Goal: Complete application form

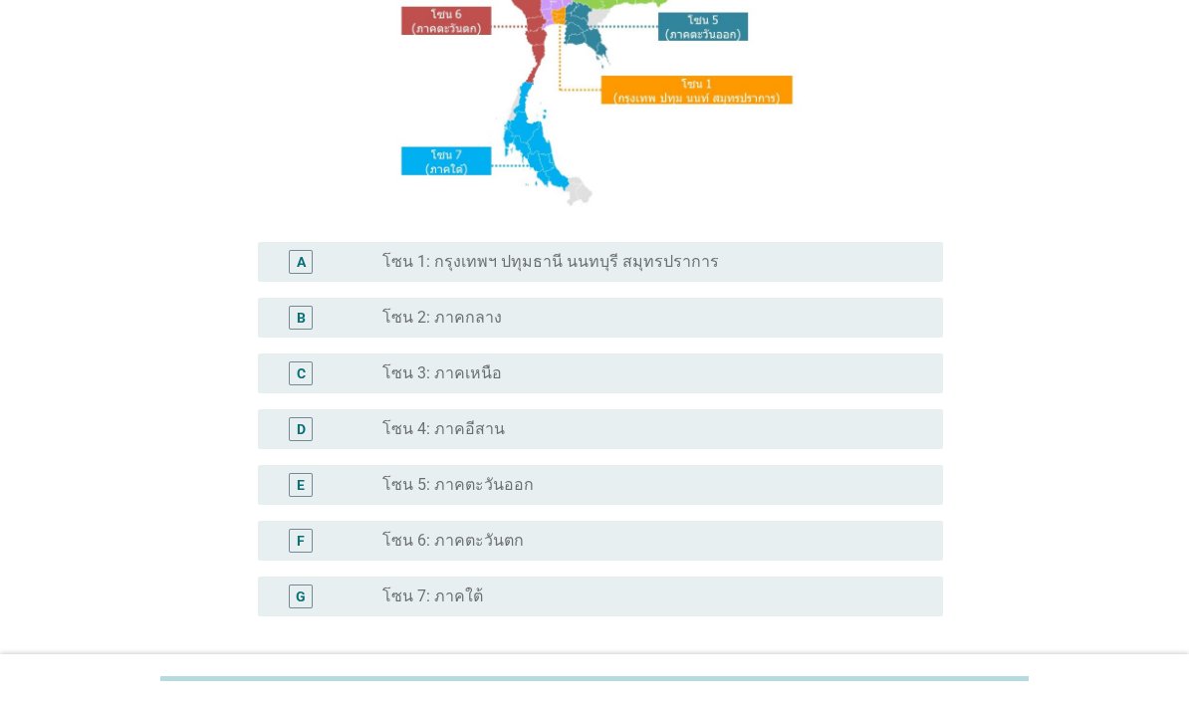
scroll to position [309, 0]
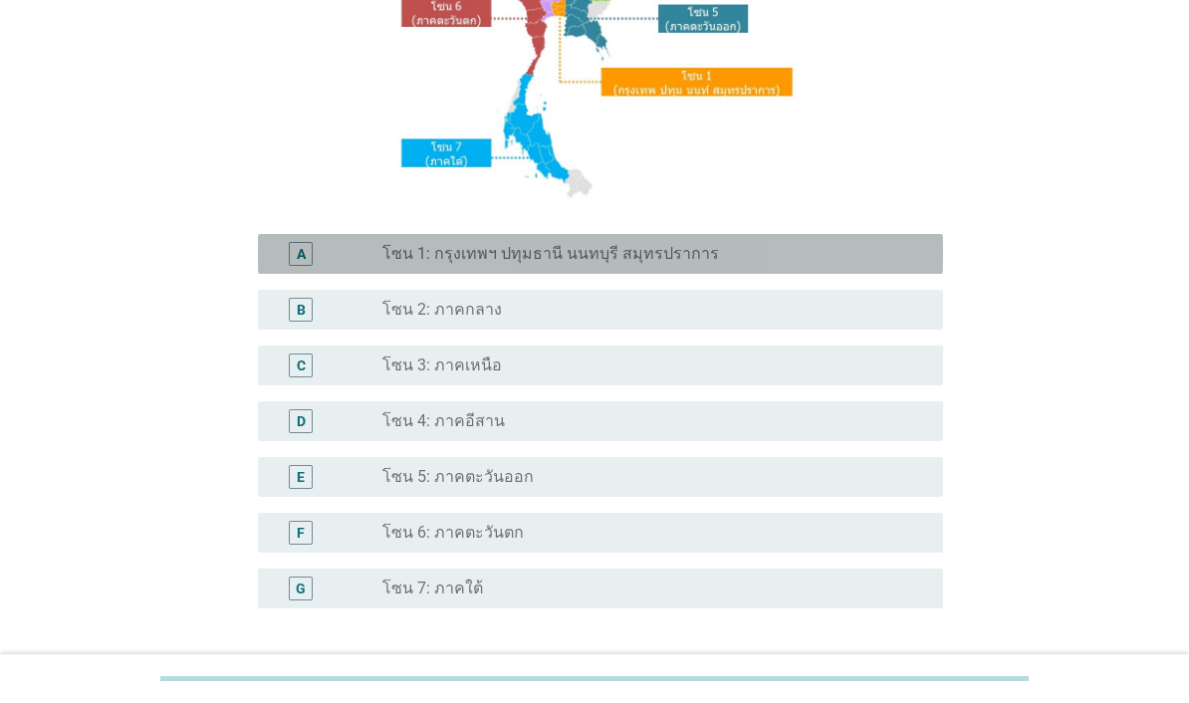
click at [784, 264] on div "radio_button_unchecked โซน 1: กรุงเทพฯ ปทุมธานี นนทบุรี สมุทรปราการ" at bounding box center [646, 254] width 529 height 20
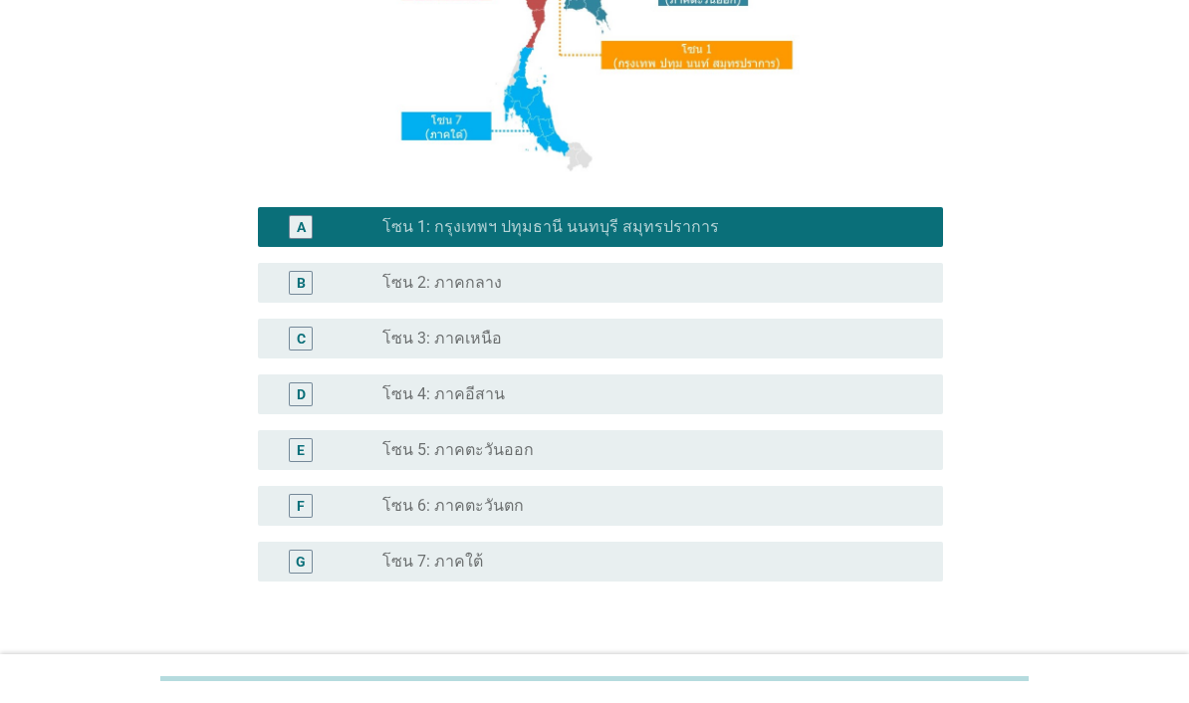
scroll to position [395, 0]
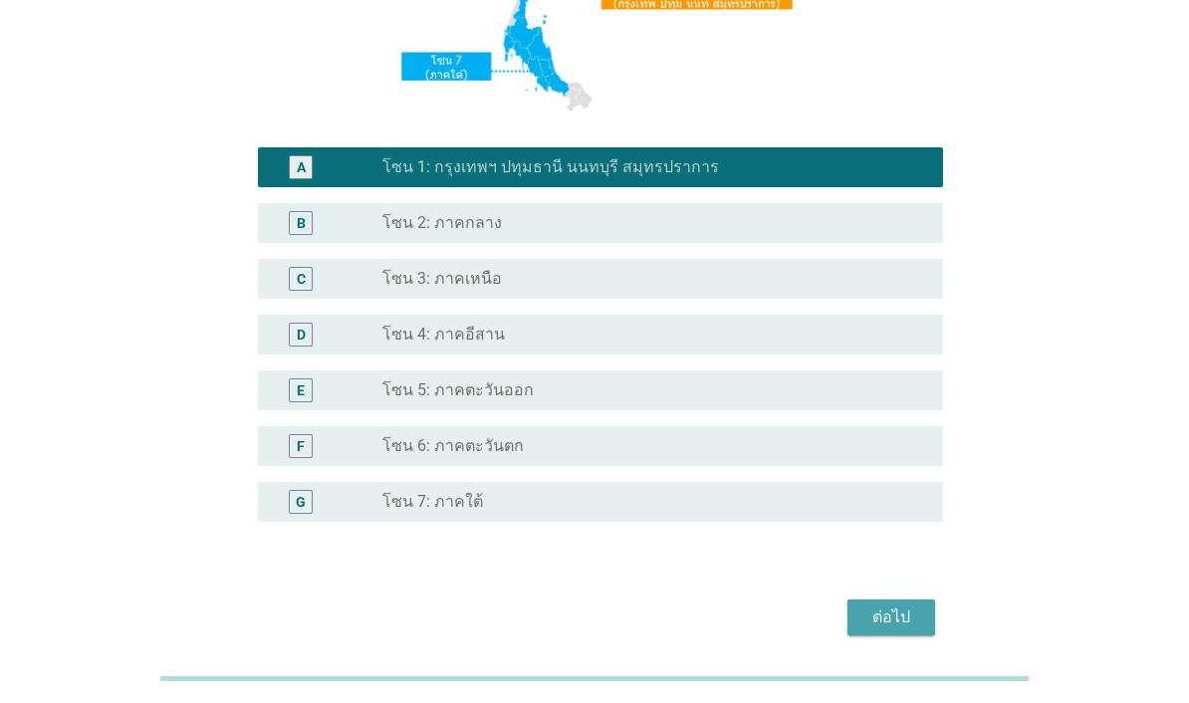
click at [897, 629] on div "ต่อไป" at bounding box center [891, 617] width 56 height 24
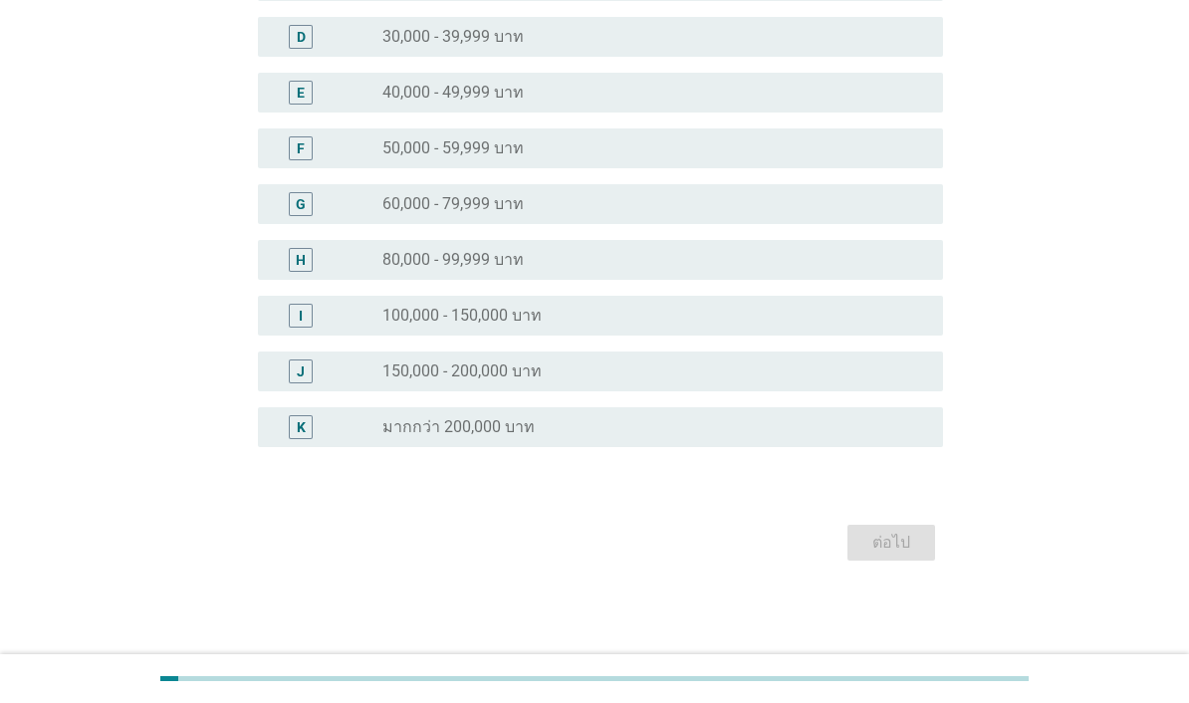
scroll to position [0, 0]
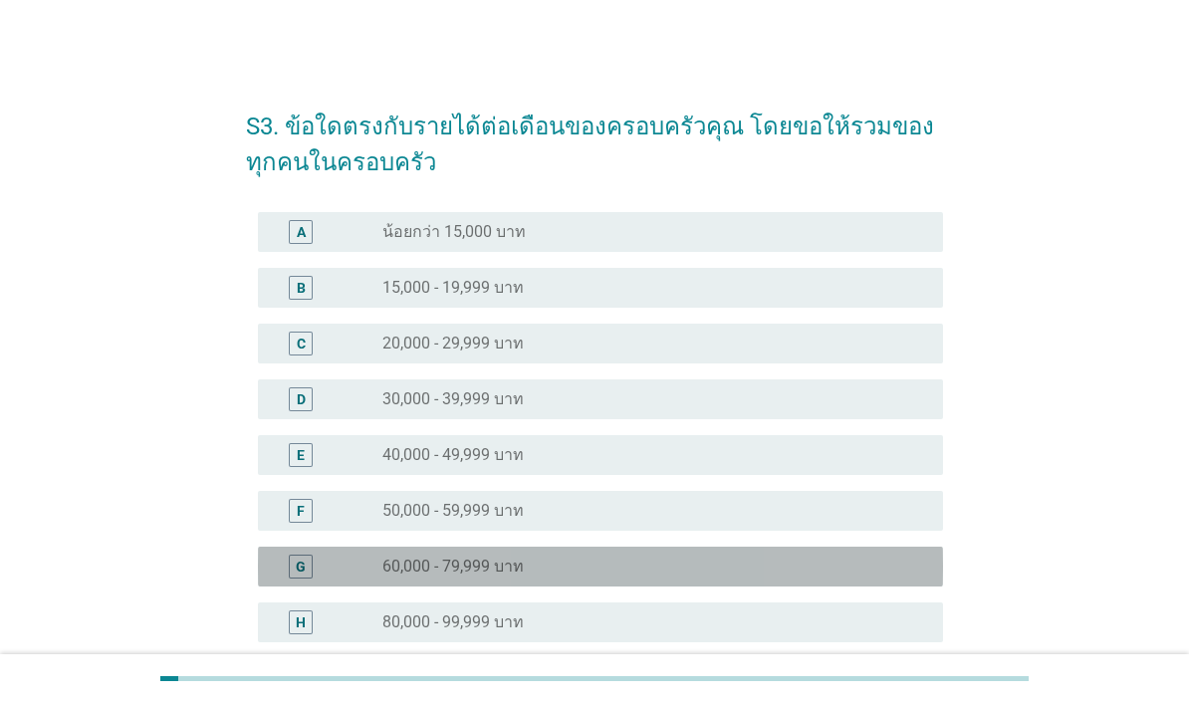
click at [696, 575] on div "radio_button_unchecked 60,000 - 79,999 บาท" at bounding box center [646, 567] width 529 height 20
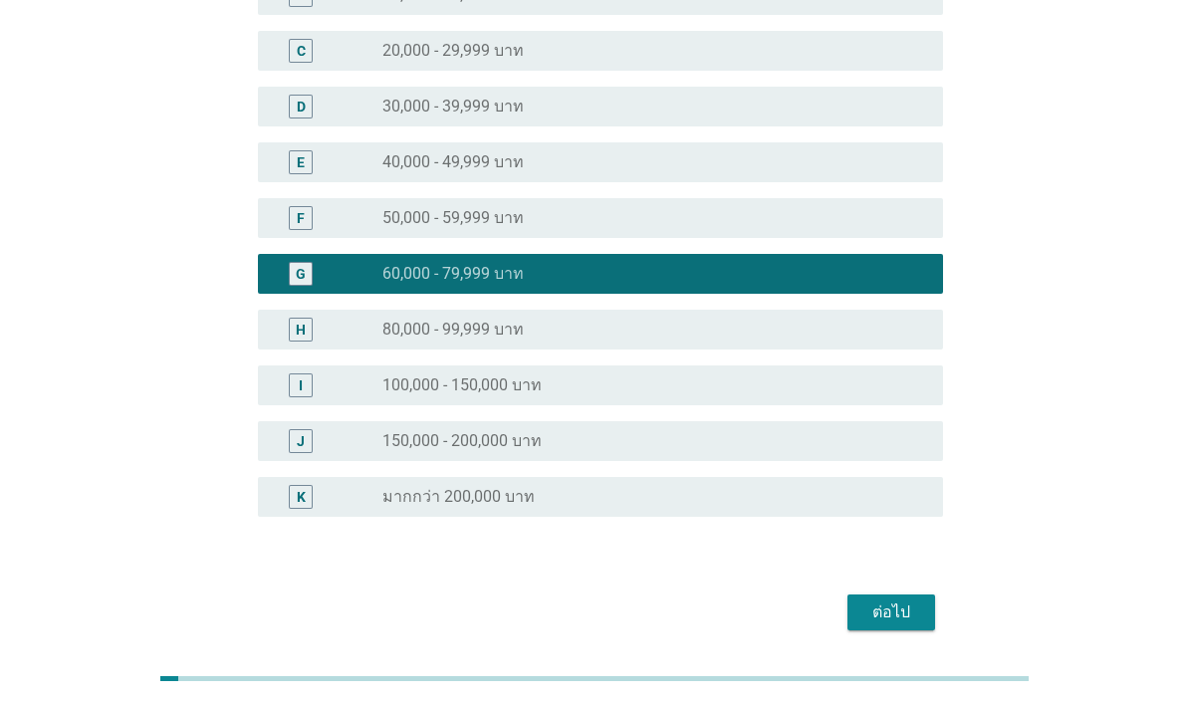
scroll to position [292, 0]
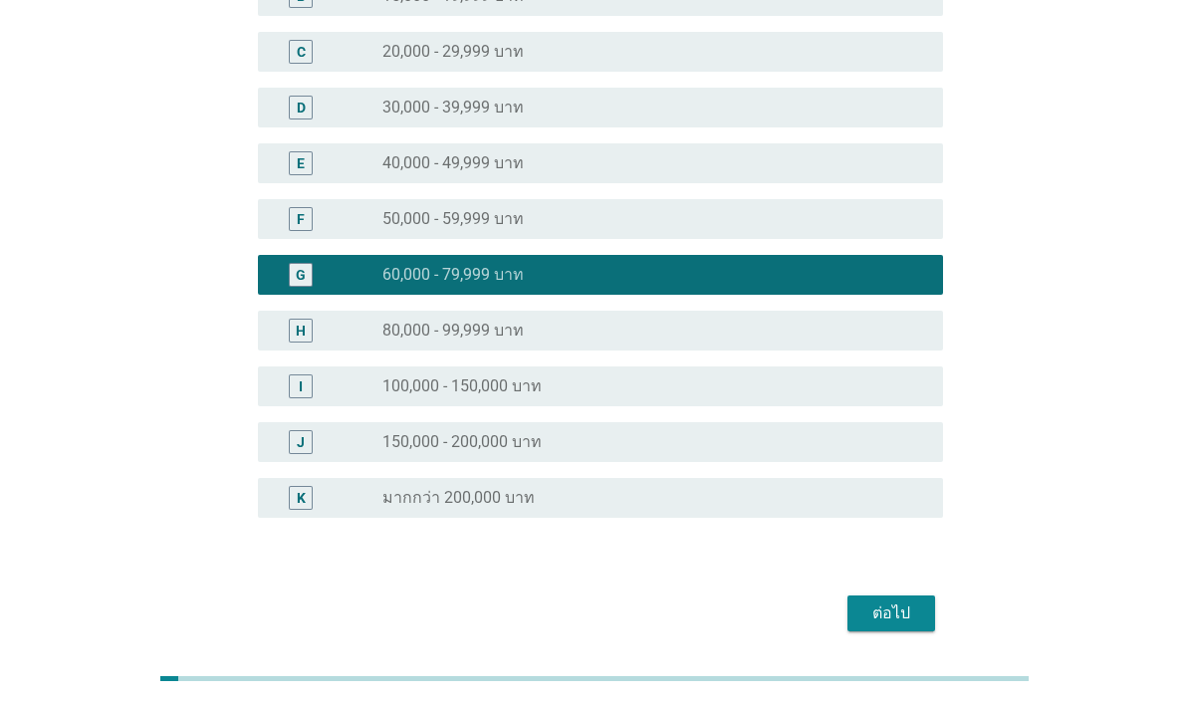
click at [900, 614] on div "ต่อไป" at bounding box center [891, 614] width 56 height 24
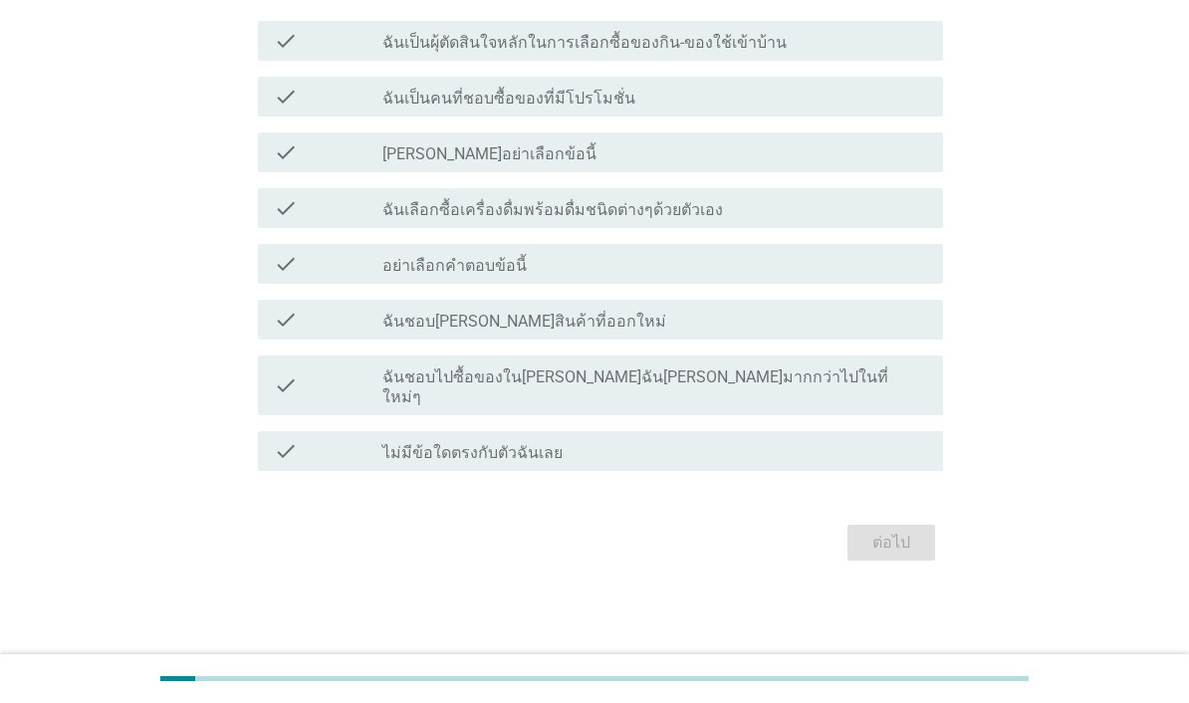
scroll to position [0, 0]
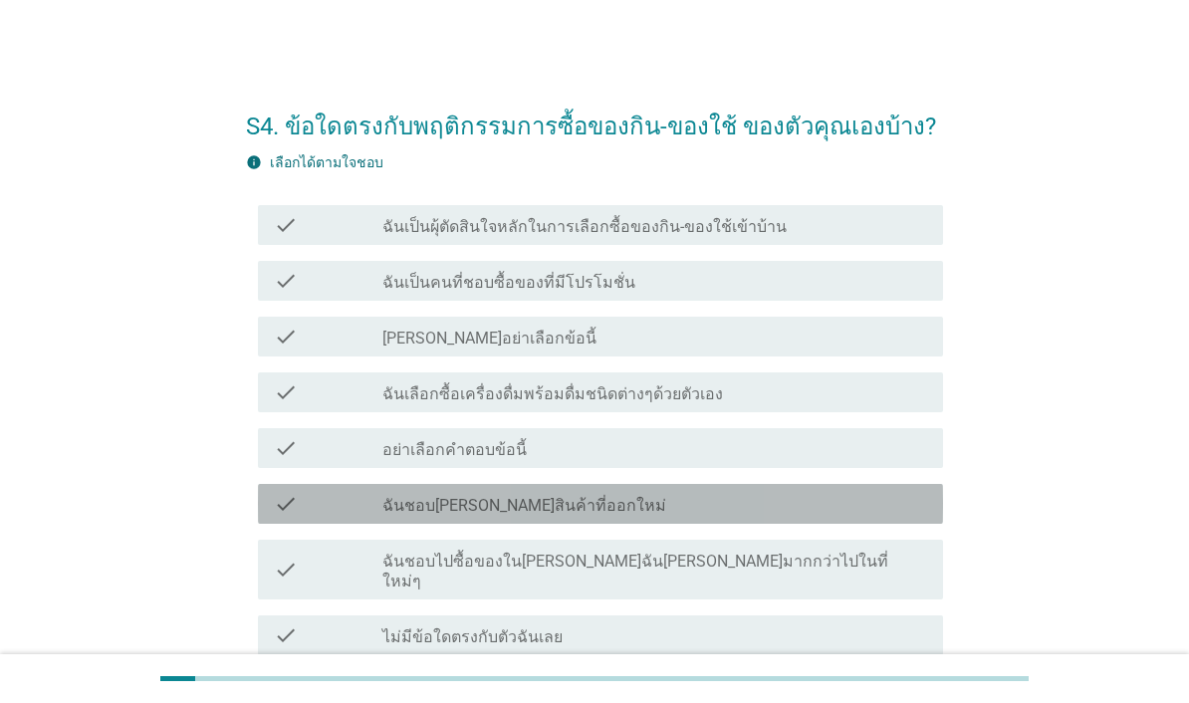
click at [645, 504] on div "check_box_outline_blank ฉันชอบ[PERSON_NAME]สินค้าที่ออกใหม่" at bounding box center [654, 504] width 545 height 24
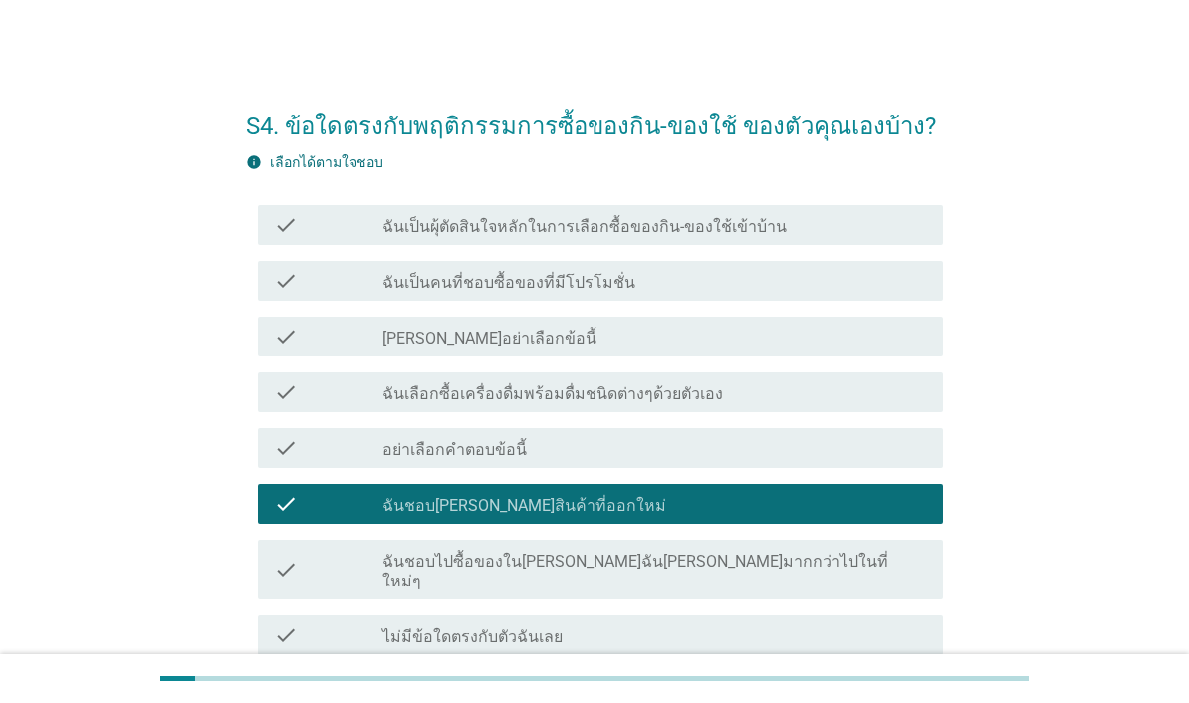
click at [756, 221] on label "ฉันเป็นผุ้ตัดสินใจหลักในการเลือกซื้อของกิน-ของใช้เข้าบ้าน" at bounding box center [584, 227] width 404 height 20
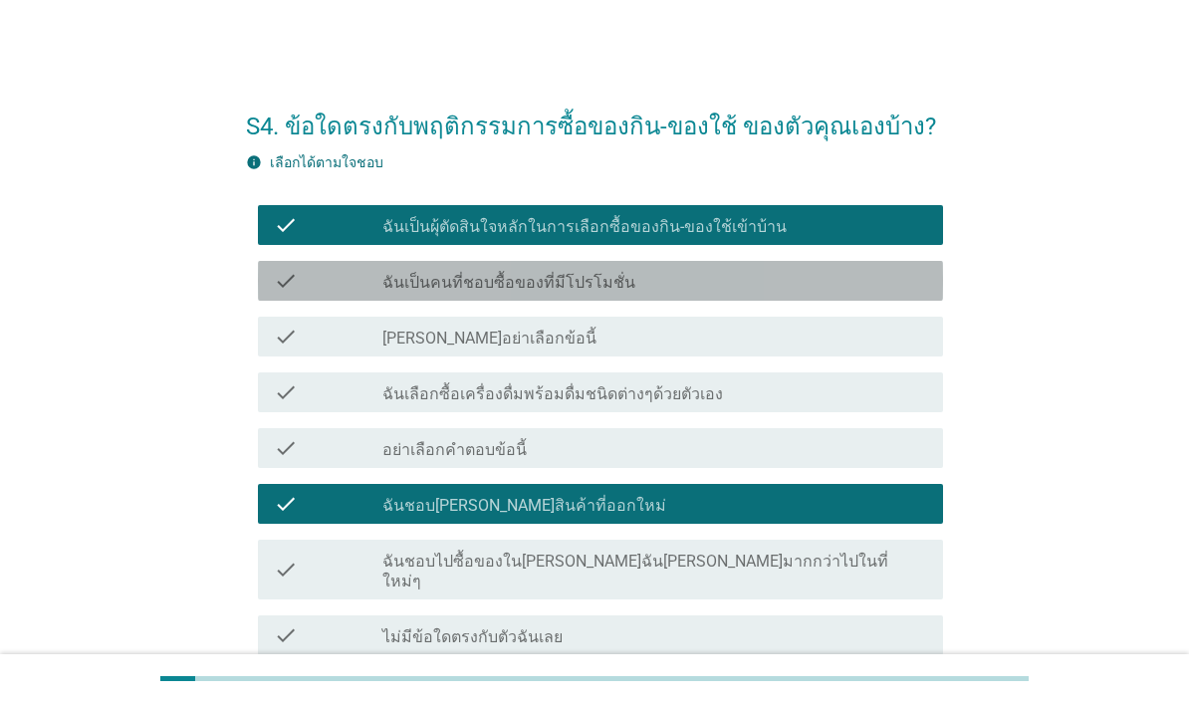
click at [796, 293] on div "check check_box_outline_blank ฉันเป็นคนที่ชอบซื้อของที่มีโปรโมชั่น" at bounding box center [600, 281] width 685 height 40
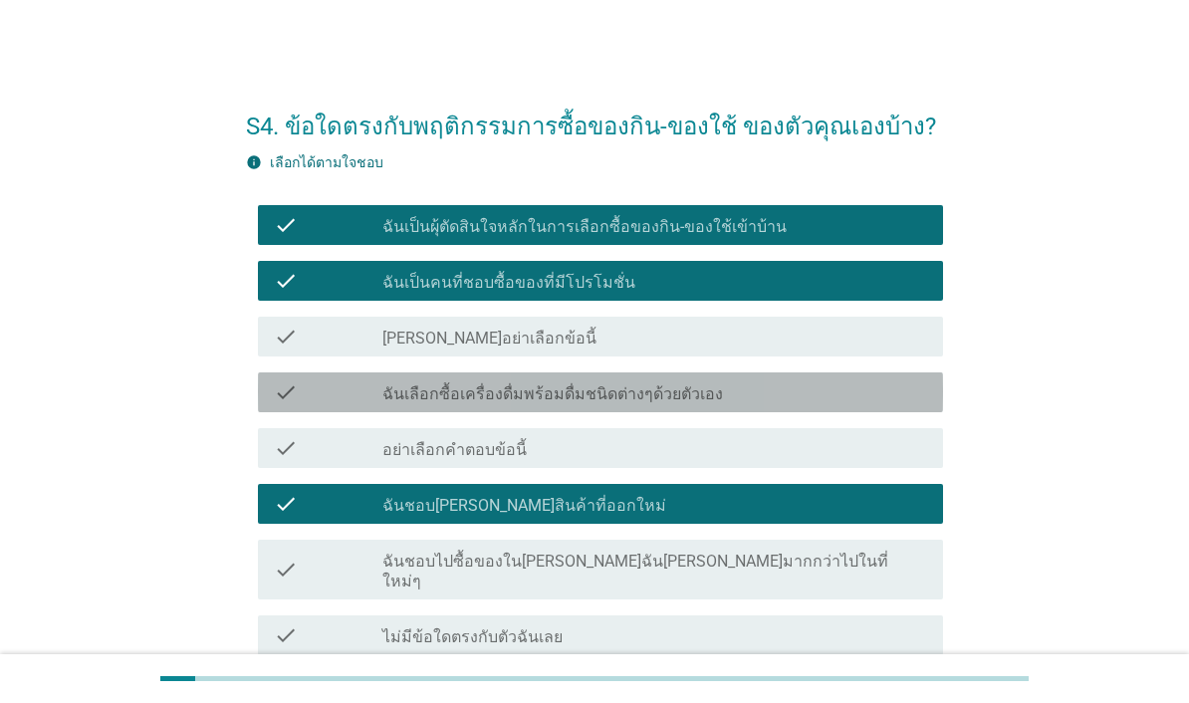
click at [802, 394] on div "check_box_outline_blank ฉันเลือกซื้อเครื่องดื่มพร้อมดื่มชนิดต่างๆด้วยตัวเอง" at bounding box center [654, 392] width 545 height 24
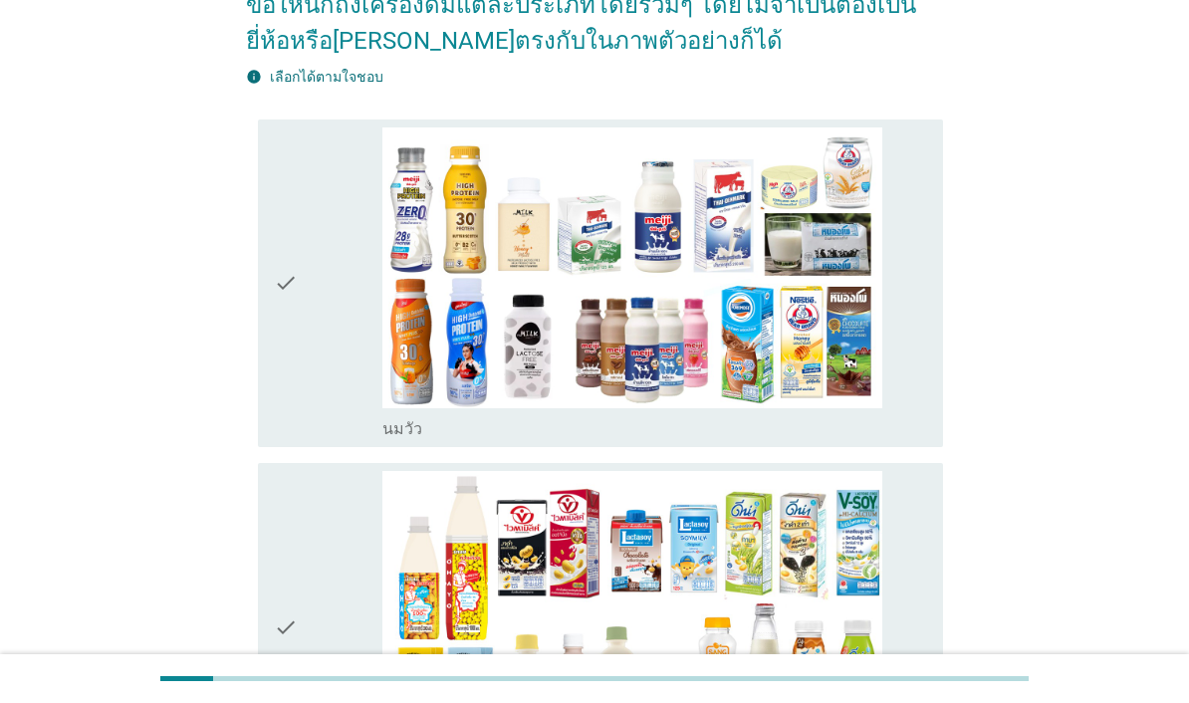
scroll to position [238, 0]
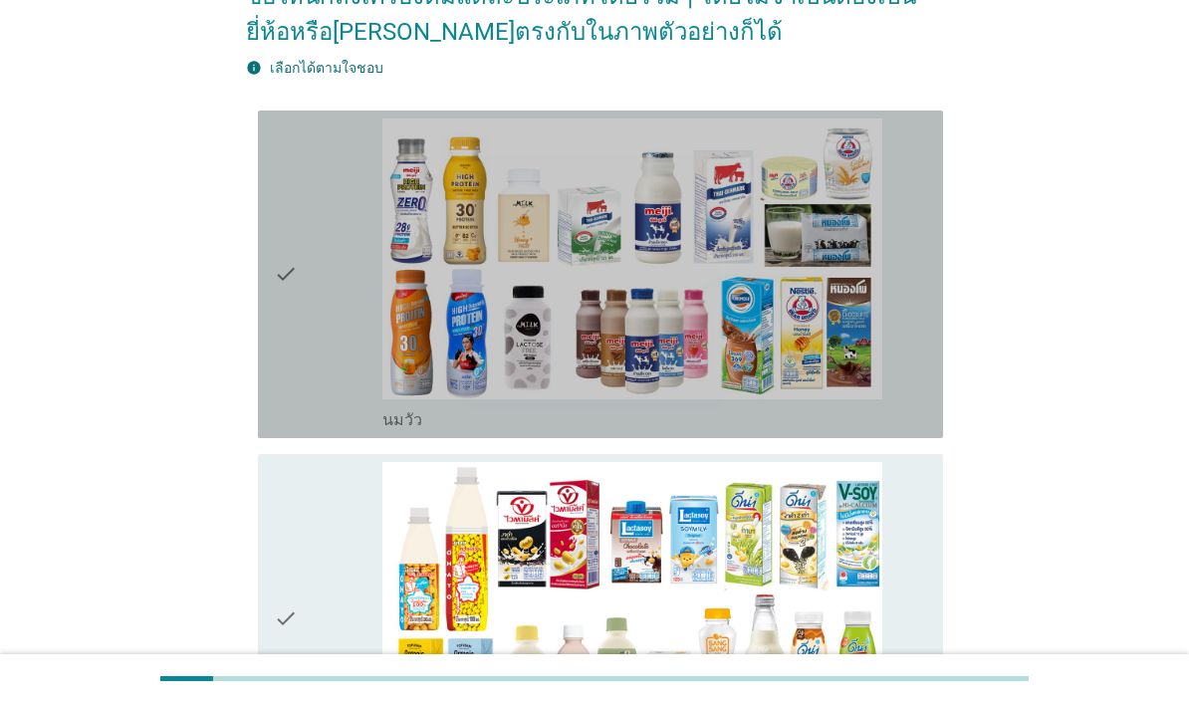
click at [830, 384] on img at bounding box center [632, 259] width 500 height 281
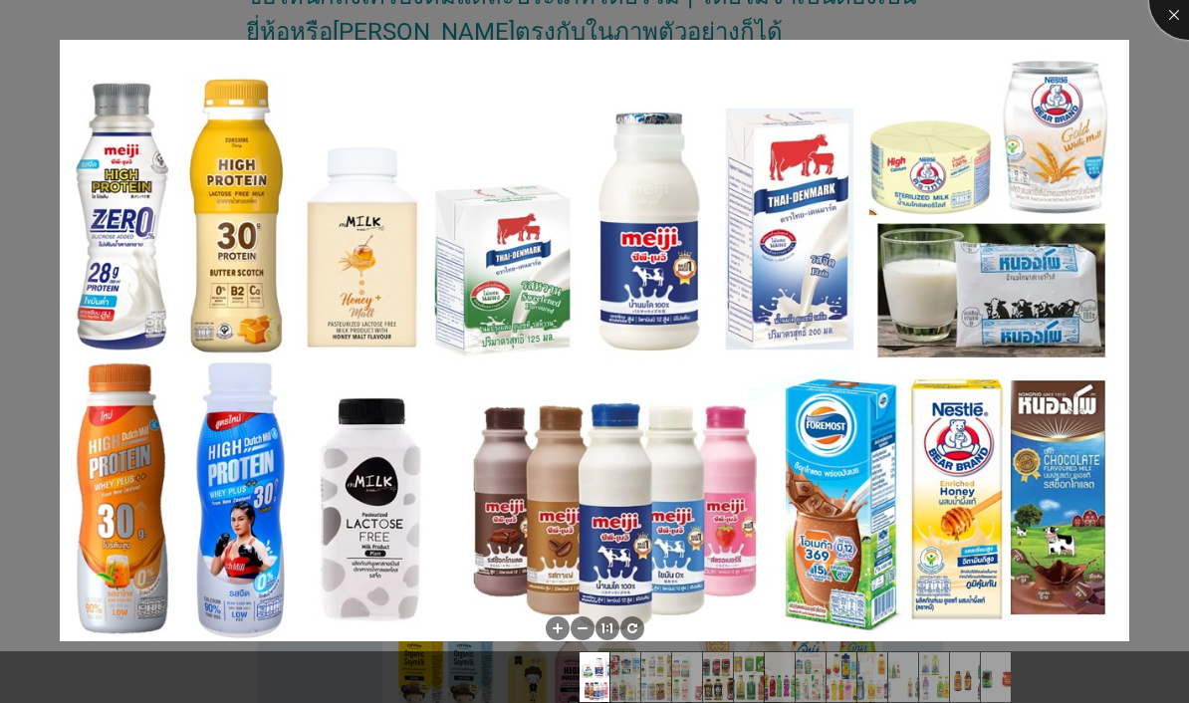
click at [1167, 13] on div at bounding box center [1189, 0] width 80 height 80
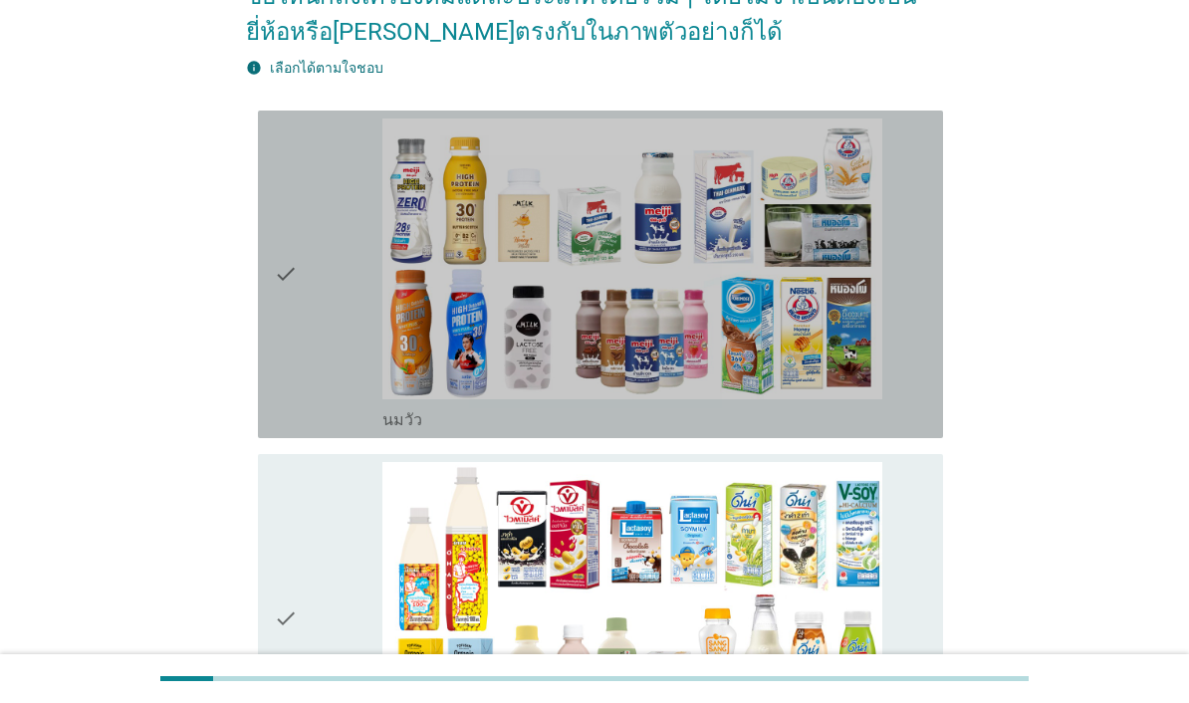
click at [337, 389] on div "check" at bounding box center [328, 275] width 109 height 312
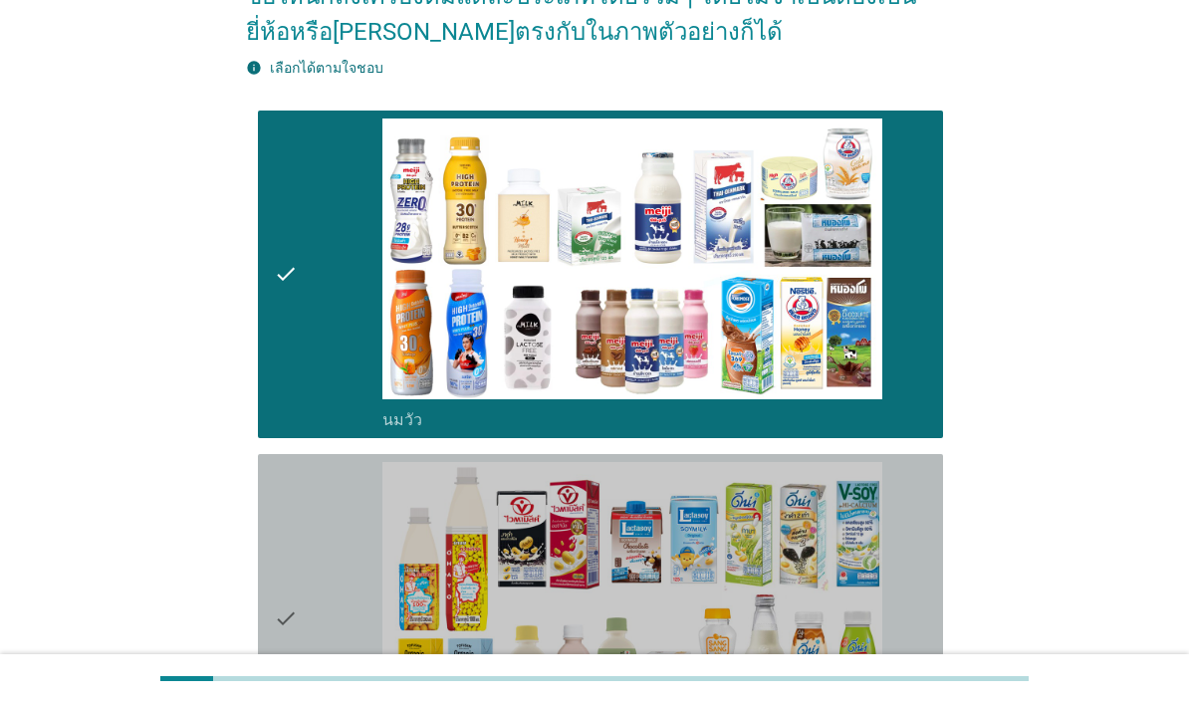
click at [333, 559] on div "check" at bounding box center [328, 618] width 109 height 312
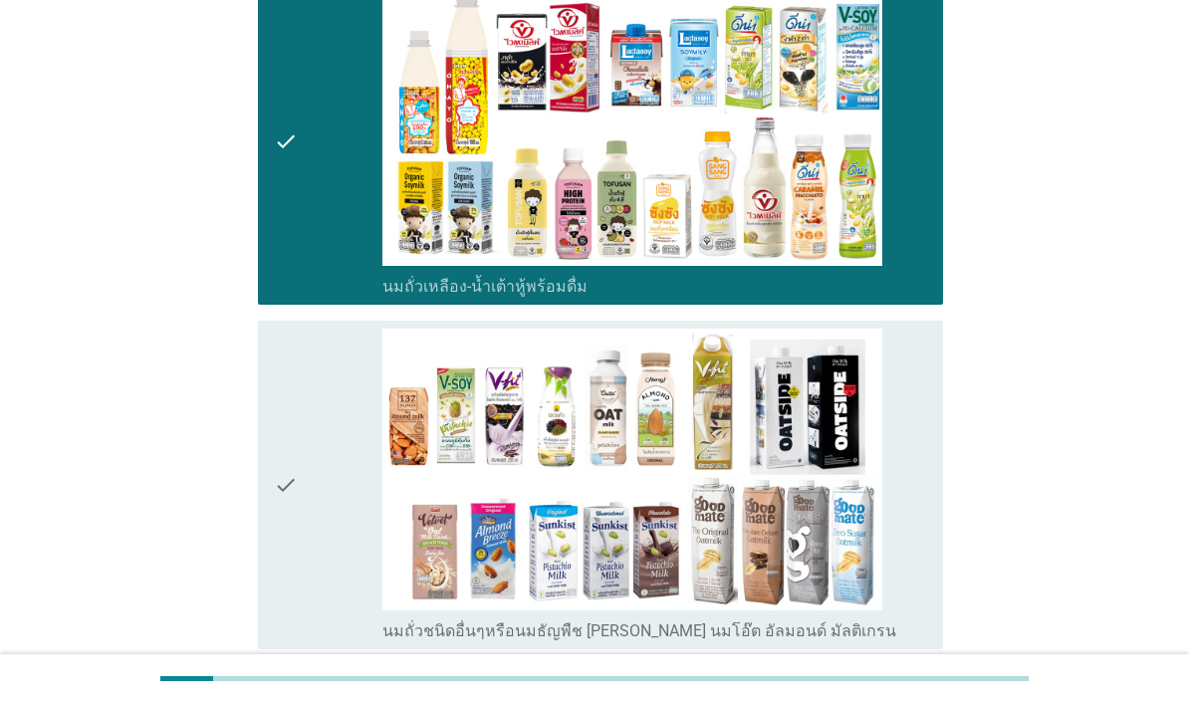
scroll to position [719, 0]
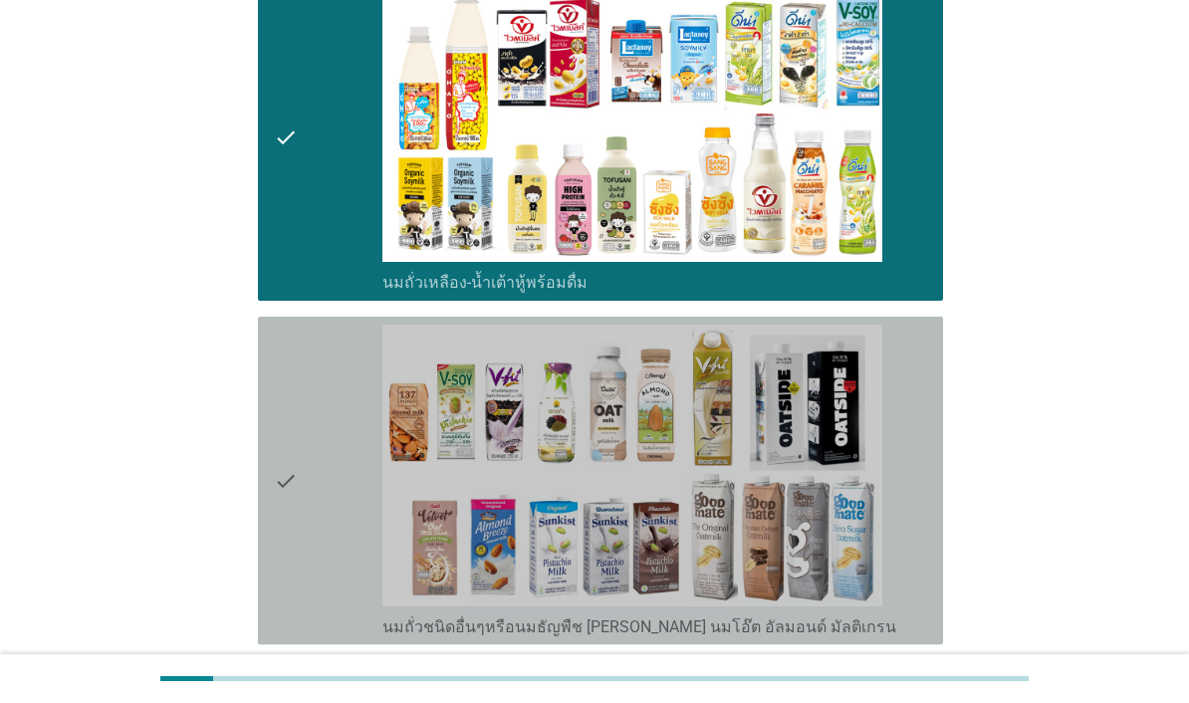
click at [323, 628] on div "check" at bounding box center [328, 481] width 109 height 312
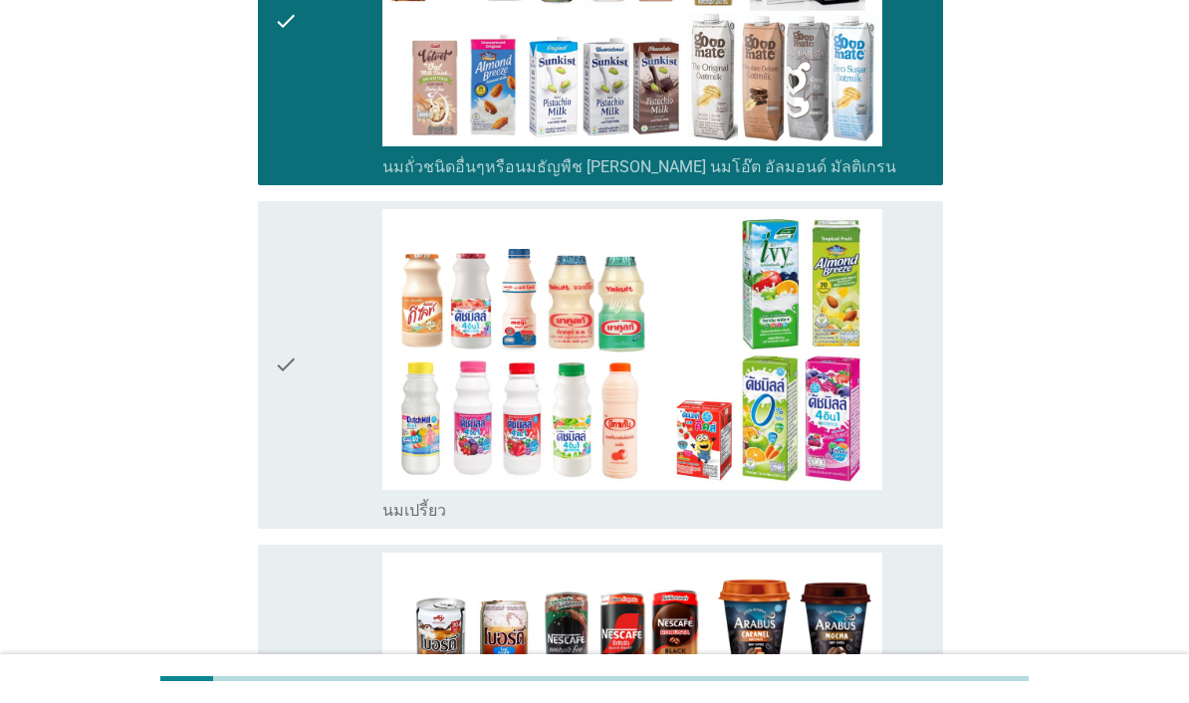
scroll to position [1205, 0]
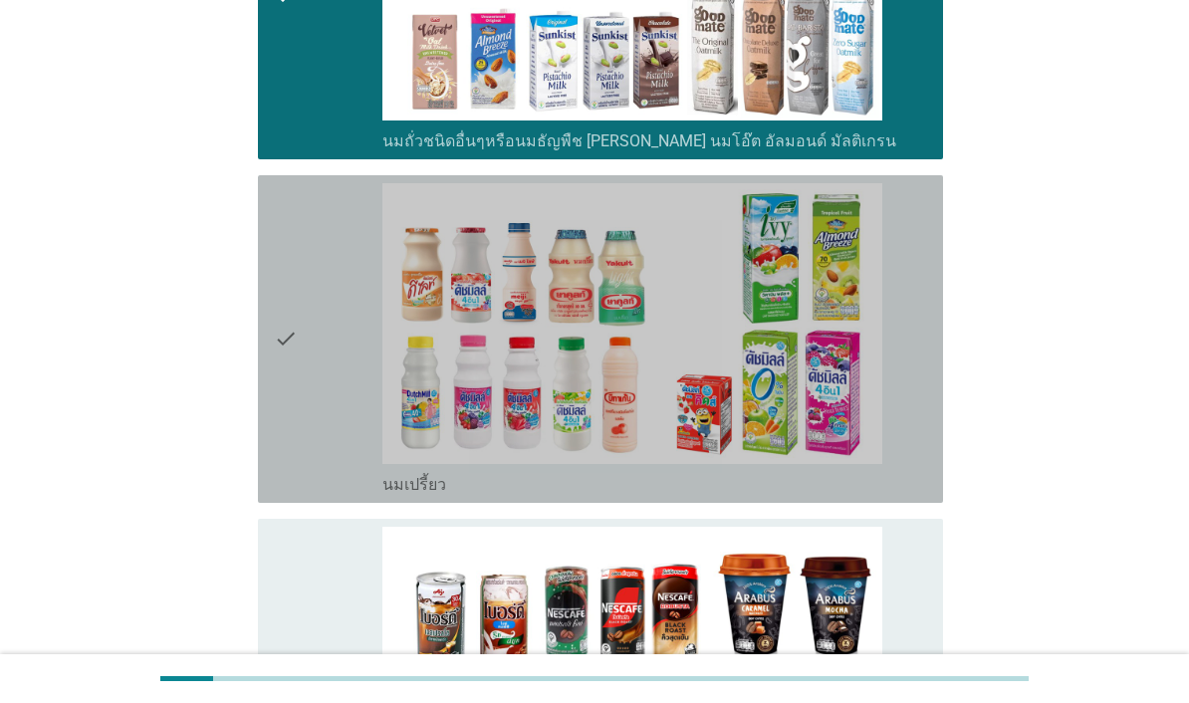
click at [307, 495] on div "check" at bounding box center [328, 339] width 109 height 312
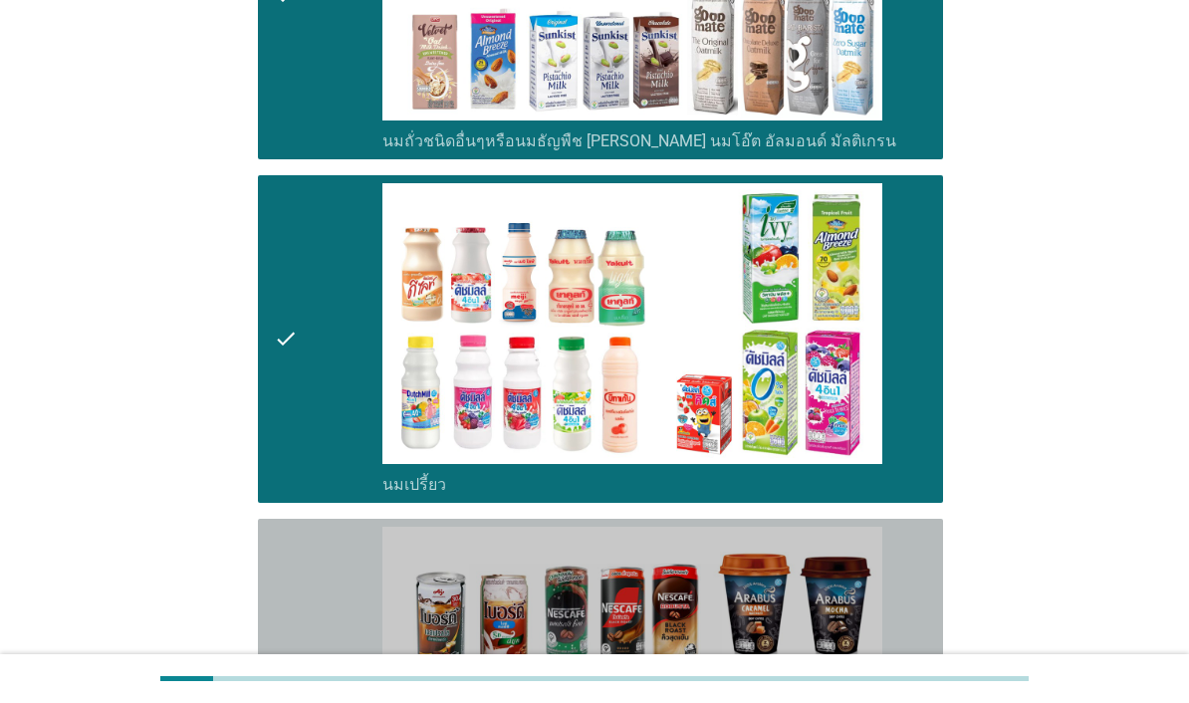
click at [321, 680] on div "check" at bounding box center [328, 683] width 109 height 312
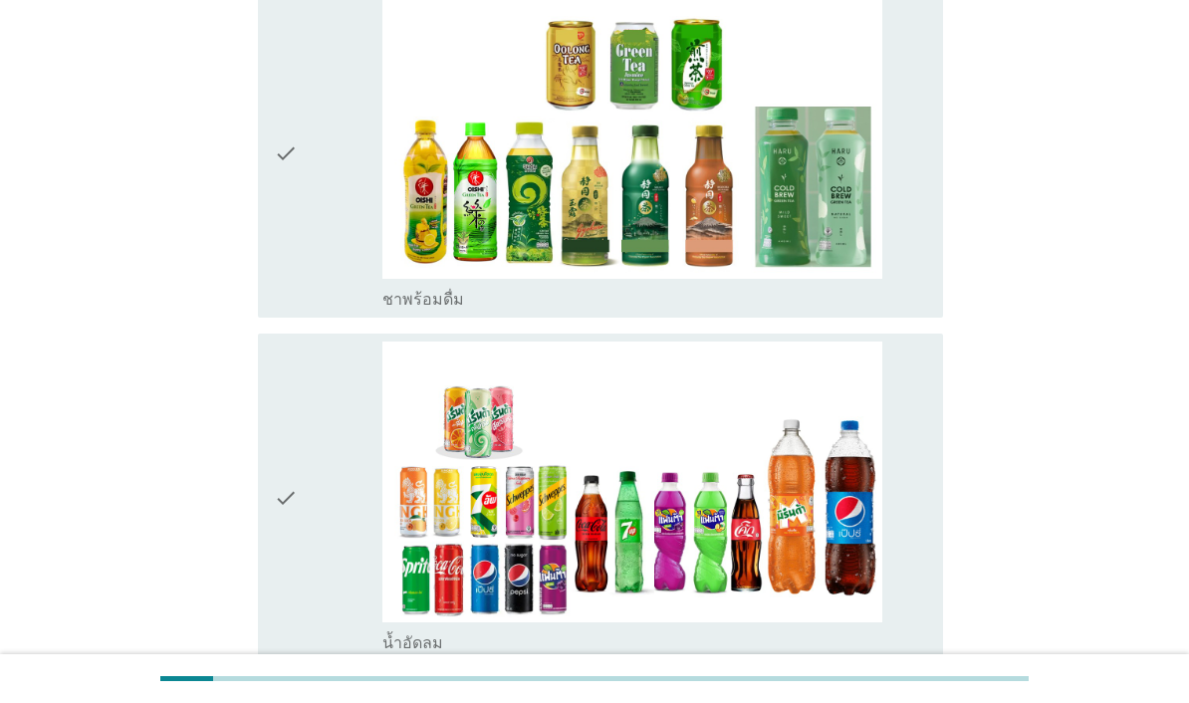
scroll to position [2133, 0]
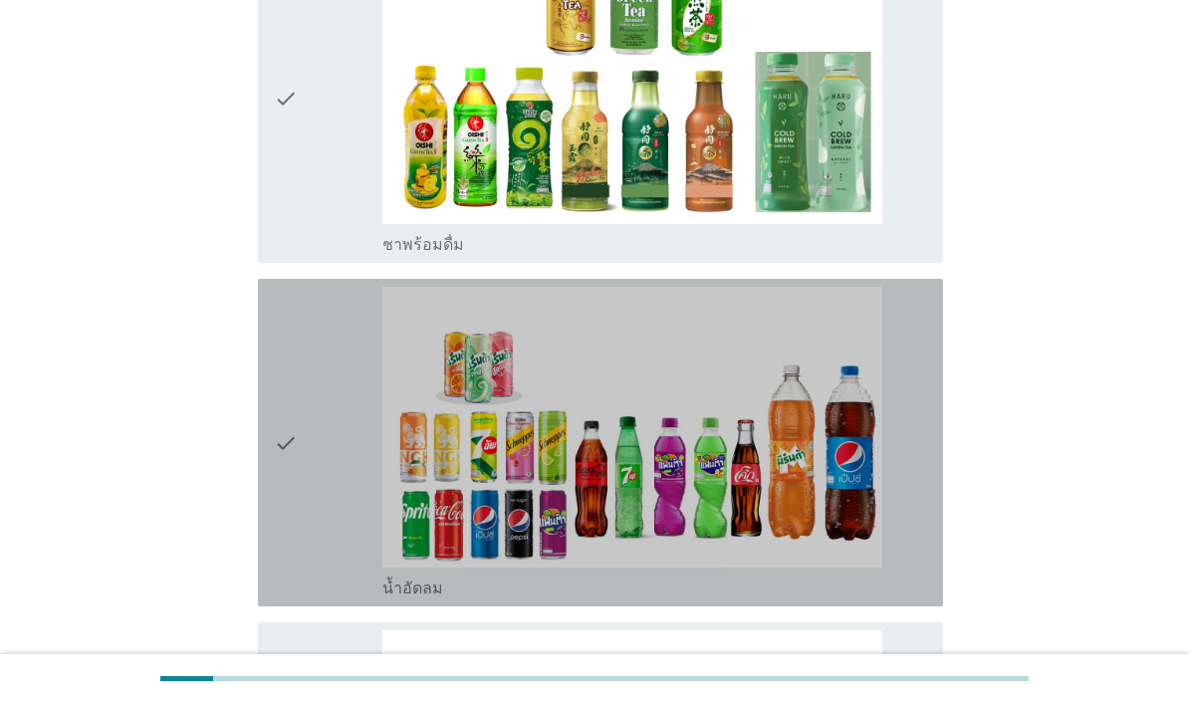
click at [309, 514] on div "check" at bounding box center [328, 443] width 109 height 312
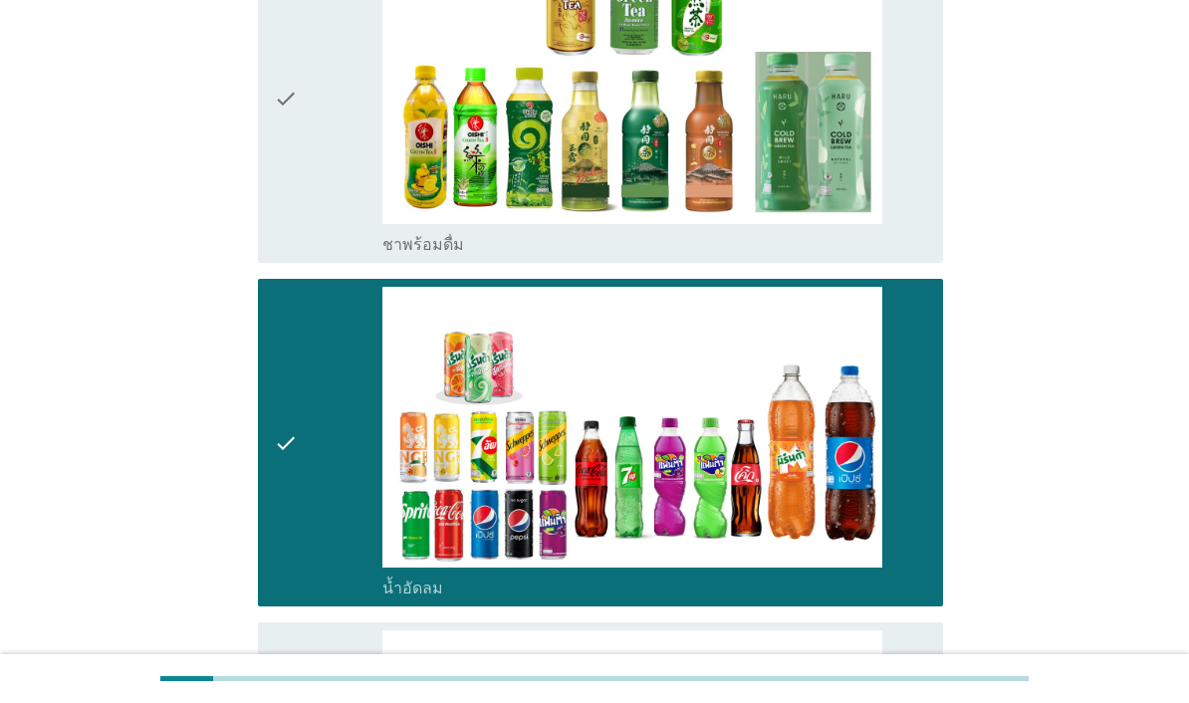
click at [296, 254] on icon "check" at bounding box center [286, 98] width 24 height 312
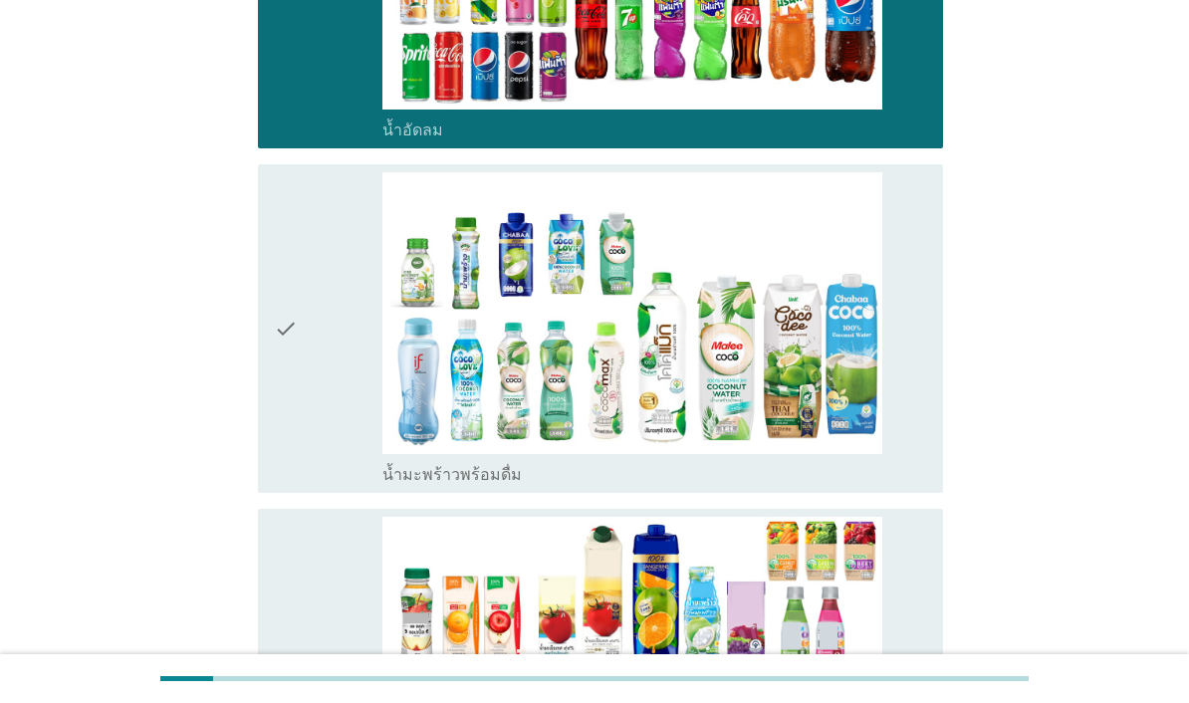
scroll to position [2675, 0]
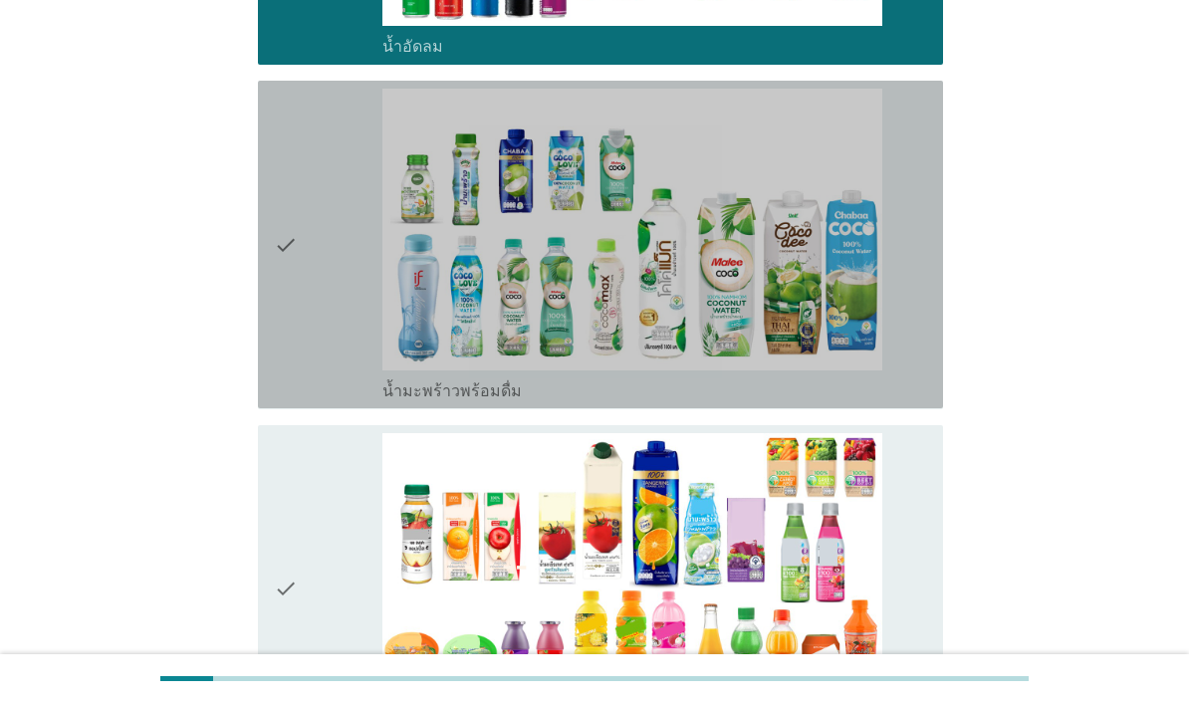
click at [304, 400] on div "check" at bounding box center [328, 245] width 109 height 312
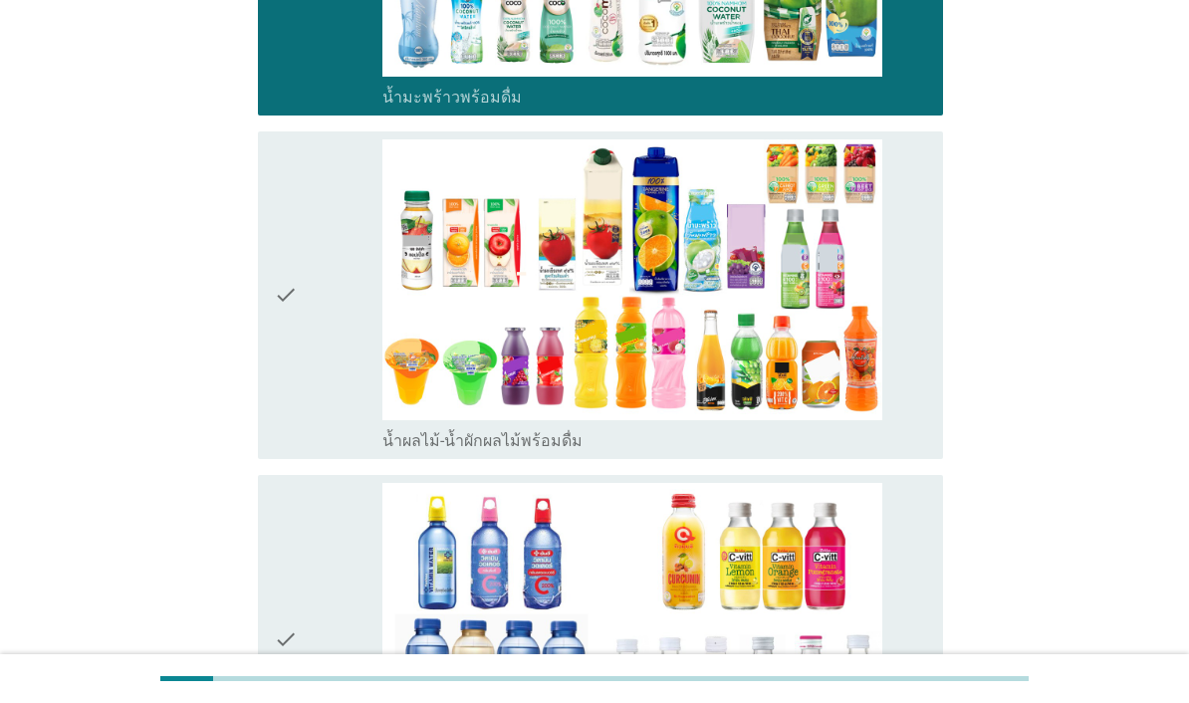
scroll to position [3022, 0]
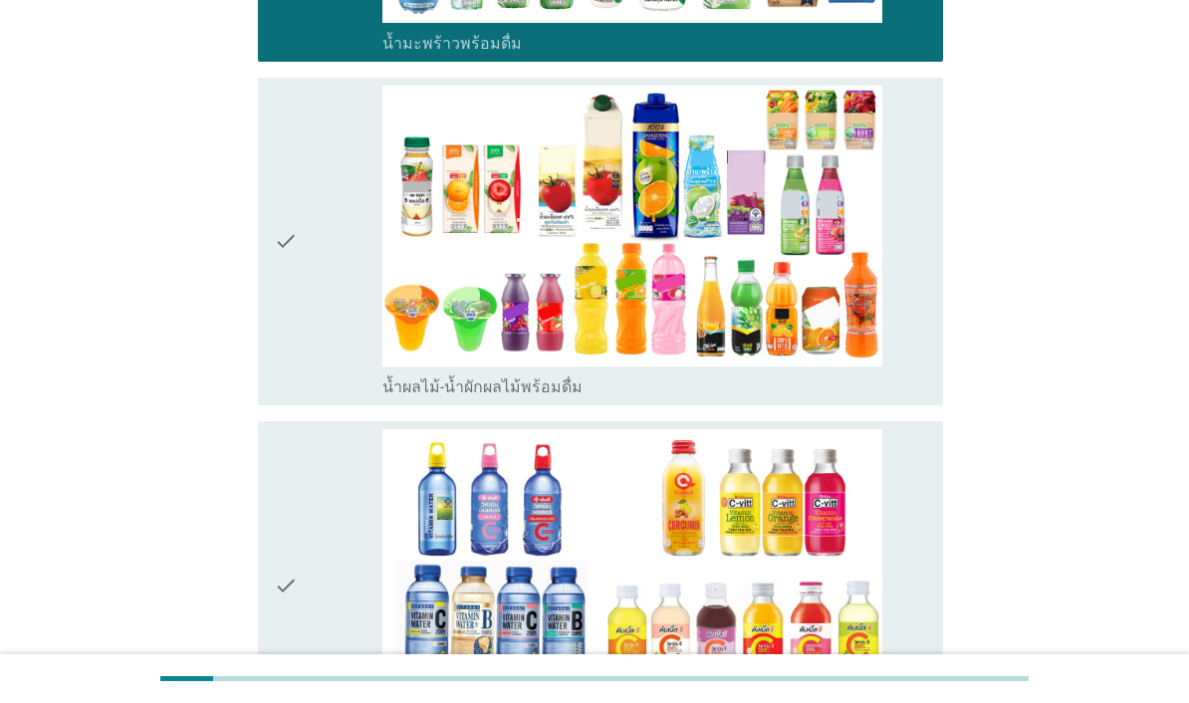
click at [315, 371] on div "check" at bounding box center [328, 242] width 109 height 312
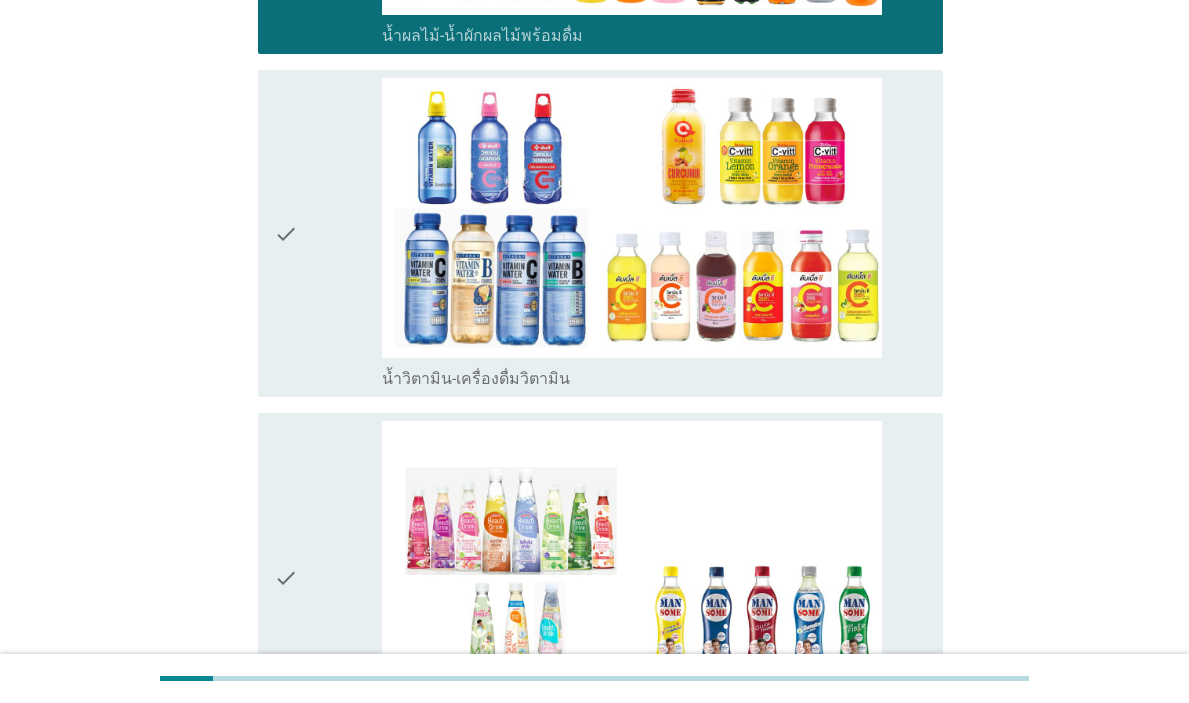
scroll to position [3399, 0]
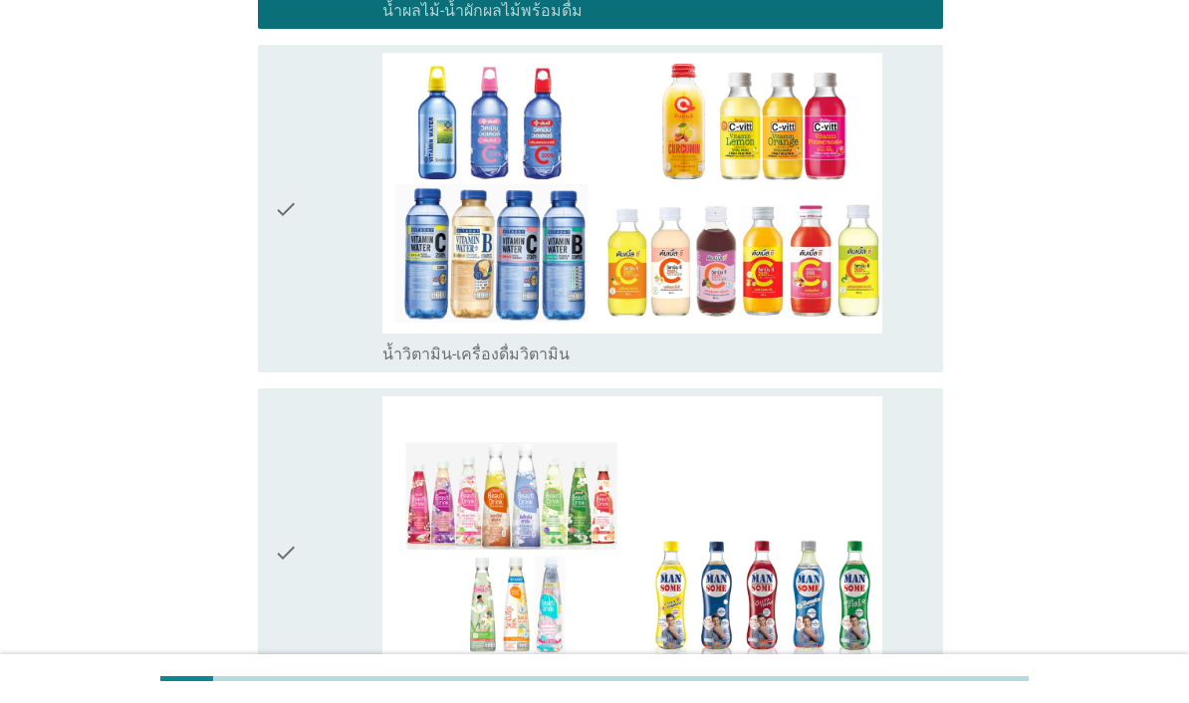
click at [304, 364] on div "check" at bounding box center [328, 209] width 109 height 312
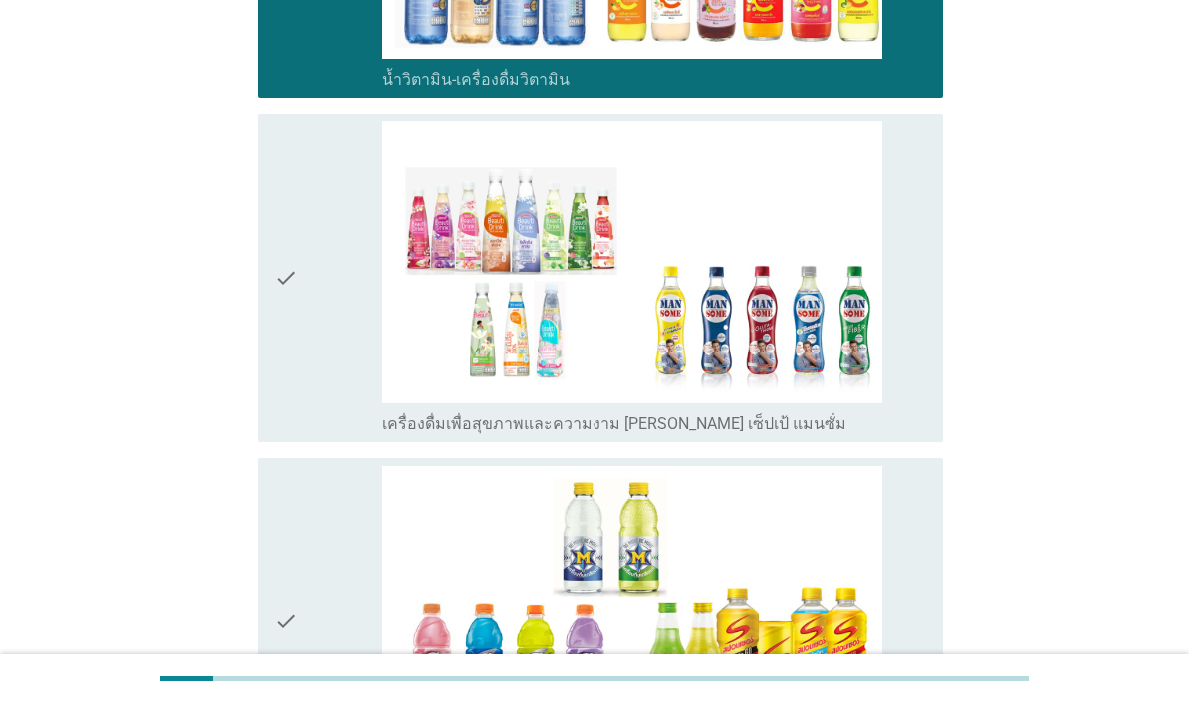
scroll to position [3724, 0]
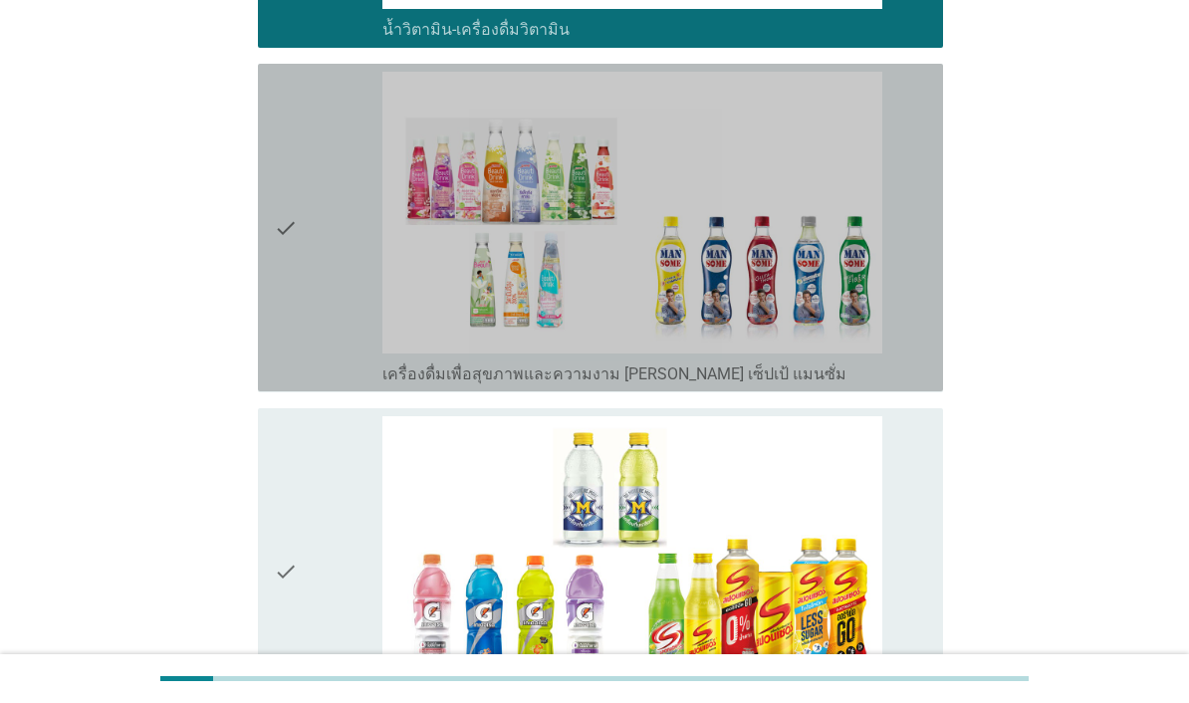
click at [306, 383] on div "check" at bounding box center [328, 228] width 109 height 312
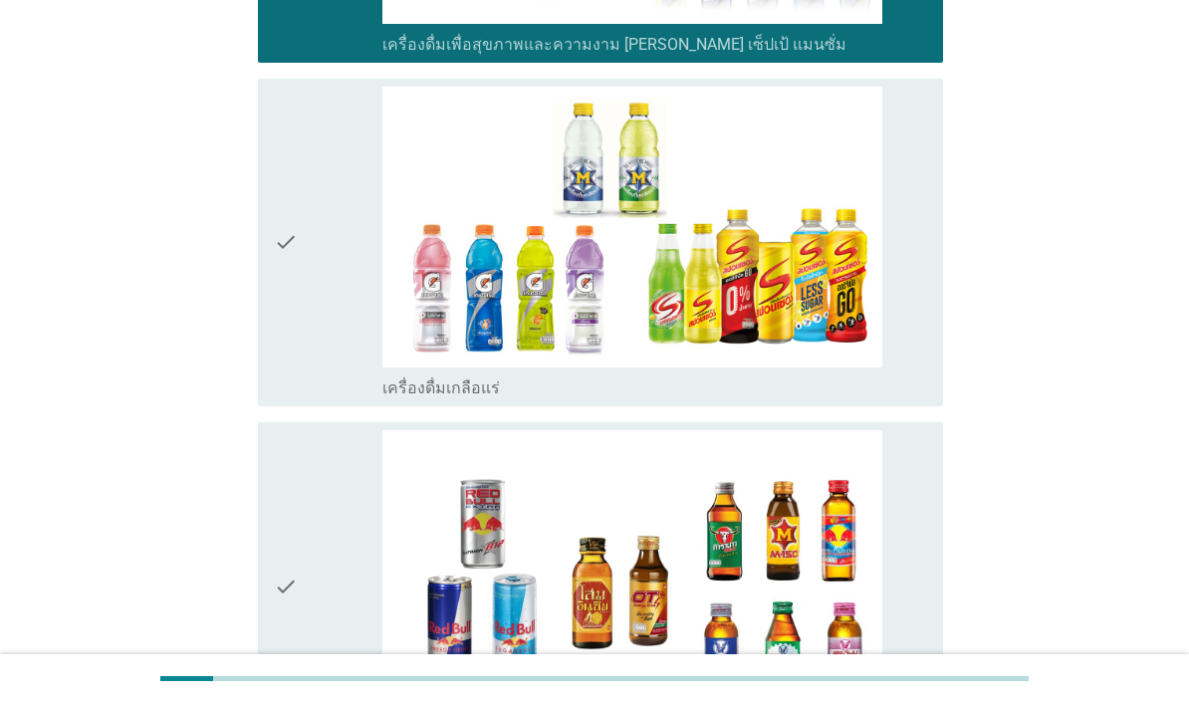
scroll to position [4100, 0]
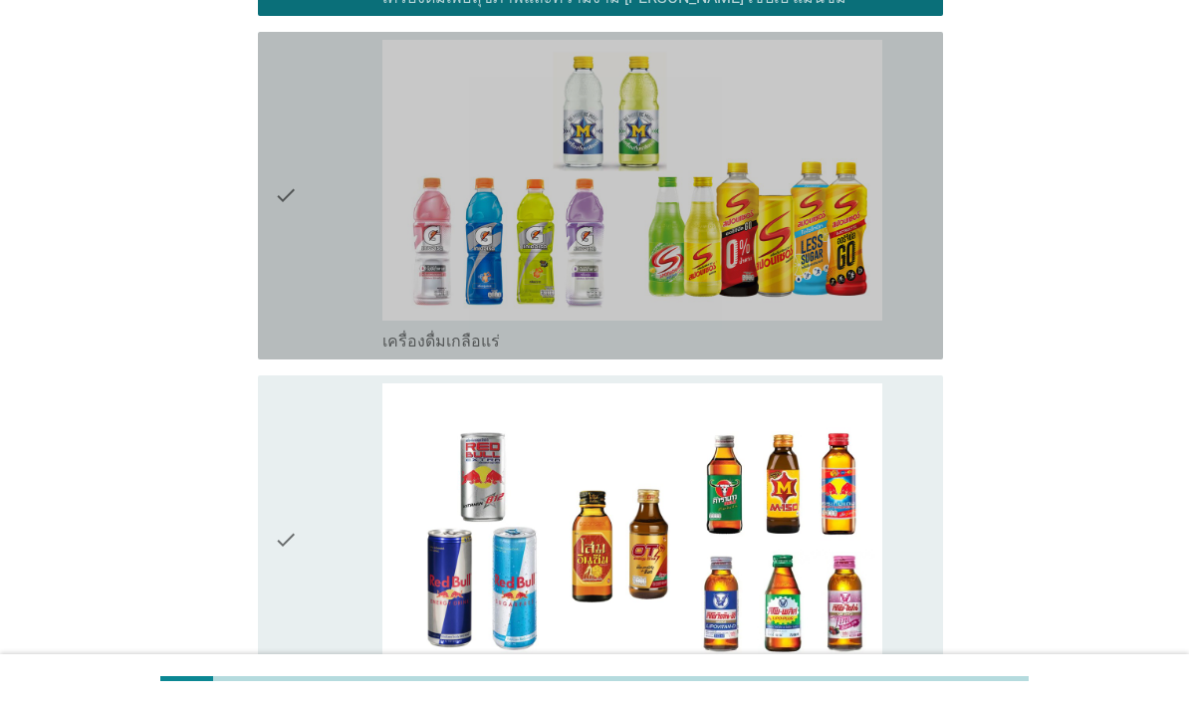
click at [320, 352] on div "check" at bounding box center [328, 196] width 109 height 312
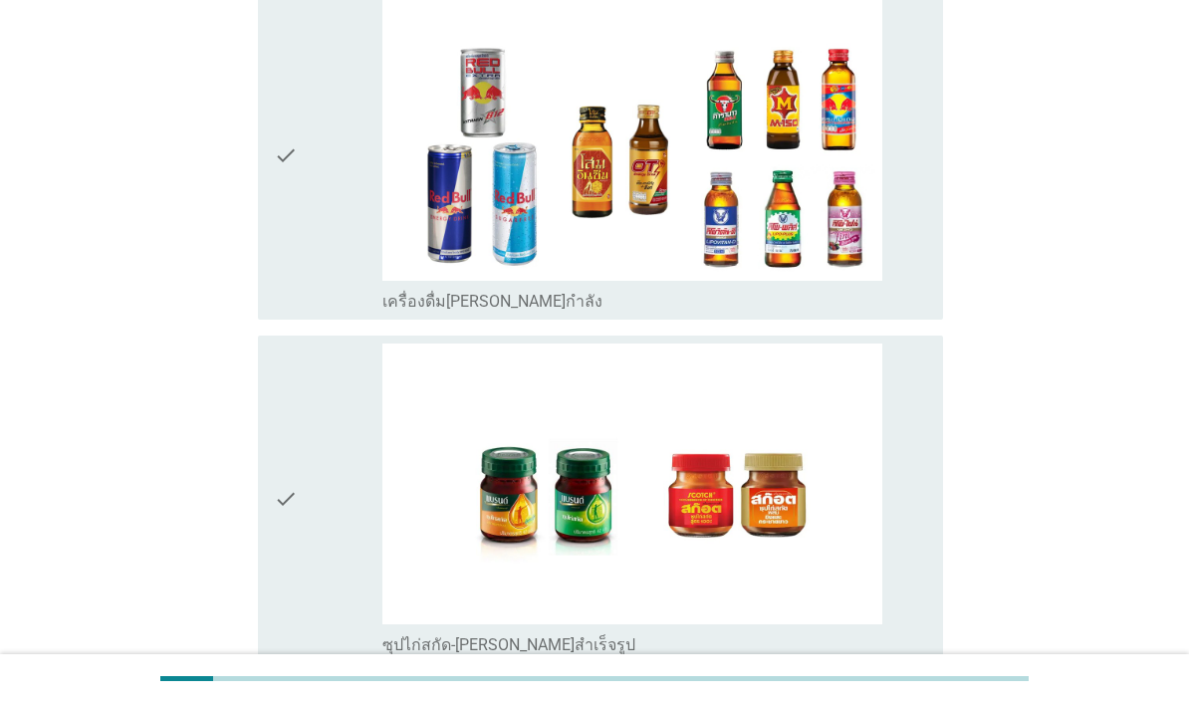
scroll to position [4503, 0]
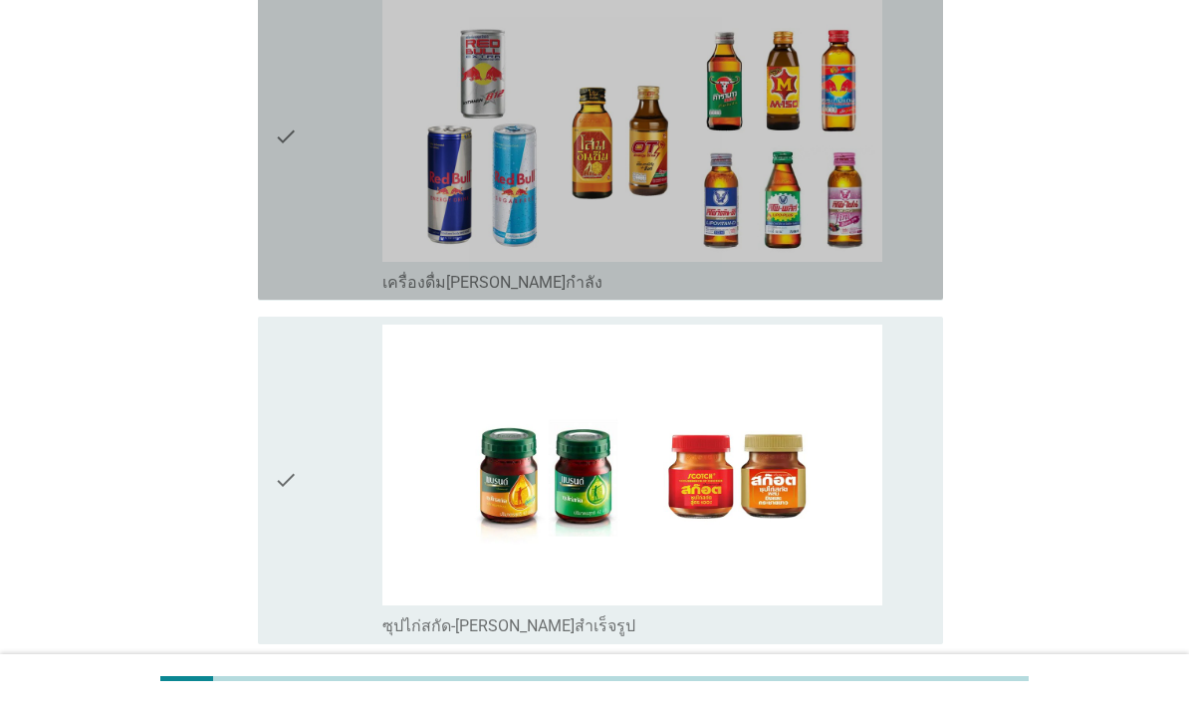
click at [318, 292] on div "check" at bounding box center [328, 136] width 109 height 312
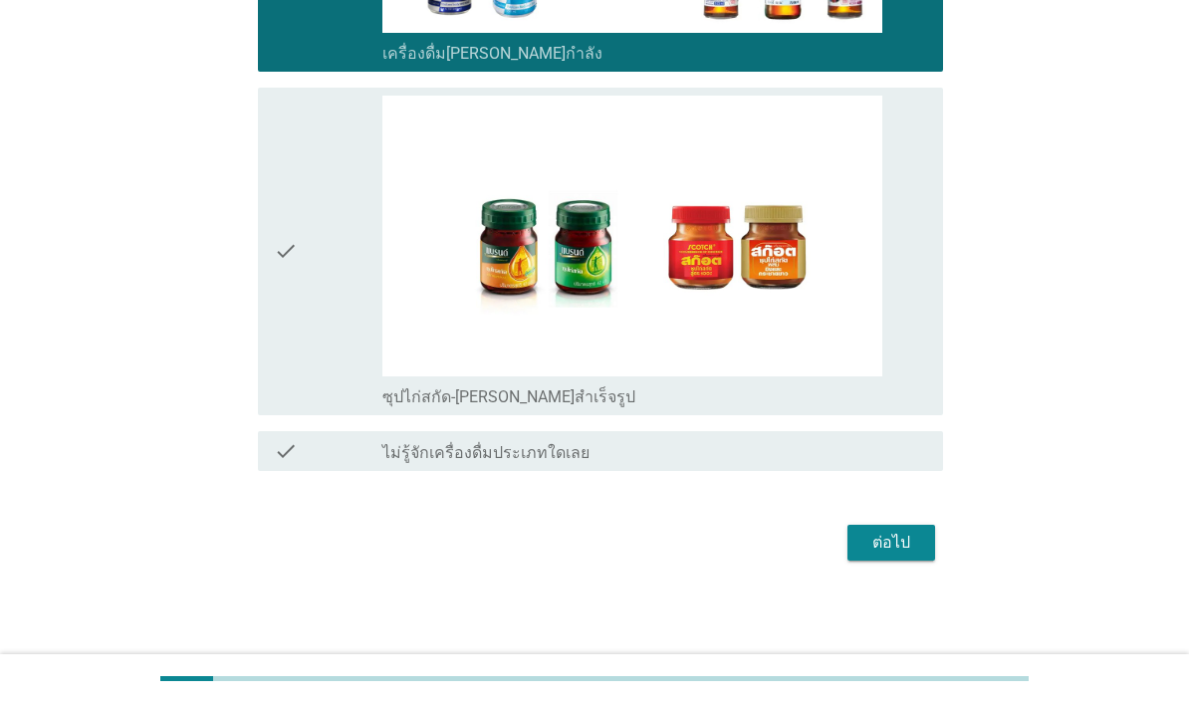
scroll to position [4900, 0]
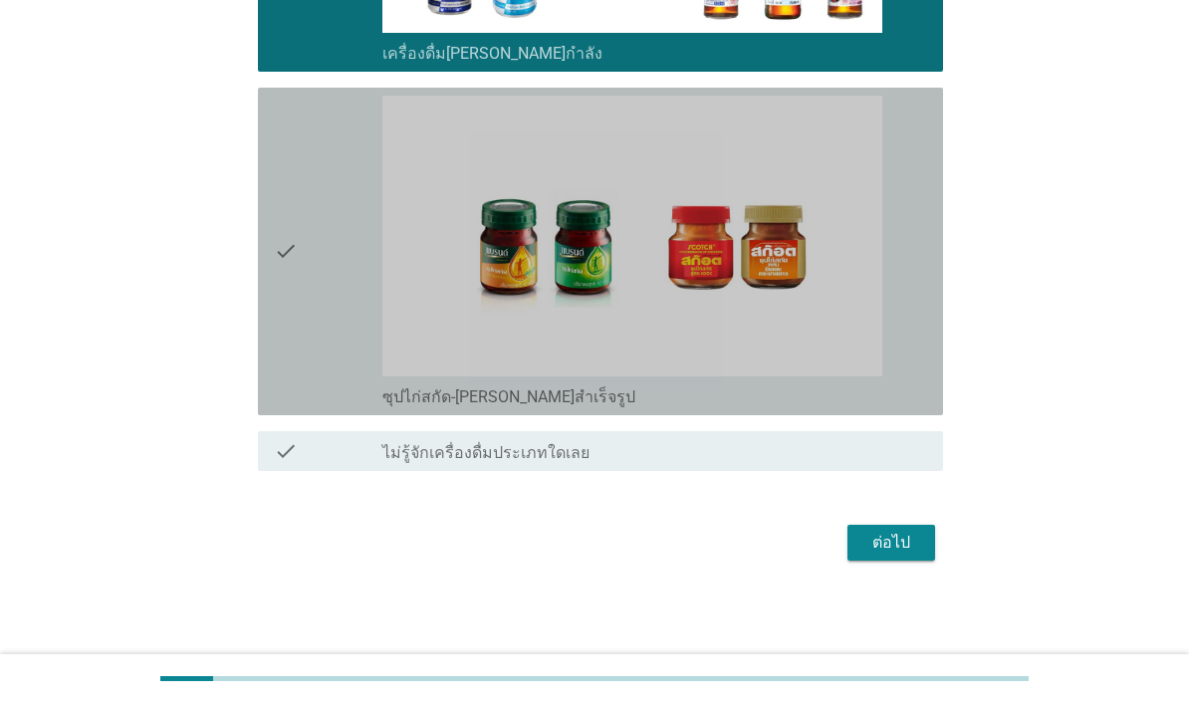
click at [310, 407] on div "check" at bounding box center [328, 252] width 109 height 312
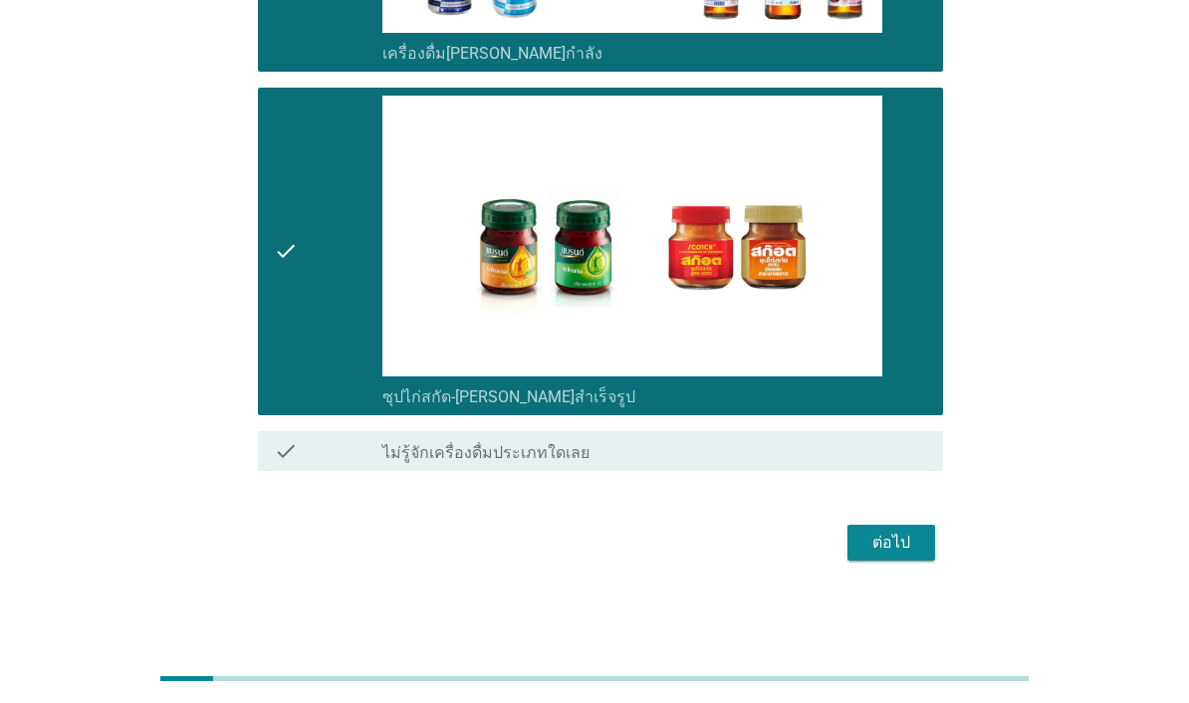
scroll to position [5005, 0]
click at [915, 555] on div "ต่อไป" at bounding box center [891, 543] width 56 height 24
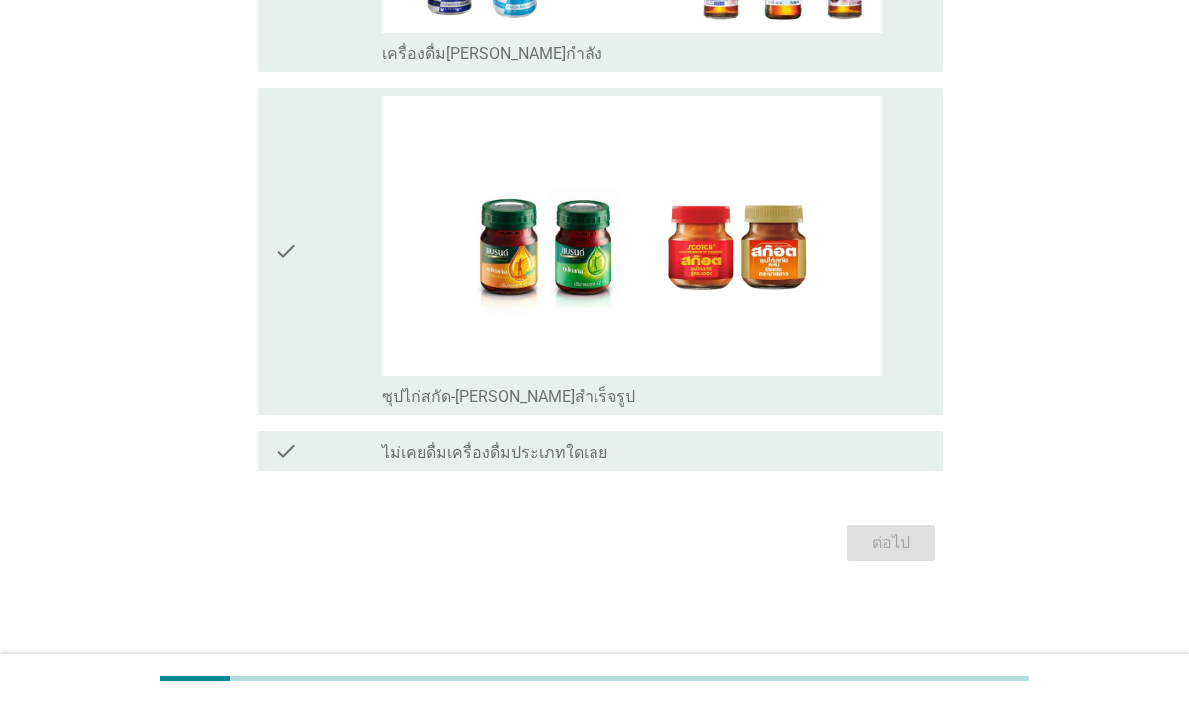
scroll to position [0, 0]
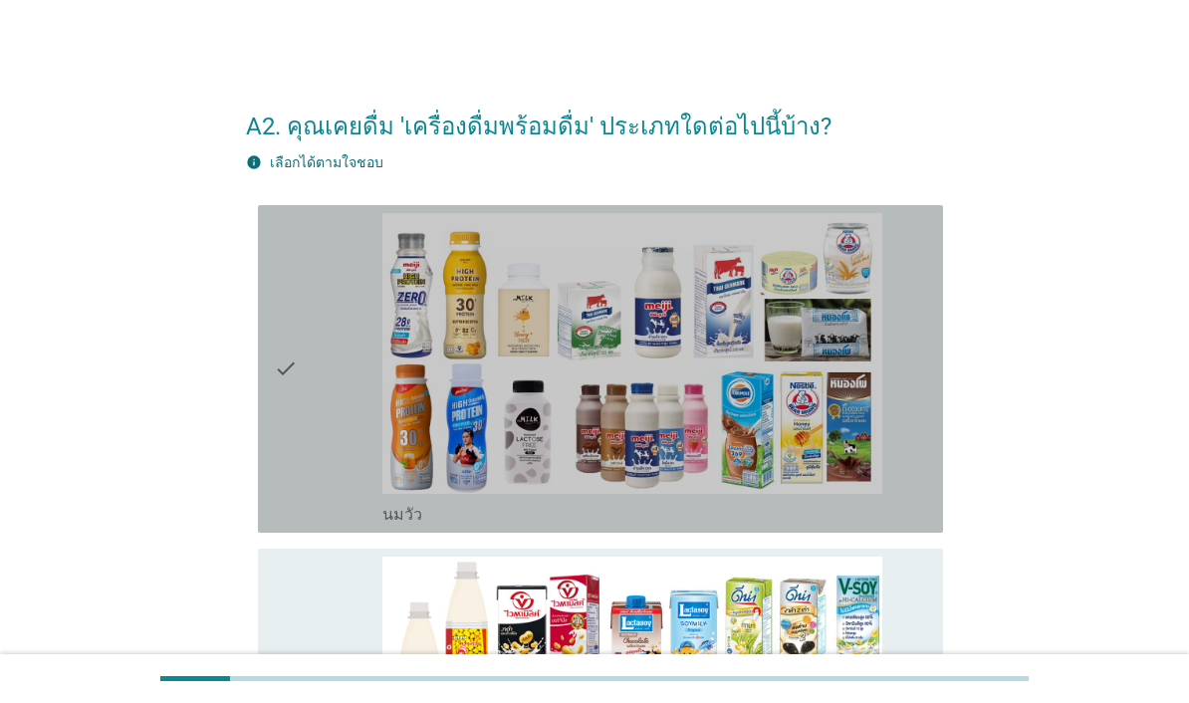
click at [324, 471] on div "check" at bounding box center [328, 369] width 109 height 312
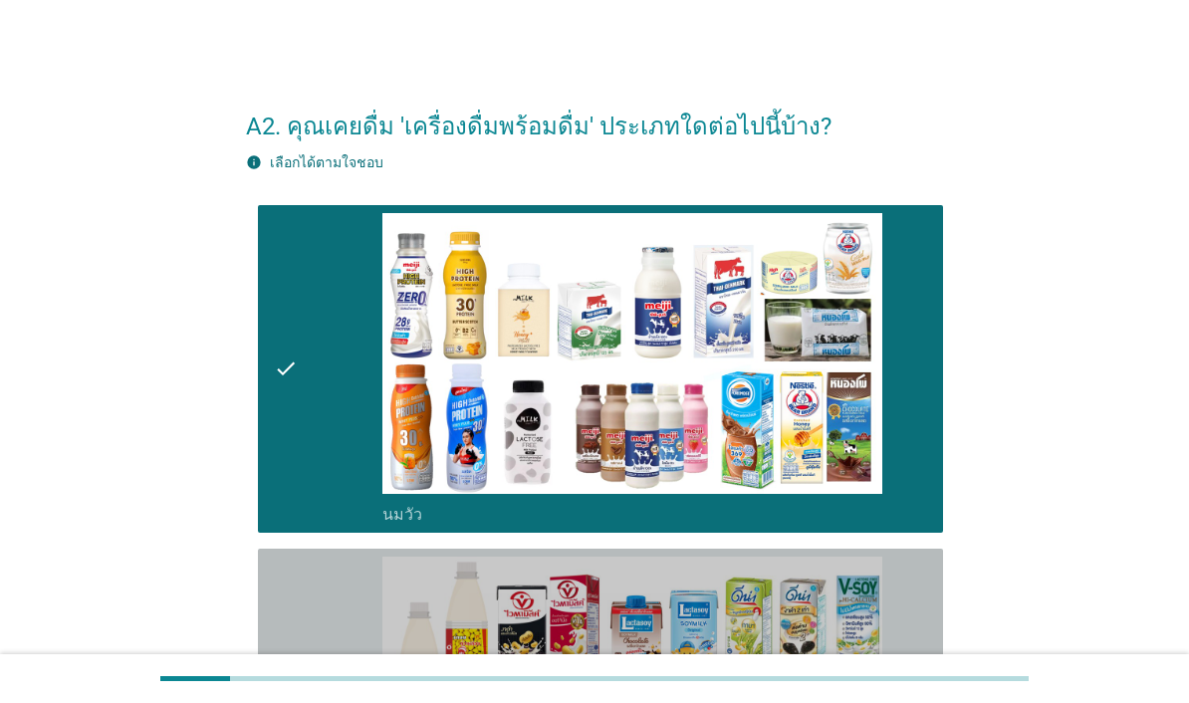
click at [327, 650] on div "check" at bounding box center [328, 713] width 109 height 312
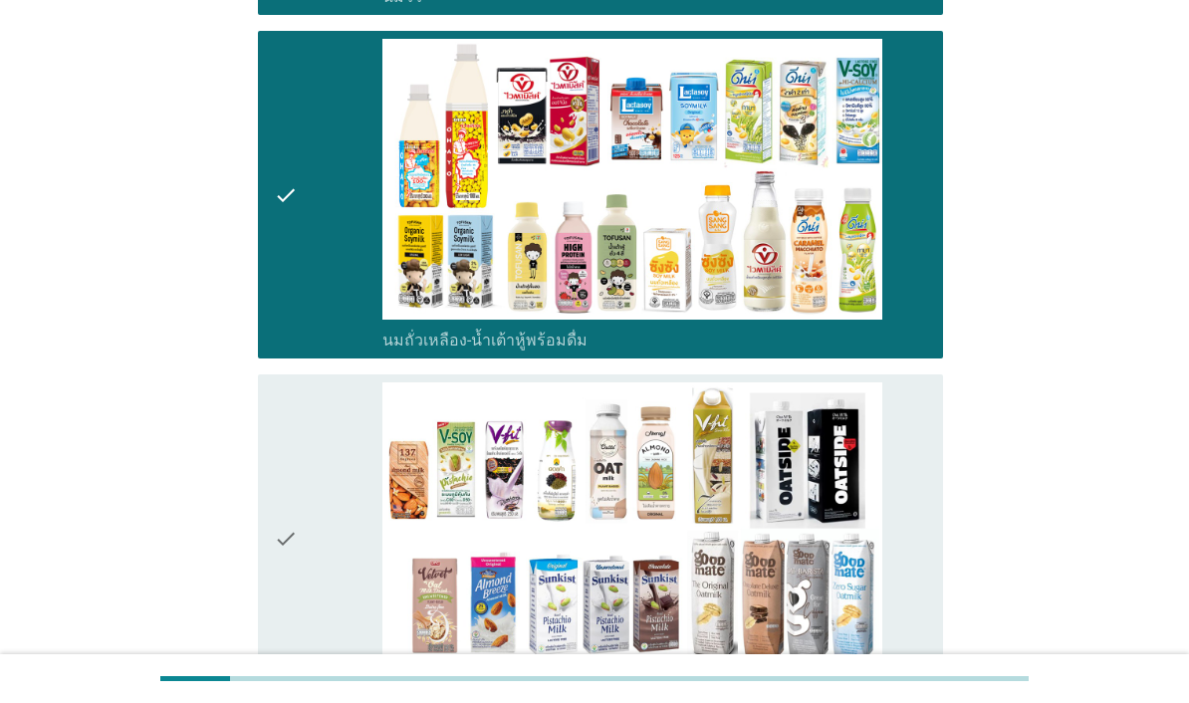
scroll to position [541, 0]
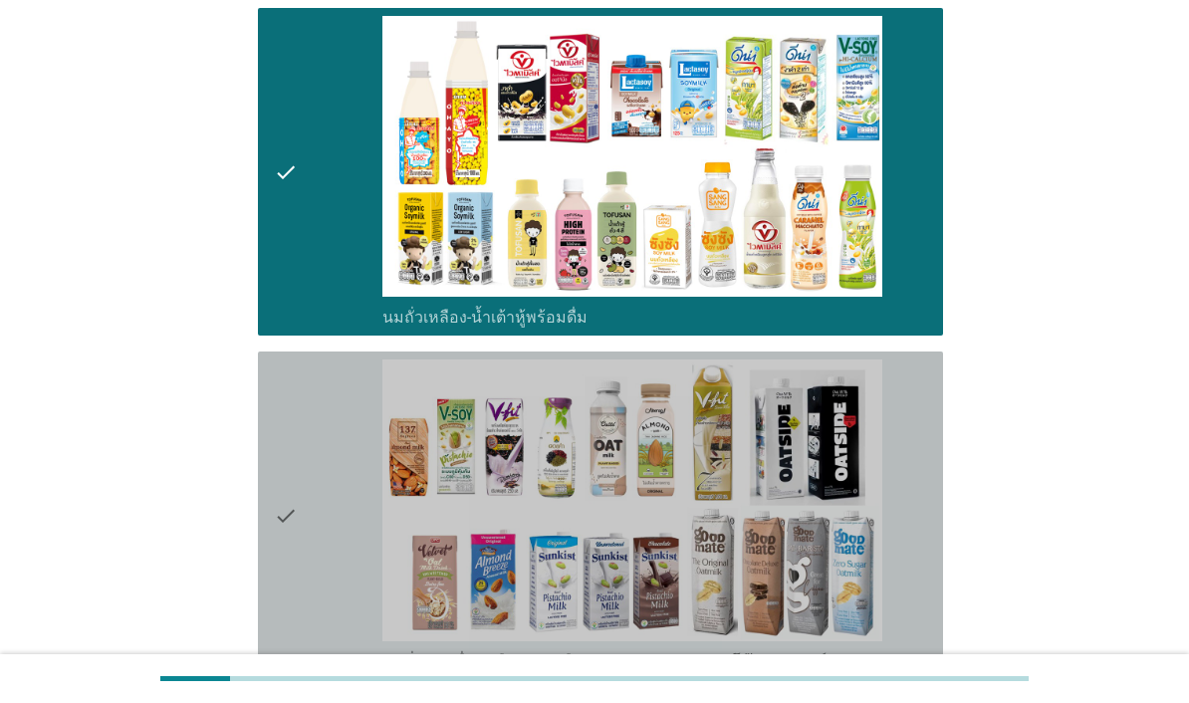
click at [332, 671] on div "check" at bounding box center [328, 516] width 109 height 312
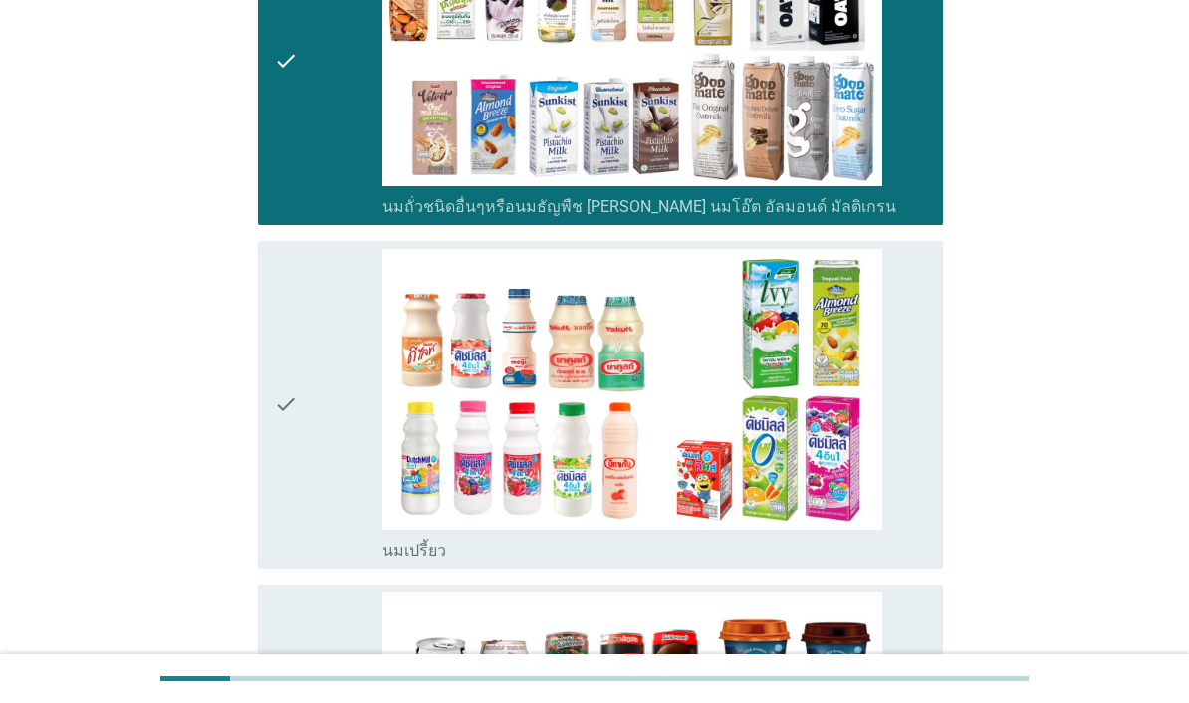
scroll to position [1013, 0]
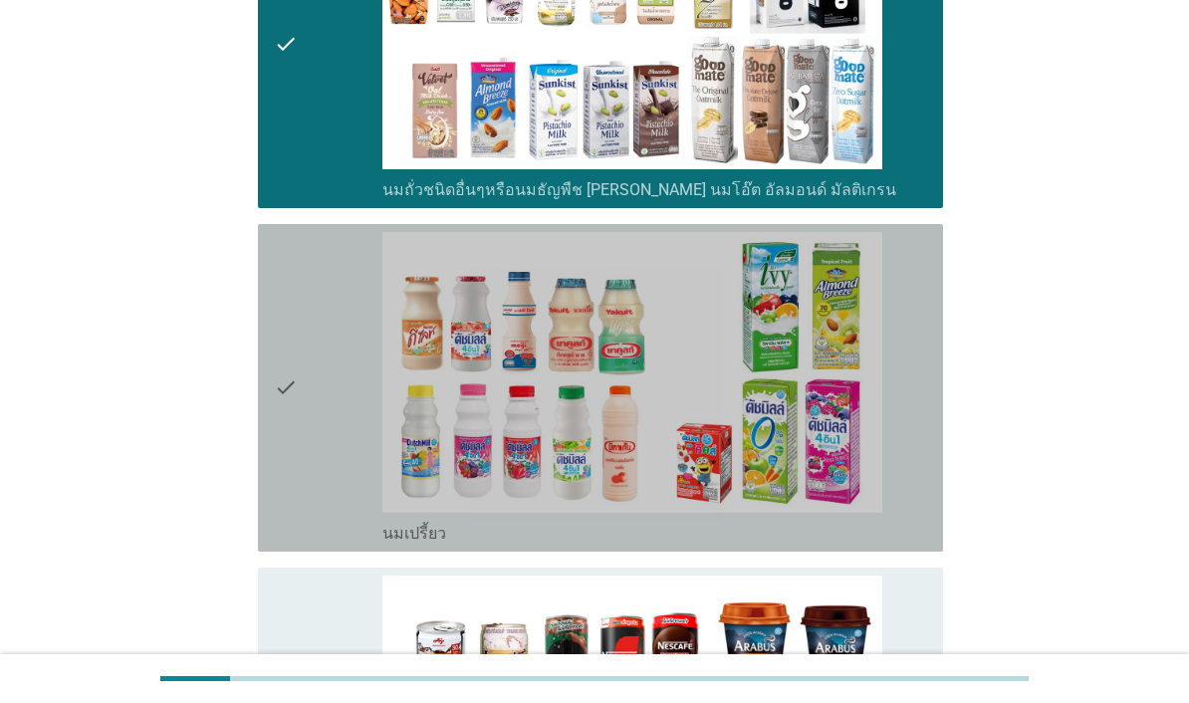
click at [323, 544] on div "check" at bounding box center [328, 388] width 109 height 312
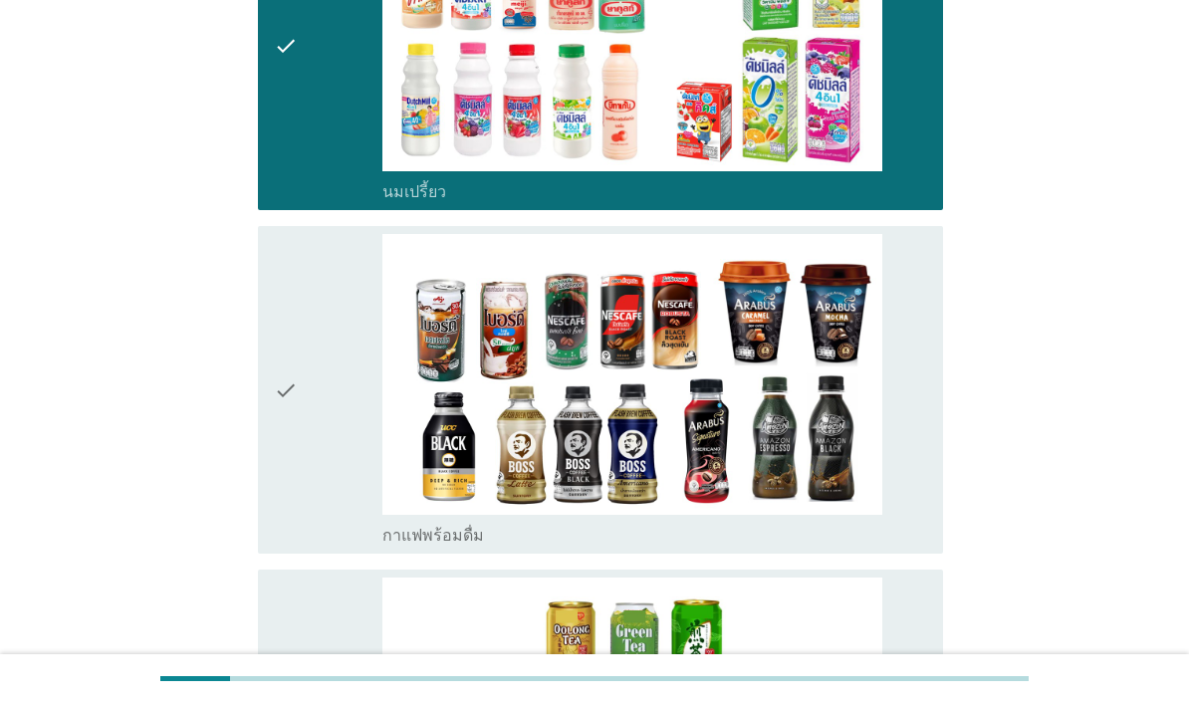
scroll to position [1359, 0]
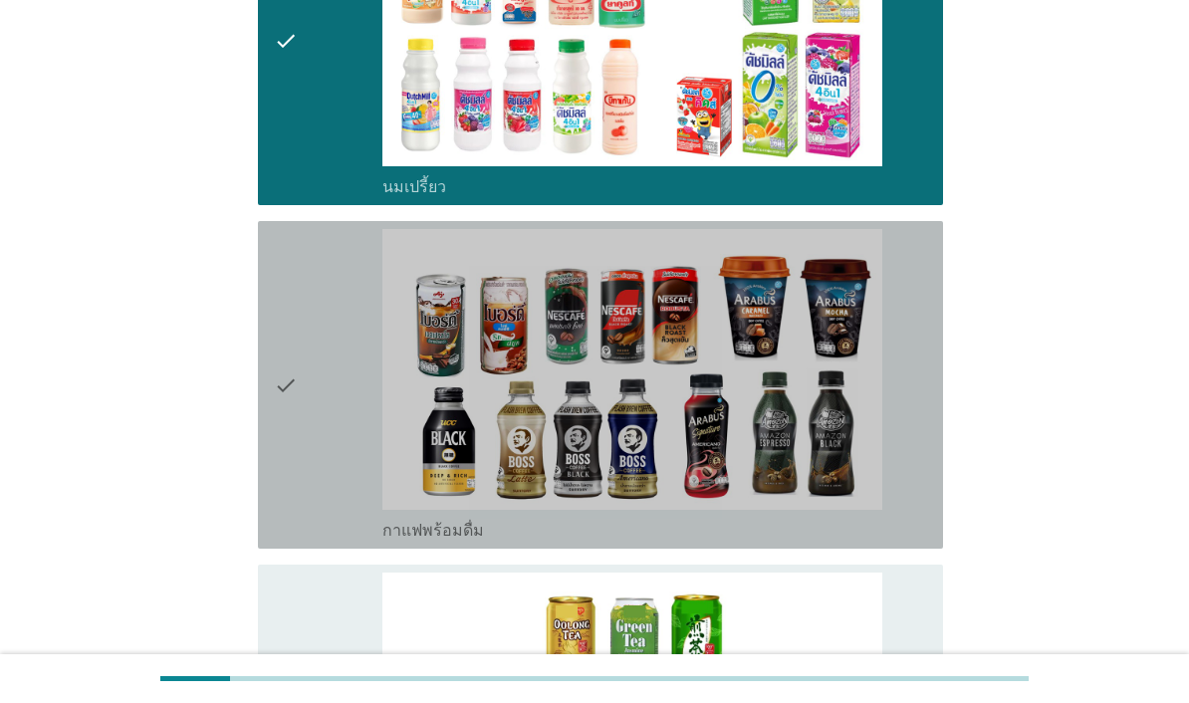
click at [320, 541] on div "check" at bounding box center [328, 385] width 109 height 312
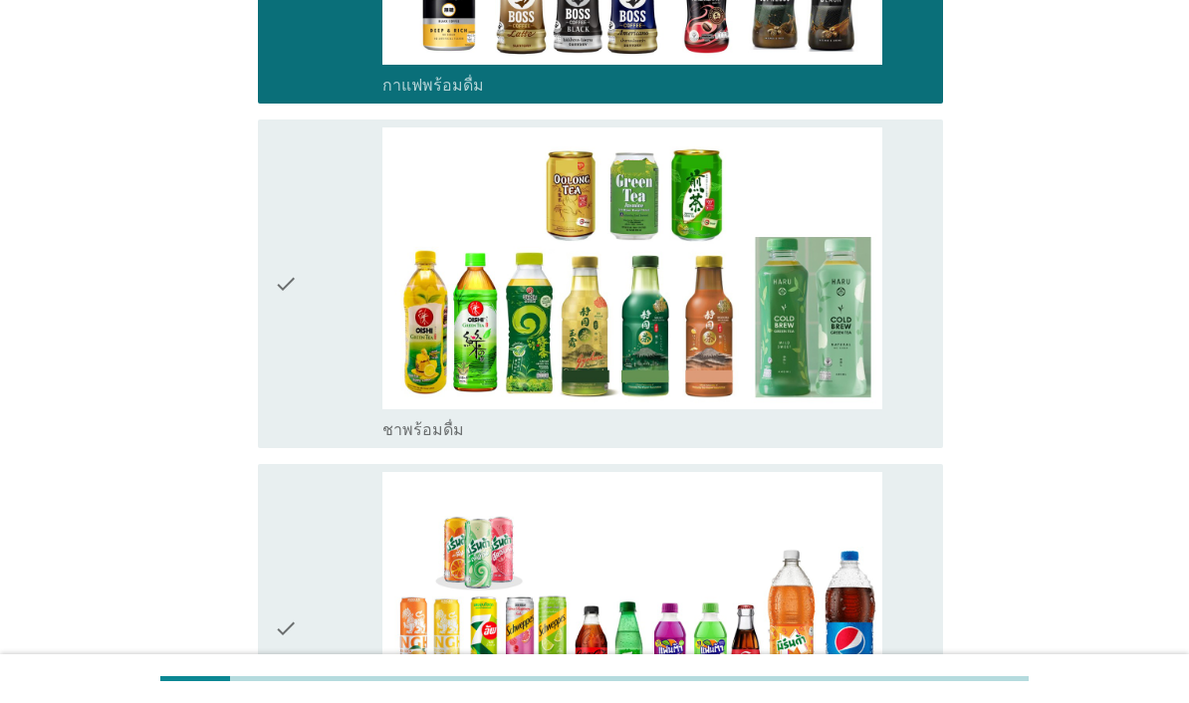
scroll to position [1867, 0]
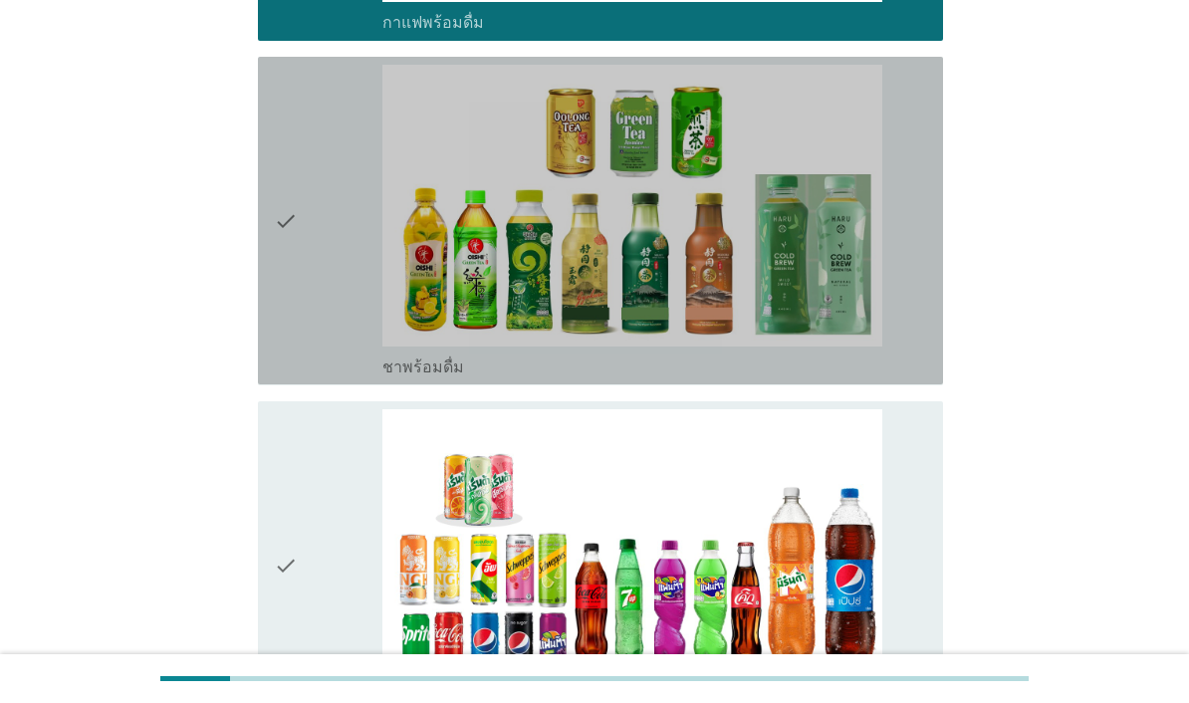
click at [319, 376] on div "check" at bounding box center [328, 221] width 109 height 312
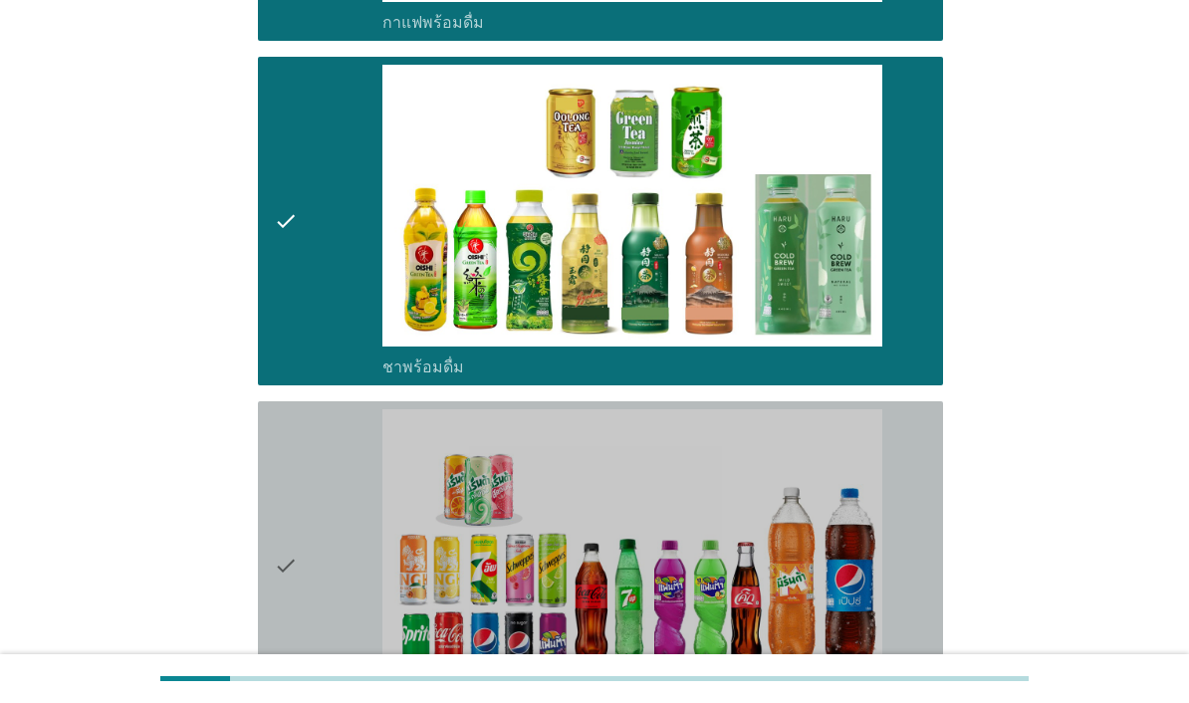
click at [338, 628] on div "check" at bounding box center [328, 565] width 109 height 312
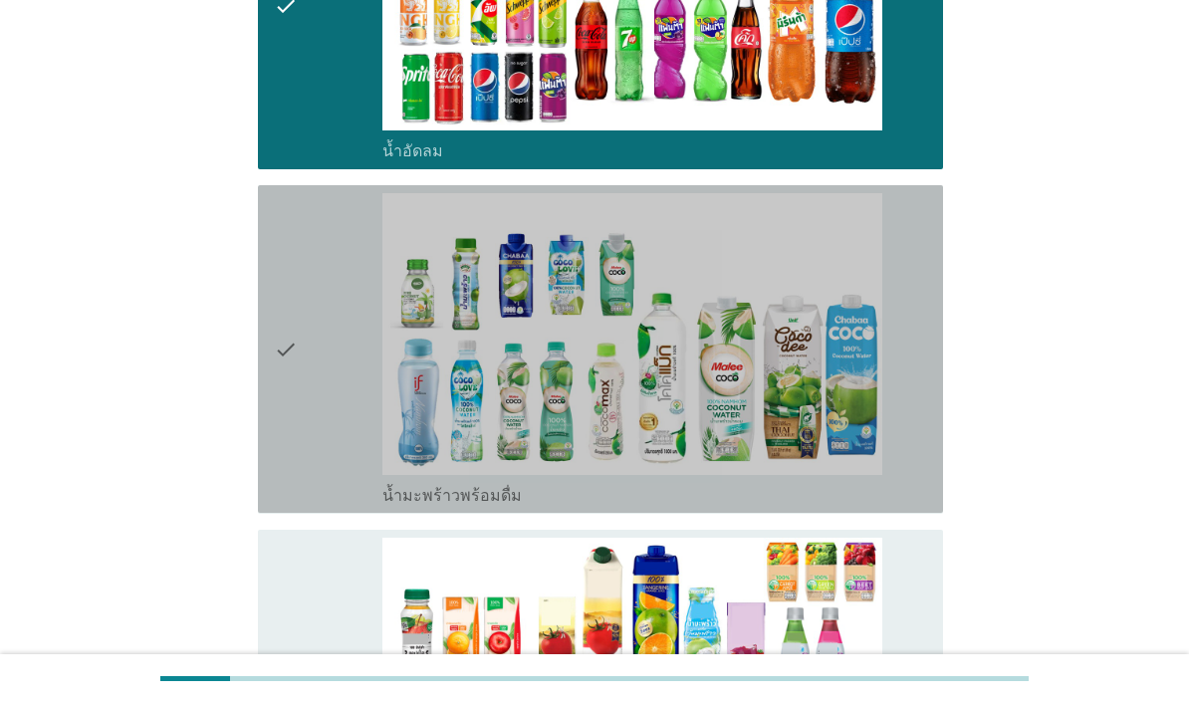
click at [308, 505] on div "check" at bounding box center [328, 349] width 109 height 312
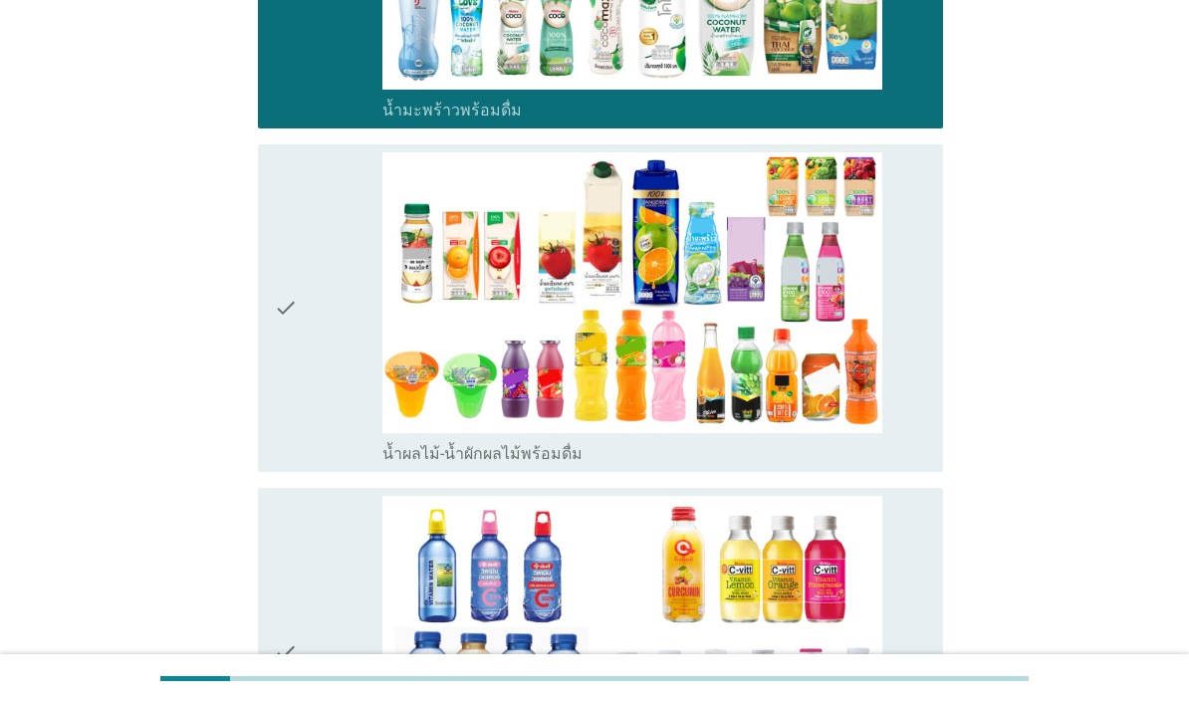
scroll to position [2870, 0]
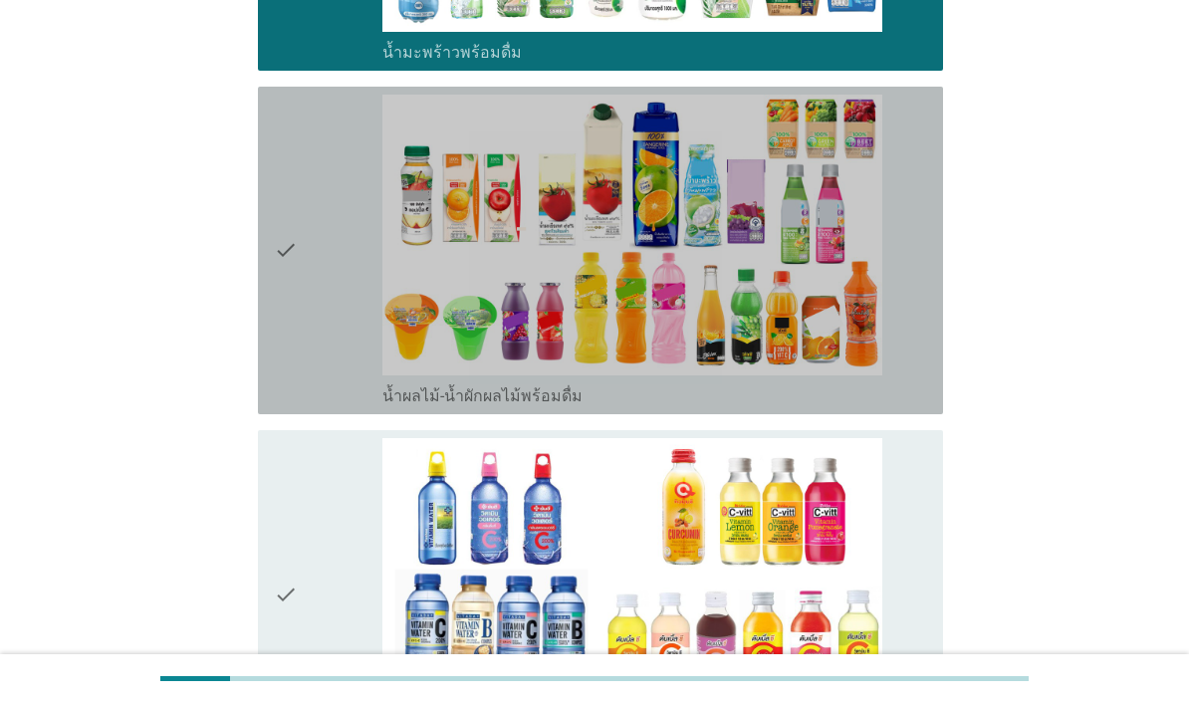
click at [320, 406] on div "check" at bounding box center [328, 251] width 109 height 312
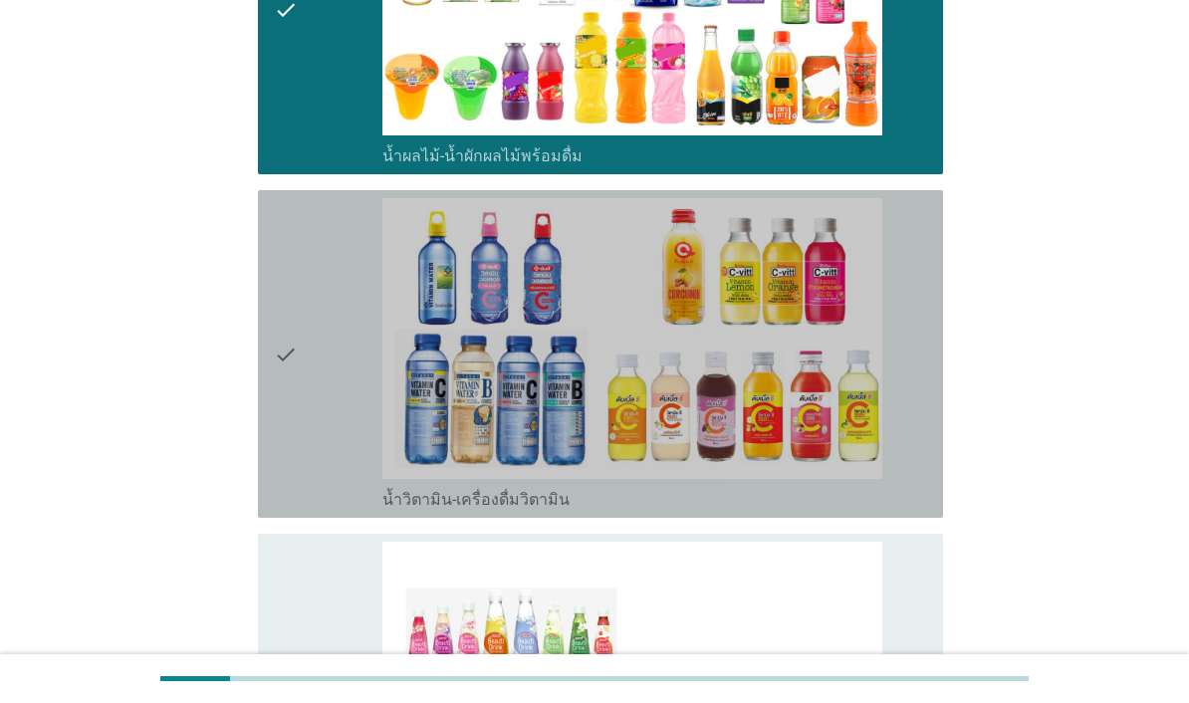
click at [325, 510] on div "check" at bounding box center [328, 354] width 109 height 312
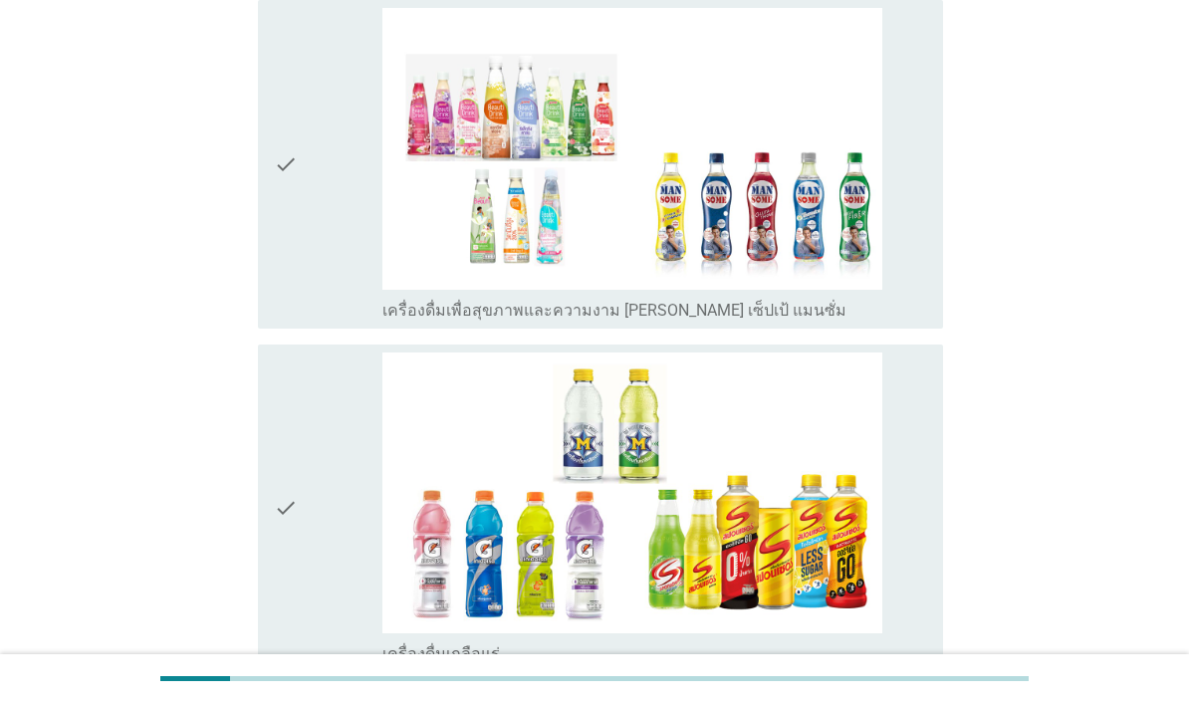
scroll to position [3727, 0]
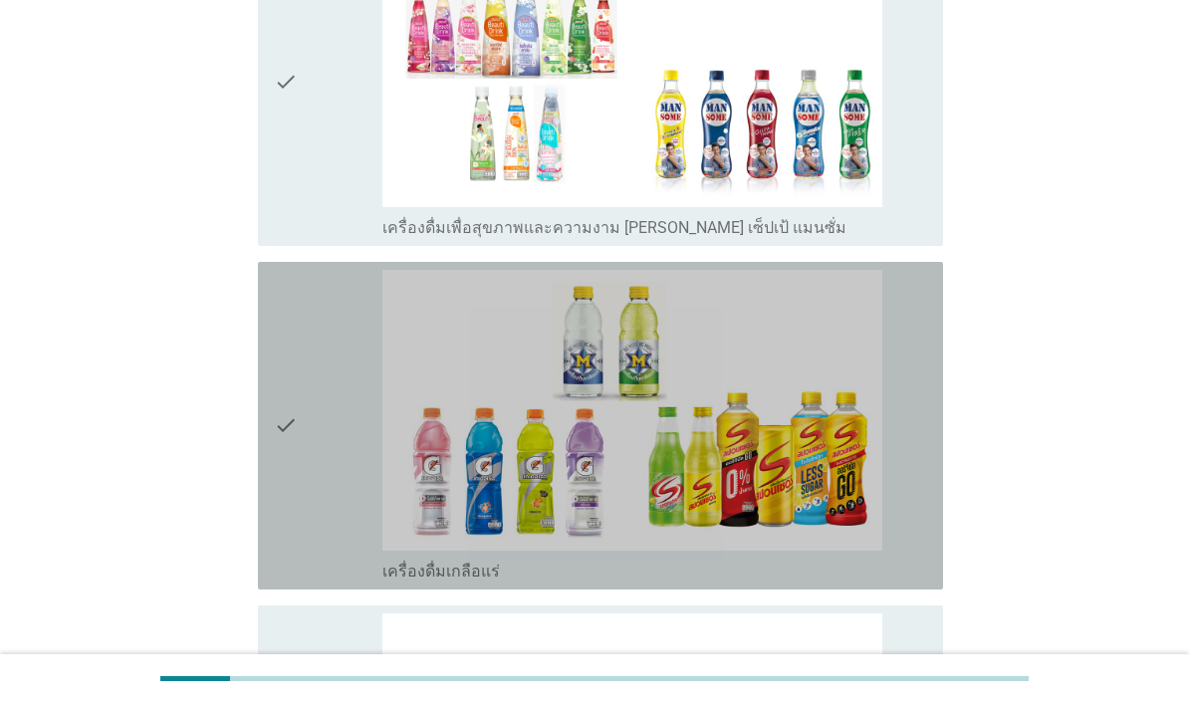
click at [344, 582] on div "check" at bounding box center [328, 426] width 109 height 312
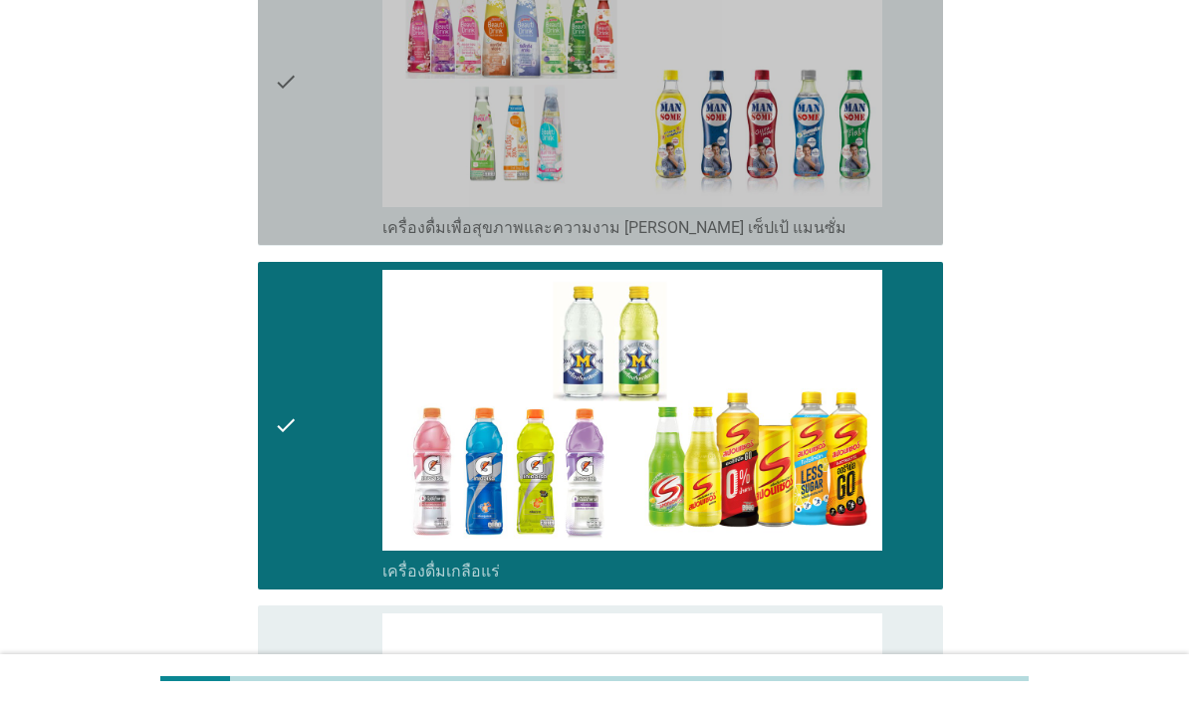
click at [325, 237] on div "check" at bounding box center [328, 81] width 109 height 312
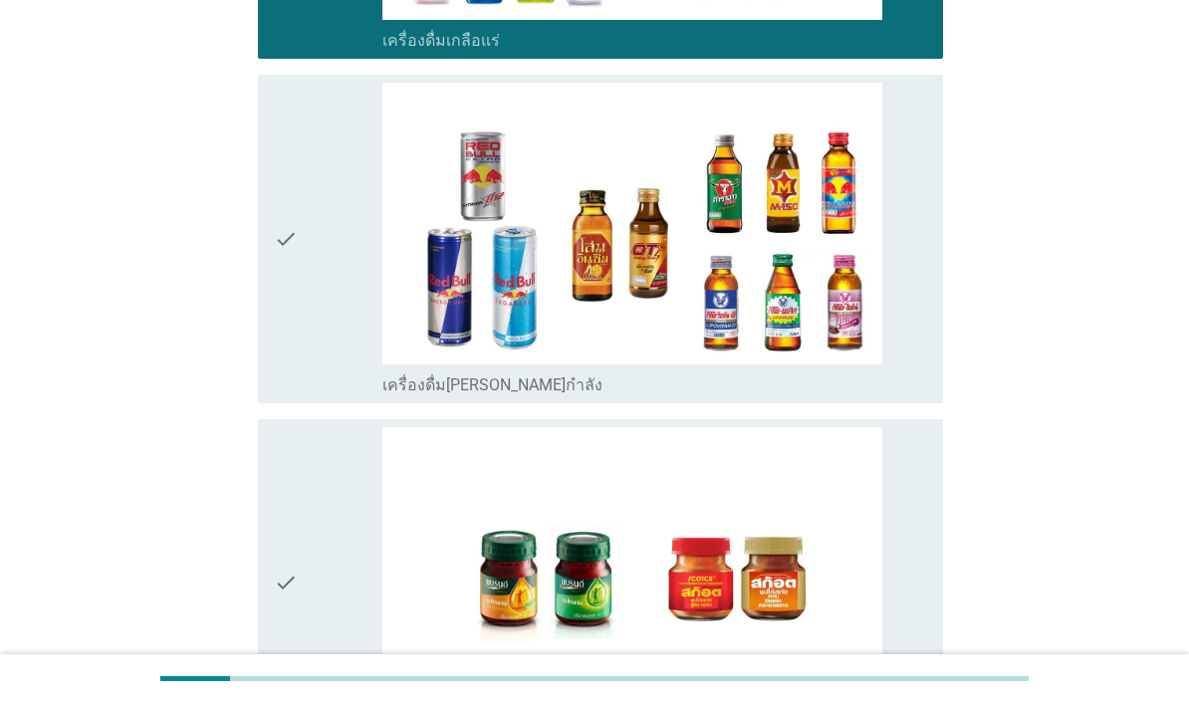
scroll to position [4317, 0]
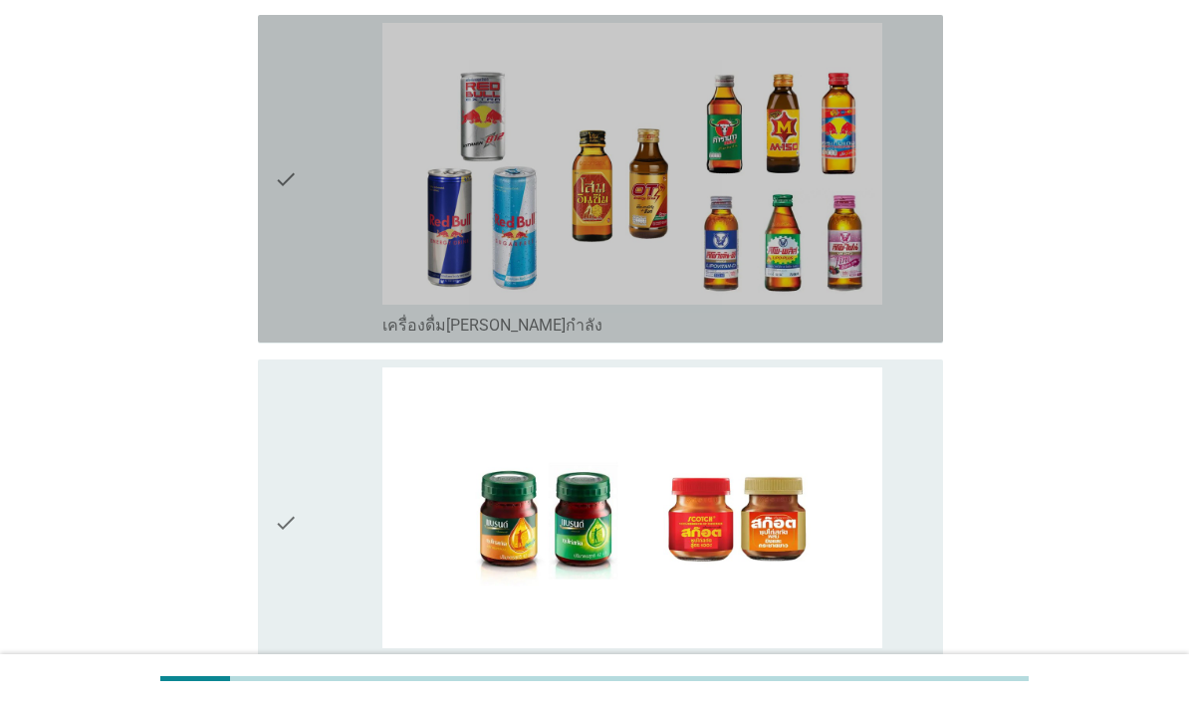
click at [341, 335] on div "check" at bounding box center [328, 179] width 109 height 312
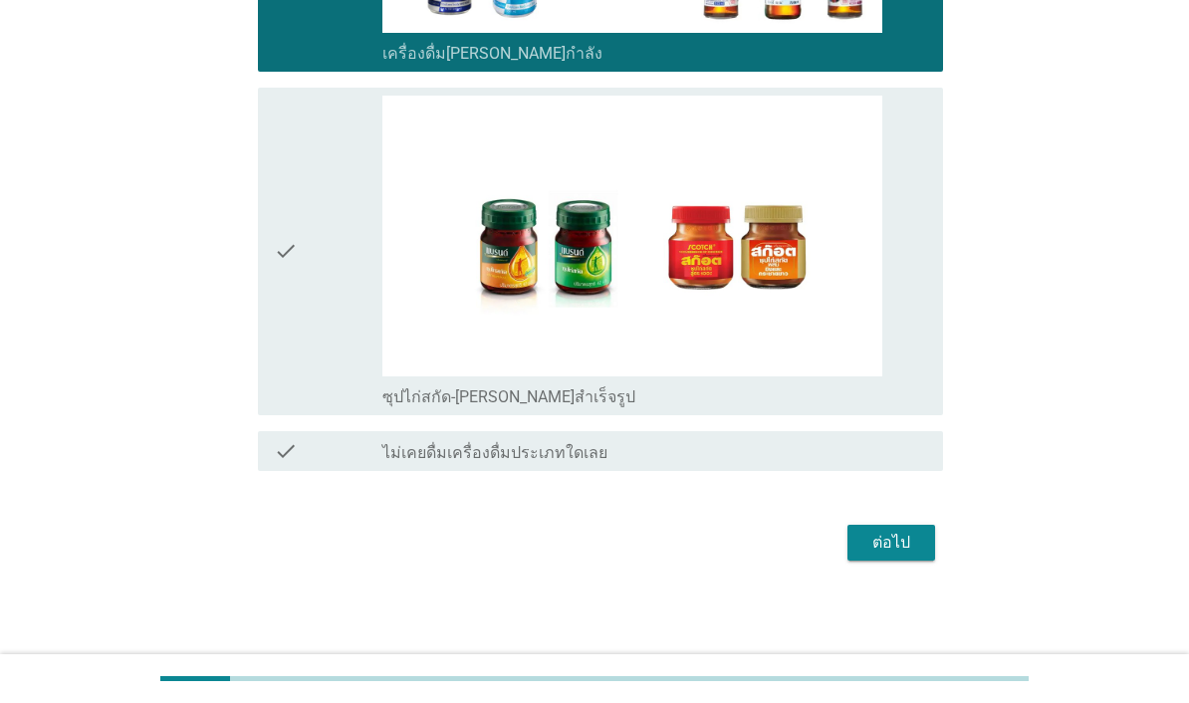
scroll to position [4742, 0]
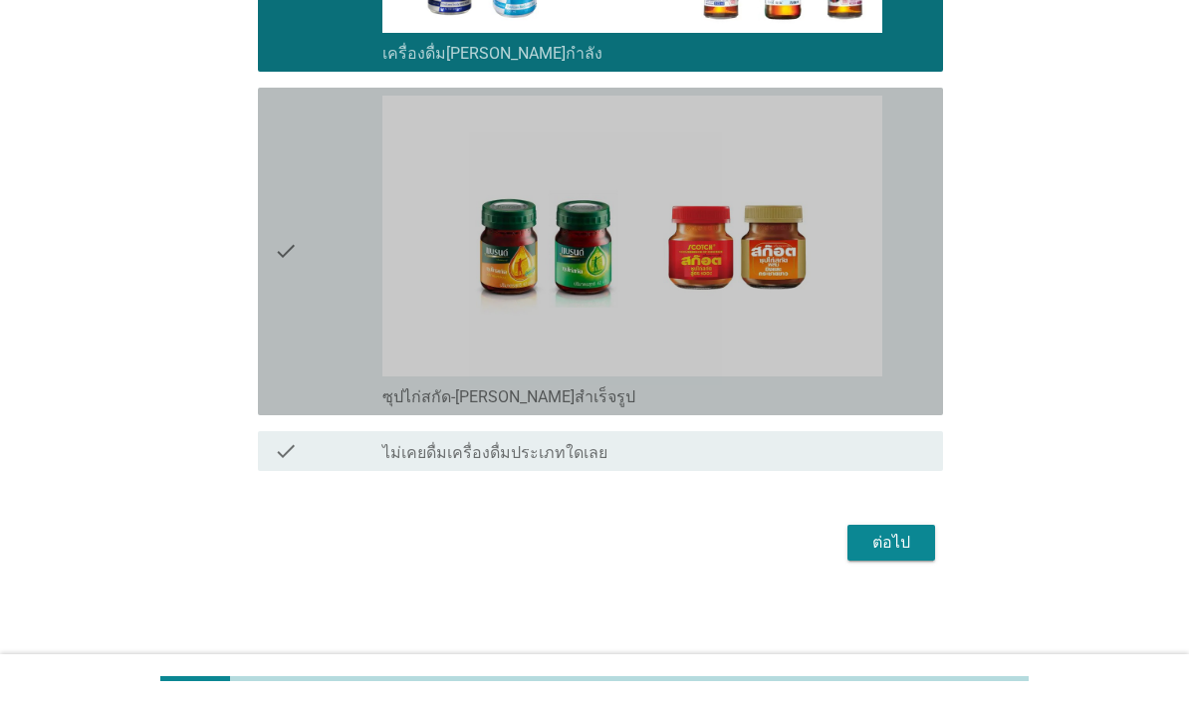
click at [338, 407] on div "check" at bounding box center [328, 252] width 109 height 312
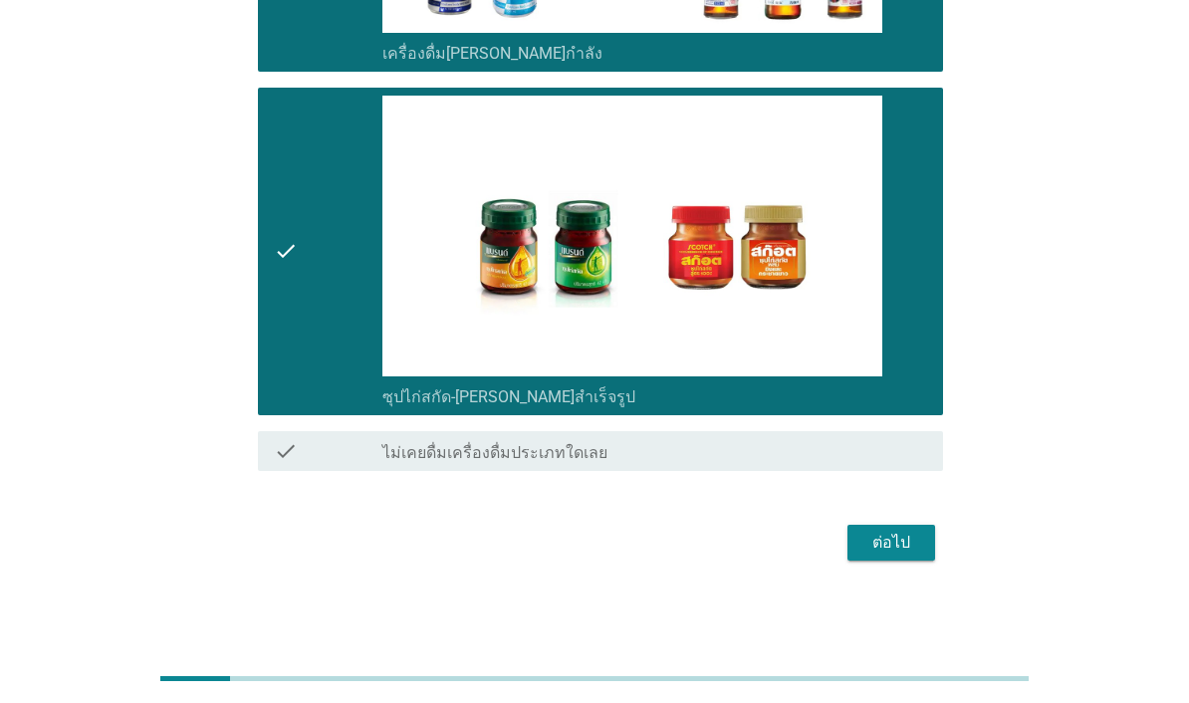
scroll to position [4862, 0]
click at [910, 561] on button "ต่อไป" at bounding box center [891, 543] width 88 height 36
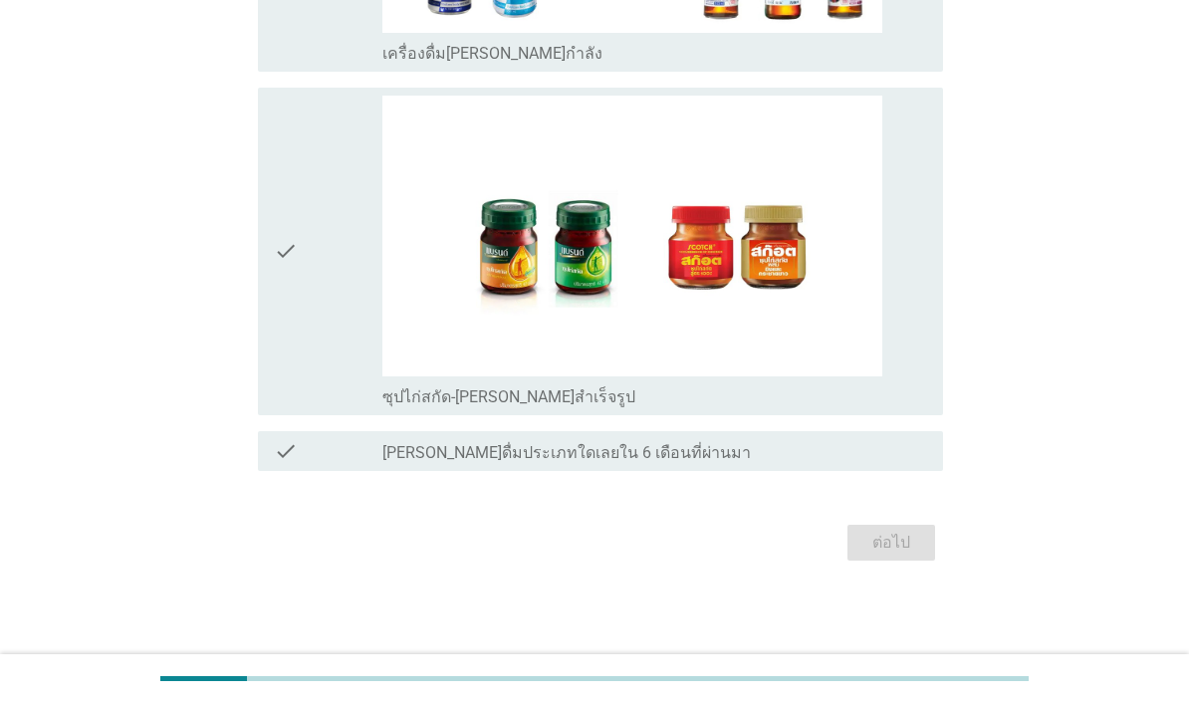
scroll to position [0, 0]
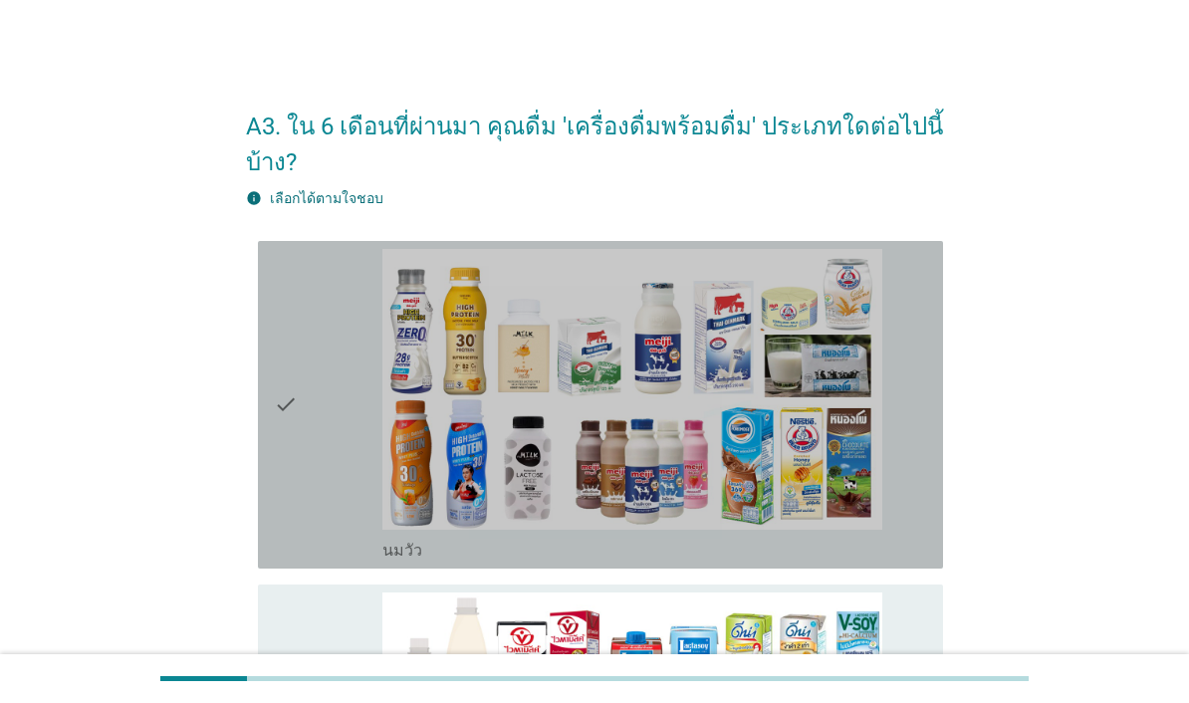
click at [322, 501] on div "check" at bounding box center [328, 405] width 109 height 312
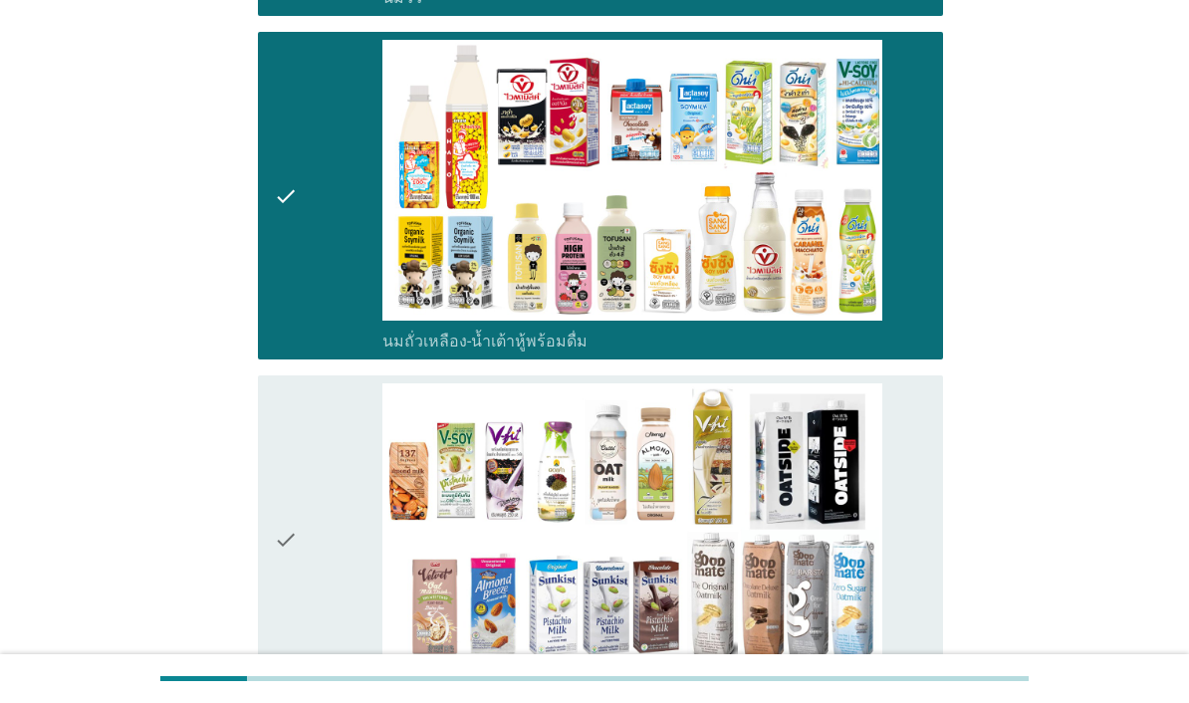
scroll to position [582, 0]
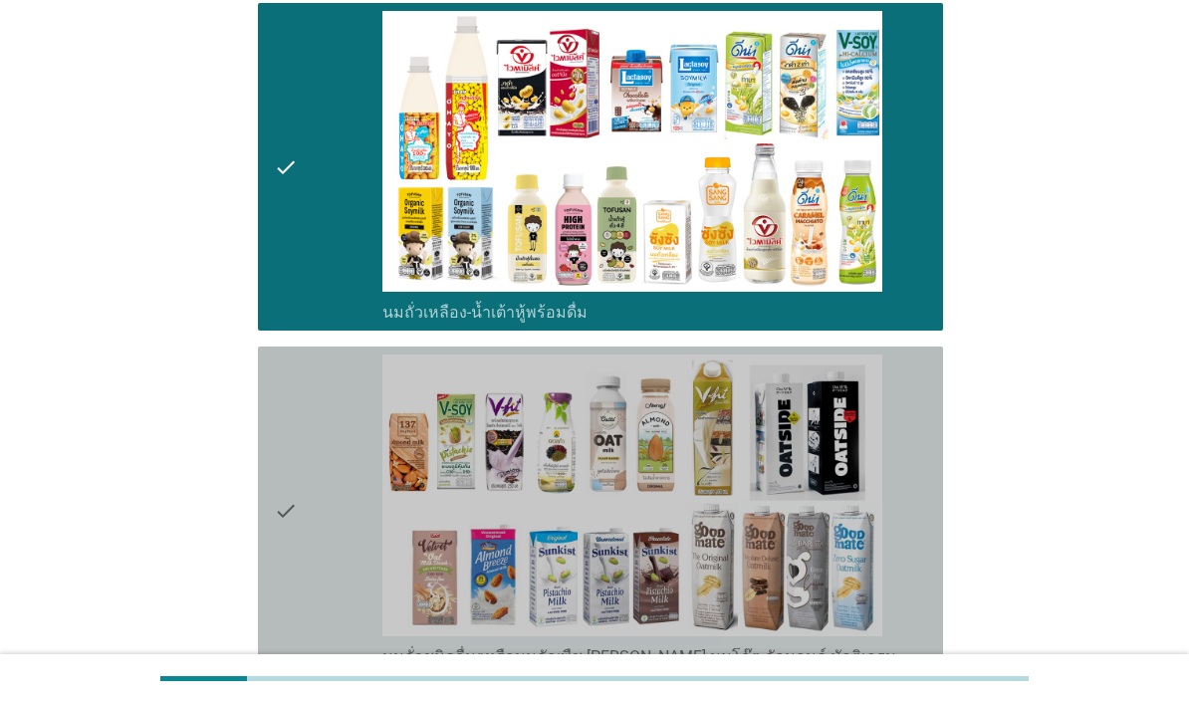
click at [291, 648] on icon "check" at bounding box center [286, 511] width 24 height 312
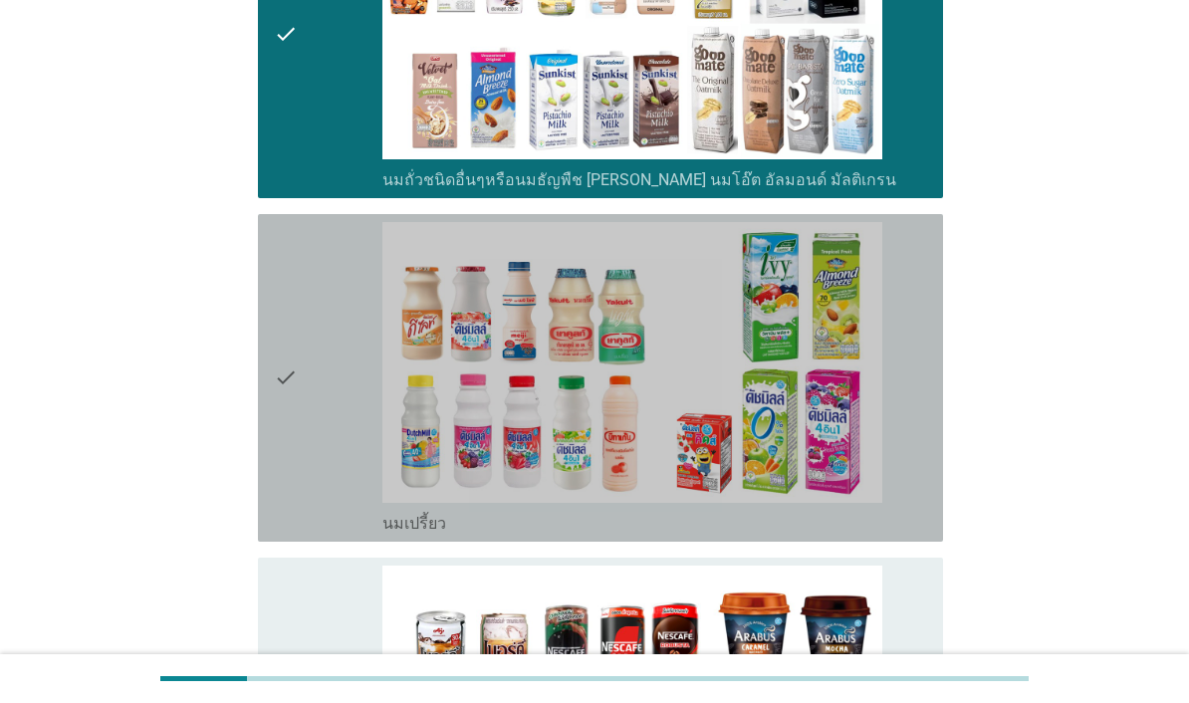
click at [287, 534] on icon "check" at bounding box center [286, 378] width 24 height 312
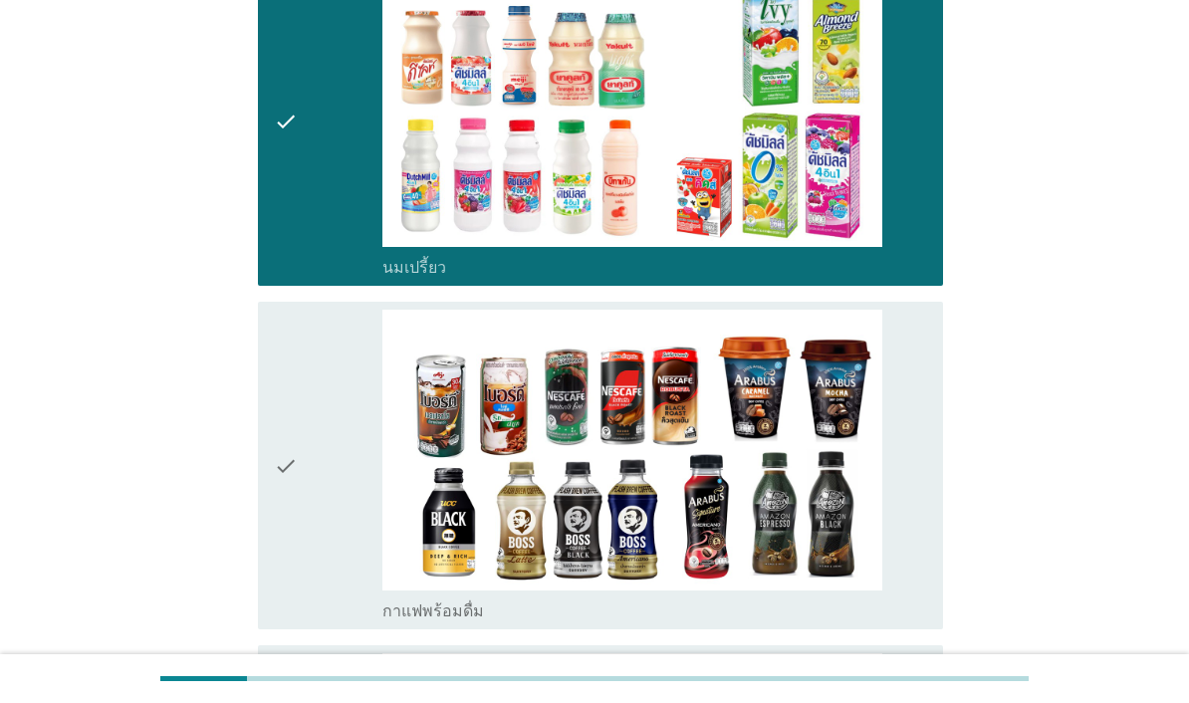
scroll to position [1387, 0]
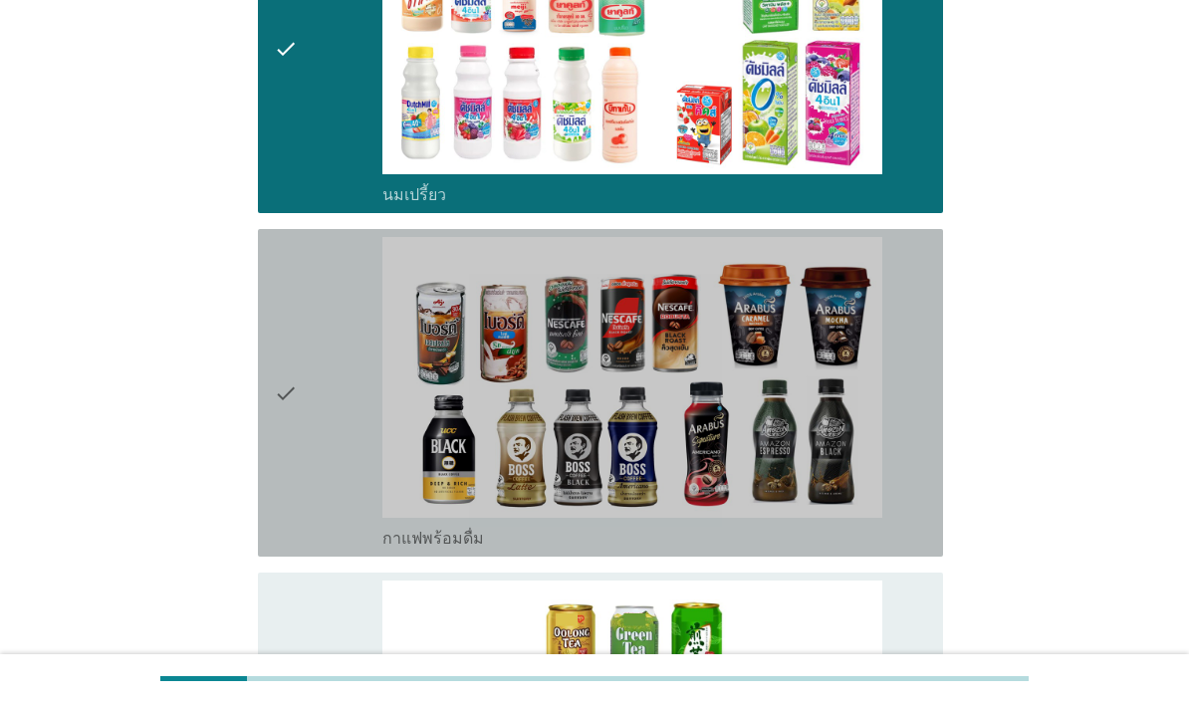
click at [288, 549] on icon "check" at bounding box center [286, 393] width 24 height 312
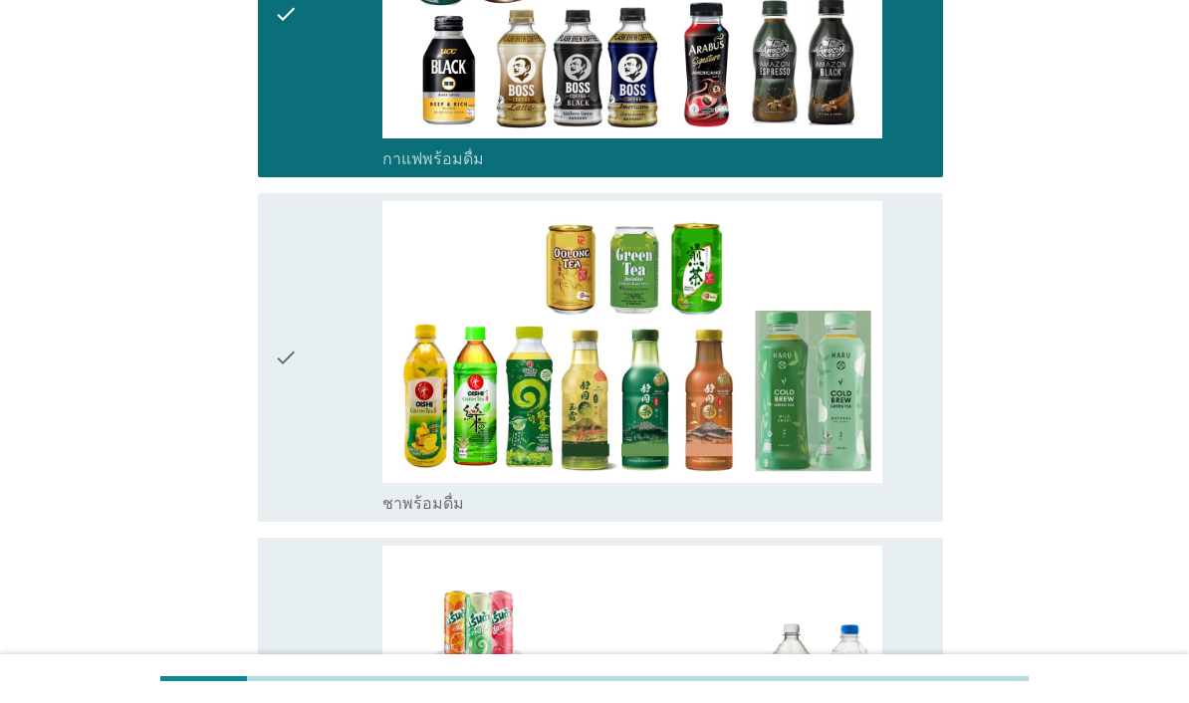
scroll to position [1842, 0]
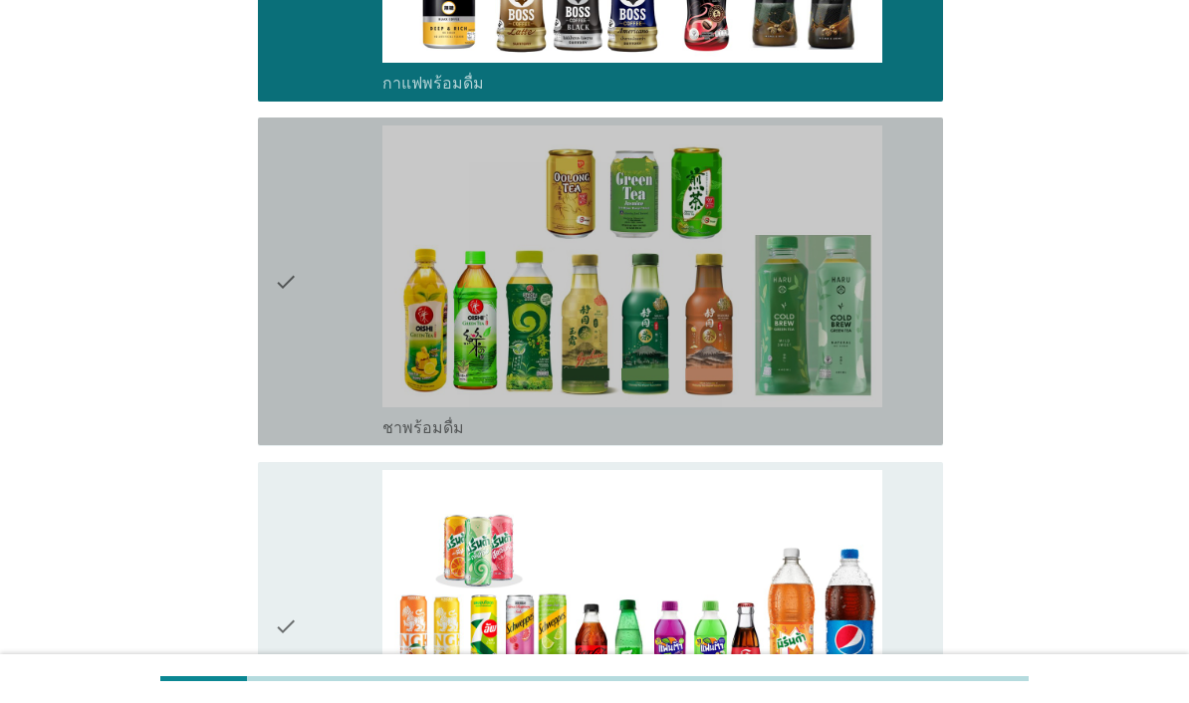
click at [282, 437] on icon "check" at bounding box center [286, 281] width 24 height 312
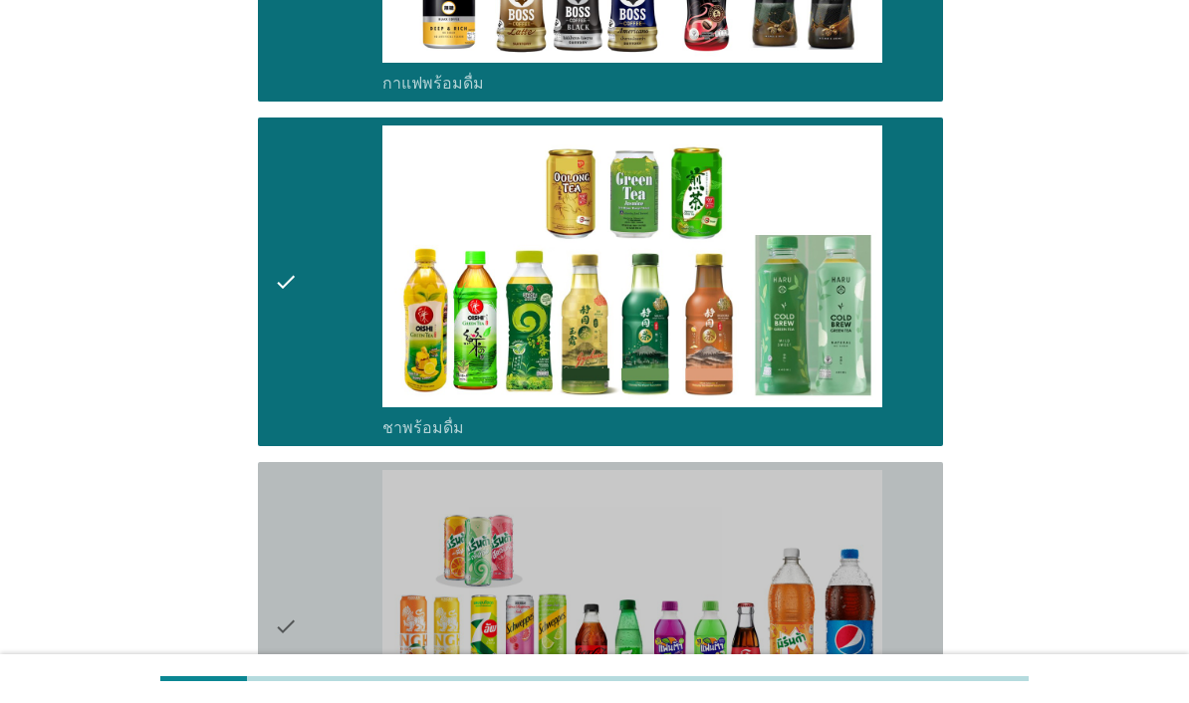
click at [304, 684] on div "check" at bounding box center [328, 626] width 109 height 312
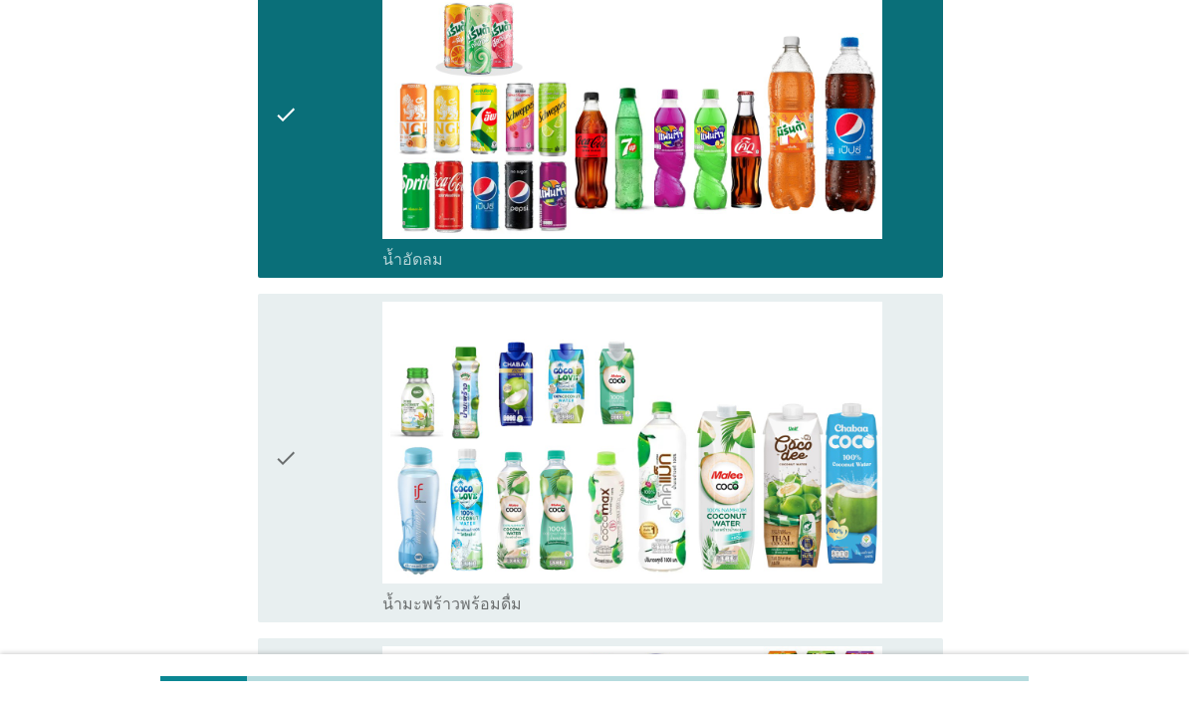
scroll to position [2401, 0]
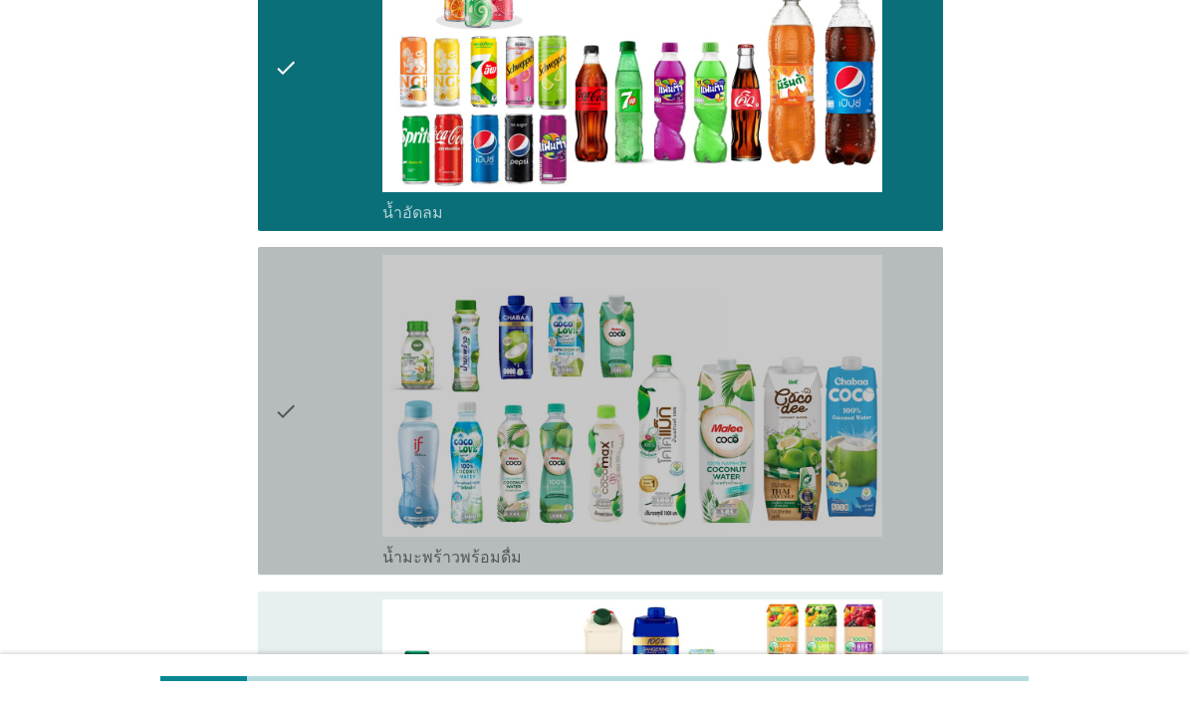
click at [324, 567] on div "check" at bounding box center [328, 411] width 109 height 312
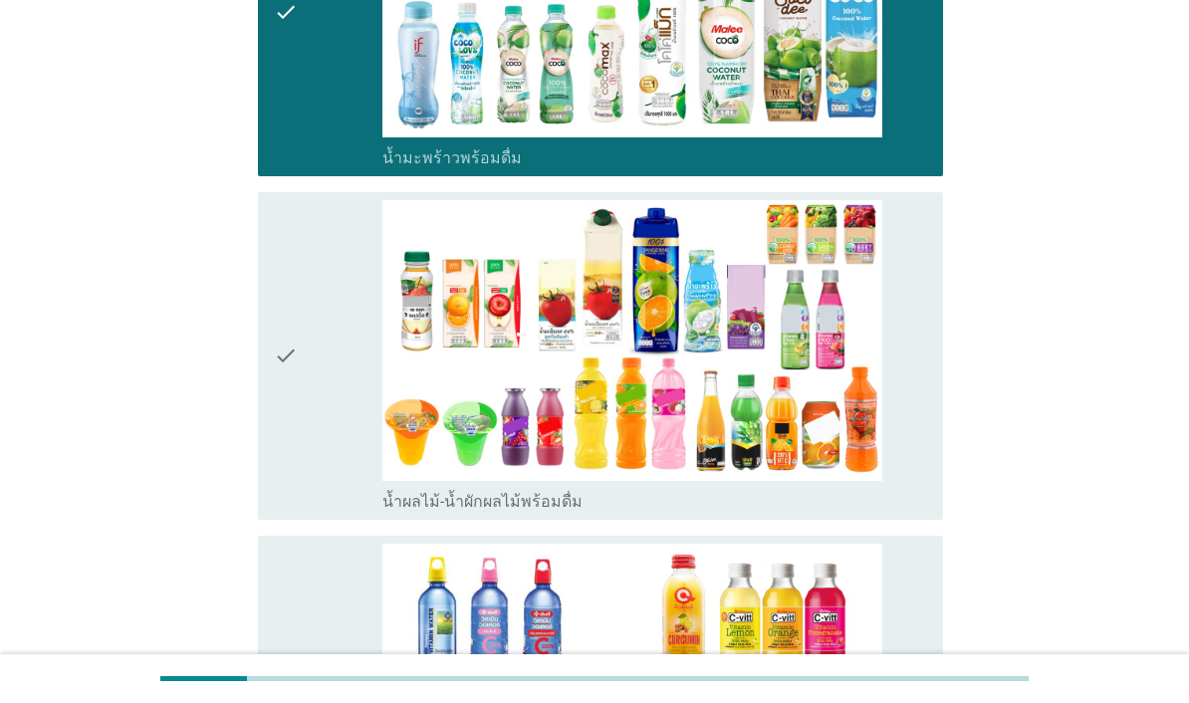
scroll to position [2960, 0]
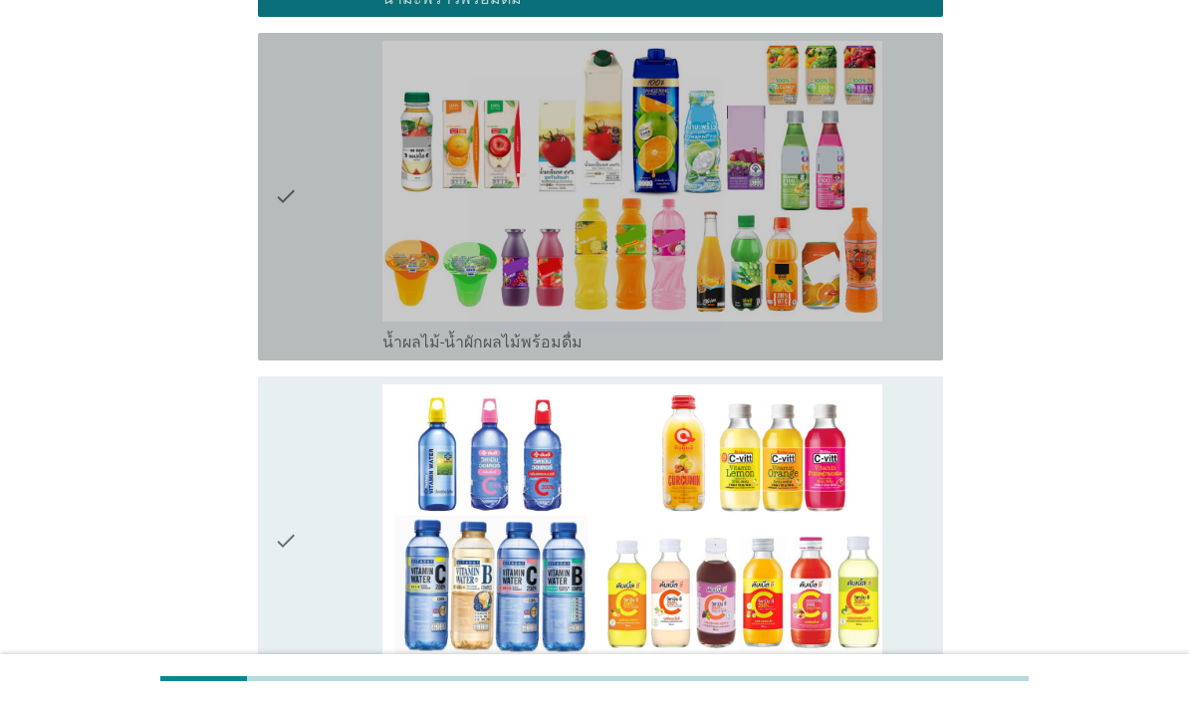
click at [280, 353] on icon "check" at bounding box center [286, 197] width 24 height 312
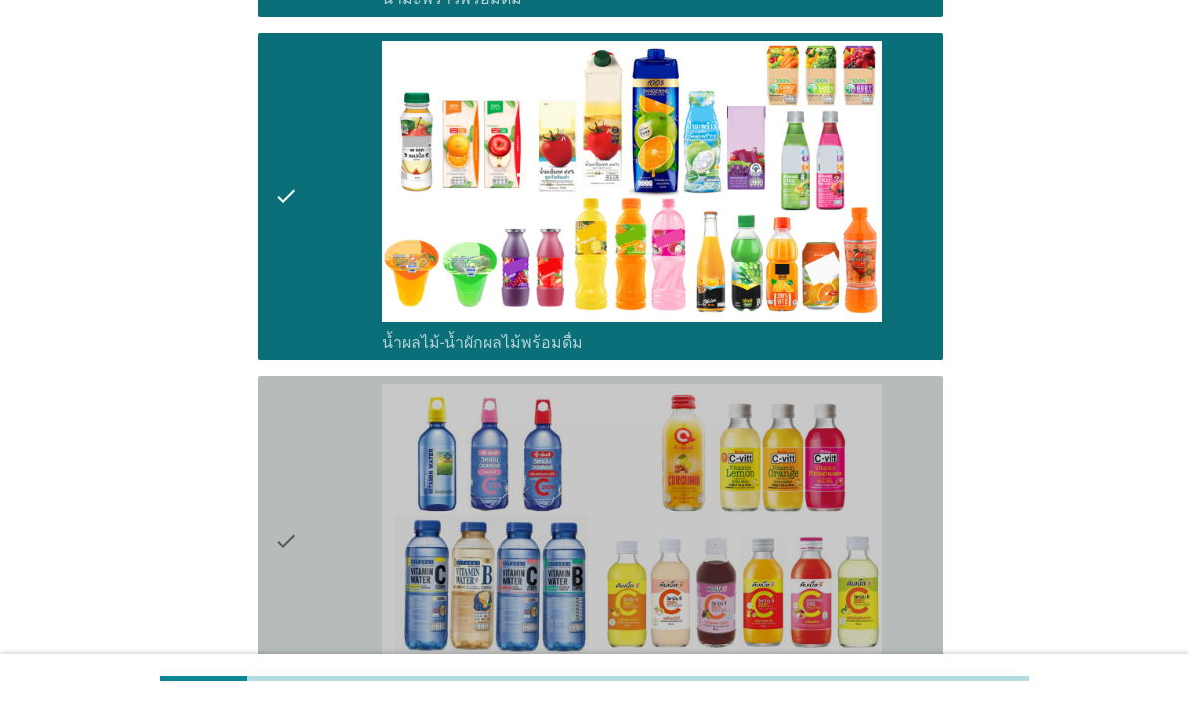
click at [299, 681] on div "check" at bounding box center [328, 540] width 109 height 312
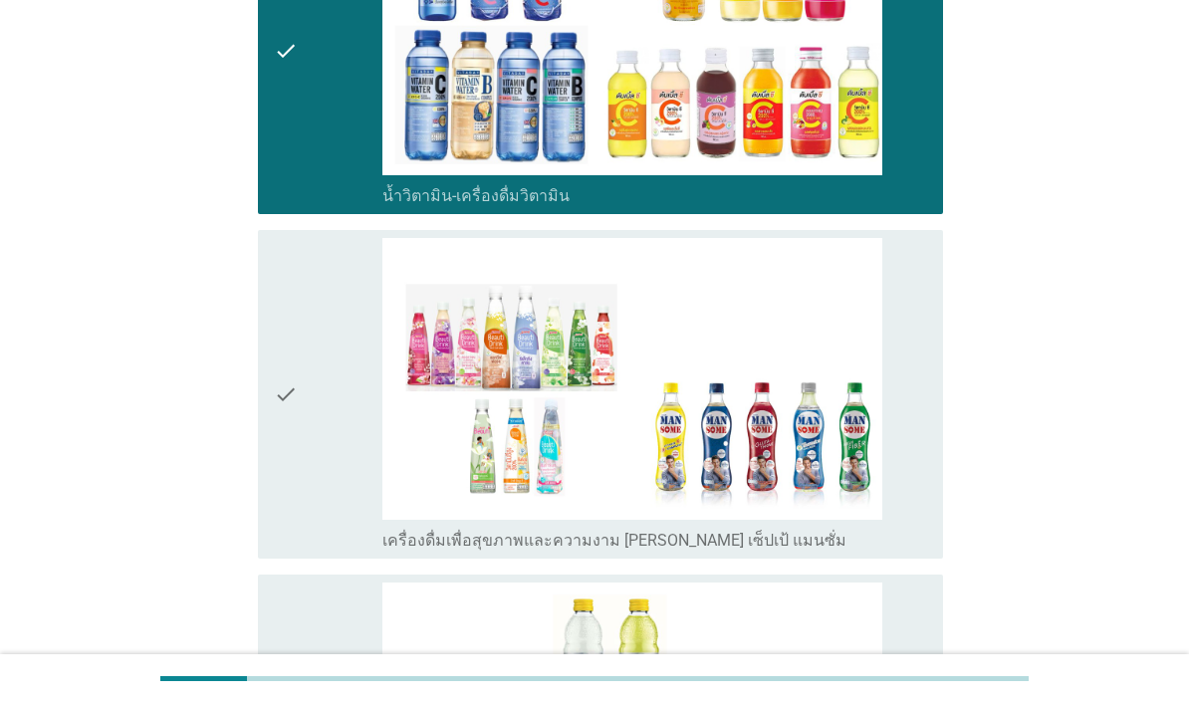
scroll to position [3502, 0]
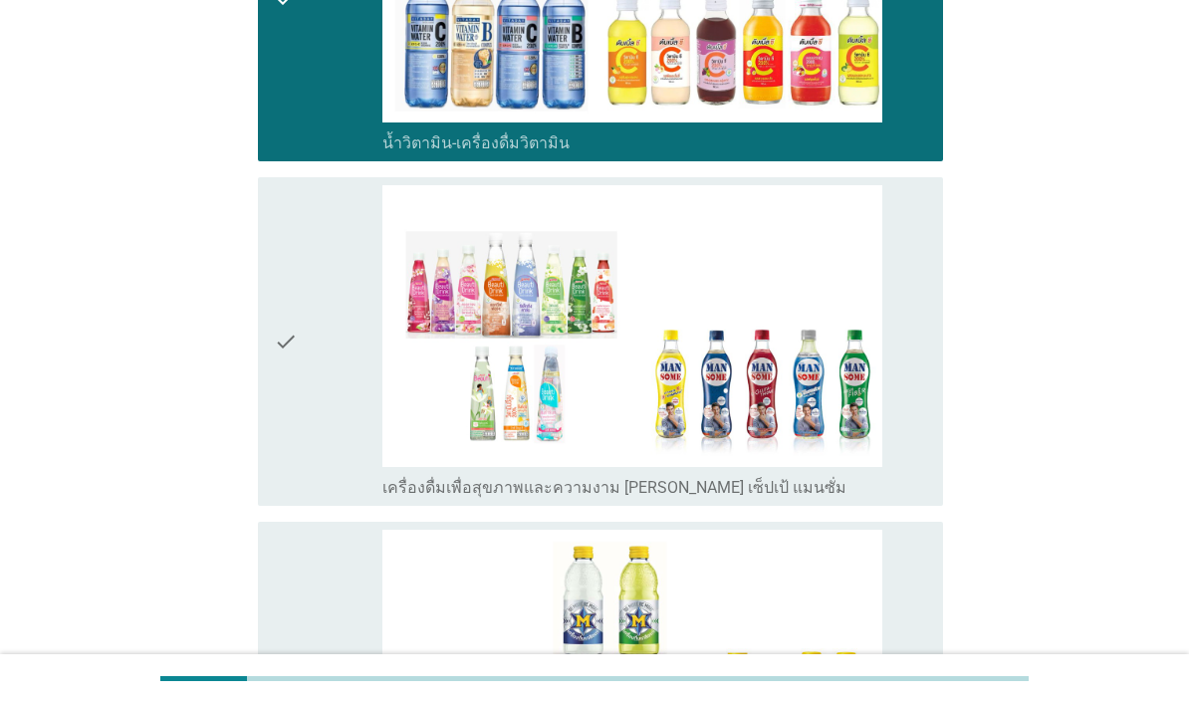
click at [327, 497] on div "check" at bounding box center [328, 341] width 109 height 312
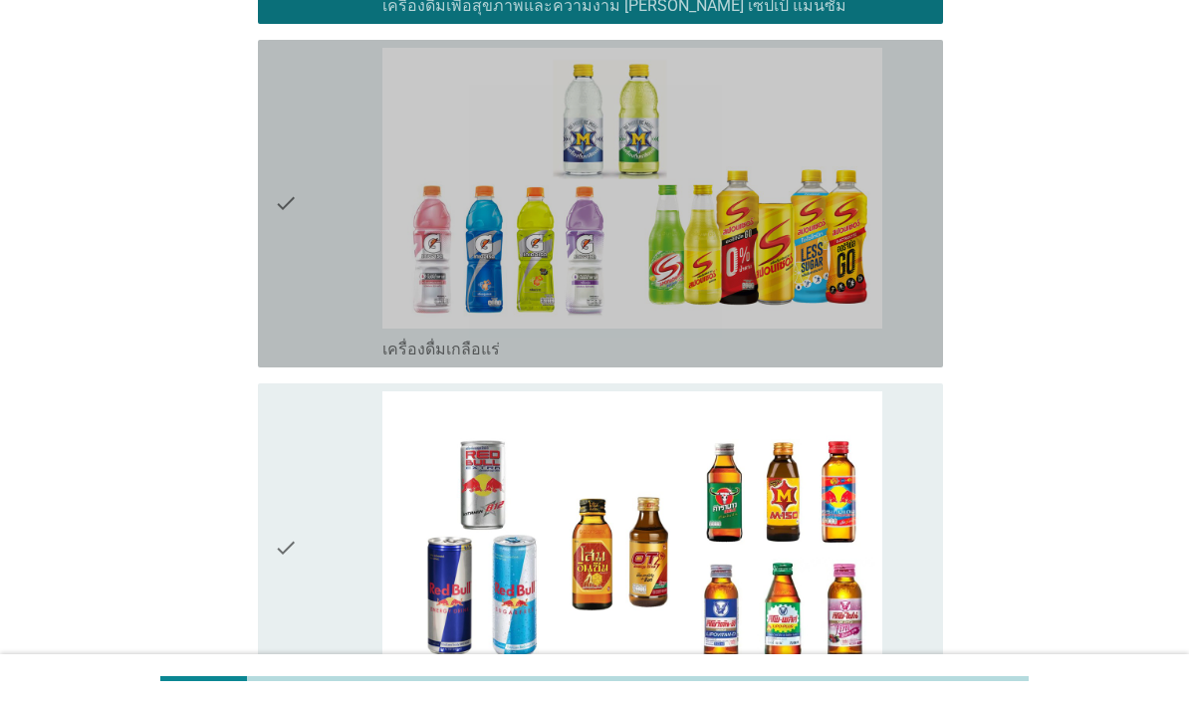
click at [290, 360] on icon "check" at bounding box center [286, 204] width 24 height 312
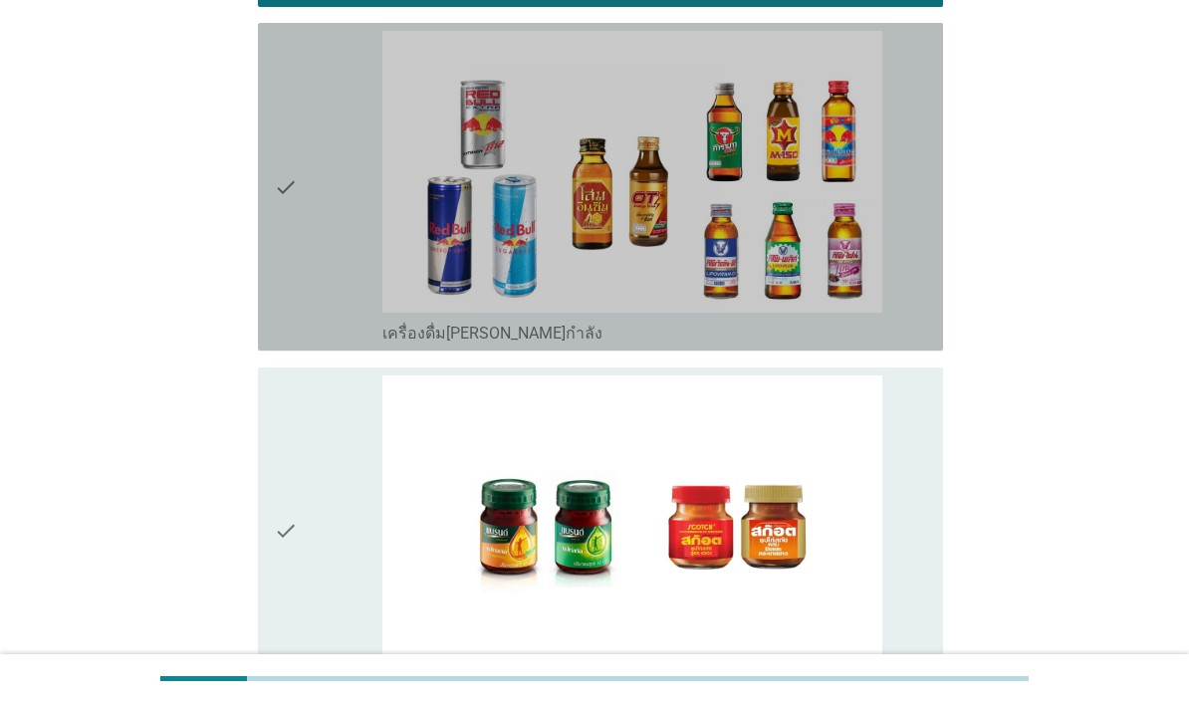
click at [292, 343] on icon "check" at bounding box center [286, 187] width 24 height 312
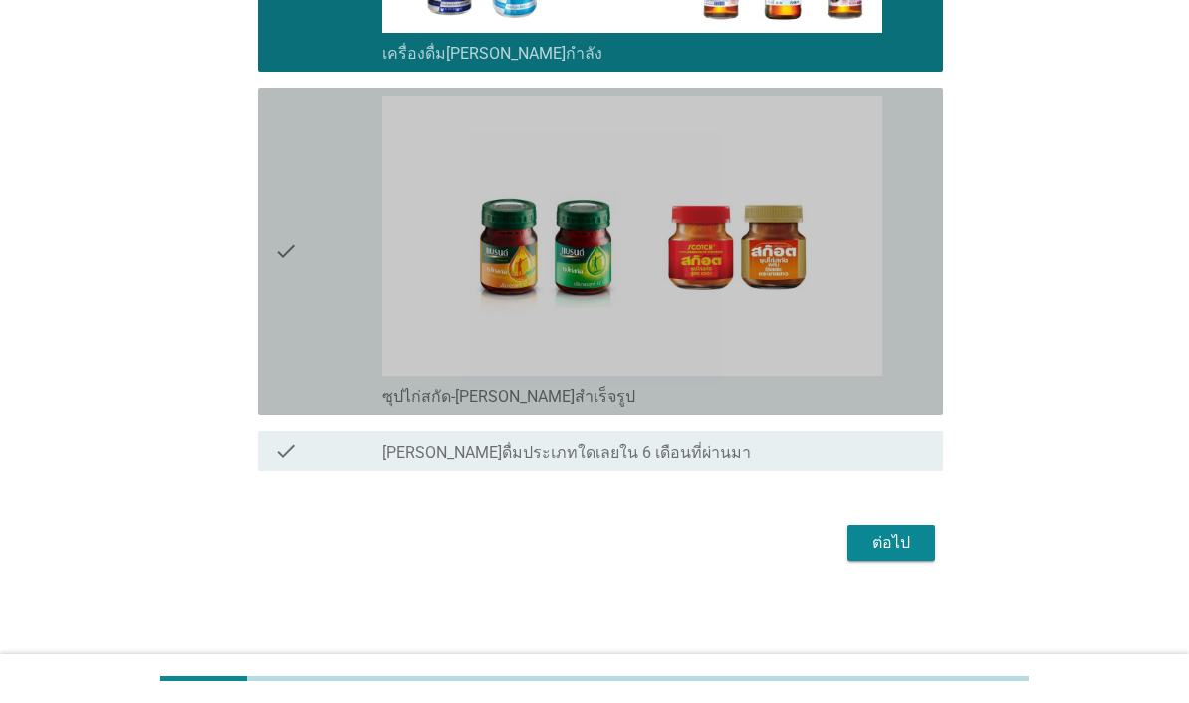
click at [289, 407] on icon "check" at bounding box center [286, 252] width 24 height 312
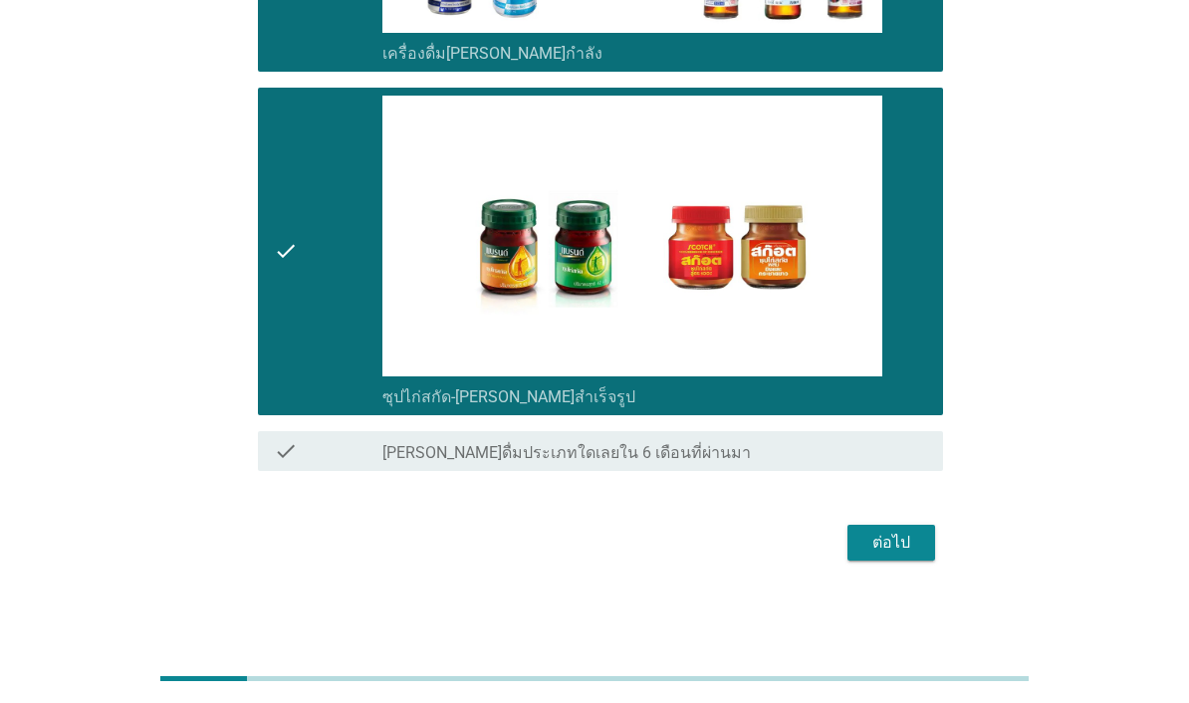
scroll to position [4898, 0]
click at [895, 555] on div "ต่อไป" at bounding box center [891, 543] width 56 height 24
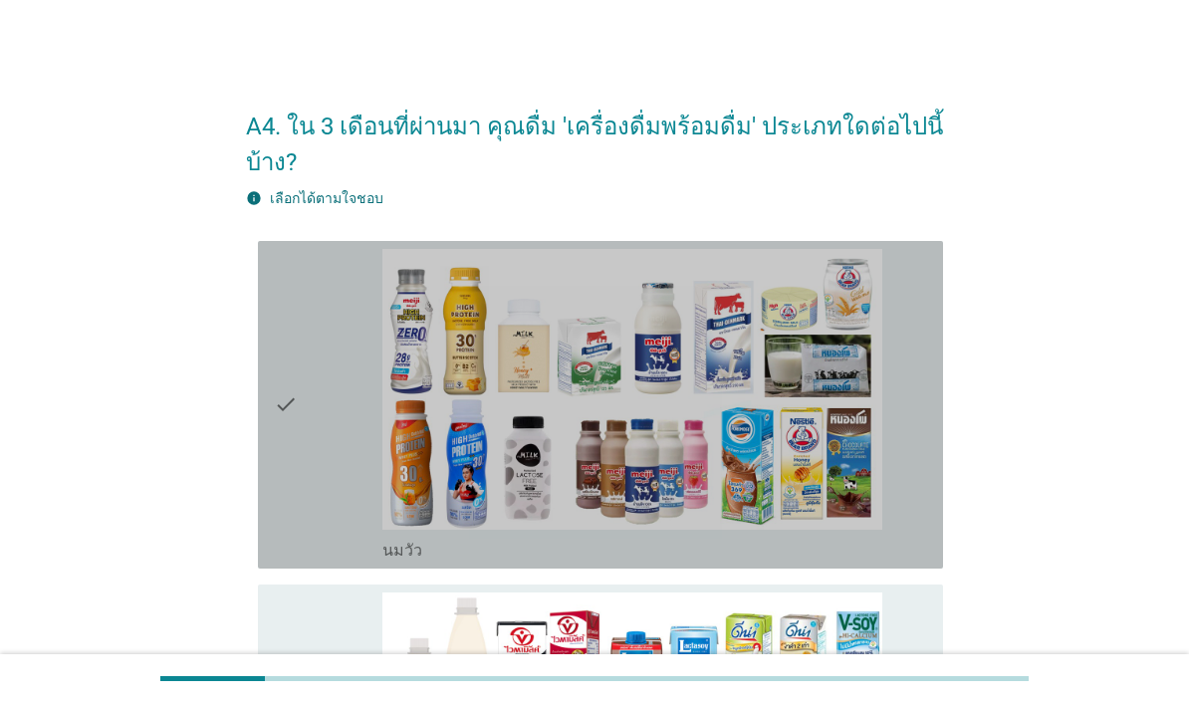
click at [307, 493] on div "check" at bounding box center [328, 405] width 109 height 312
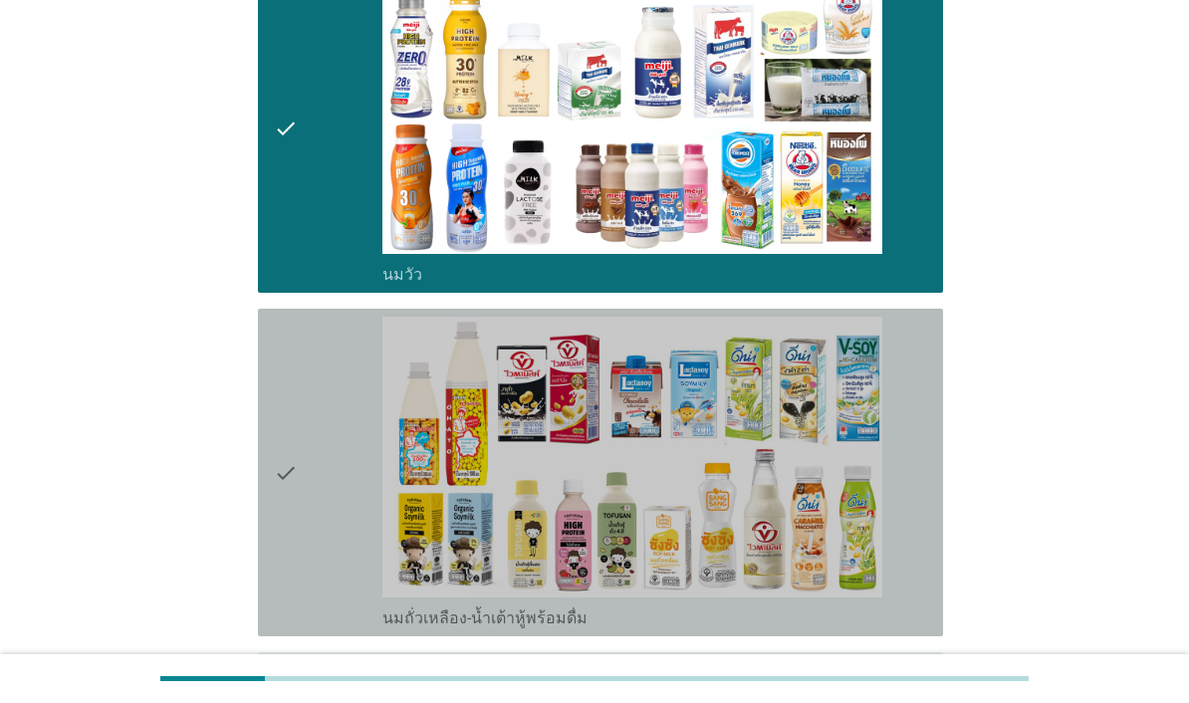
click at [313, 507] on div "check" at bounding box center [328, 473] width 109 height 312
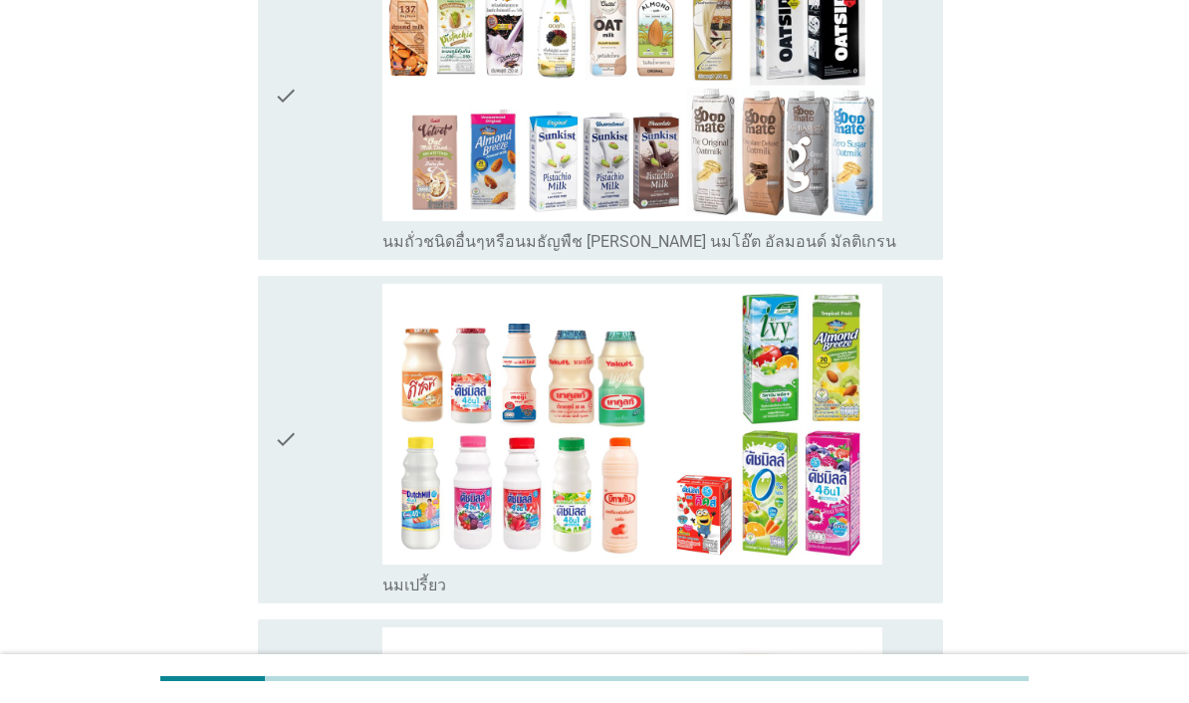
scroll to position [1063, 0]
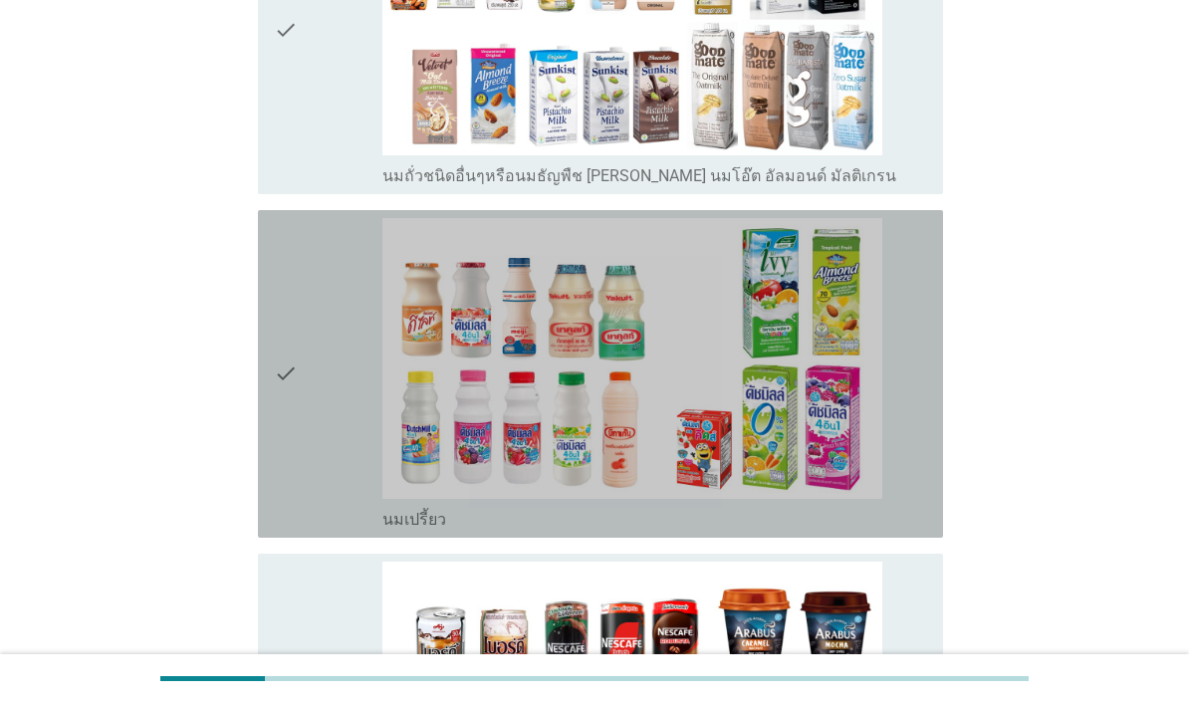
click at [319, 530] on div "check" at bounding box center [328, 374] width 109 height 312
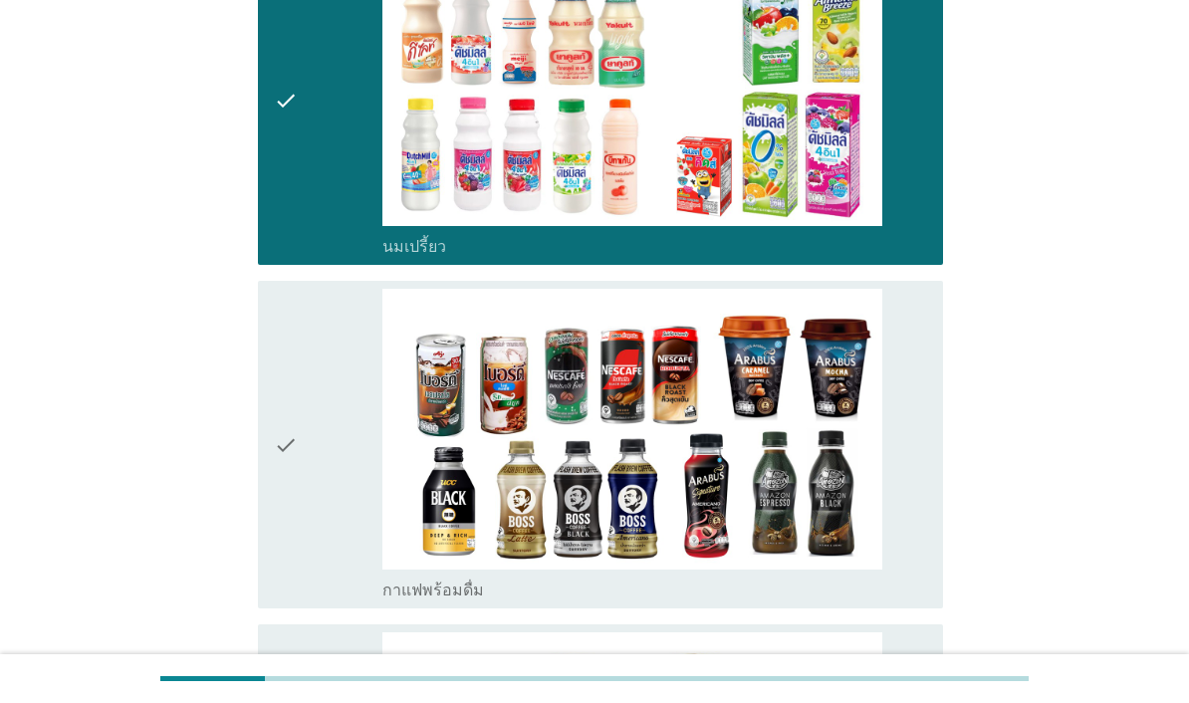
scroll to position [1385, 0]
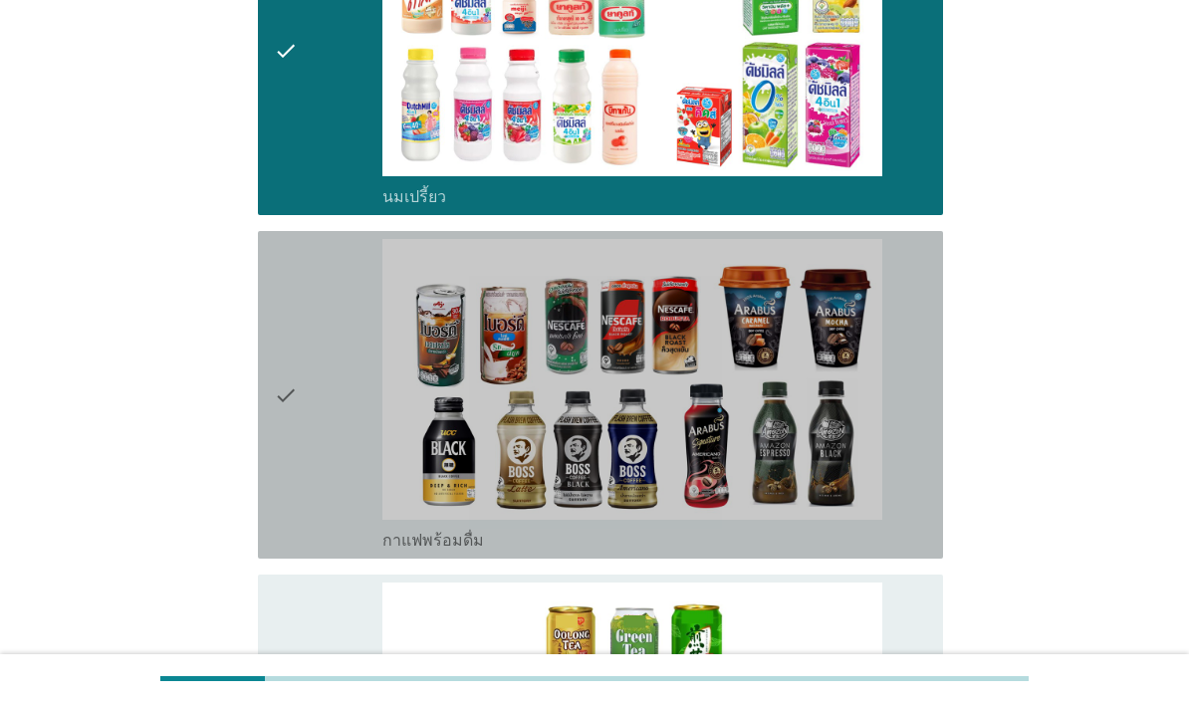
click at [317, 551] on div "check" at bounding box center [328, 395] width 109 height 312
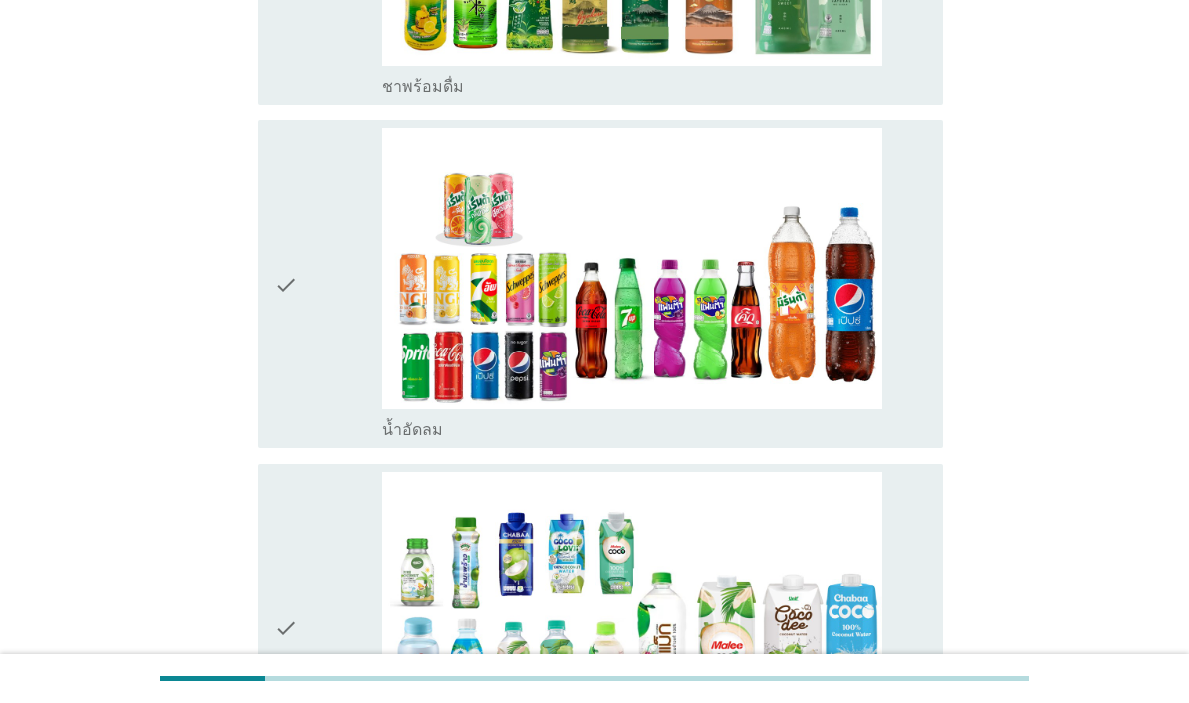
scroll to position [2290, 0]
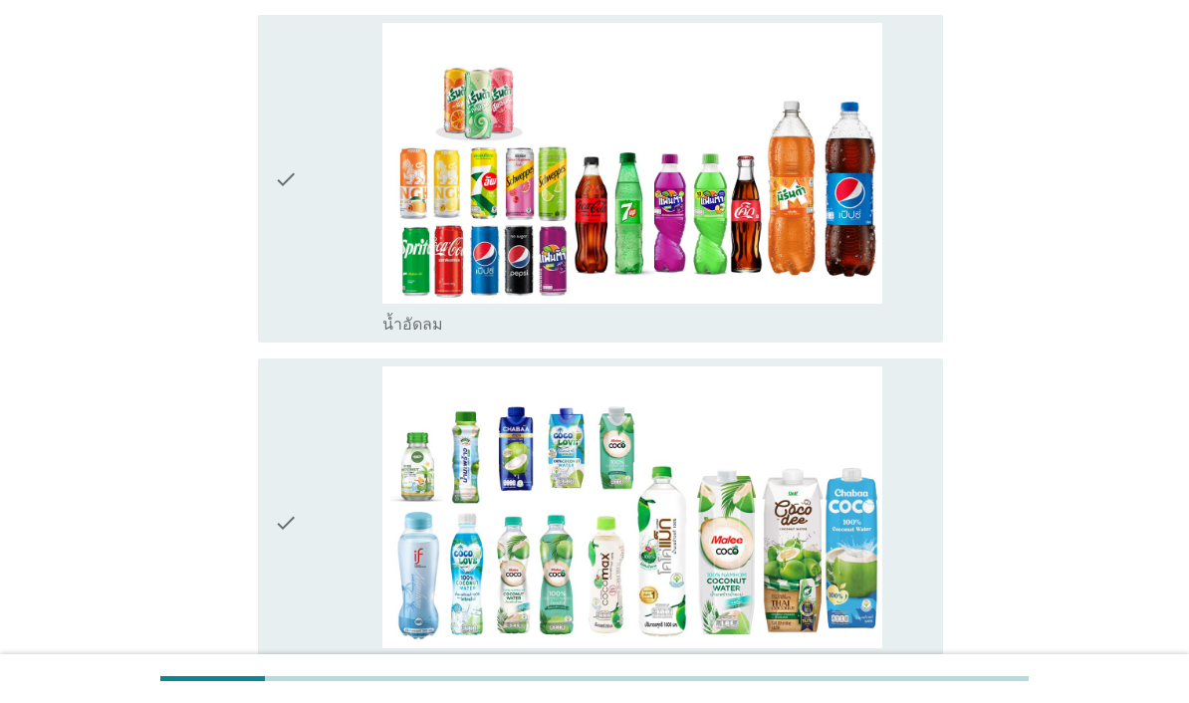
click at [303, 335] on div "check" at bounding box center [328, 179] width 109 height 312
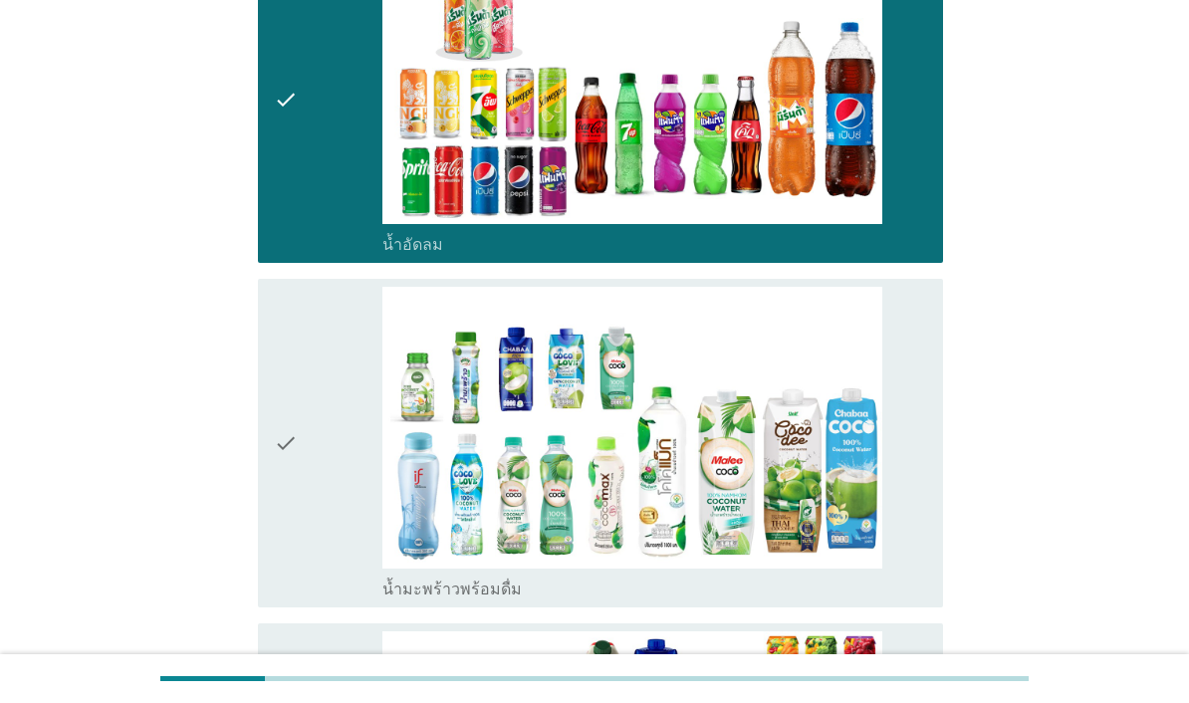
scroll to position [2607, 0]
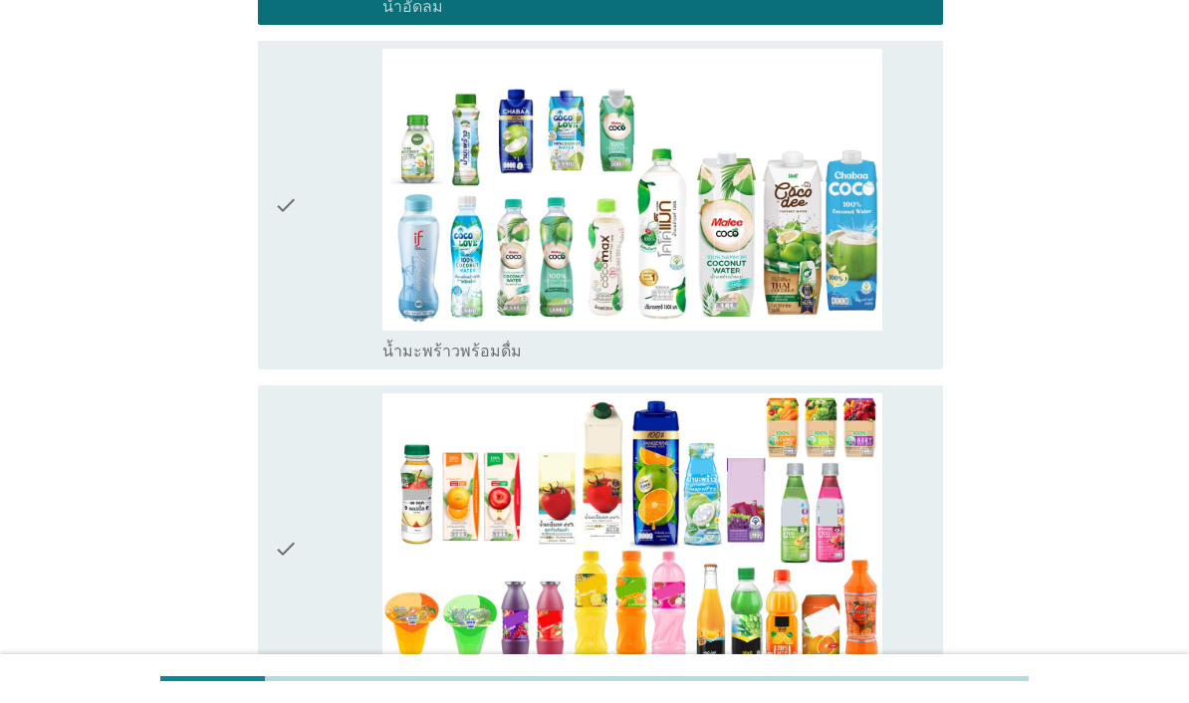
click at [289, 361] on icon "check" at bounding box center [286, 205] width 24 height 312
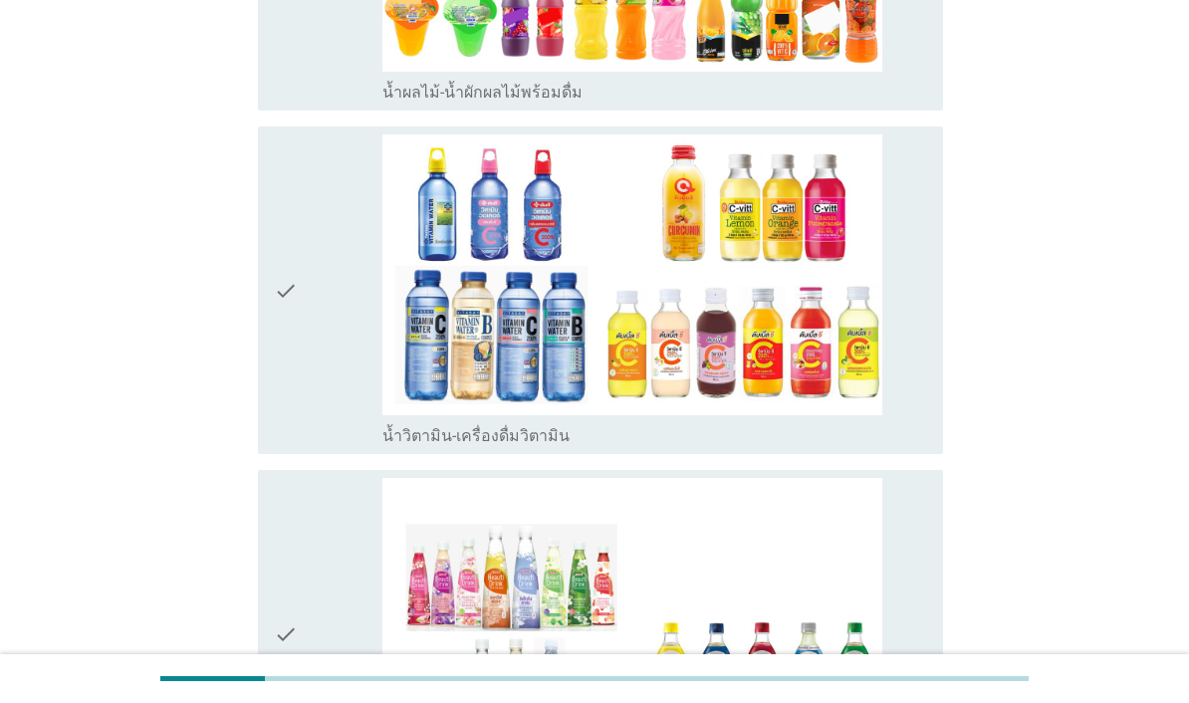
scroll to position [3256, 0]
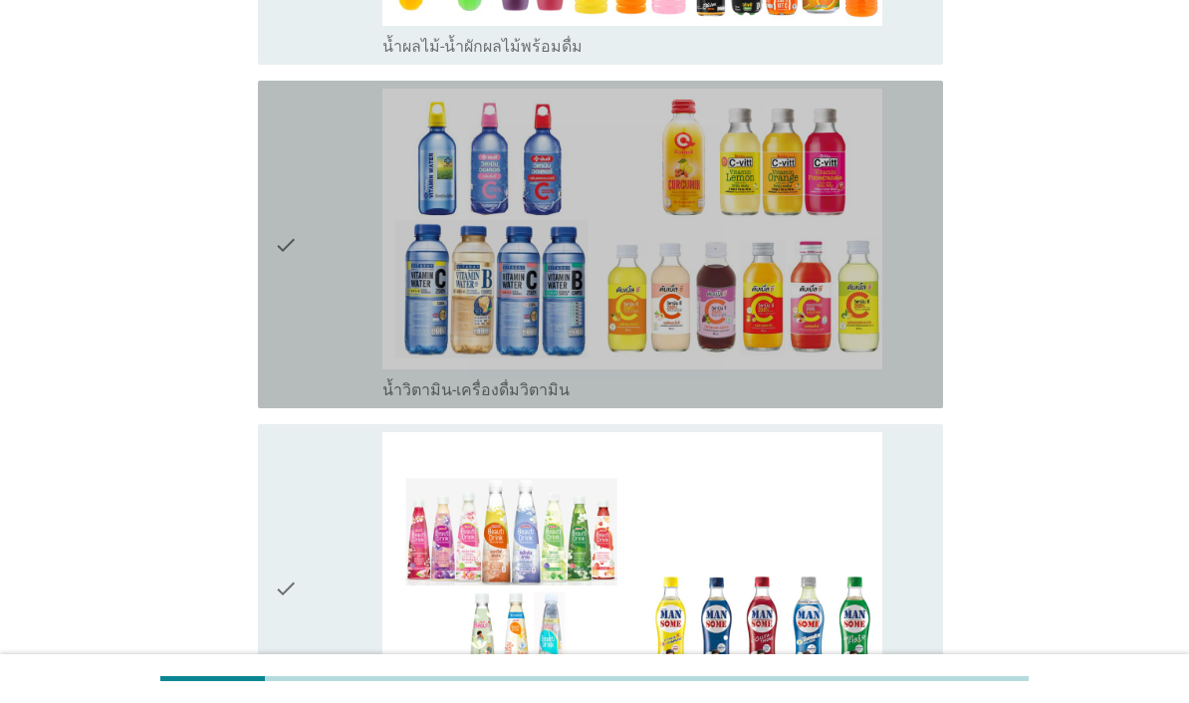
click at [300, 400] on div "check" at bounding box center [328, 245] width 109 height 312
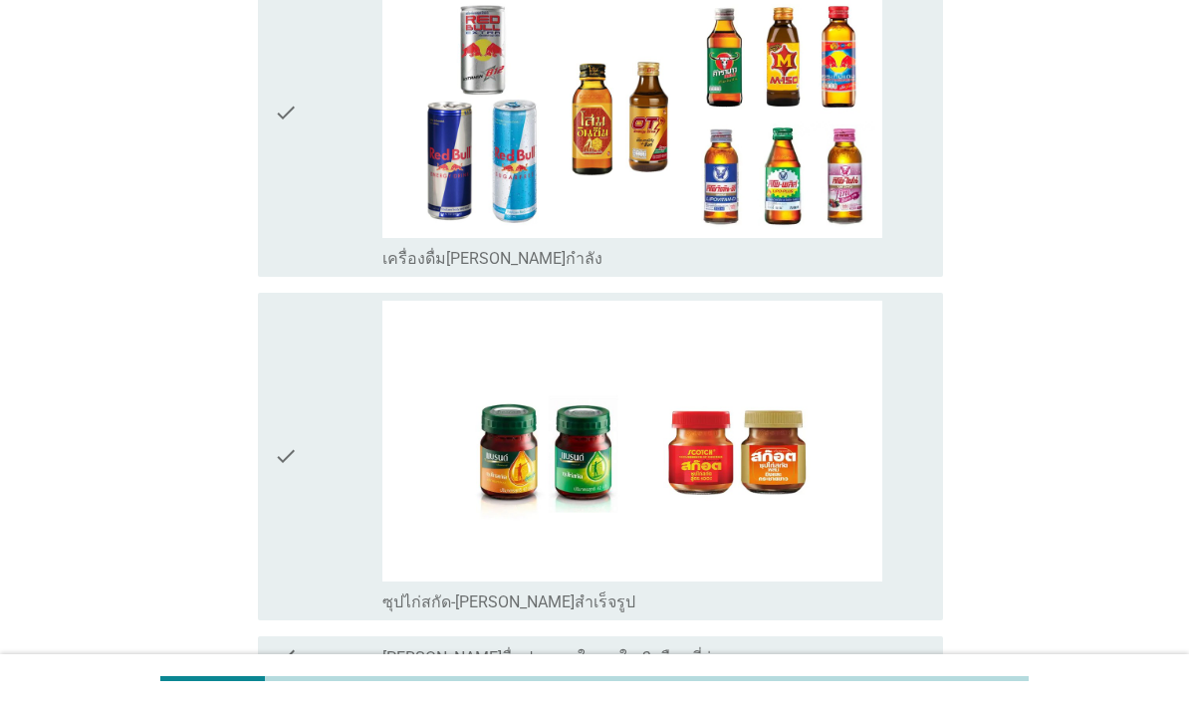
scroll to position [4461, 0]
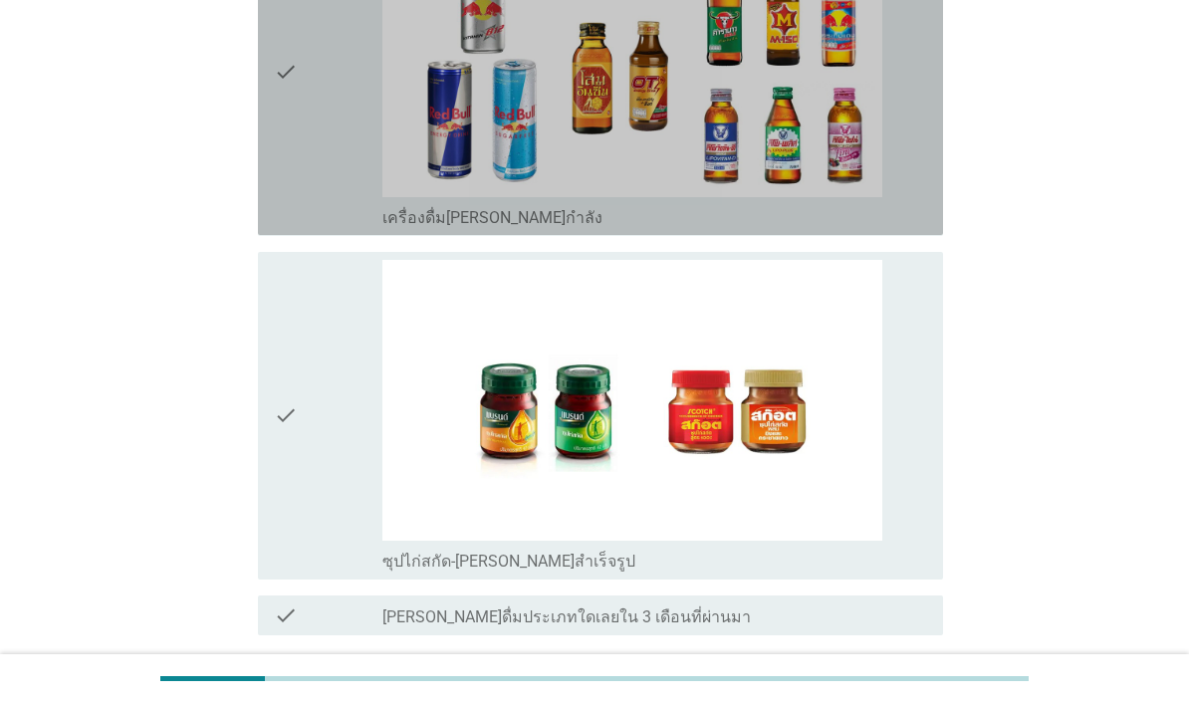
click at [296, 227] on icon "check" at bounding box center [286, 71] width 24 height 312
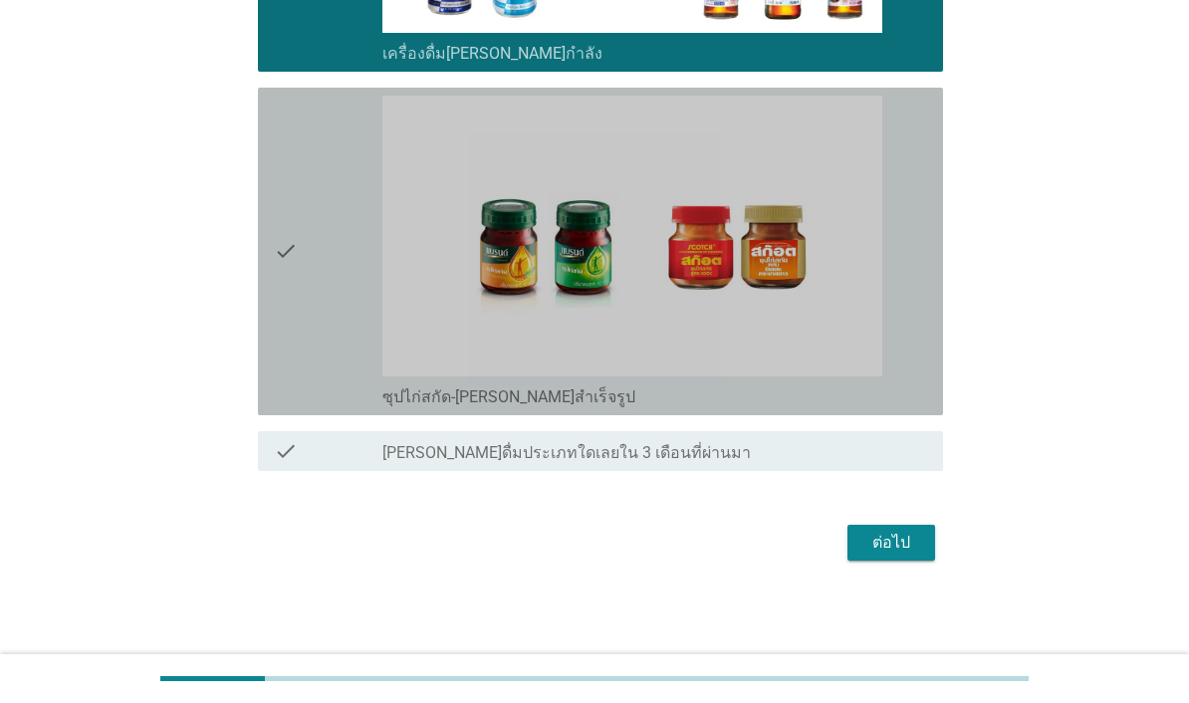
click at [303, 407] on div "check" at bounding box center [328, 252] width 109 height 312
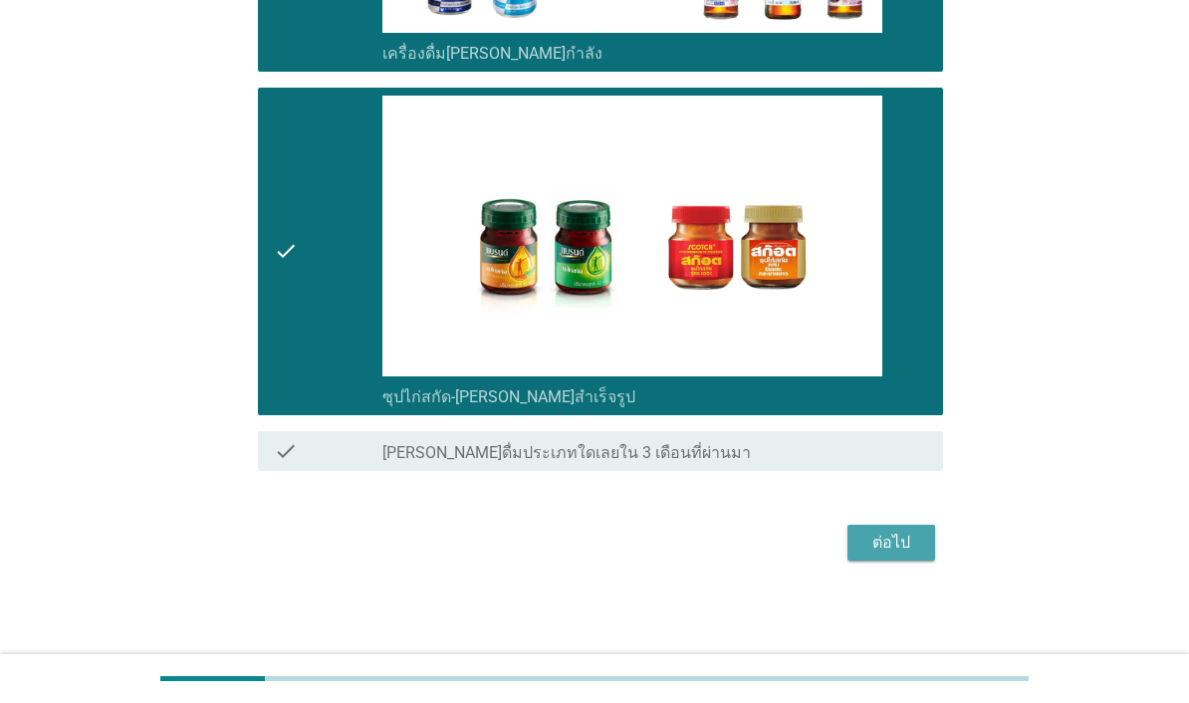
scroll to position [4898, 0]
click at [908, 555] on div "ต่อไป" at bounding box center [891, 543] width 56 height 24
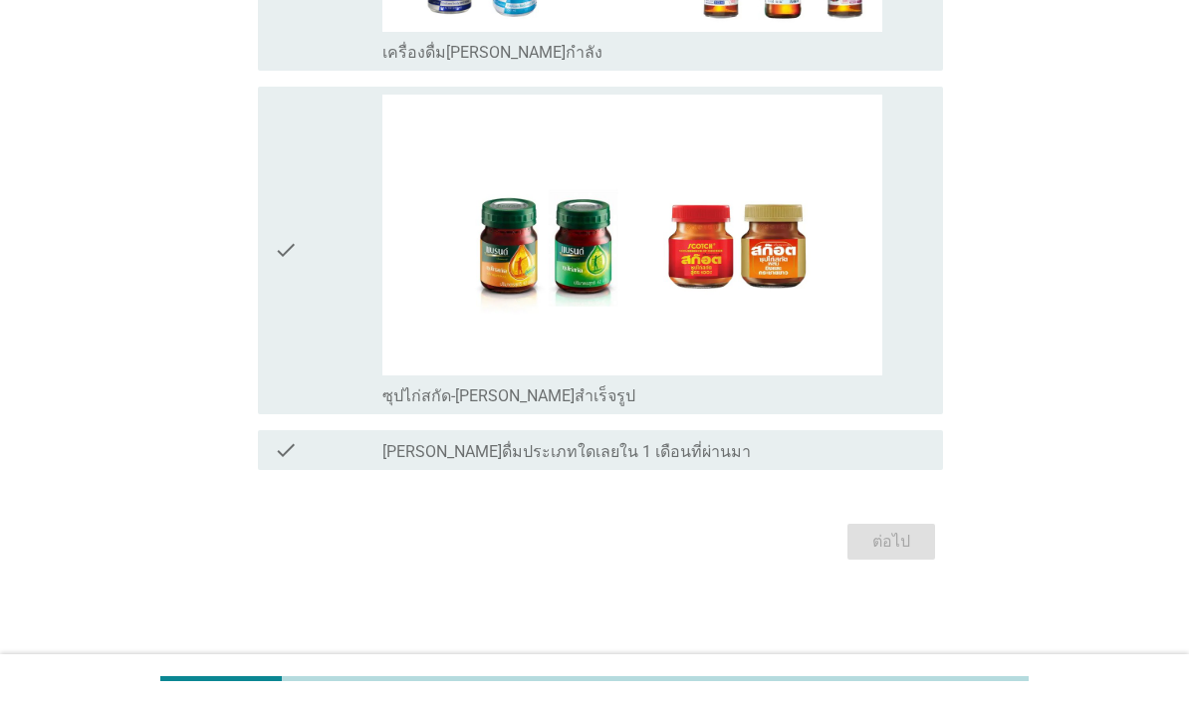
scroll to position [0, 0]
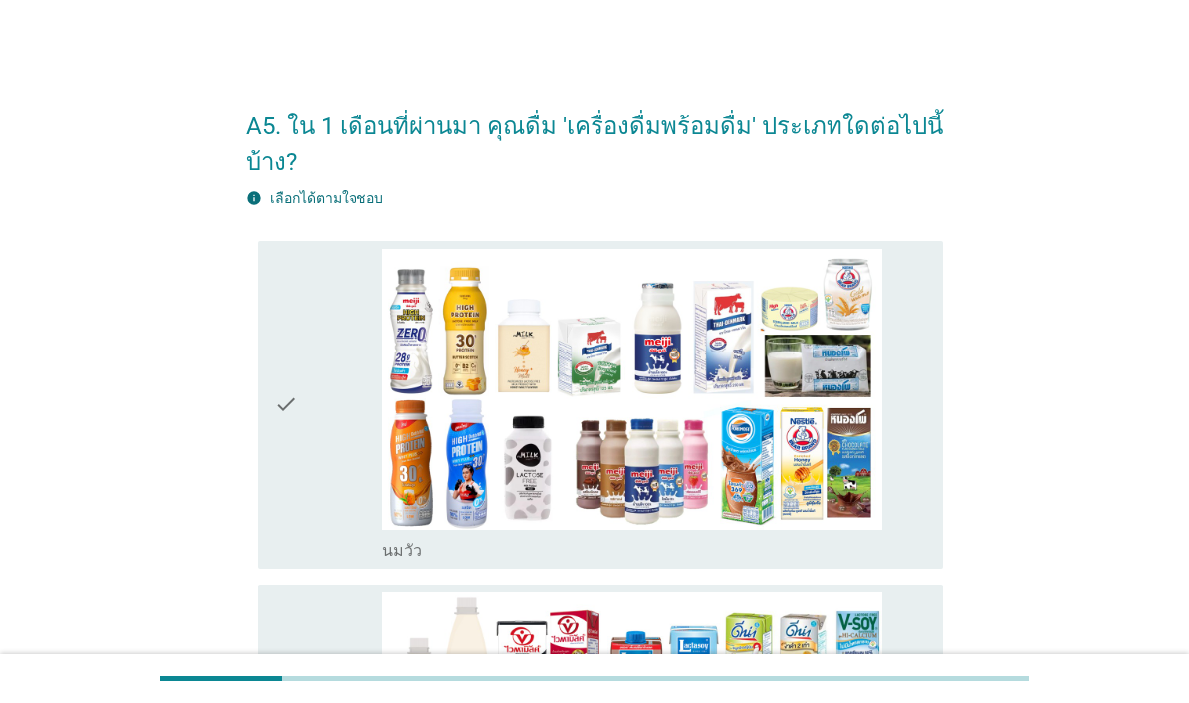
click at [323, 502] on div "check" at bounding box center [328, 405] width 109 height 312
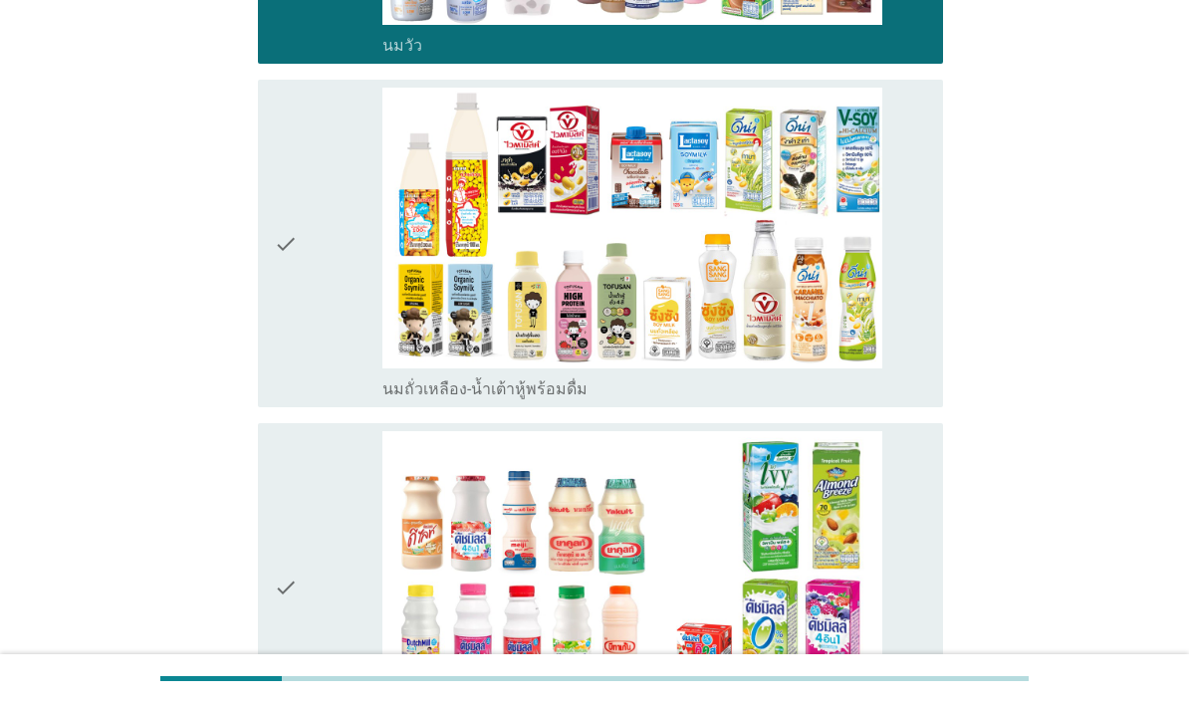
scroll to position [558, 0]
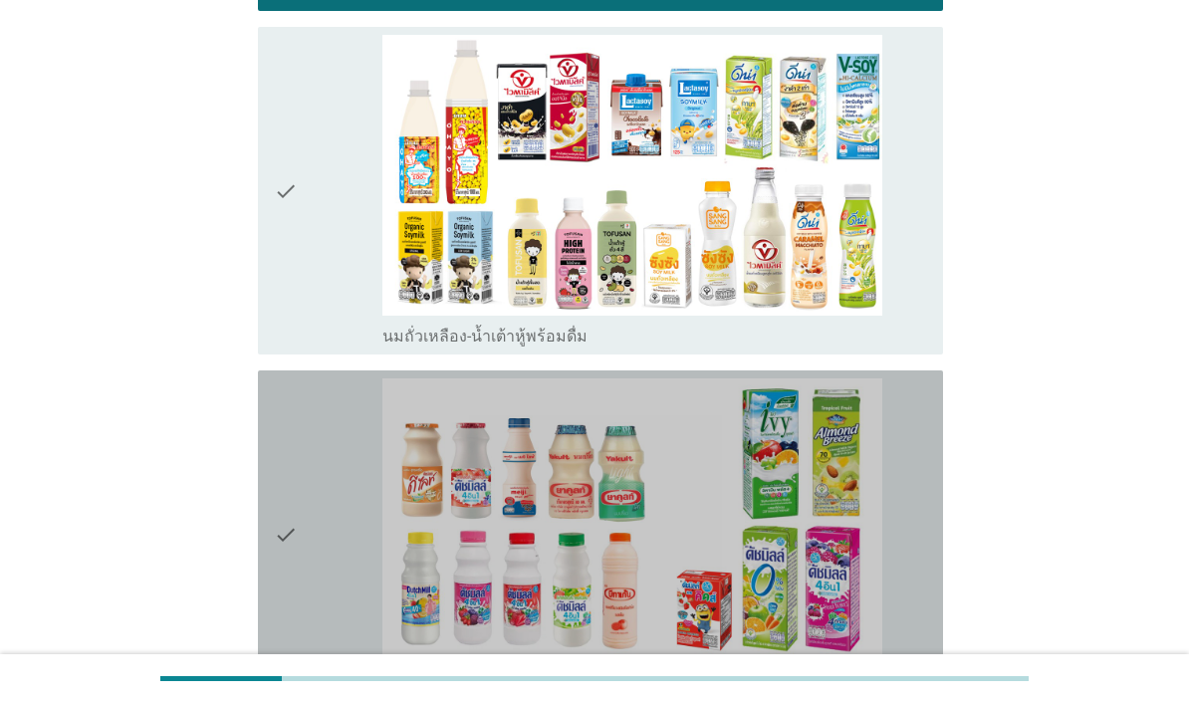
click at [294, 492] on icon "check" at bounding box center [286, 534] width 24 height 312
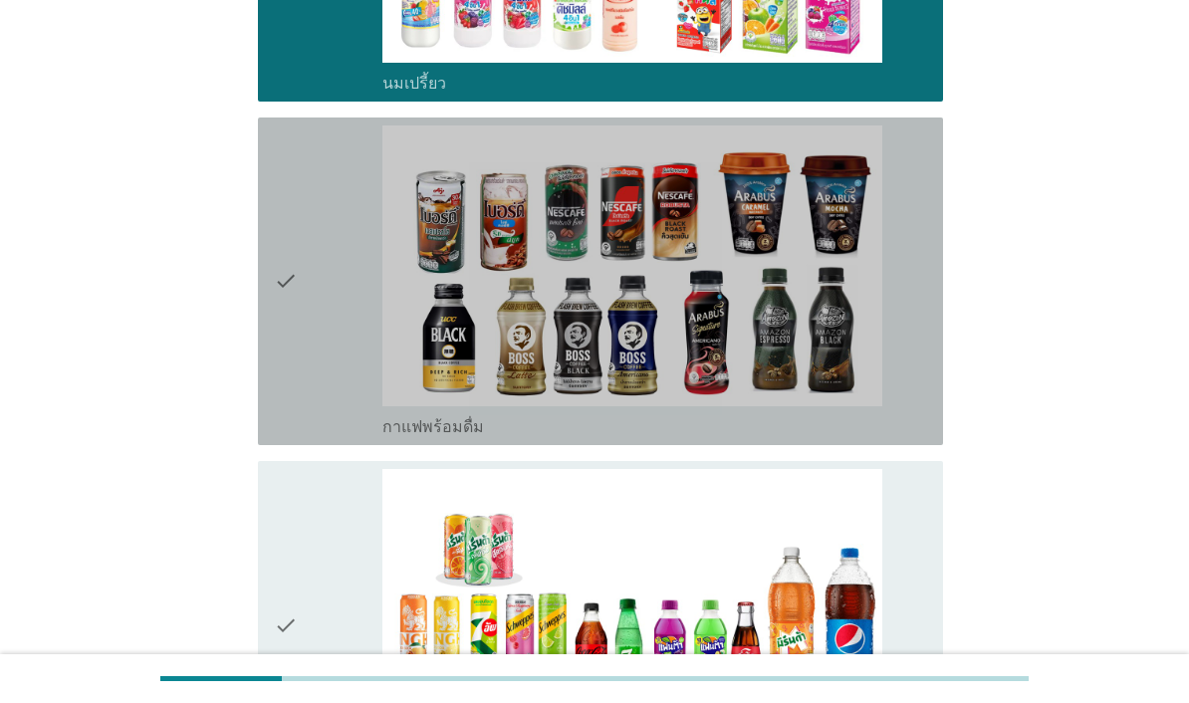
click at [287, 437] on icon "check" at bounding box center [286, 281] width 24 height 312
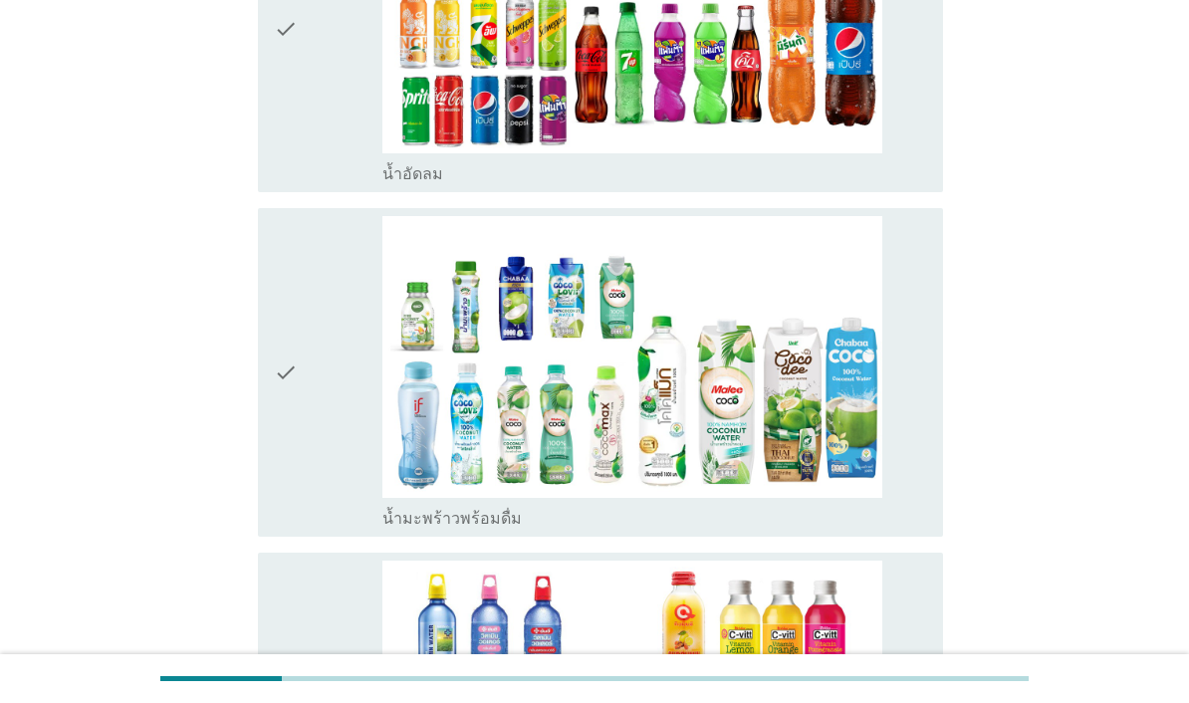
scroll to position [1761, 0]
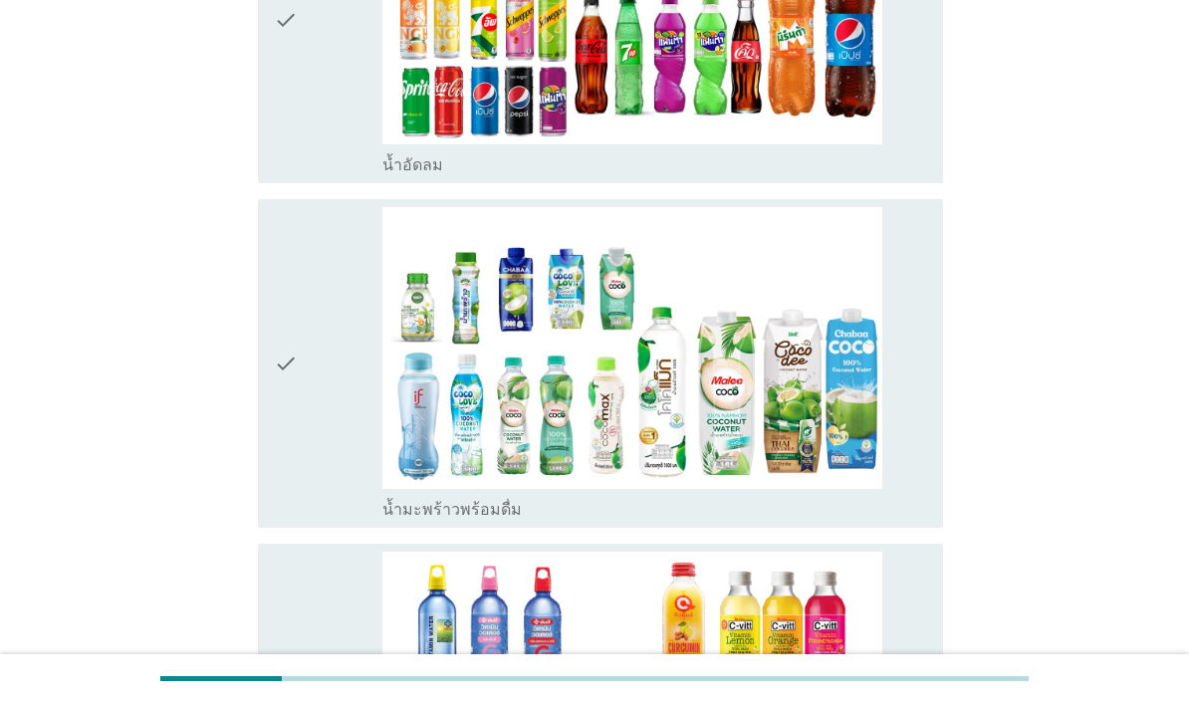
click at [320, 175] on div "check" at bounding box center [328, 20] width 109 height 312
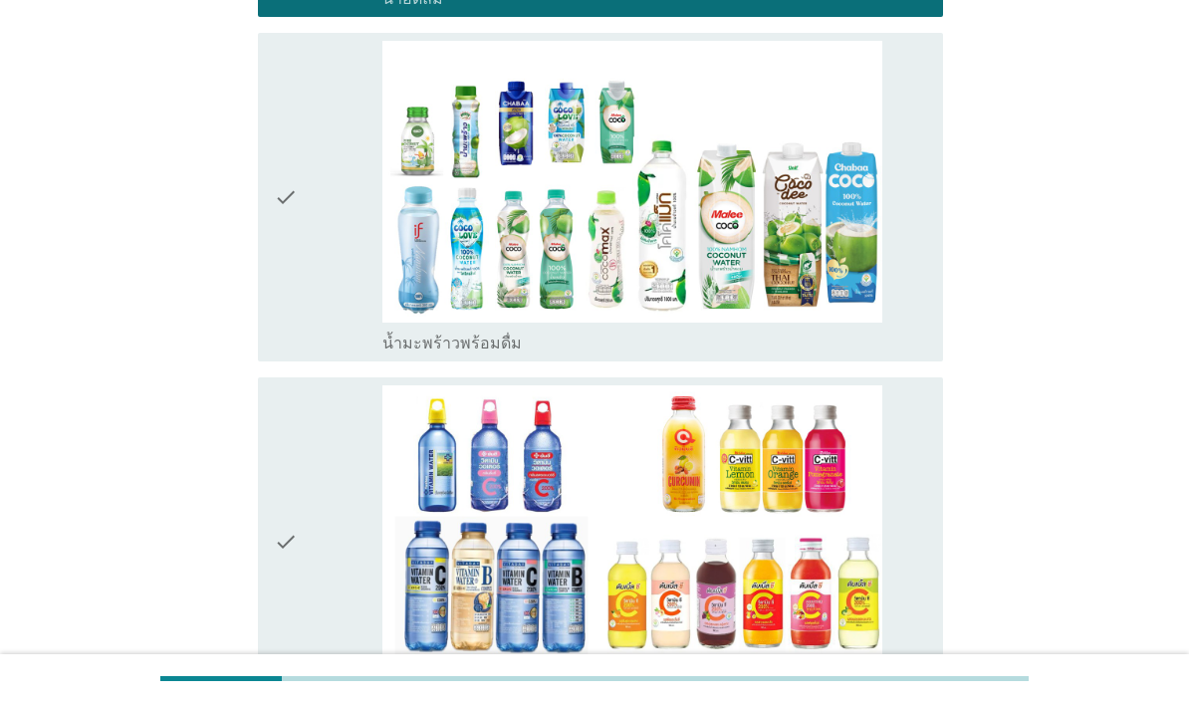
scroll to position [2104, 0]
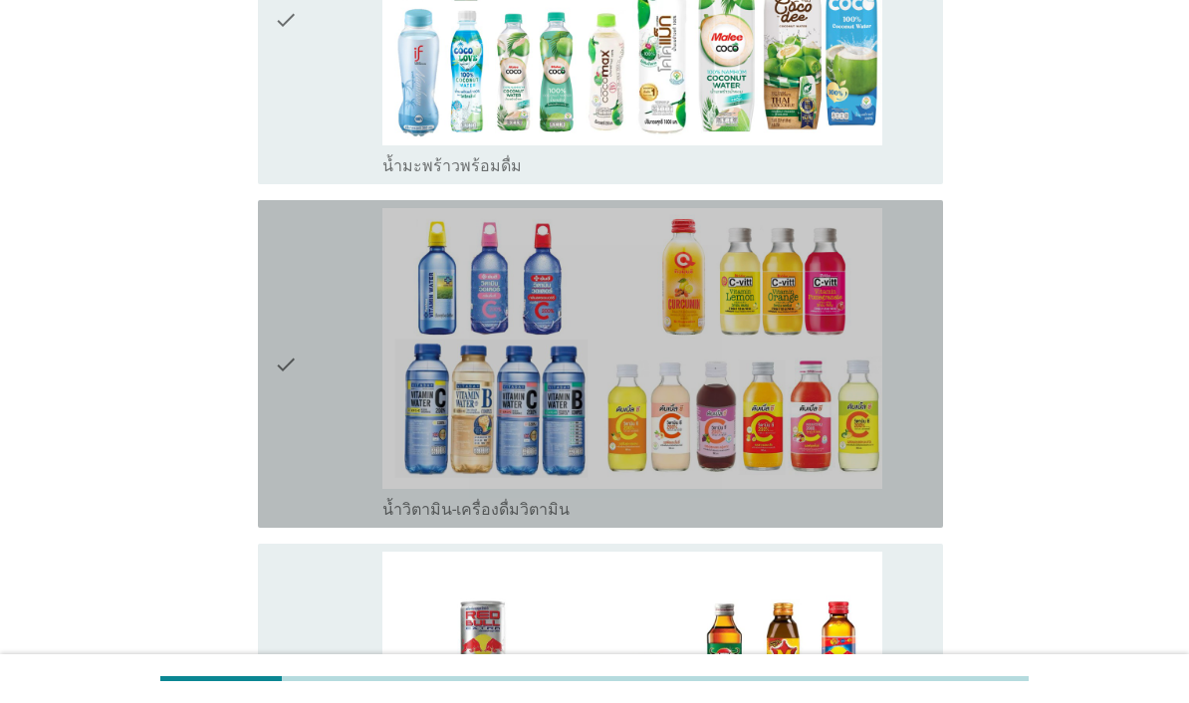
click at [308, 450] on div "check" at bounding box center [328, 364] width 109 height 312
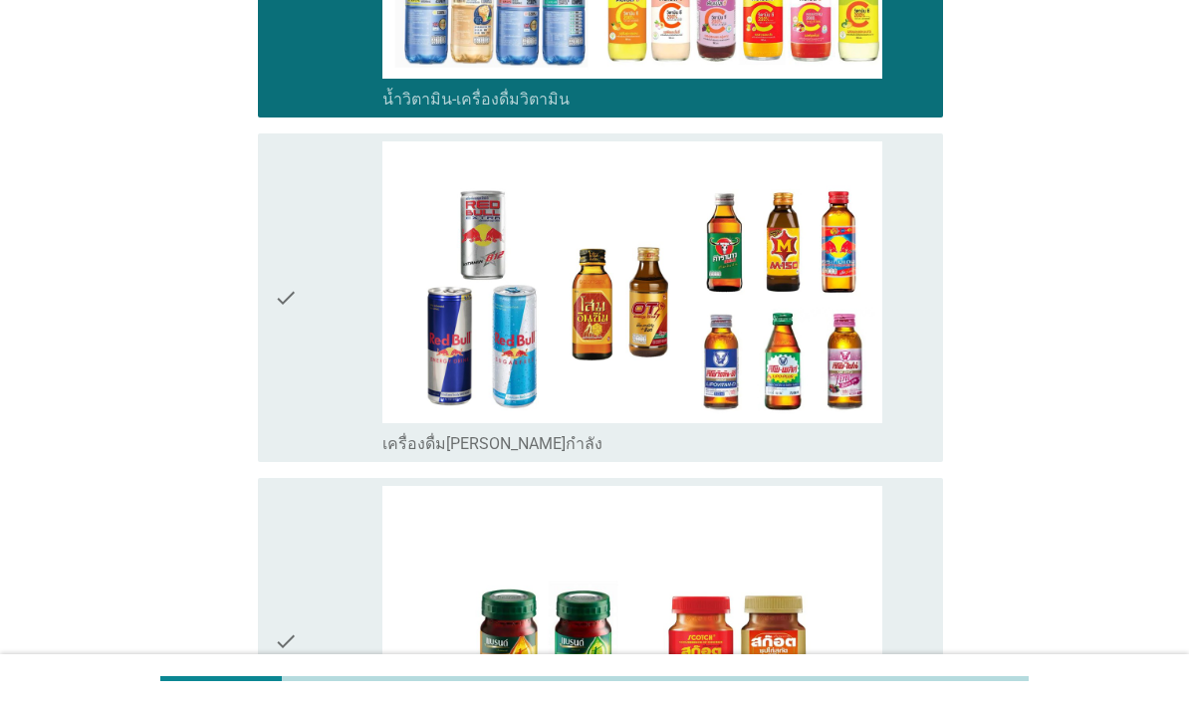
scroll to position [2630, 0]
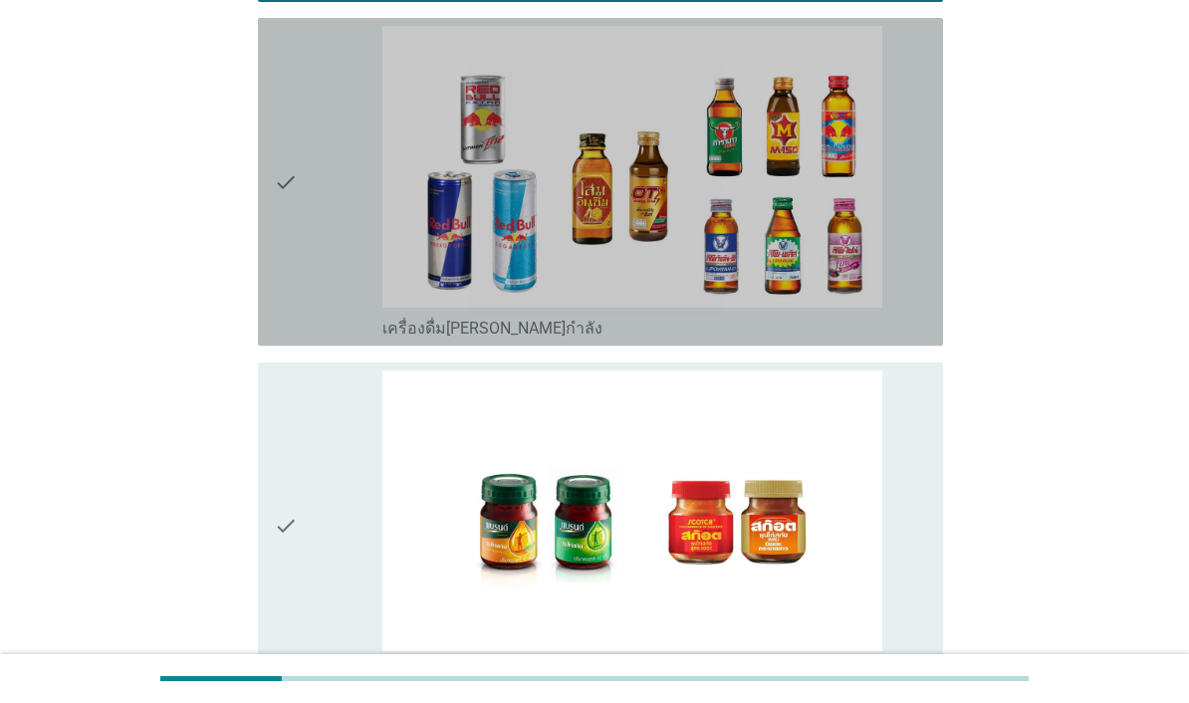
click at [296, 338] on icon "check" at bounding box center [286, 182] width 24 height 312
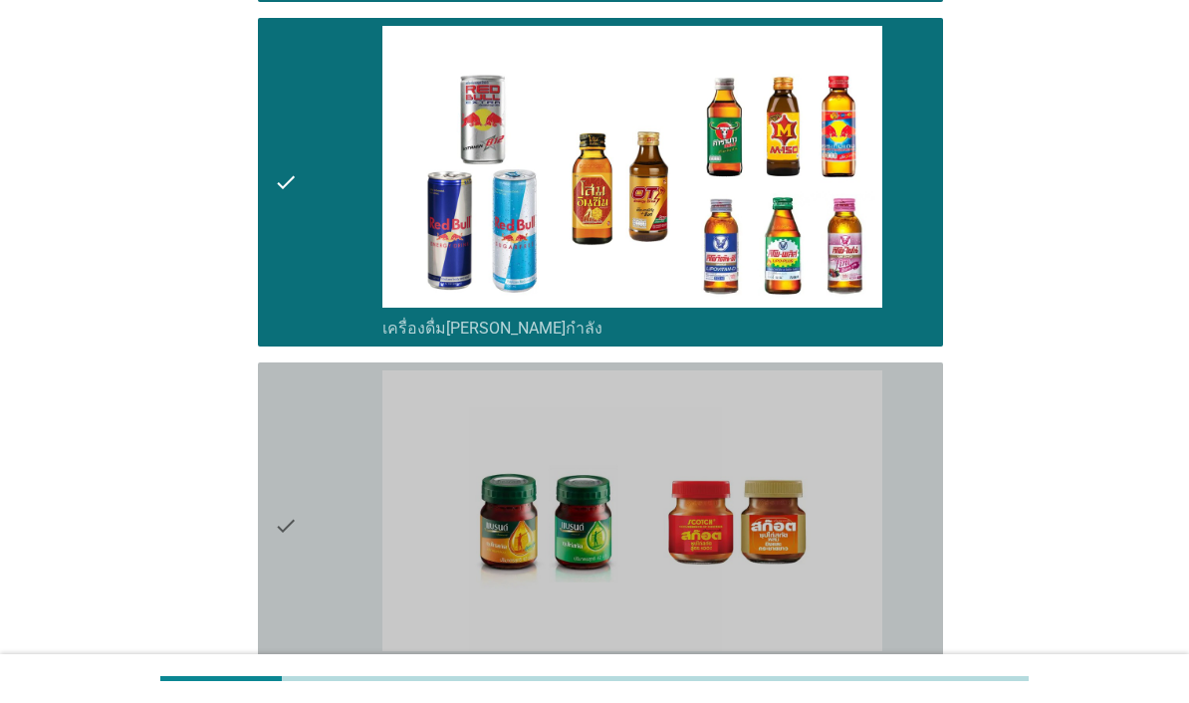
click at [334, 628] on div "check" at bounding box center [328, 526] width 109 height 312
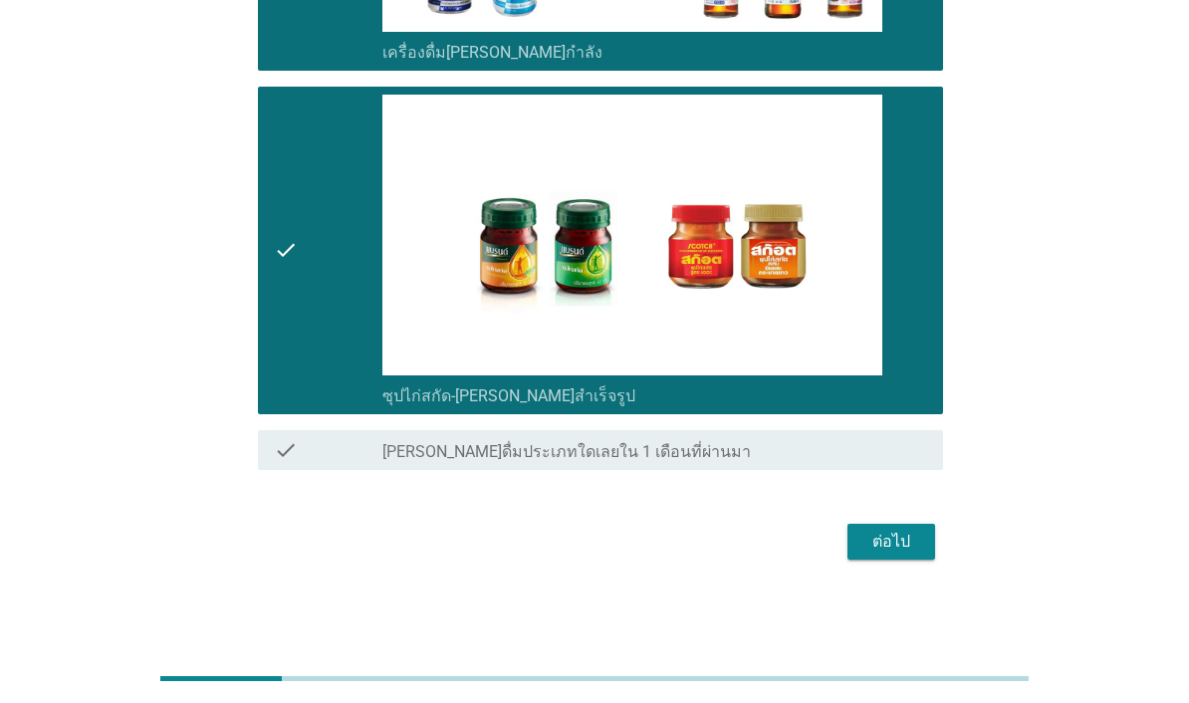
scroll to position [3055, 0]
click at [906, 554] on div "ต่อไป" at bounding box center [891, 542] width 56 height 24
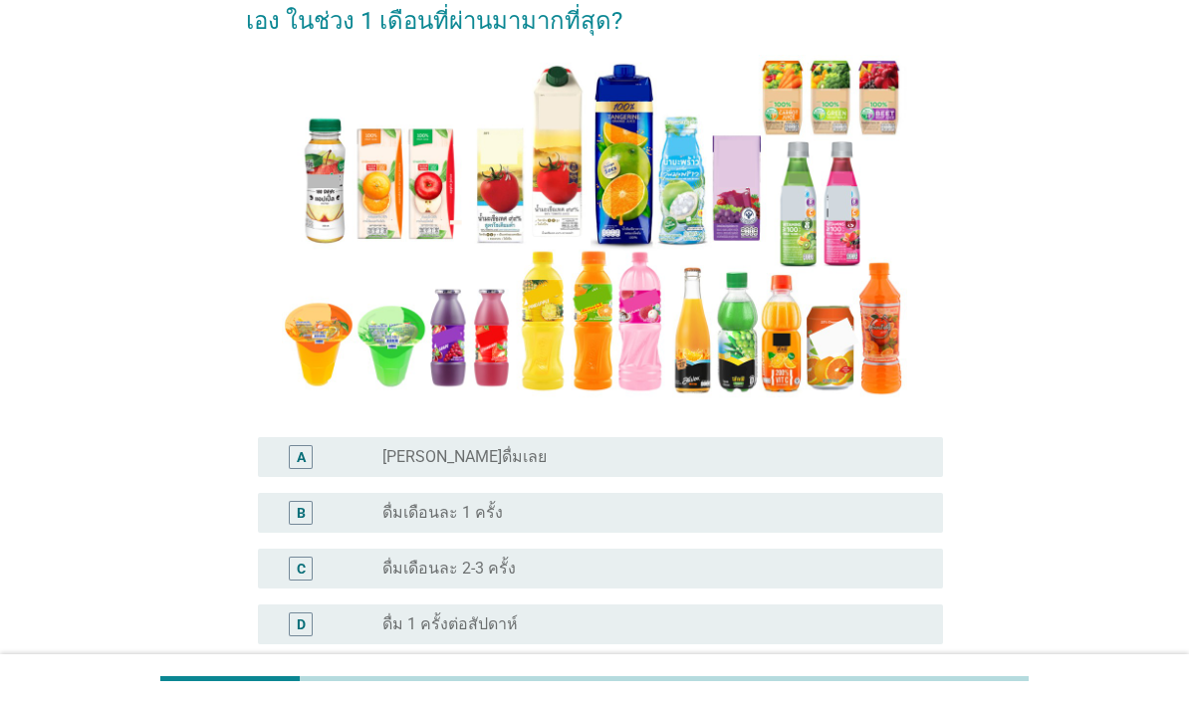
scroll to position [279, 0]
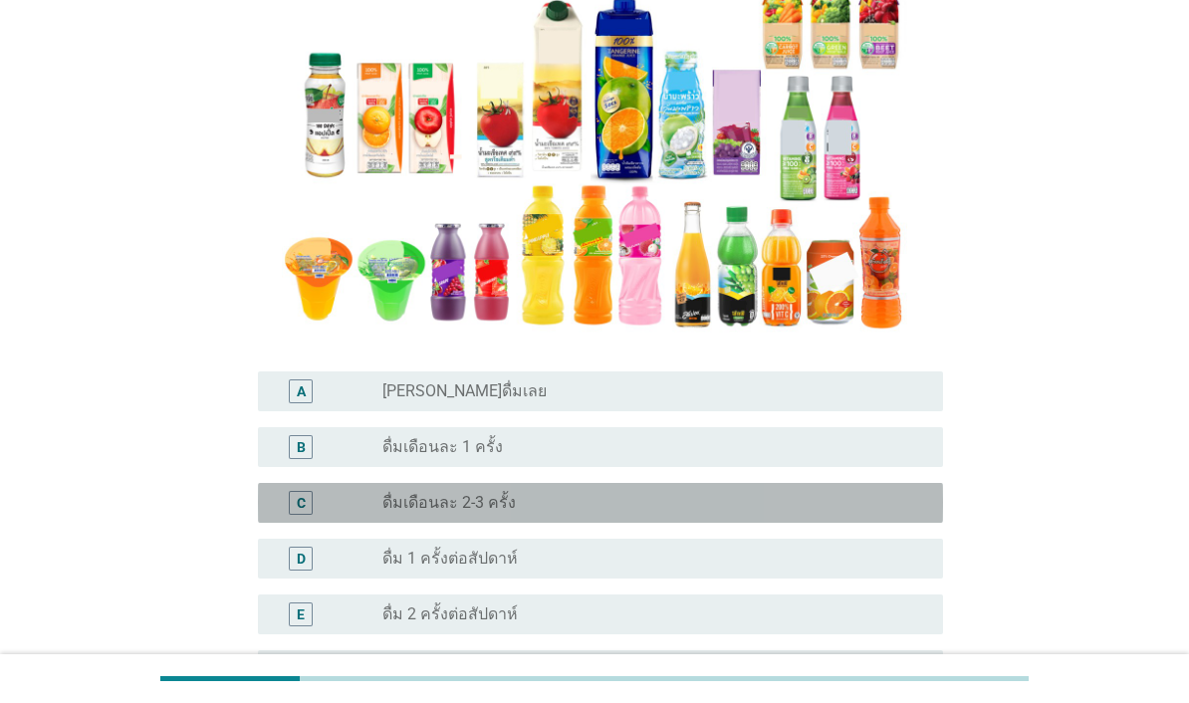
click at [301, 514] on div "C" at bounding box center [301, 503] width 9 height 21
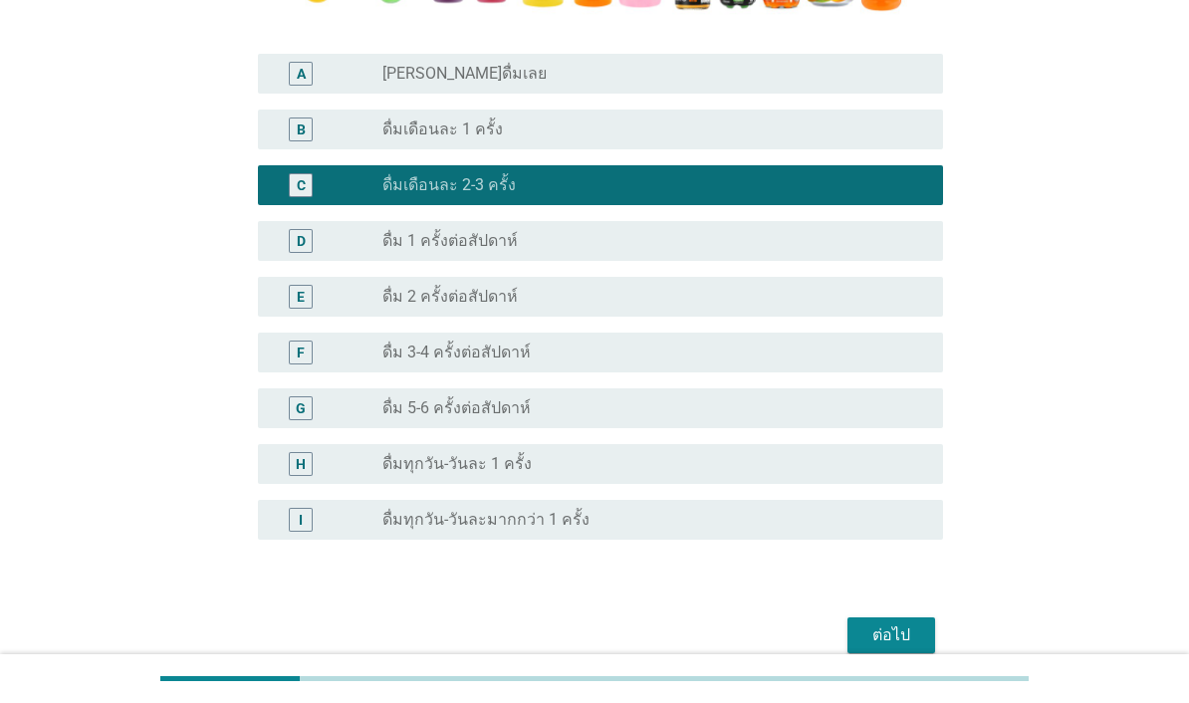
scroll to position [641, 0]
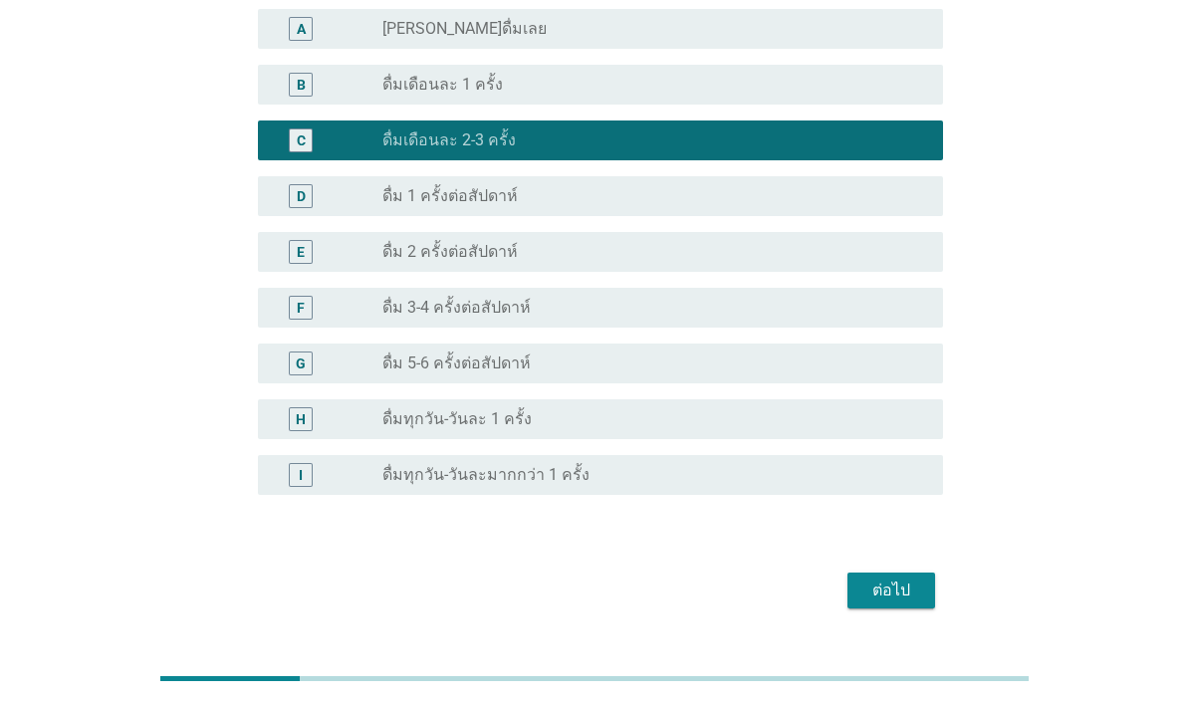
click at [907, 603] on div "ต่อไป" at bounding box center [891, 591] width 56 height 24
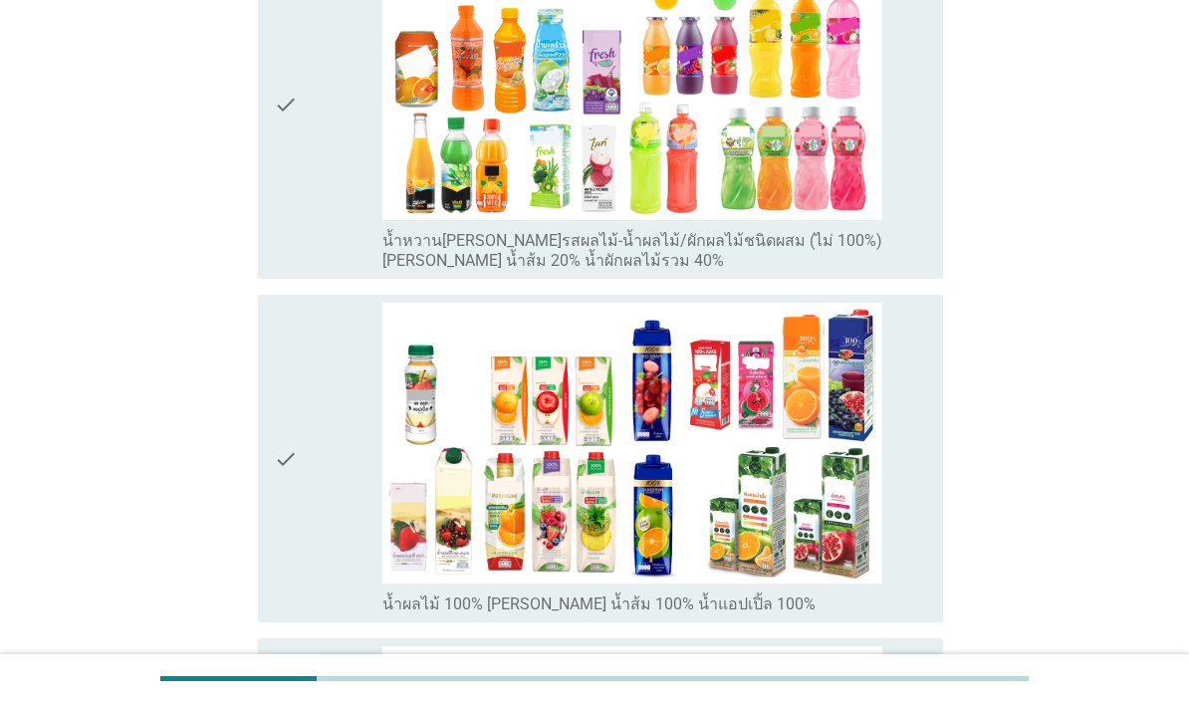
scroll to position [421, 0]
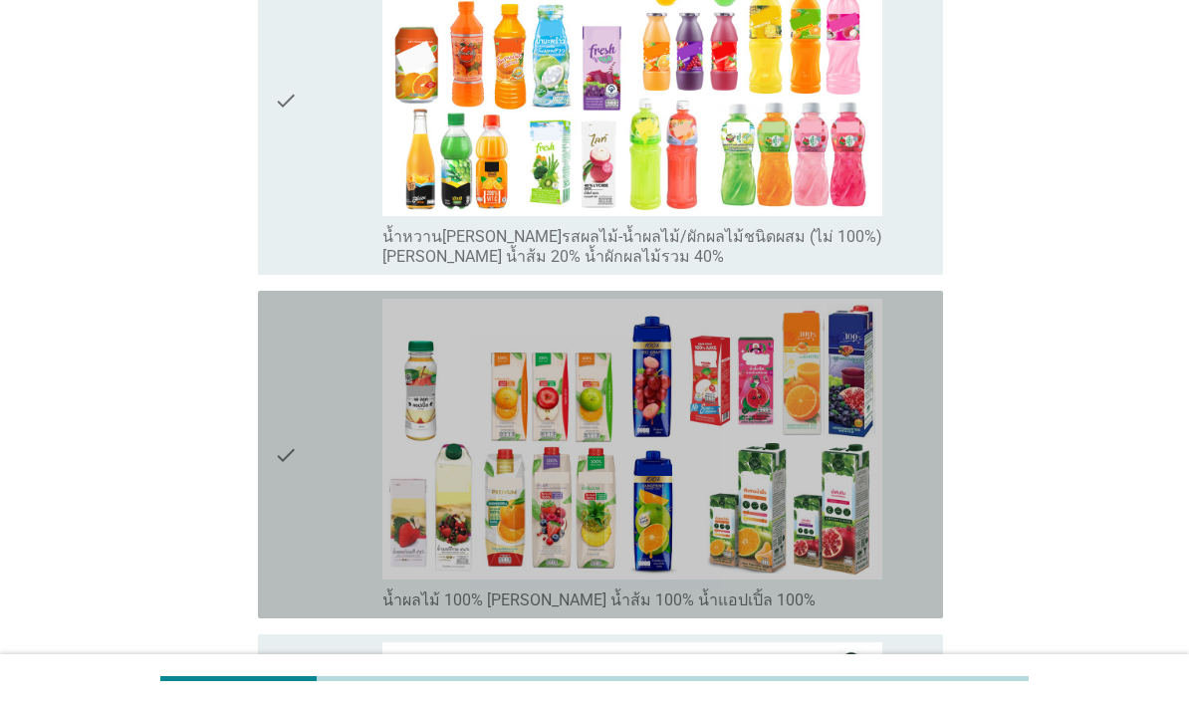
click at [314, 559] on div "check" at bounding box center [328, 455] width 109 height 312
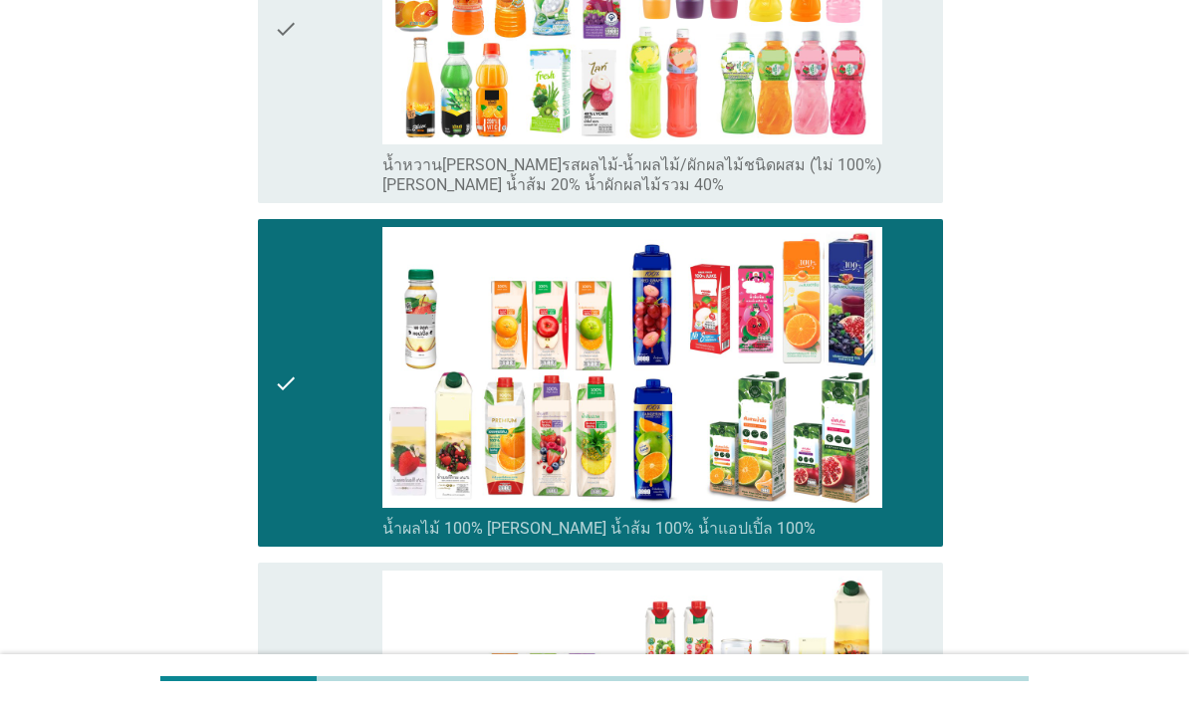
scroll to position [615, 0]
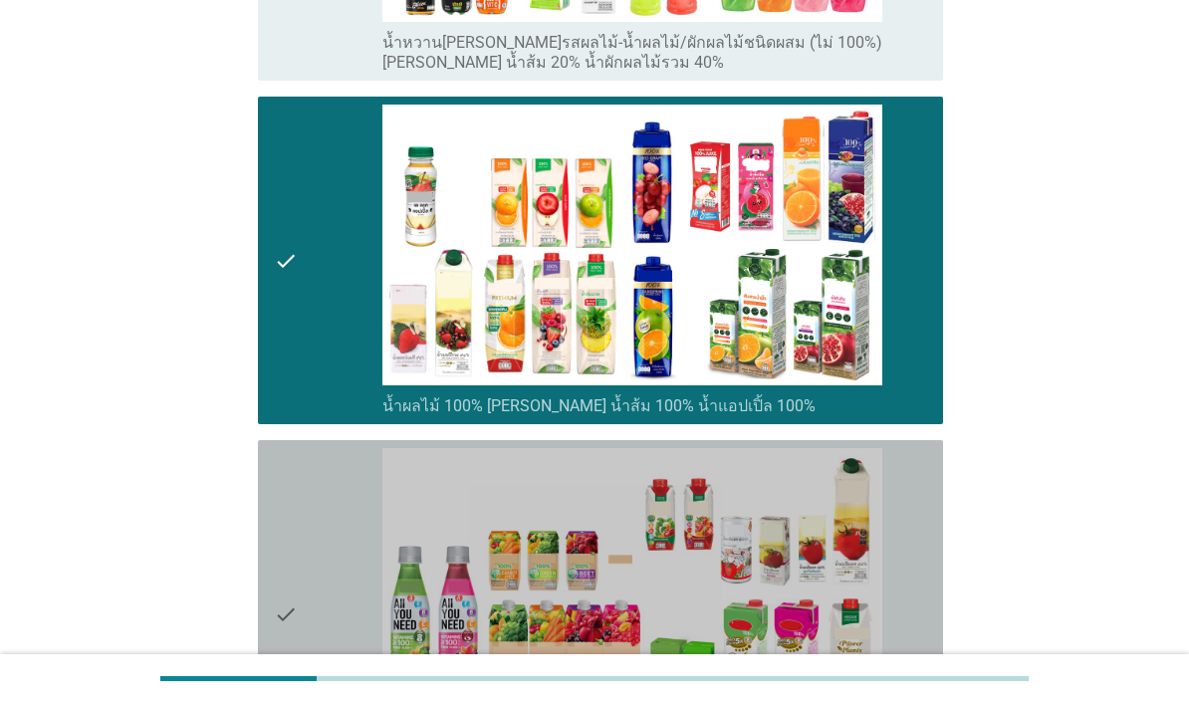
click at [302, 559] on div "check" at bounding box center [328, 614] width 109 height 332
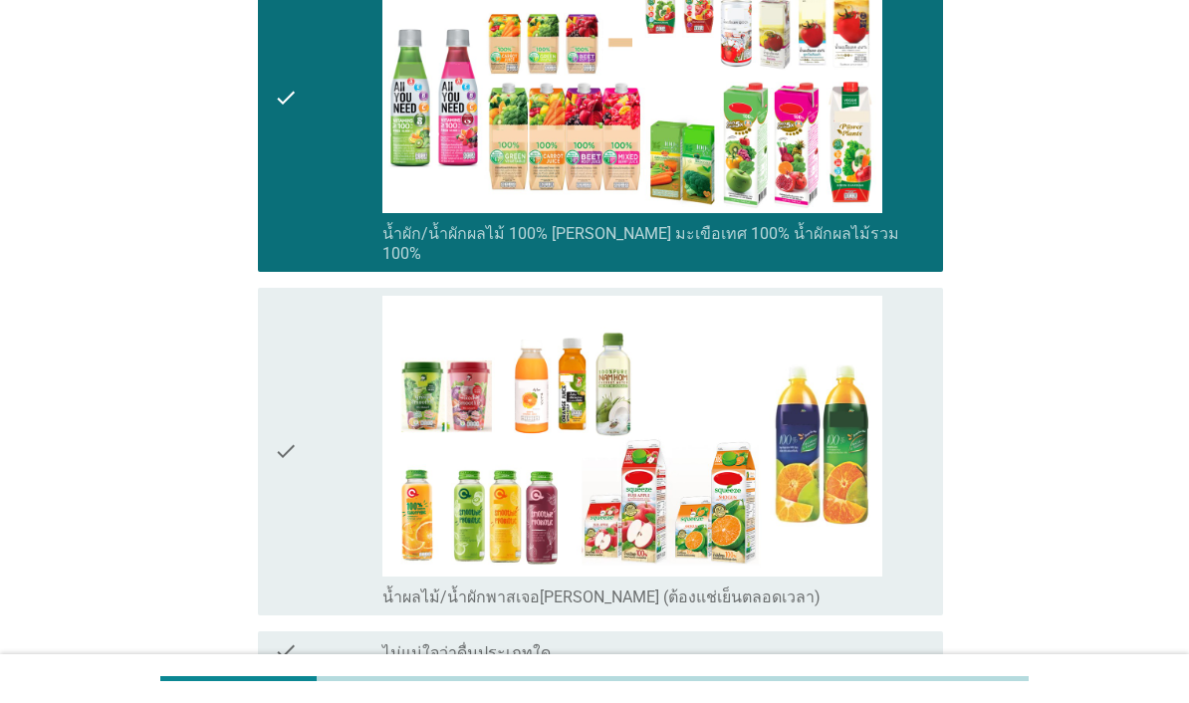
scroll to position [1144, 0]
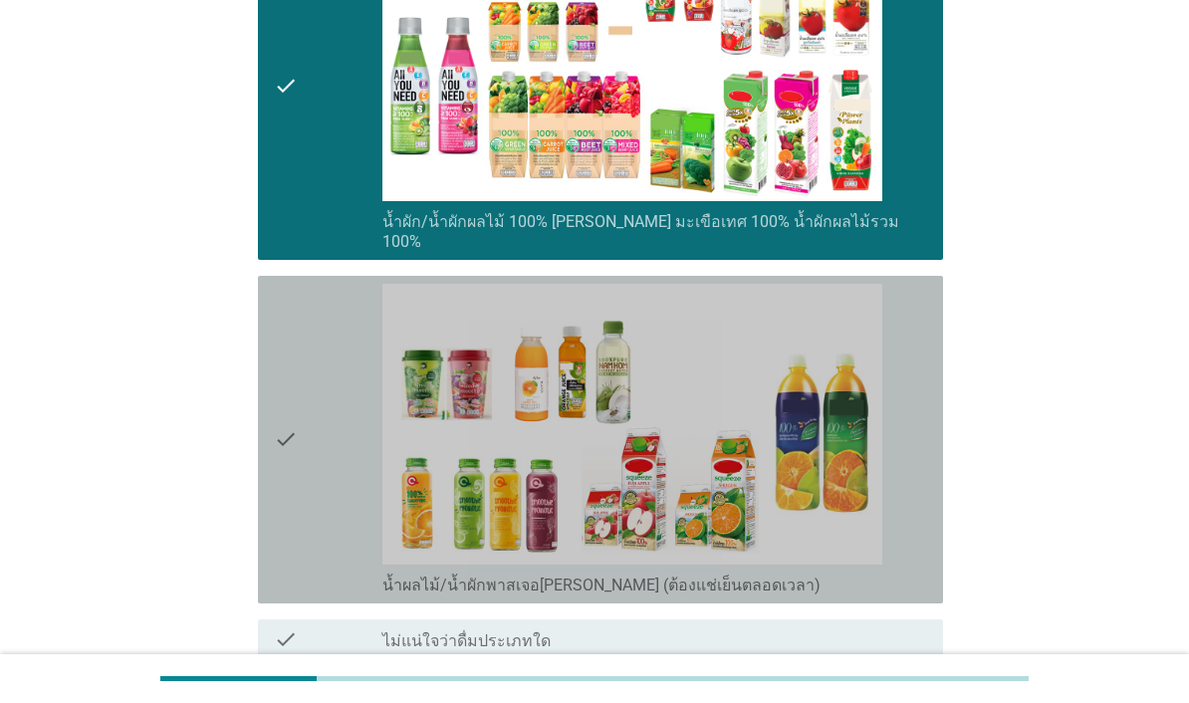
click at [306, 558] on div "check" at bounding box center [328, 440] width 109 height 312
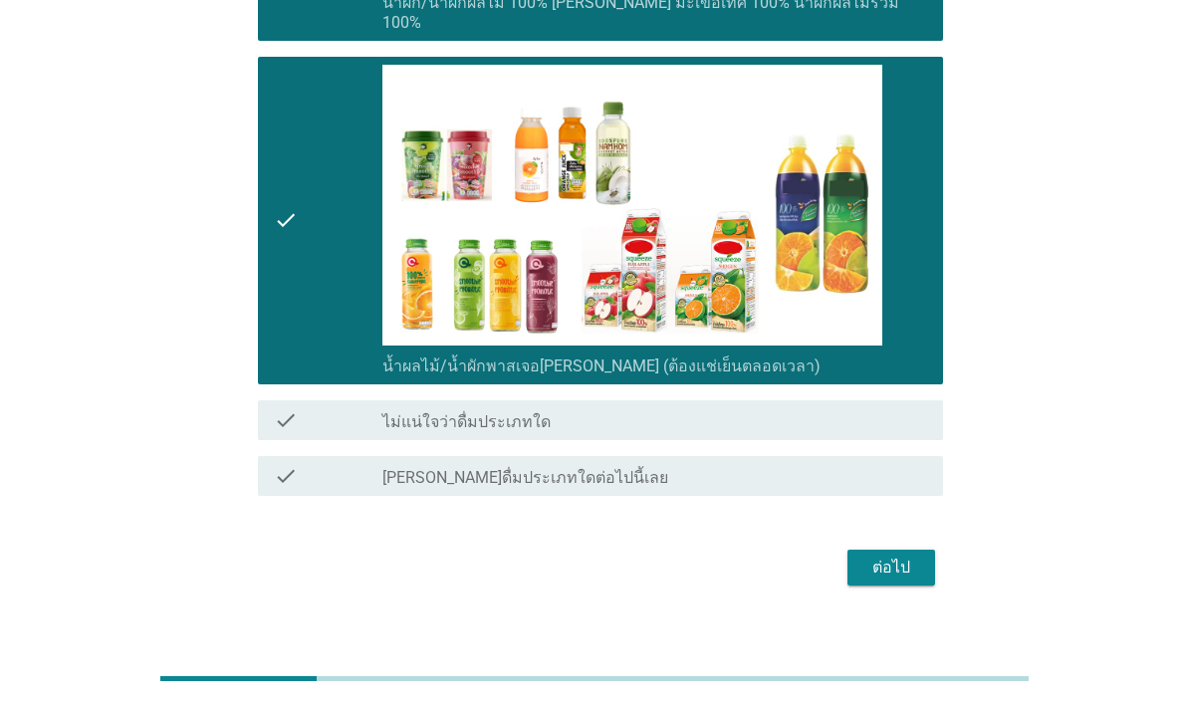
scroll to position [1360, 0]
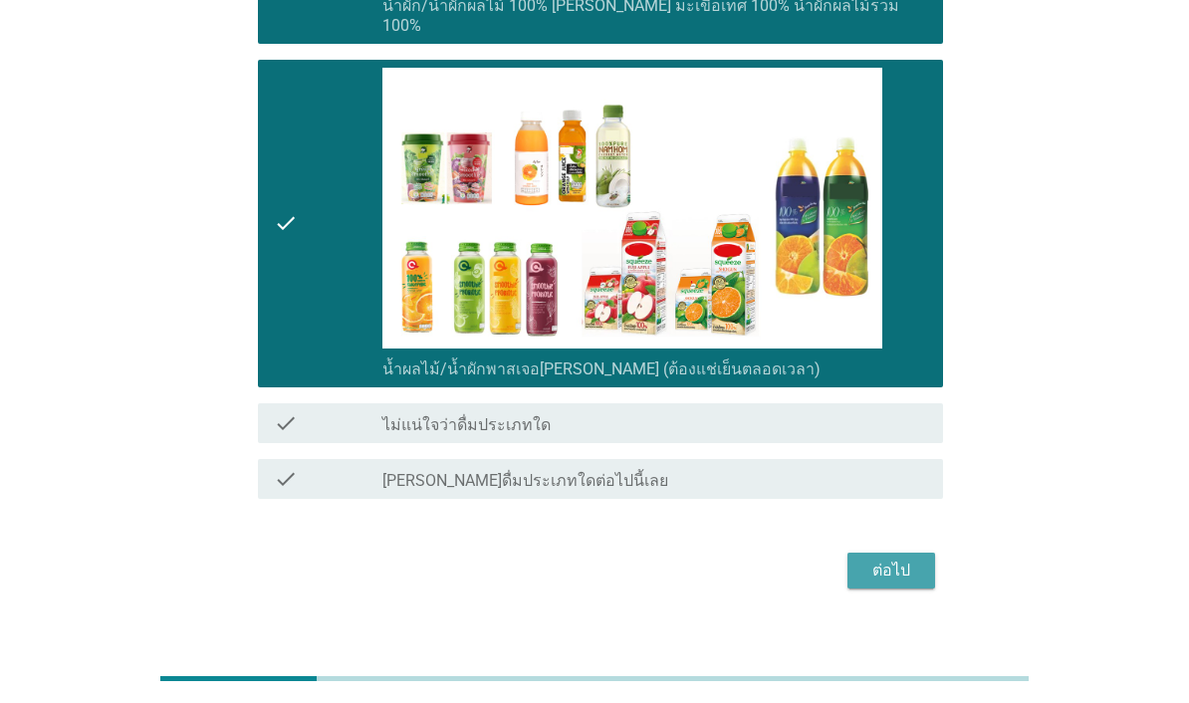
click at [910, 583] on div "ต่อไป" at bounding box center [891, 571] width 56 height 24
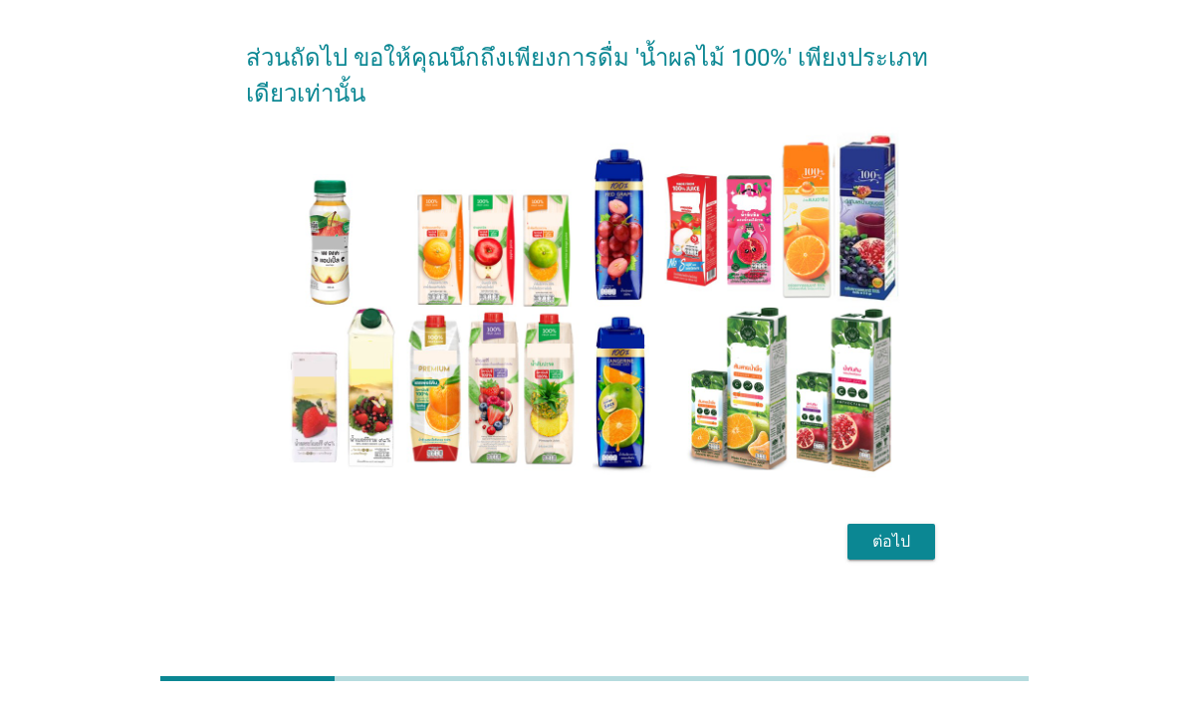
scroll to position [49, 0]
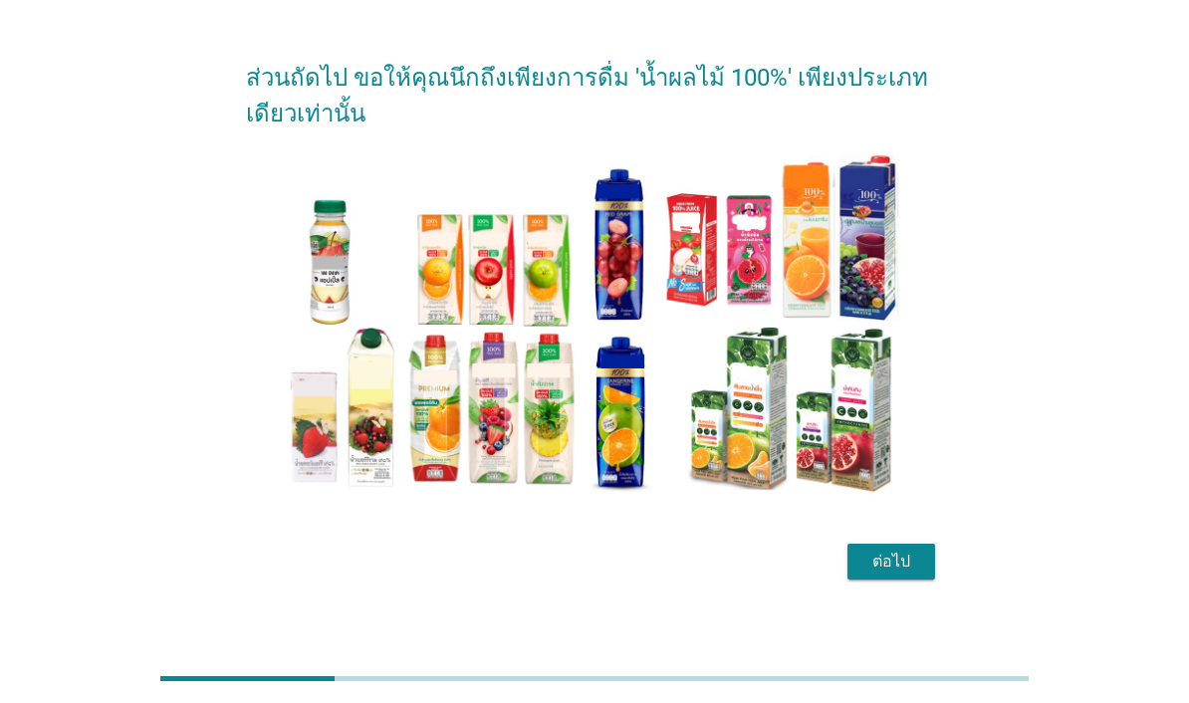
click at [918, 574] on div "ต่อไป" at bounding box center [891, 562] width 56 height 24
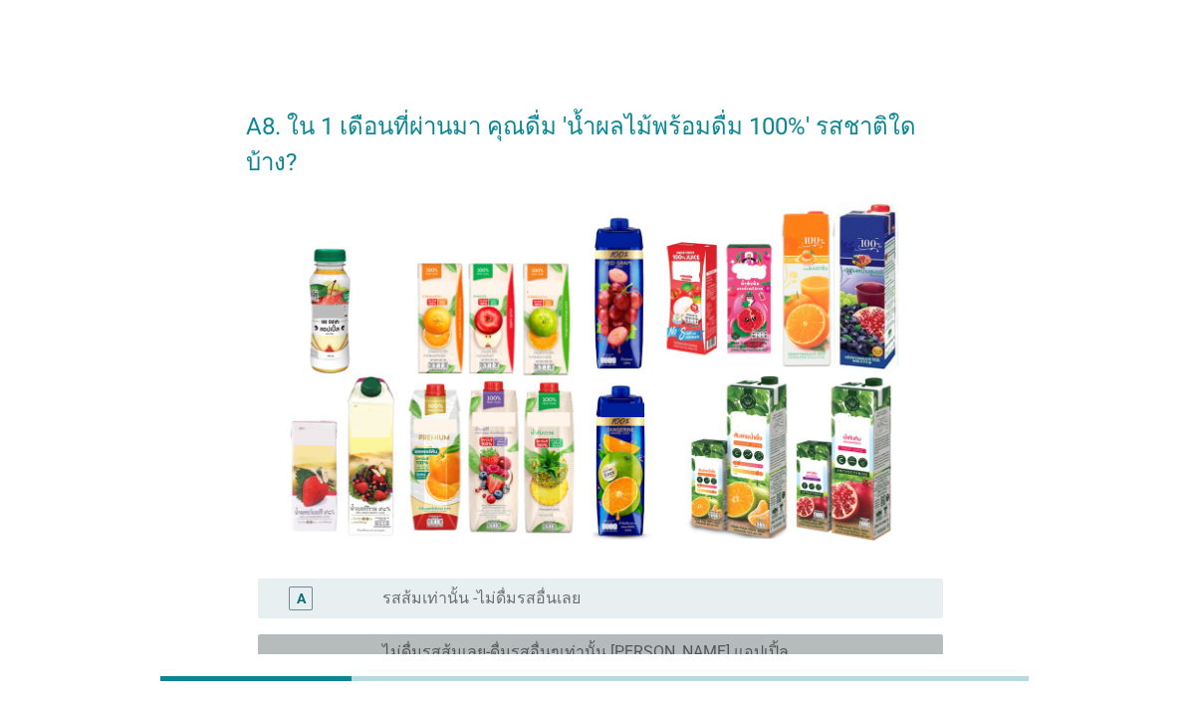
click at [308, 695] on div at bounding box center [594, 678] width 868 height 33
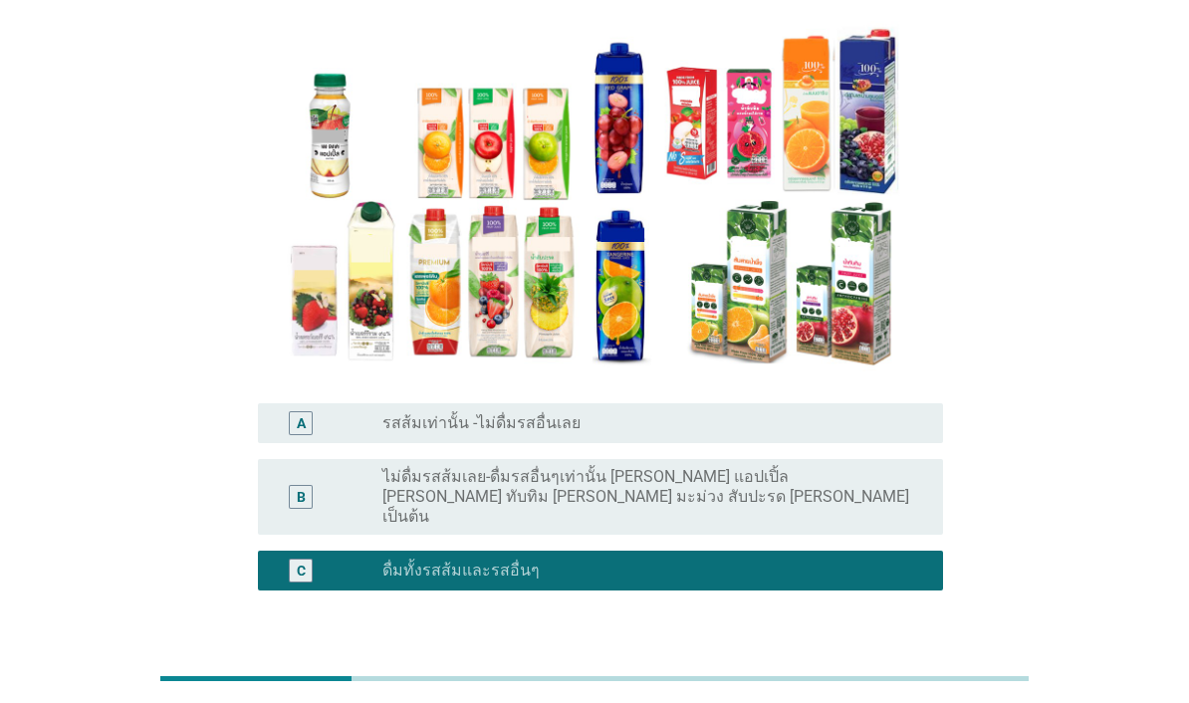
scroll to position [197, 0]
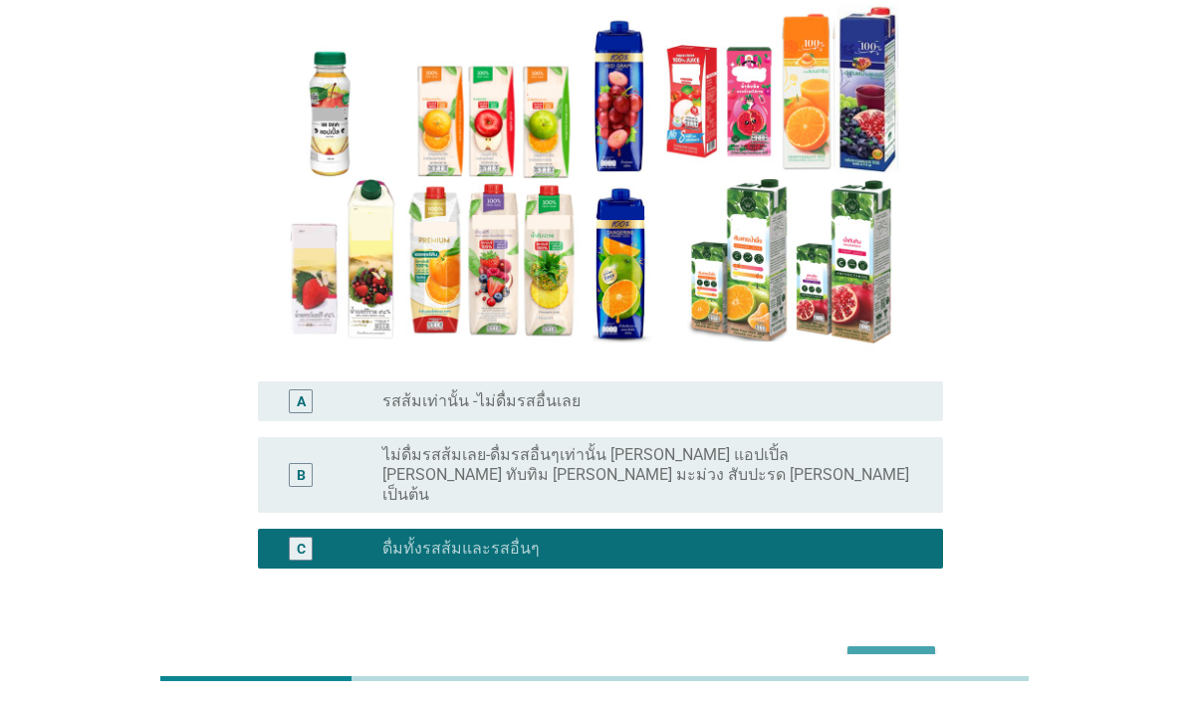
click at [896, 652] on div "ต่อไป" at bounding box center [891, 664] width 56 height 24
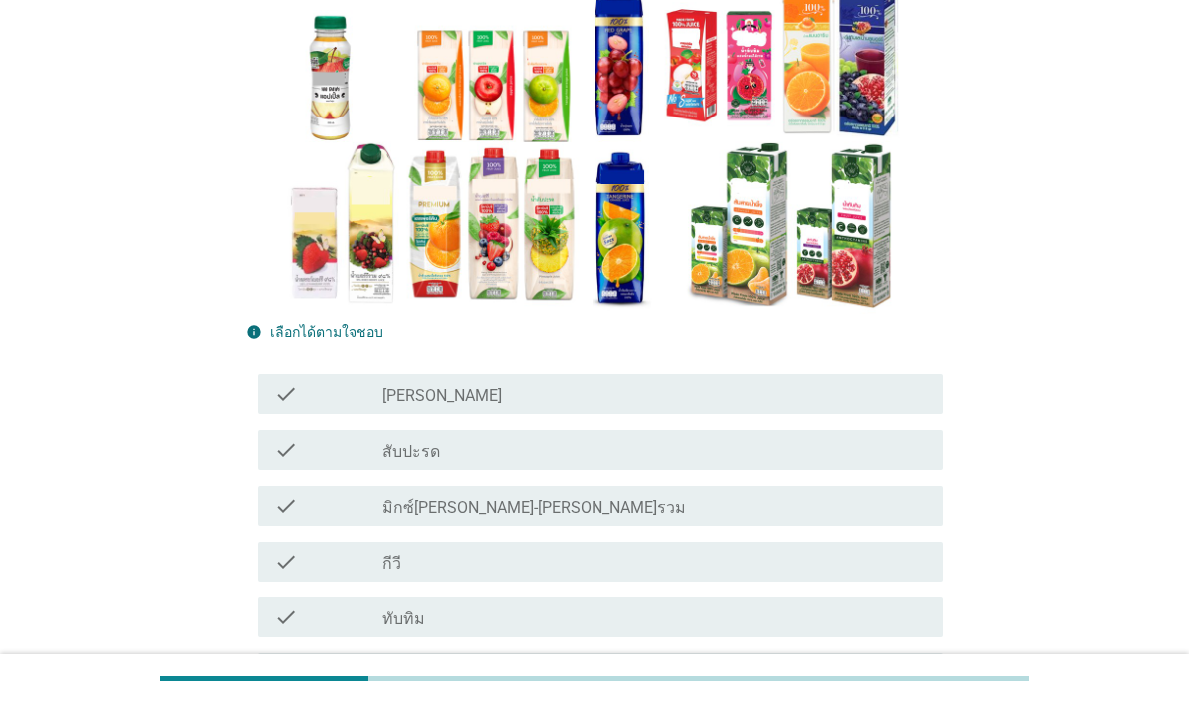
scroll to position [231, 0]
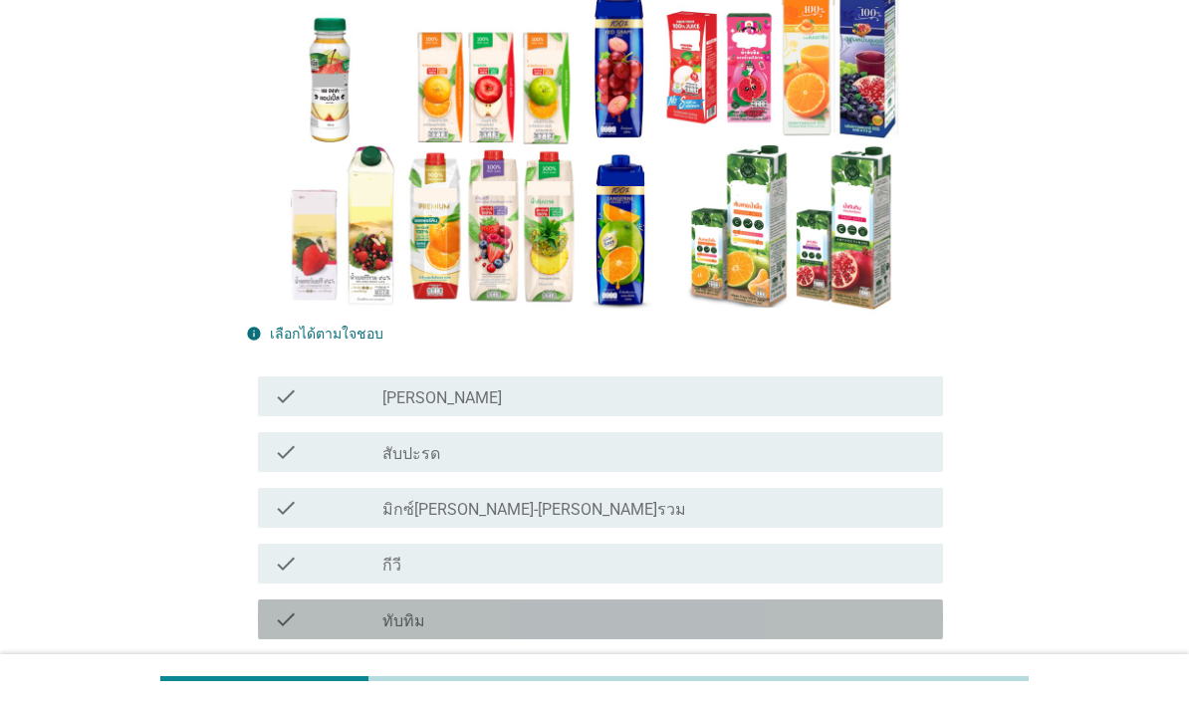
click at [903, 623] on div "check_box_outline_blank ทับทิม" at bounding box center [654, 619] width 545 height 24
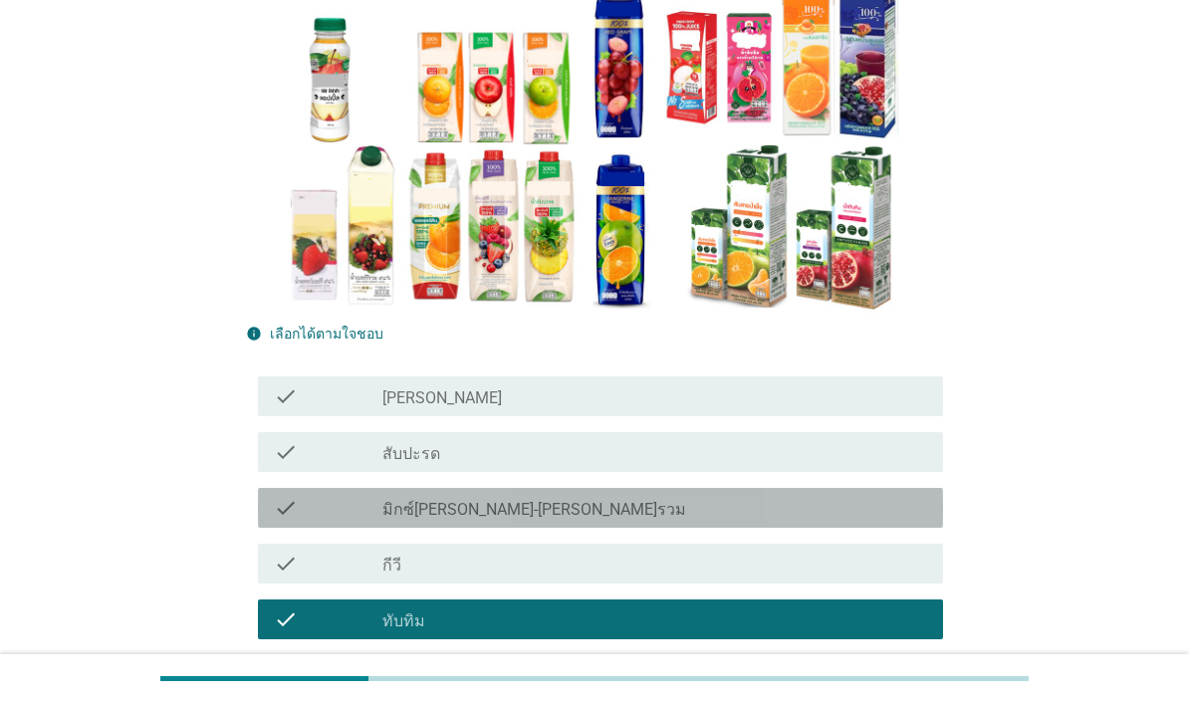
click at [302, 516] on div "check" at bounding box center [328, 508] width 109 height 24
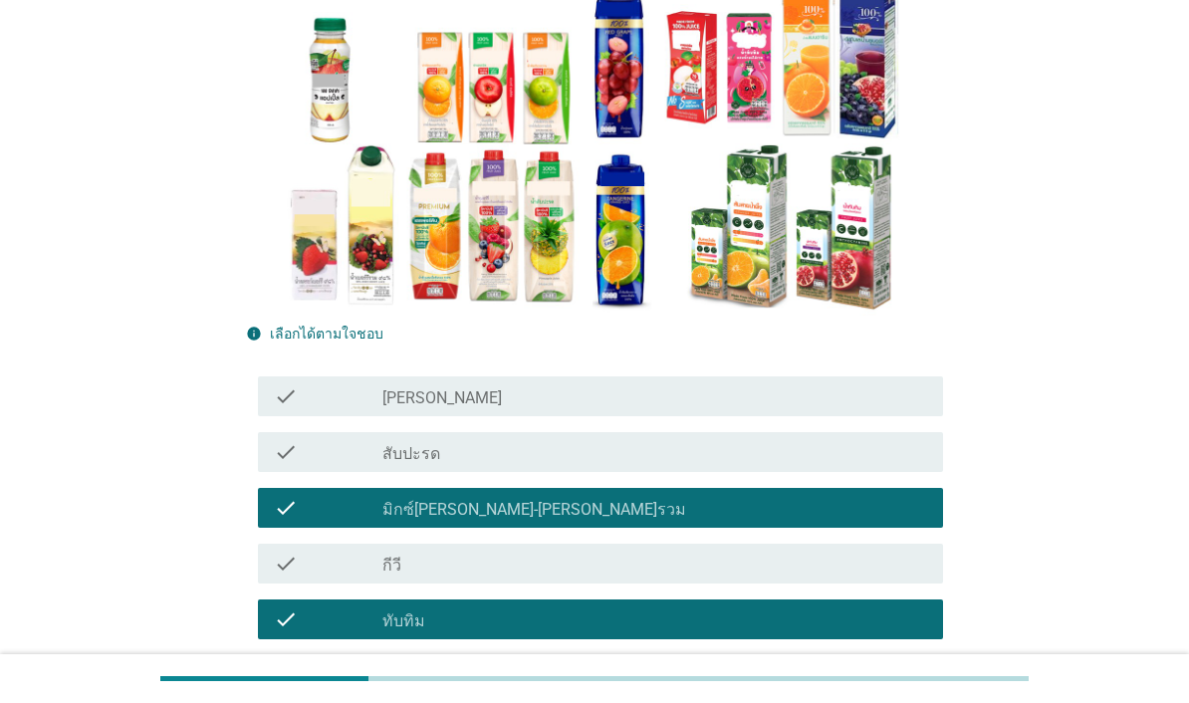
click at [873, 677] on div "check_box_outline_blank แอปเปิ้ล" at bounding box center [654, 675] width 545 height 24
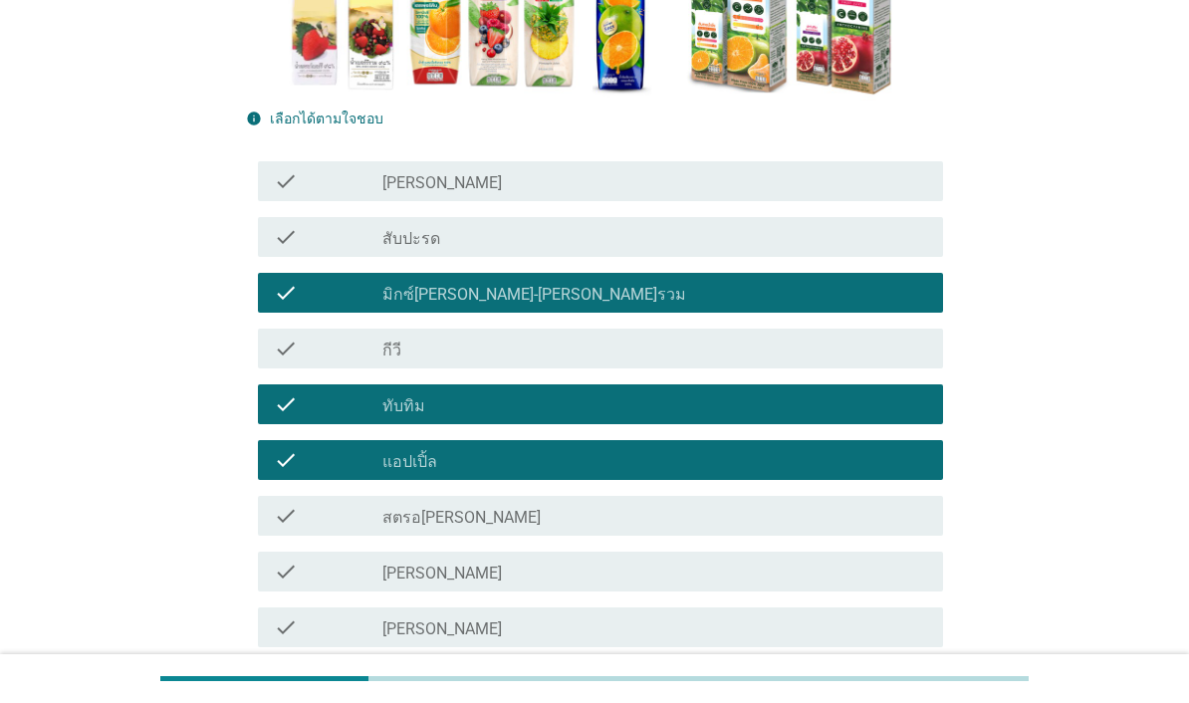
scroll to position [522, 0]
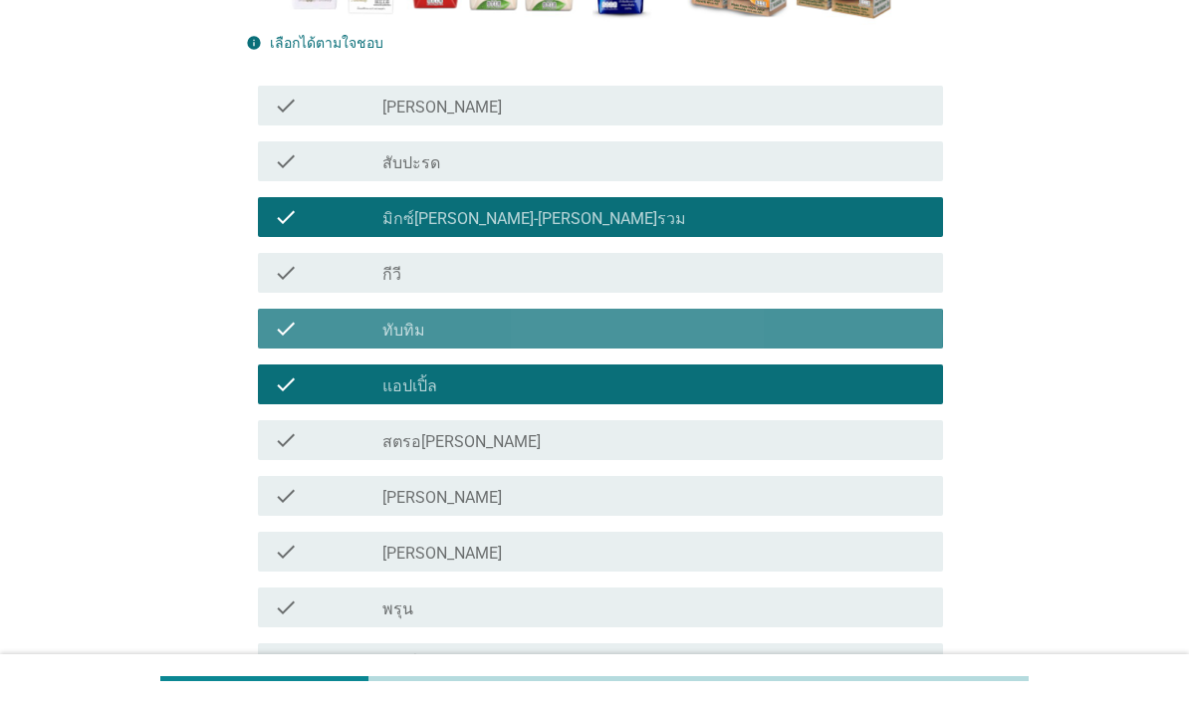
click at [300, 330] on div "check" at bounding box center [328, 329] width 109 height 24
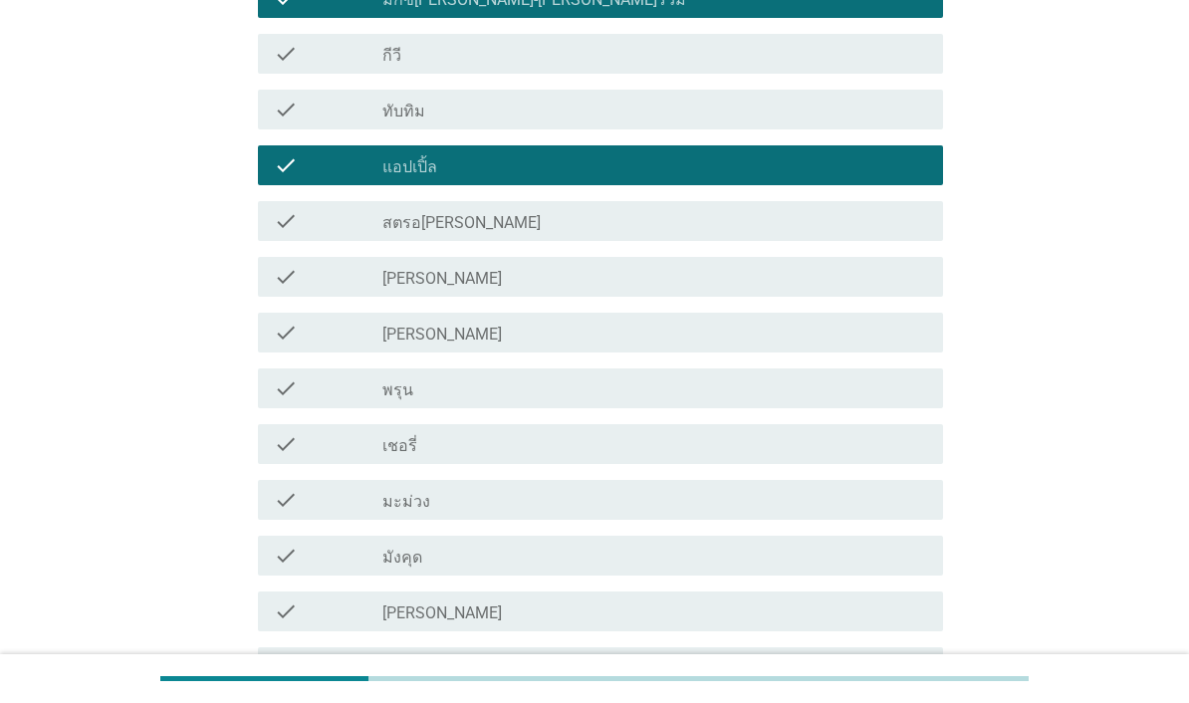
scroll to position [747, 0]
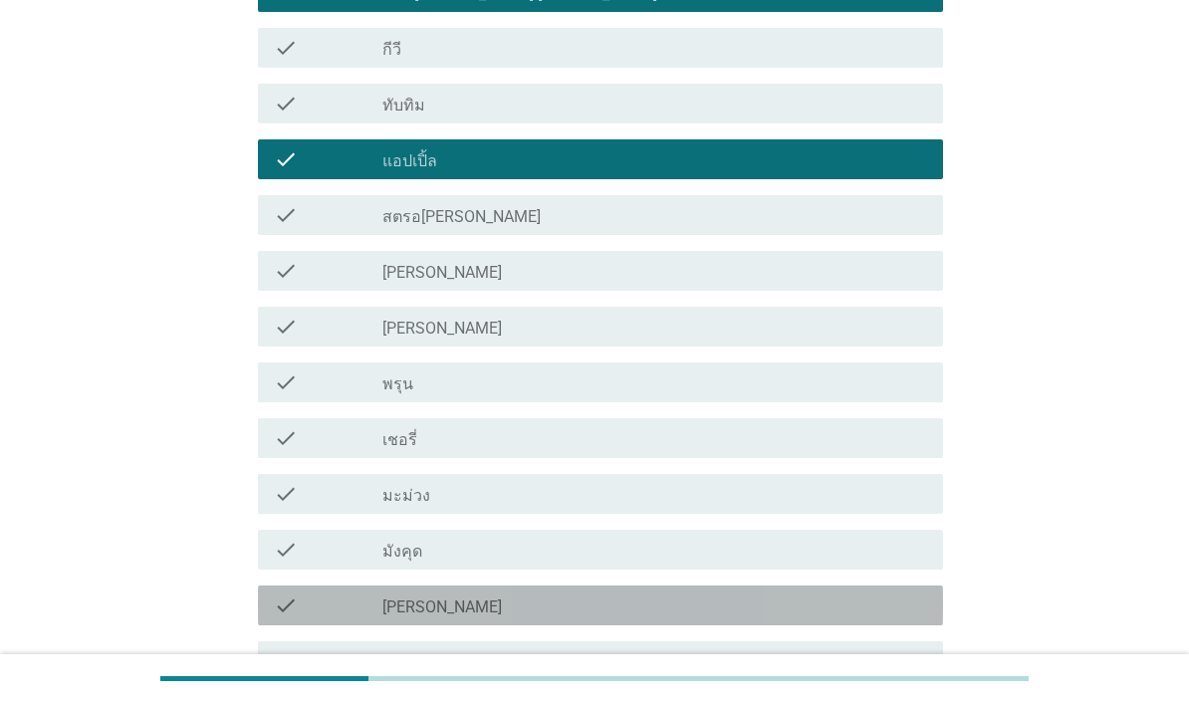
click at [896, 606] on div "check_box_outline_blank [PERSON_NAME]" at bounding box center [654, 606] width 545 height 24
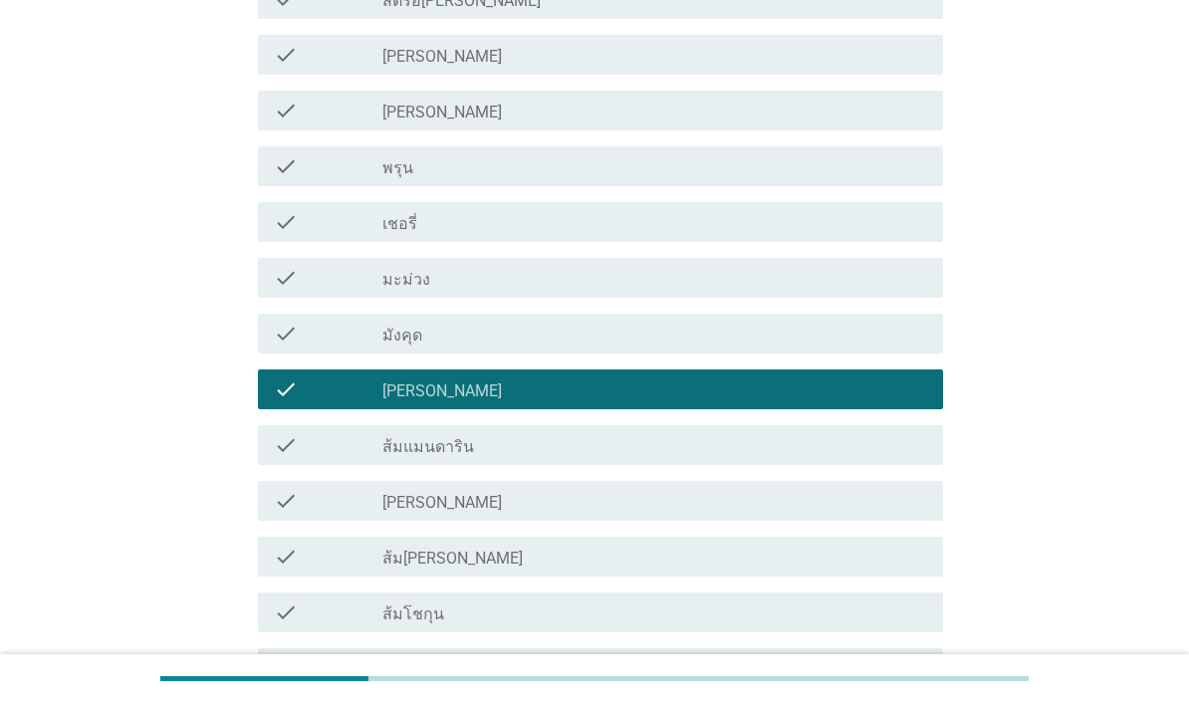
scroll to position [989, 0]
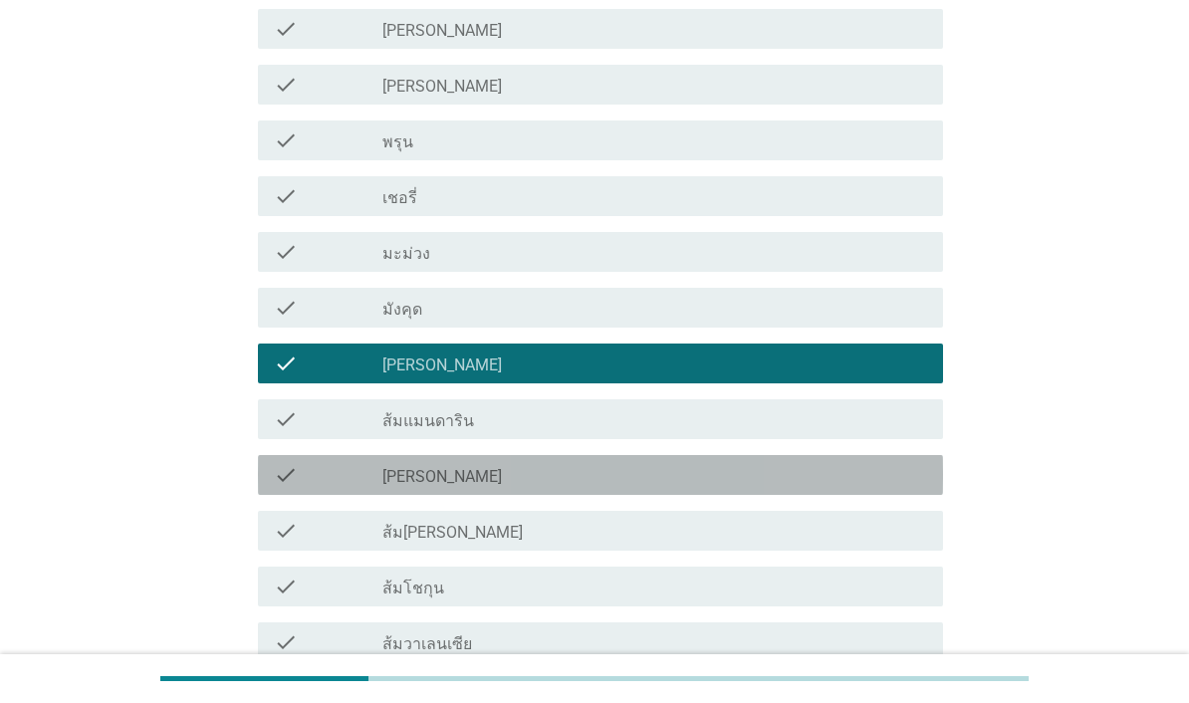
click at [858, 484] on div "check_box_outline_blank [PERSON_NAME]" at bounding box center [654, 475] width 545 height 24
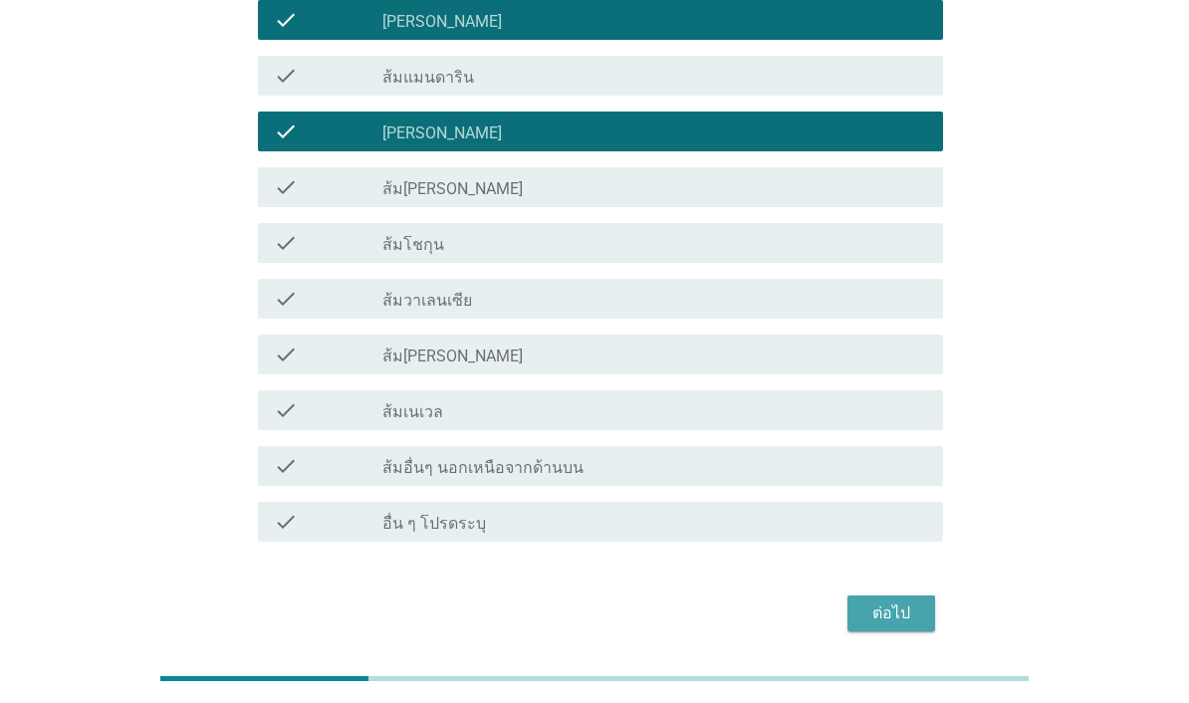
click at [909, 613] on div "ต่อไป" at bounding box center [891, 614] width 56 height 24
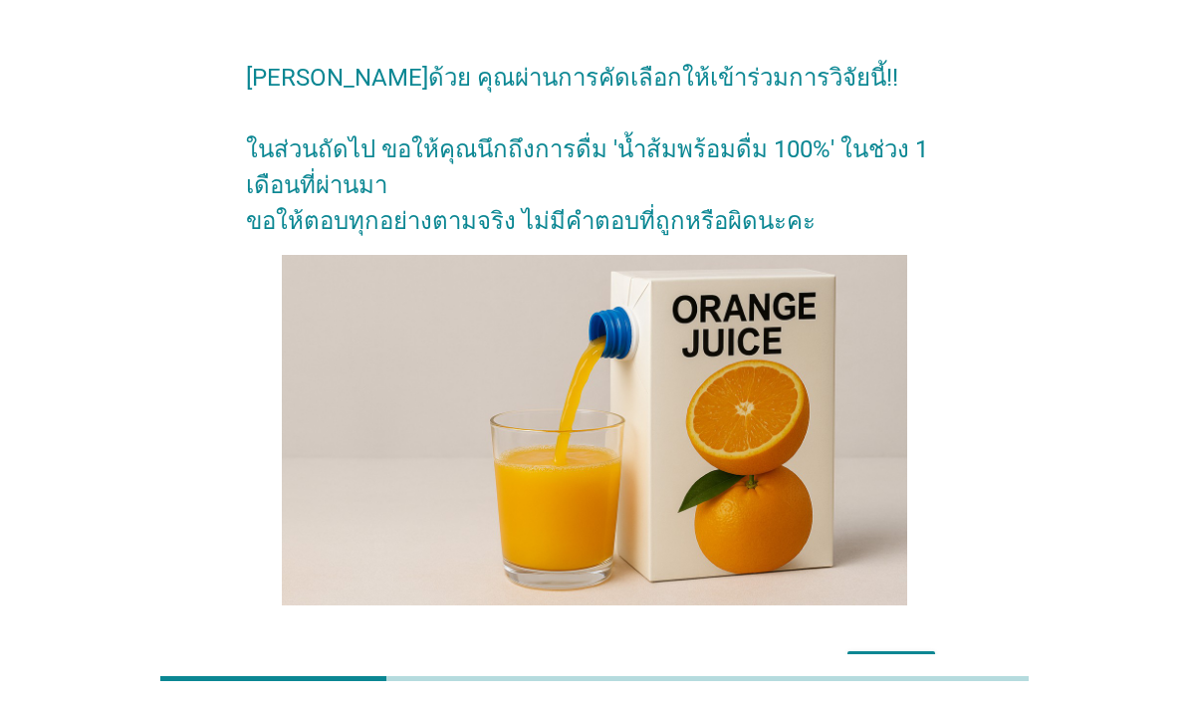
click at [909, 681] on div "ต่อไป" at bounding box center [891, 669] width 56 height 24
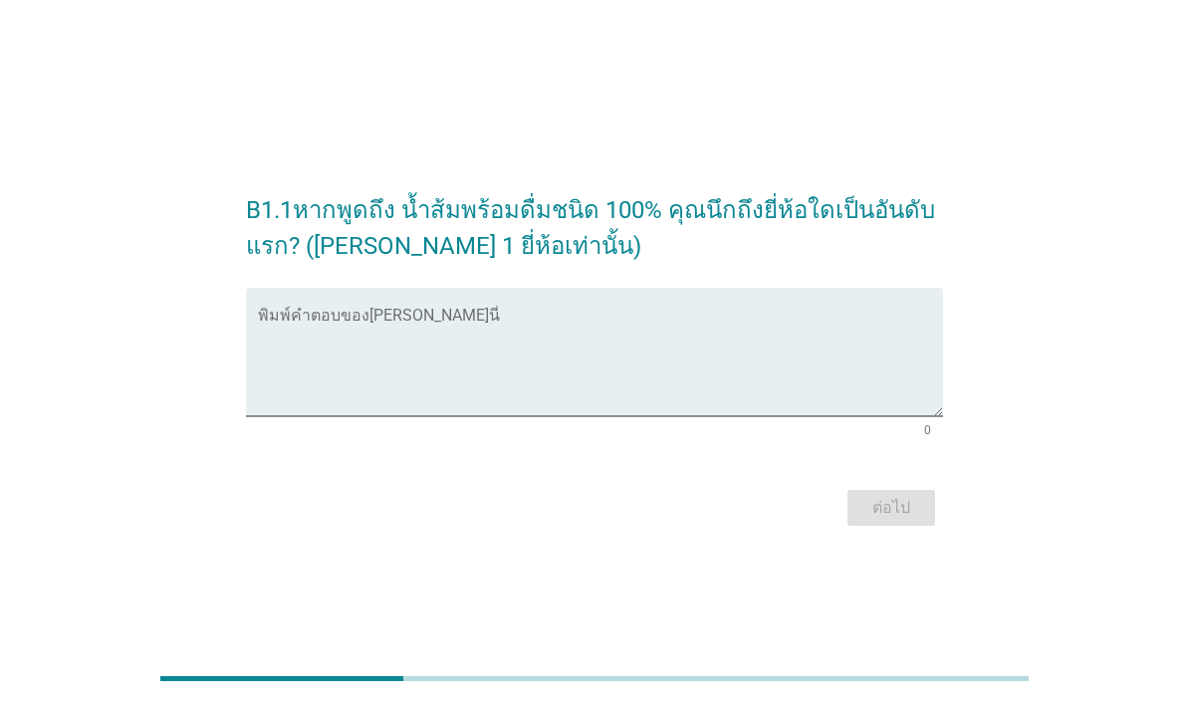
click at [750, 383] on textarea "พิมพ์คำตอบของคุณ ที่นี่" at bounding box center [600, 364] width 685 height 105
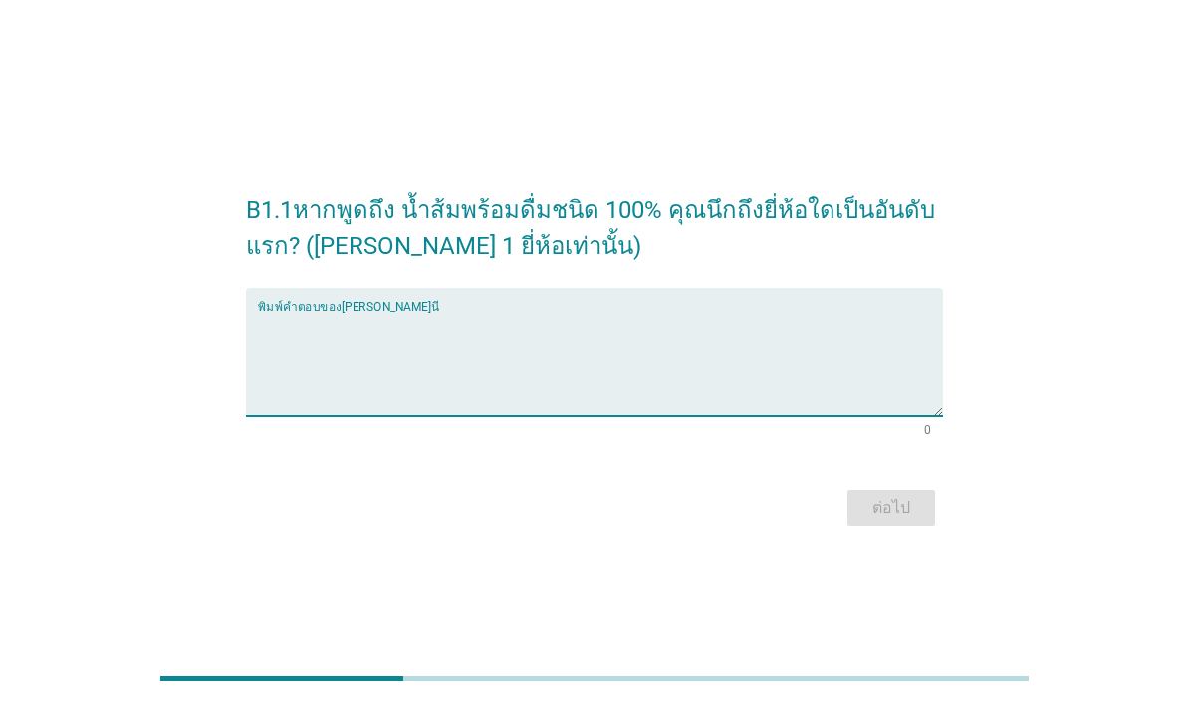
scroll to position [49, 0]
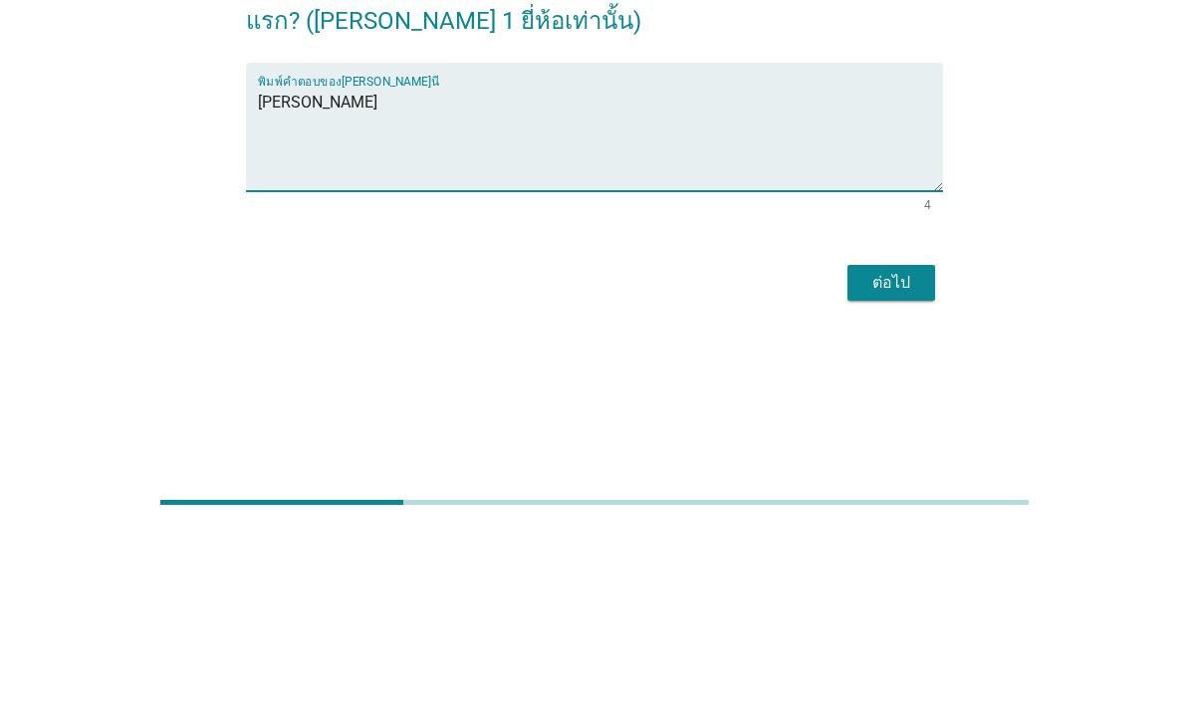
type textarea "[PERSON_NAME]"
click at [915, 447] on div "ต่อไป" at bounding box center [891, 459] width 56 height 24
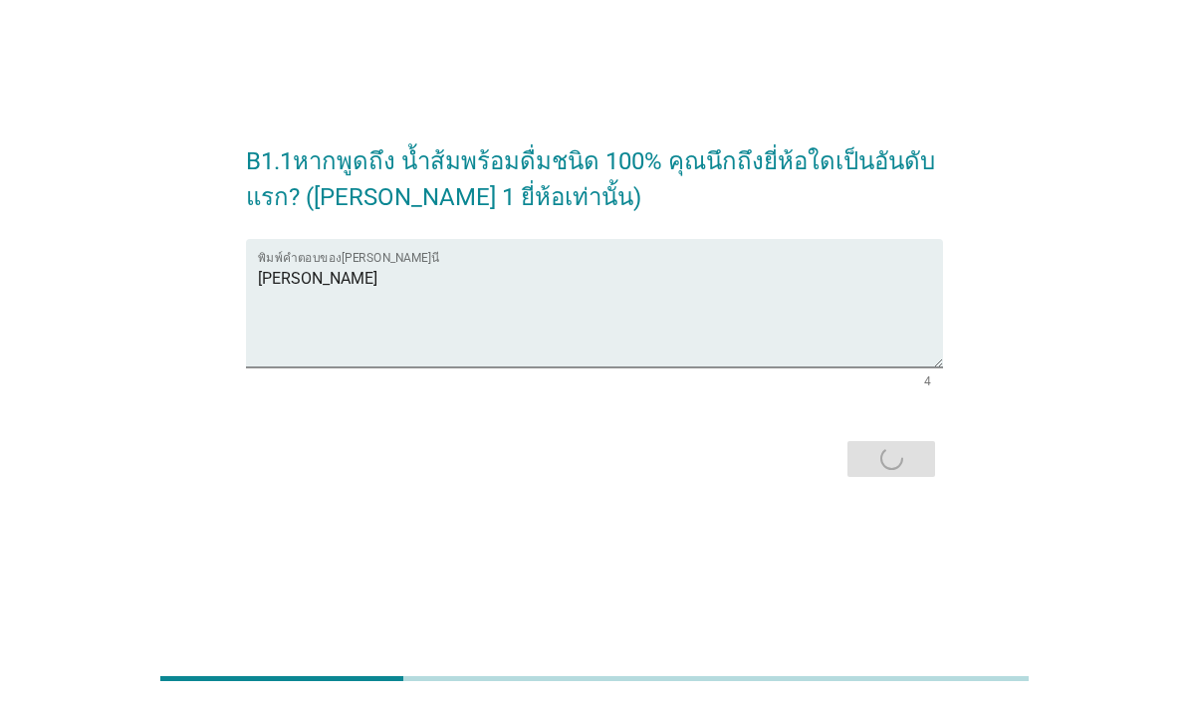
scroll to position [0, 0]
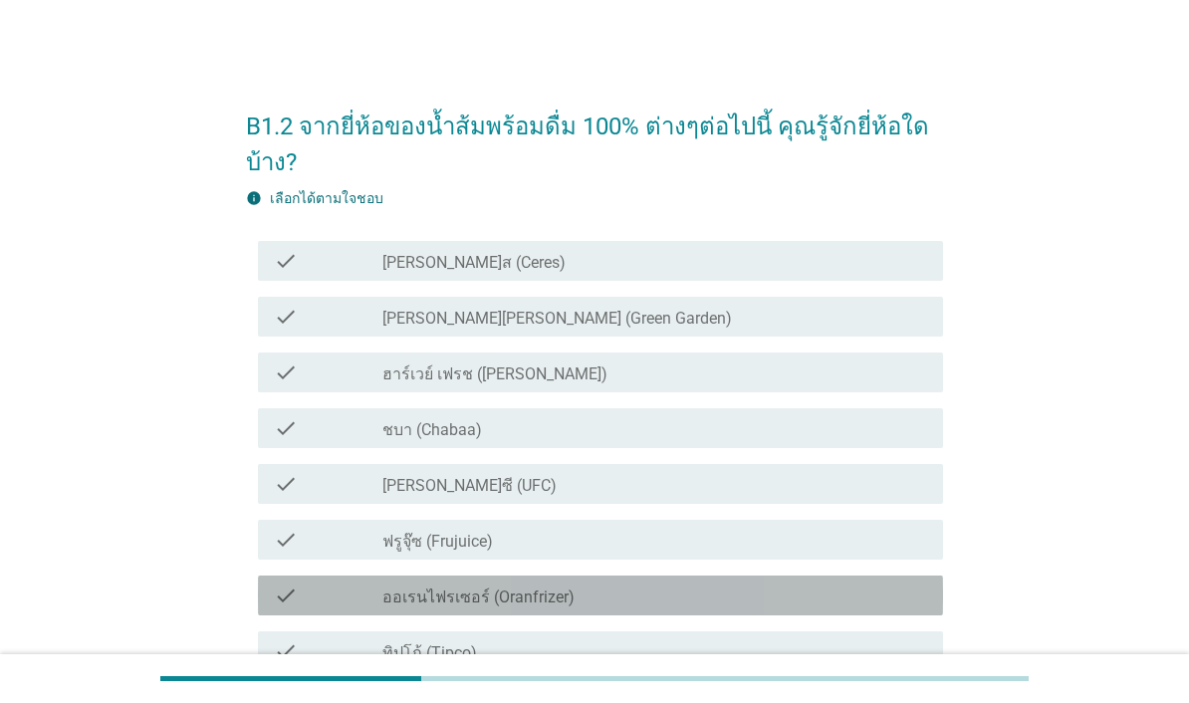
click at [705, 652] on div "check_box_outline_blank ทิปโก้ (Tipco)" at bounding box center [654, 651] width 545 height 24
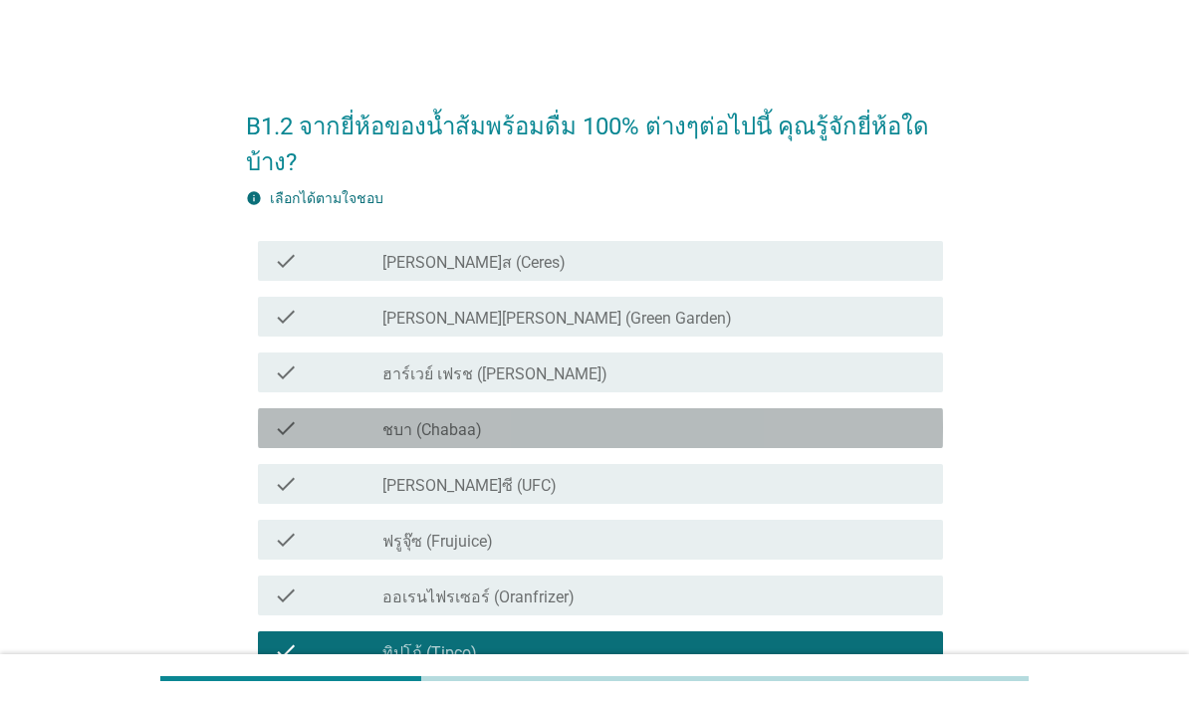
click at [777, 491] on div "check_box_outline_blank [PERSON_NAME]ซี (UFC)" at bounding box center [654, 484] width 545 height 24
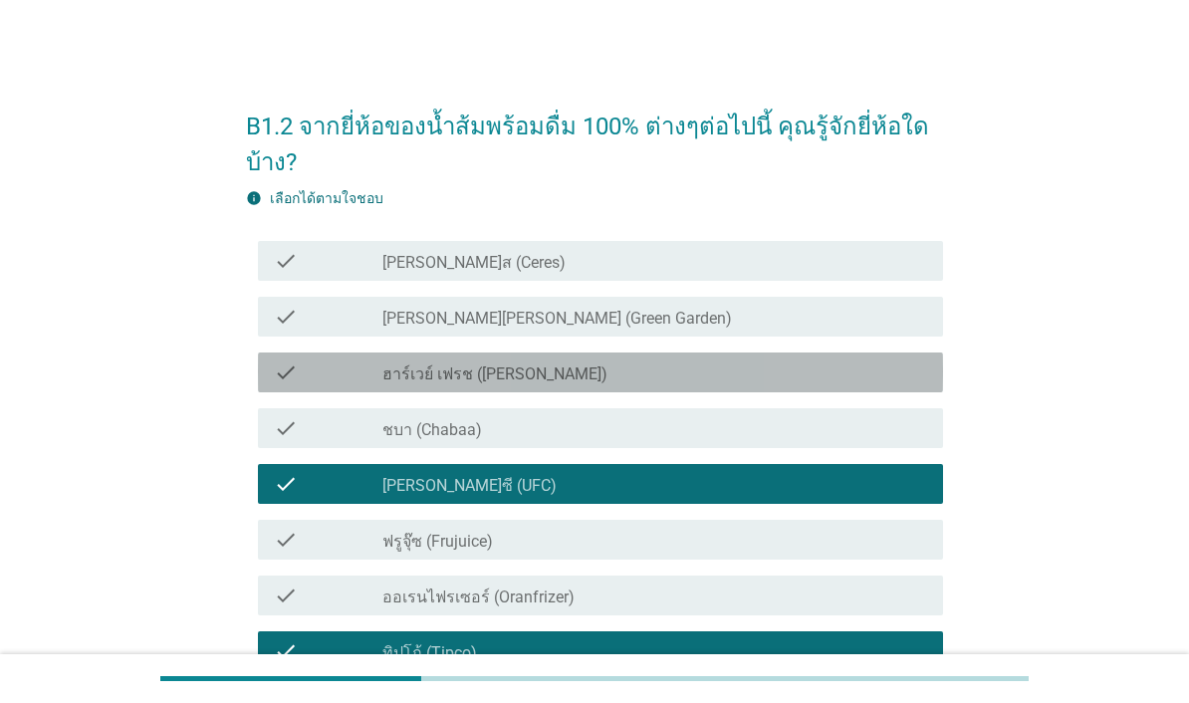
click at [803, 439] on div "check_box_outline_blank ชบา (Chabaa)" at bounding box center [654, 428] width 545 height 24
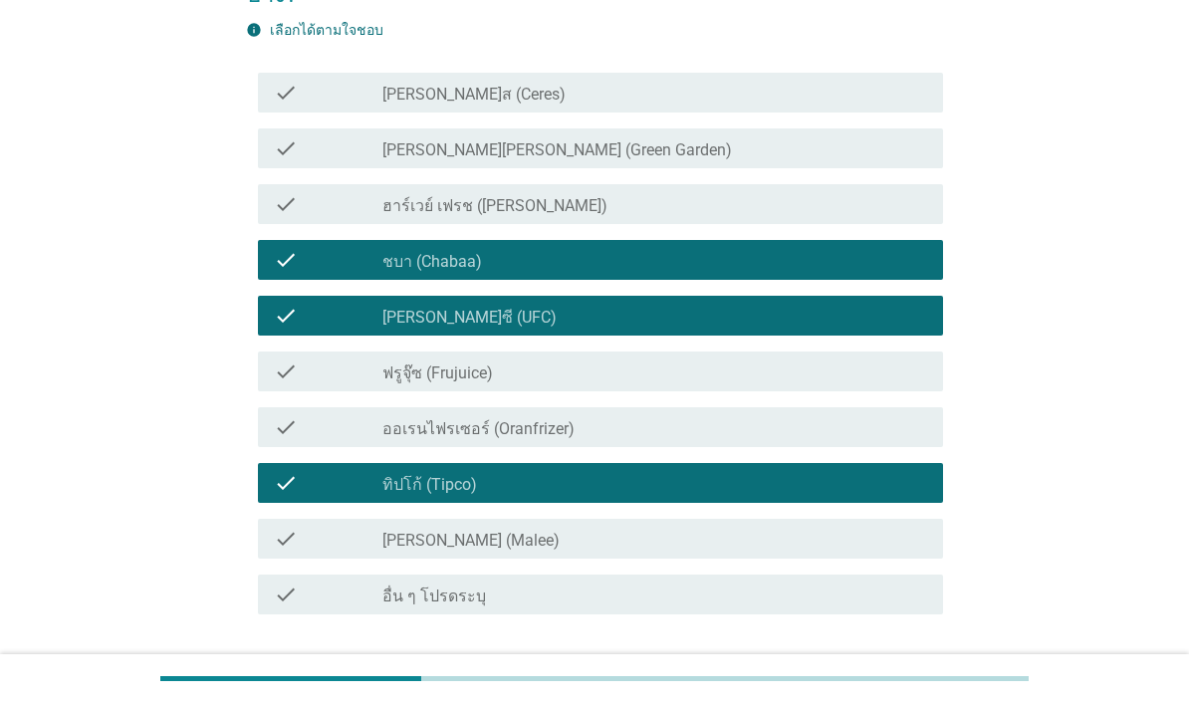
scroll to position [189, 0]
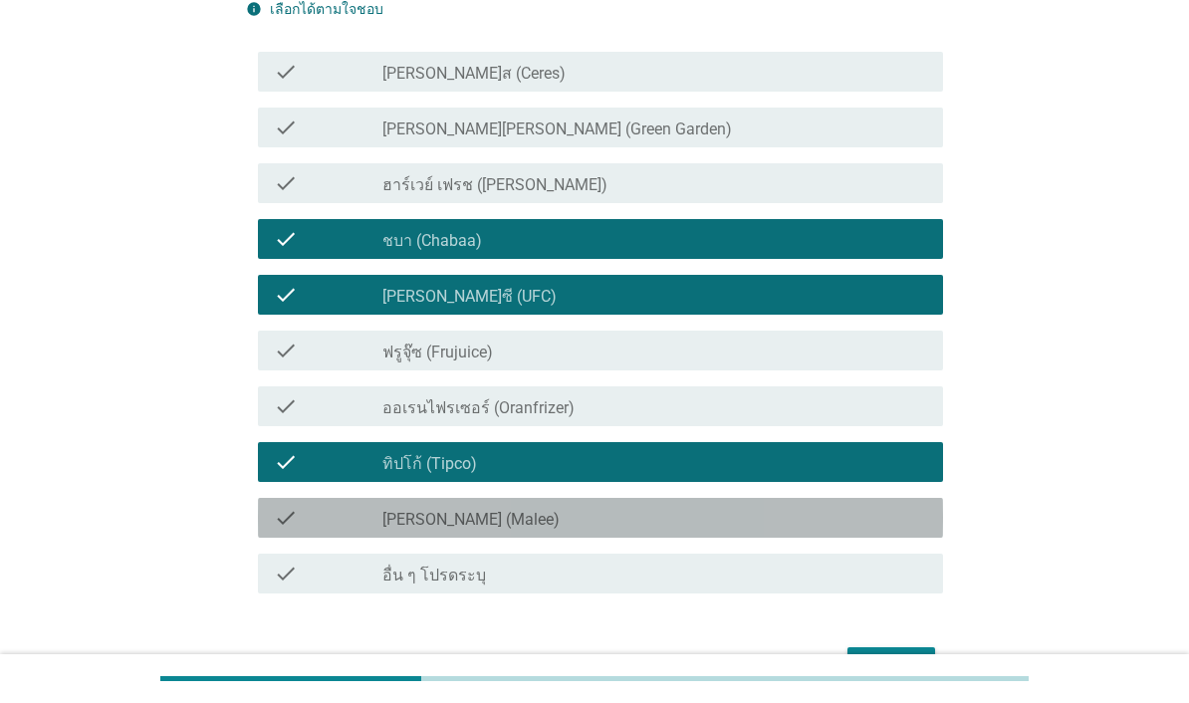
click at [899, 521] on div "check_box_outline_blank [PERSON_NAME] (Malee)" at bounding box center [654, 518] width 545 height 24
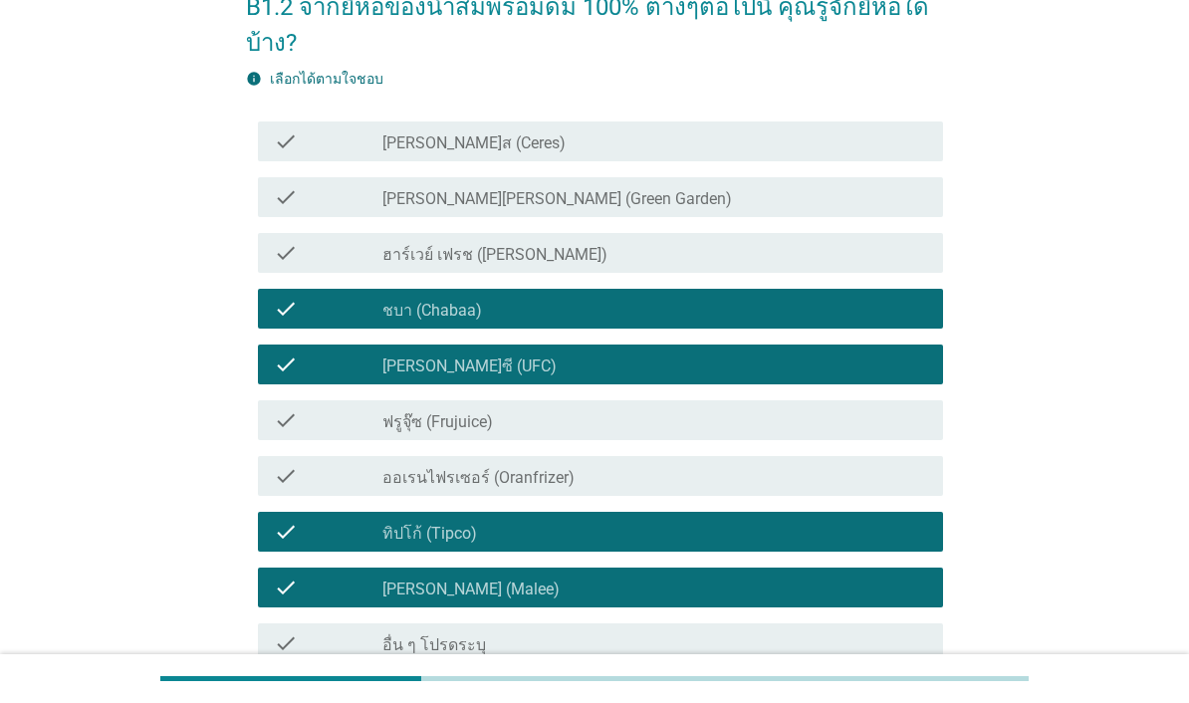
scroll to position [52, 0]
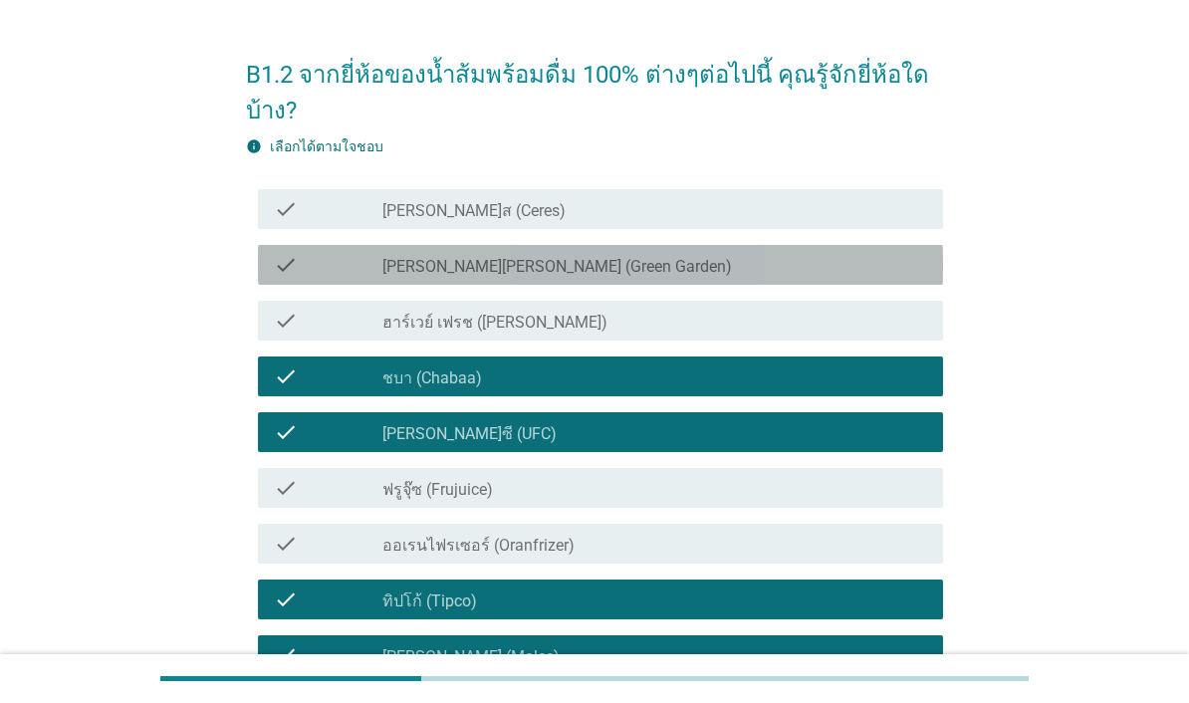
click at [844, 274] on div "check_box_outline_blank [PERSON_NAME][PERSON_NAME] (Green Garden)" at bounding box center [654, 265] width 545 height 24
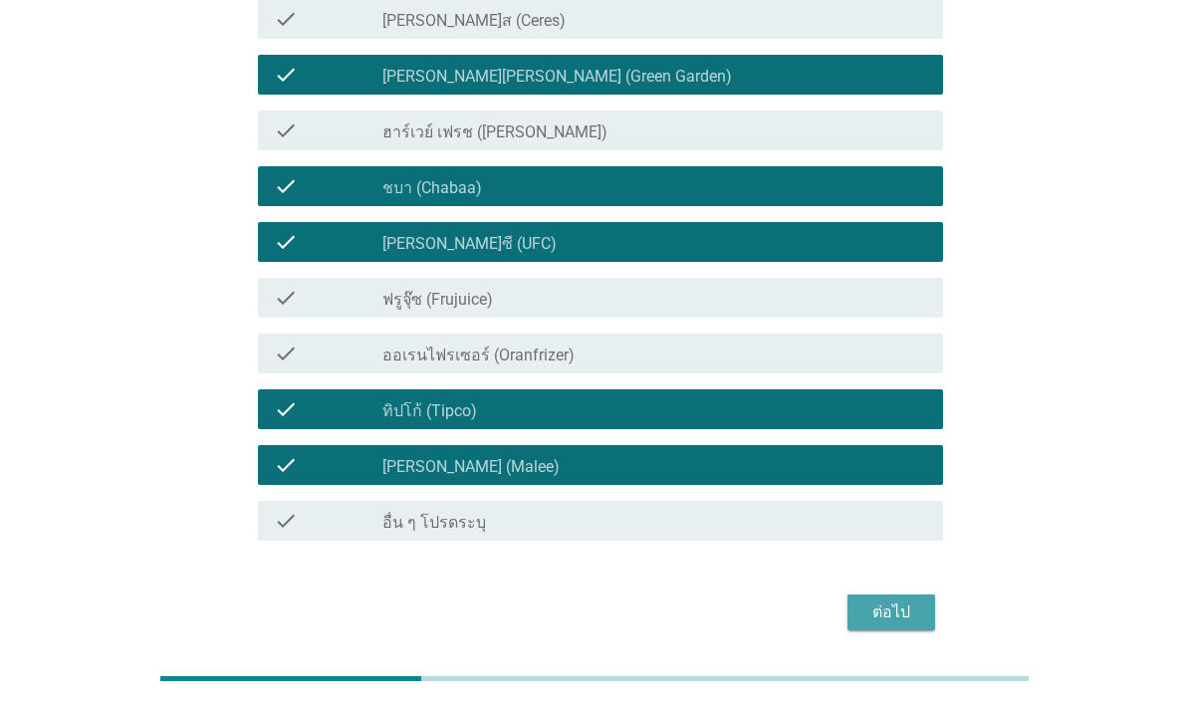
scroll to position [241, 0]
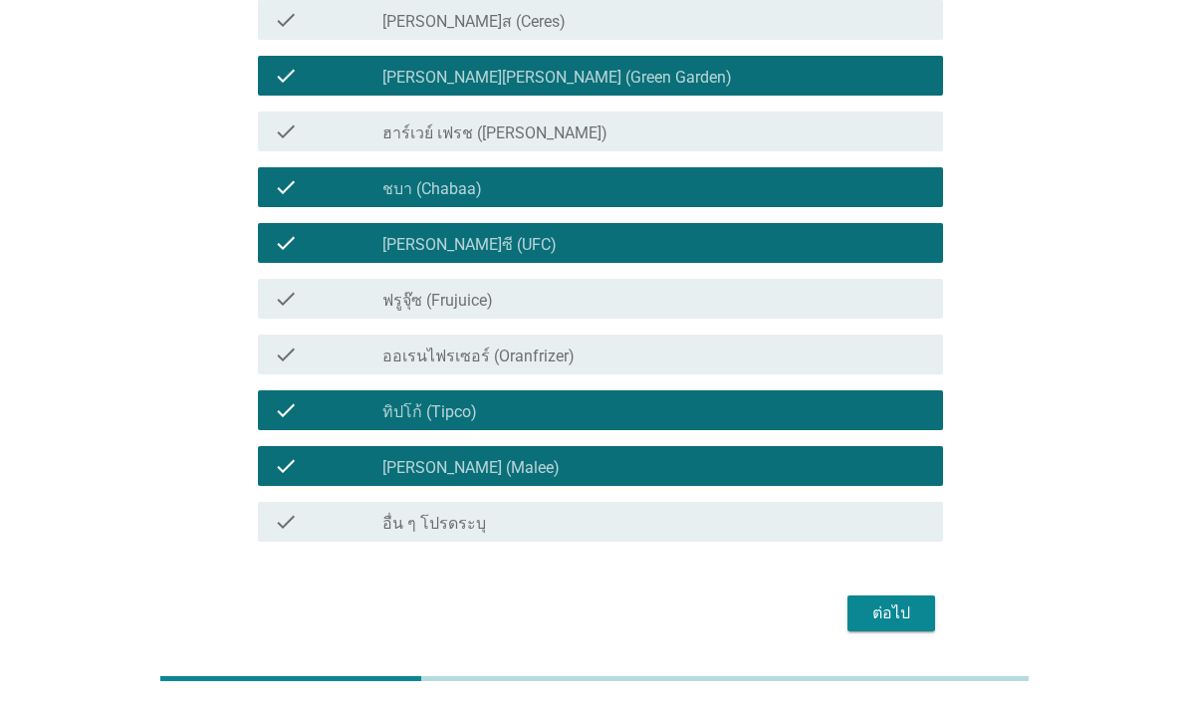
click at [901, 611] on div "ต่อไป" at bounding box center [891, 614] width 56 height 24
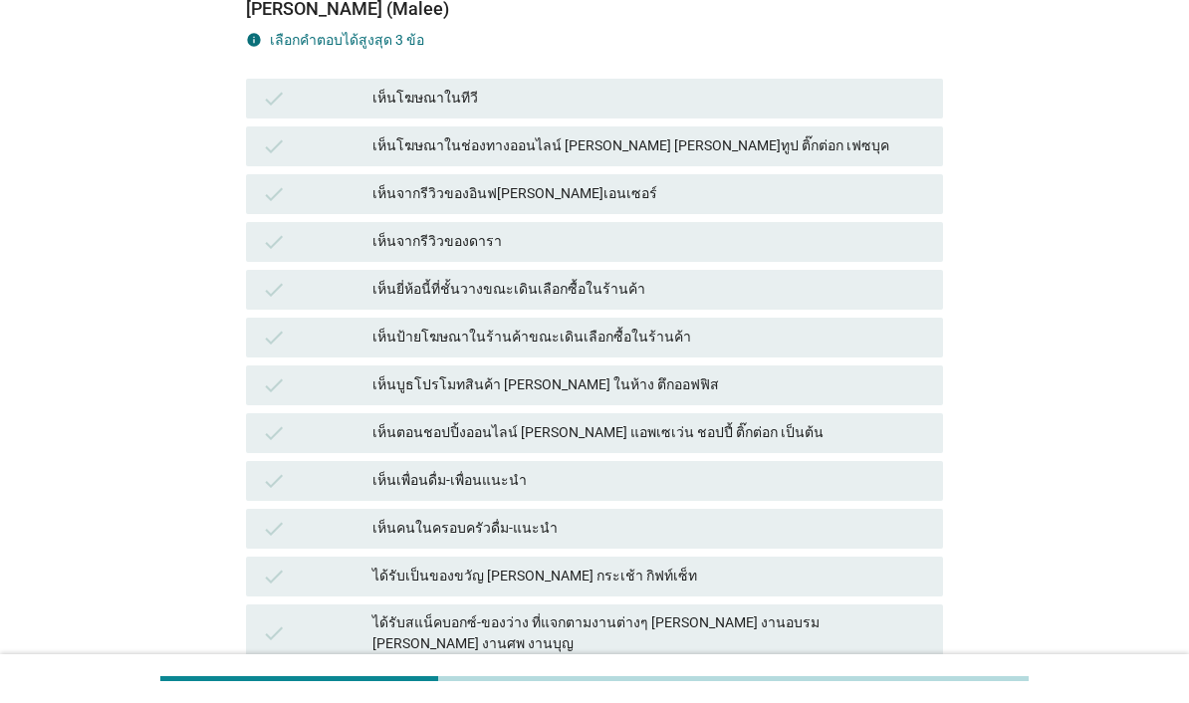
scroll to position [0, 0]
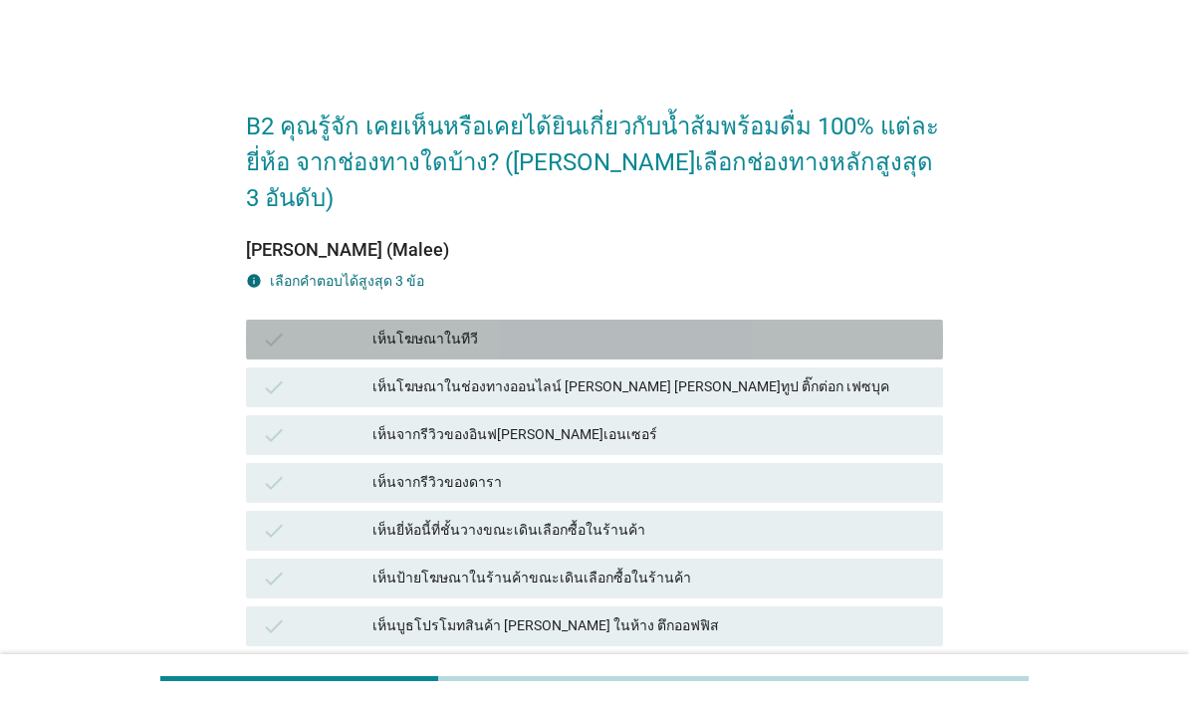
click at [751, 328] on div "เห็นโฆษณาในทีวี" at bounding box center [649, 340] width 555 height 24
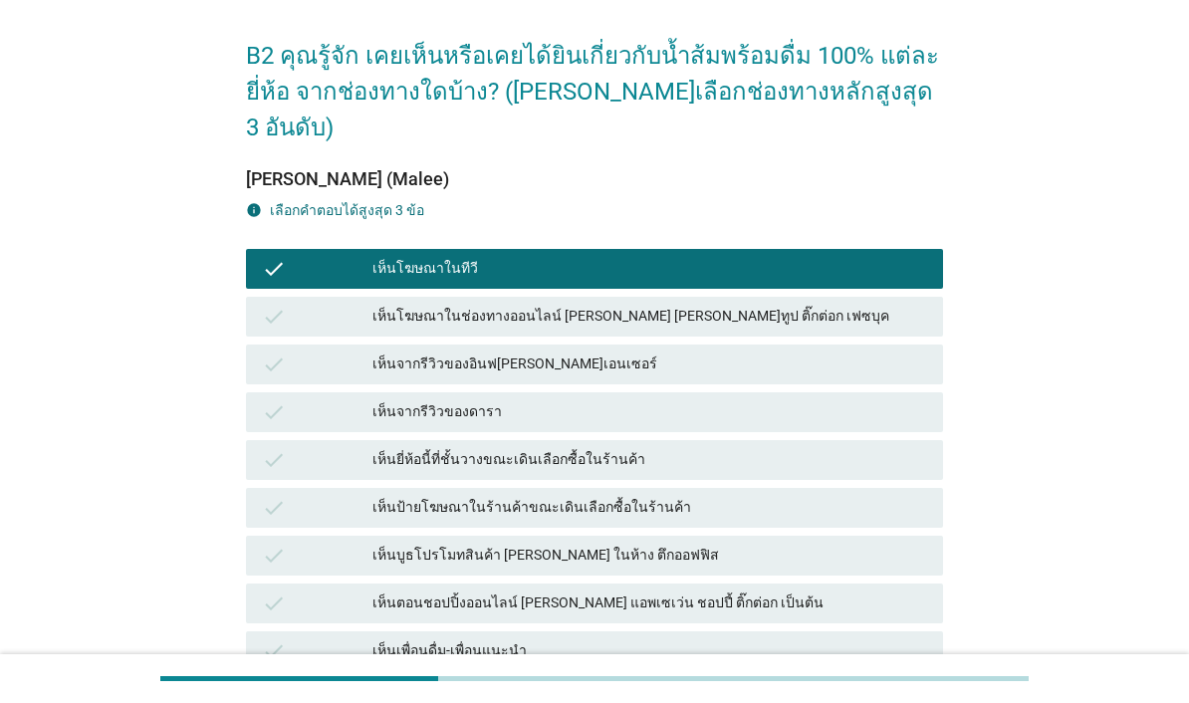
scroll to position [72, 0]
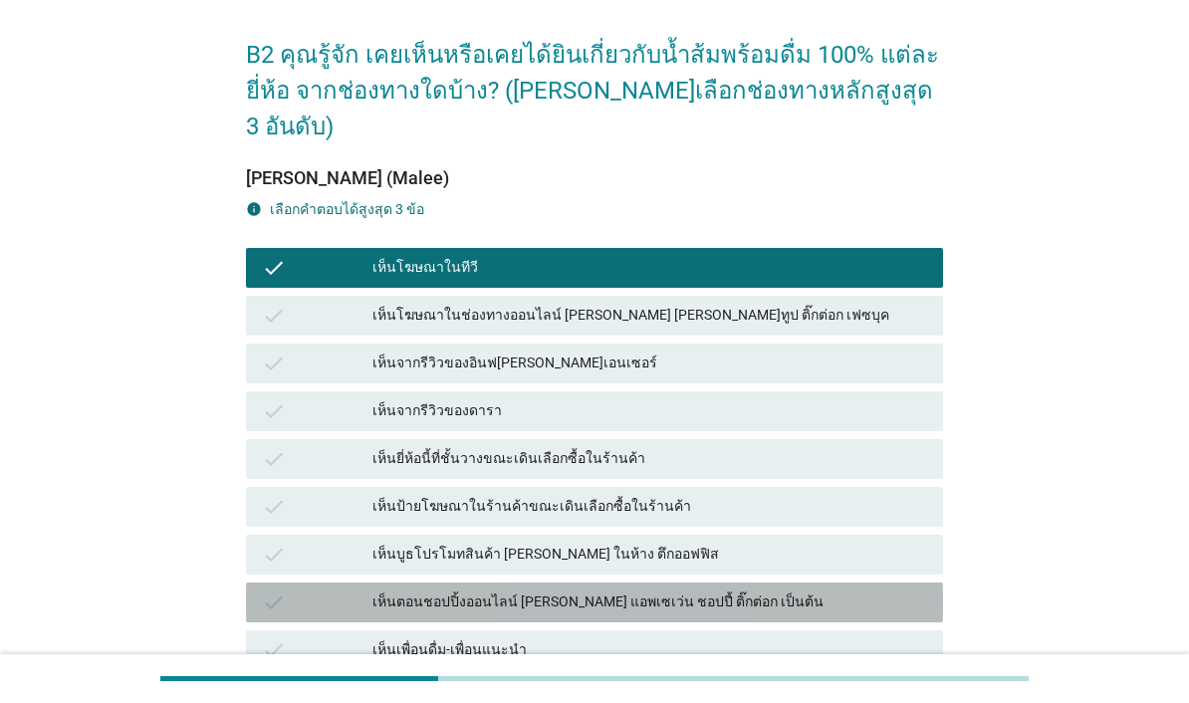
click at [702, 591] on div "เห็นตอนชอปปิ้งออนไลน์ [PERSON_NAME] แอพเซเว่น ชอปปี้ ติ๊กต่อก เป็นต้น" at bounding box center [649, 603] width 555 height 24
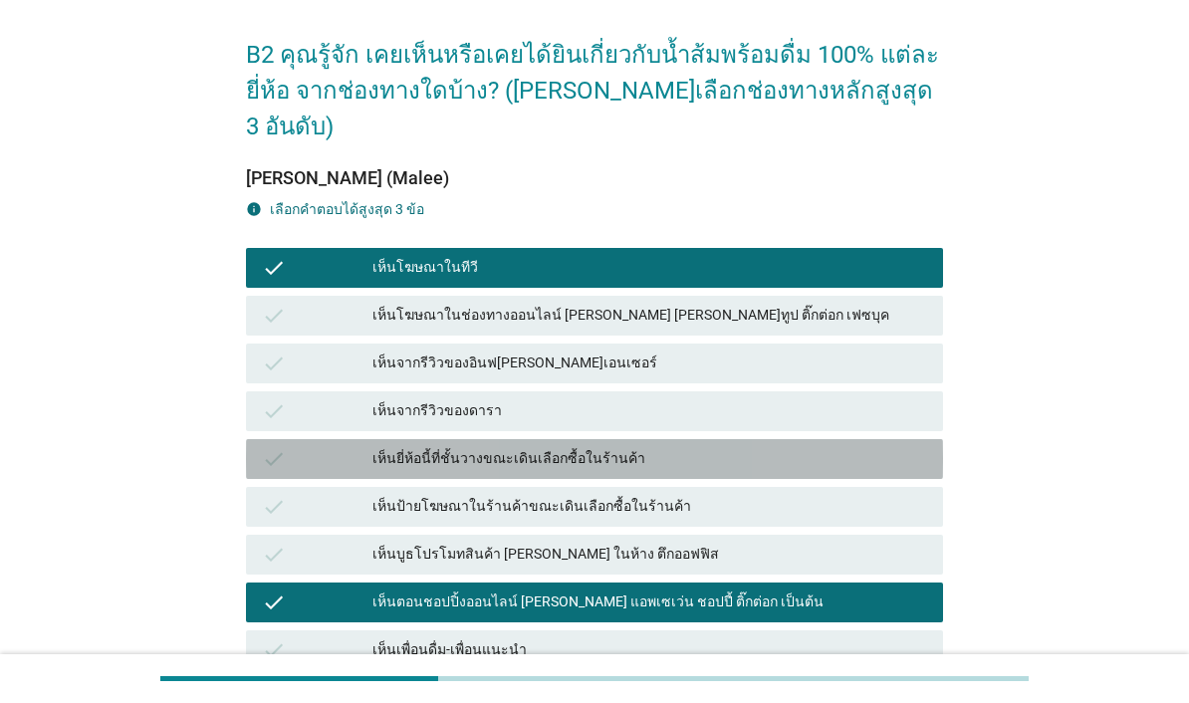
click at [777, 447] on div "เห็นยี่ห้อนี้ที่ชั้นวางขณะเดินเลือกซื้อในร้านค้า" at bounding box center [649, 459] width 555 height 24
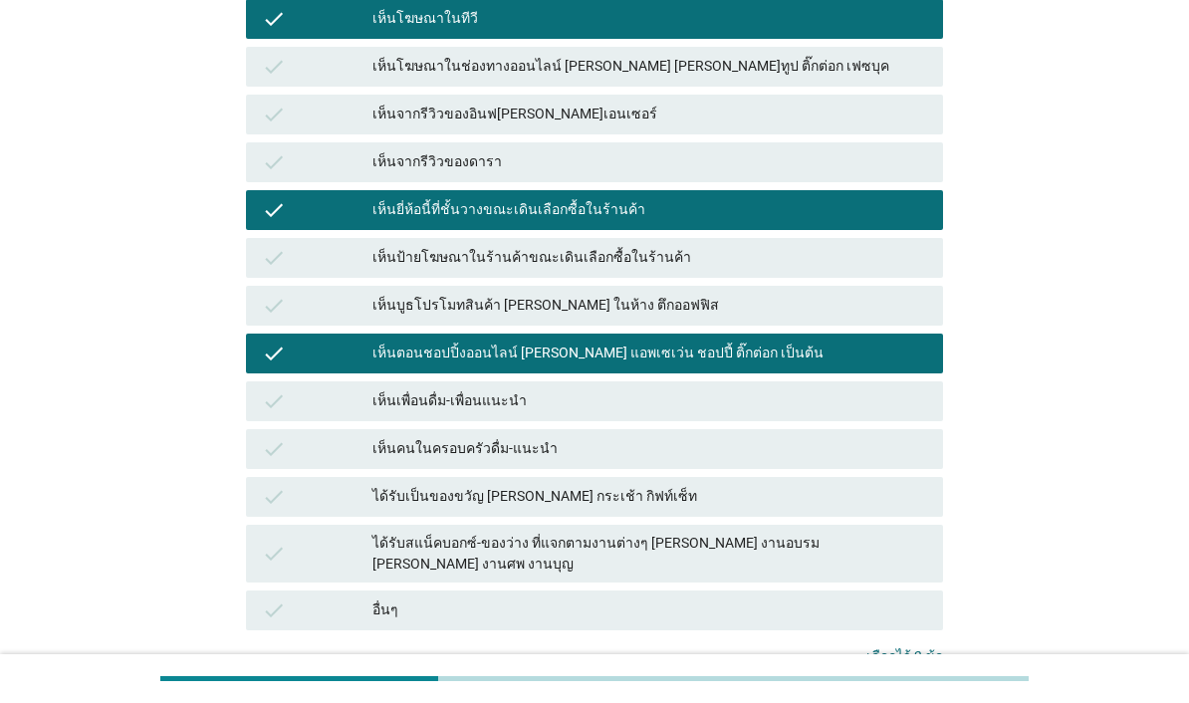
scroll to position [323, 0]
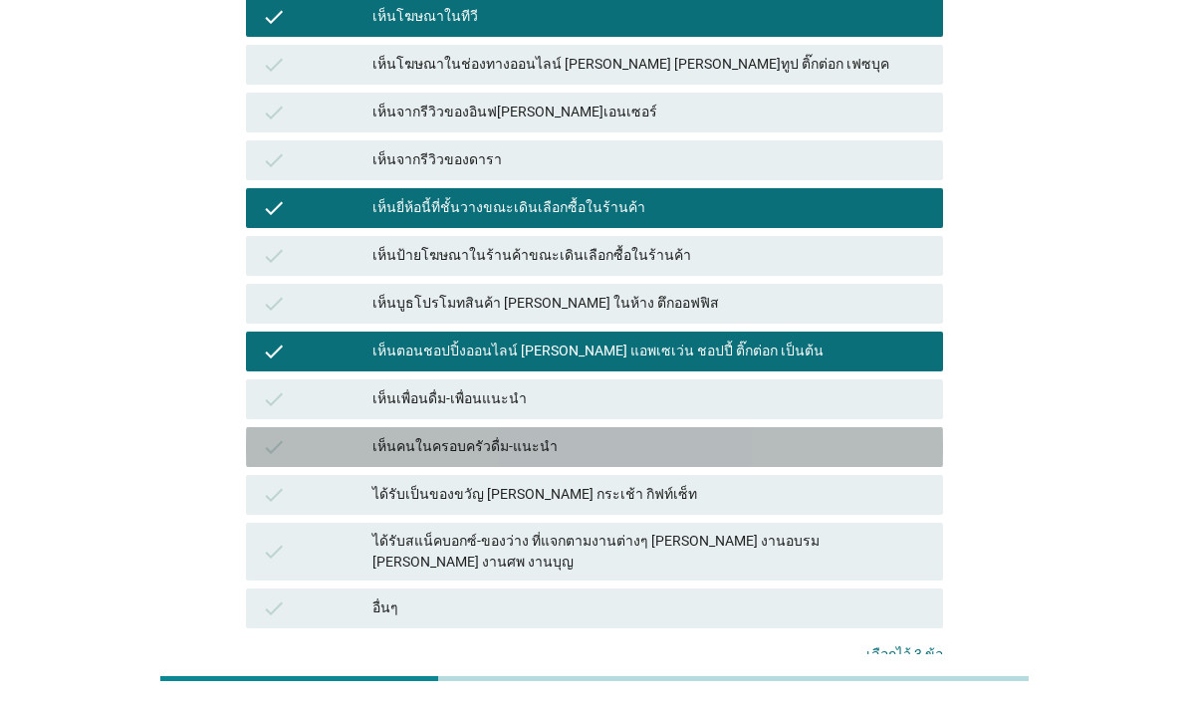
click at [880, 435] on div "เห็นคนในครอบครัวดื่ม-แนะนำ" at bounding box center [649, 447] width 555 height 24
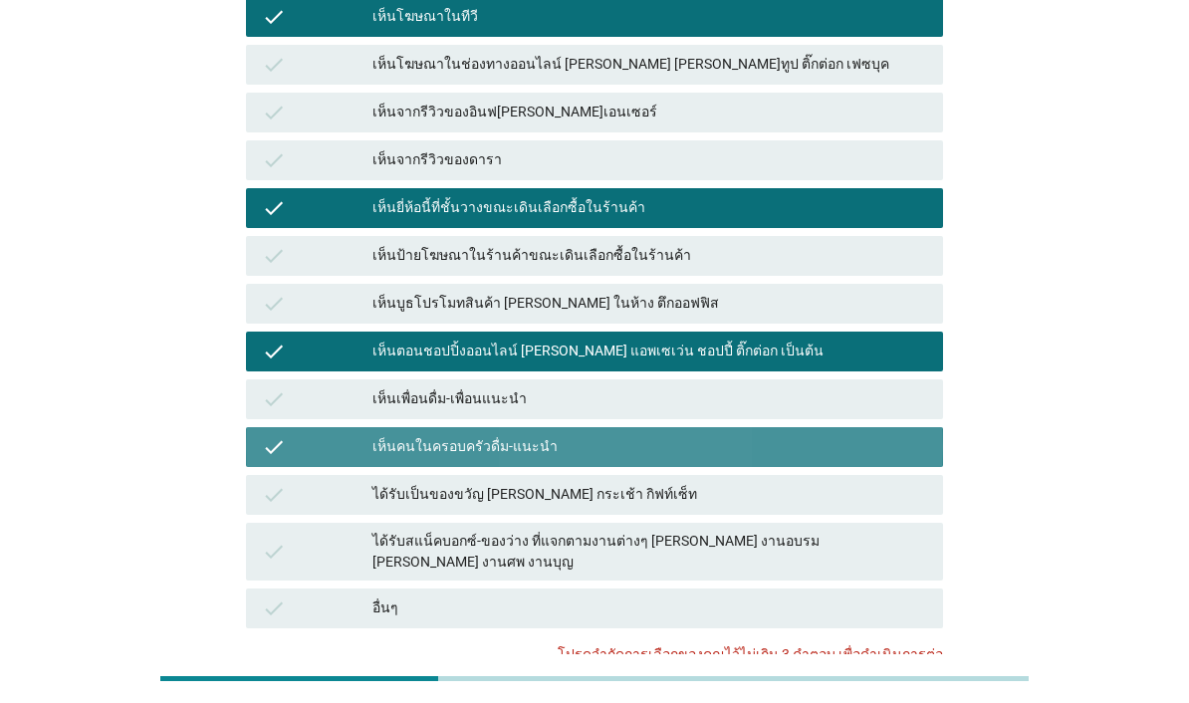
click at [861, 435] on div "เห็นคนในครอบครัวดื่ม-แนะนำ" at bounding box center [649, 447] width 555 height 24
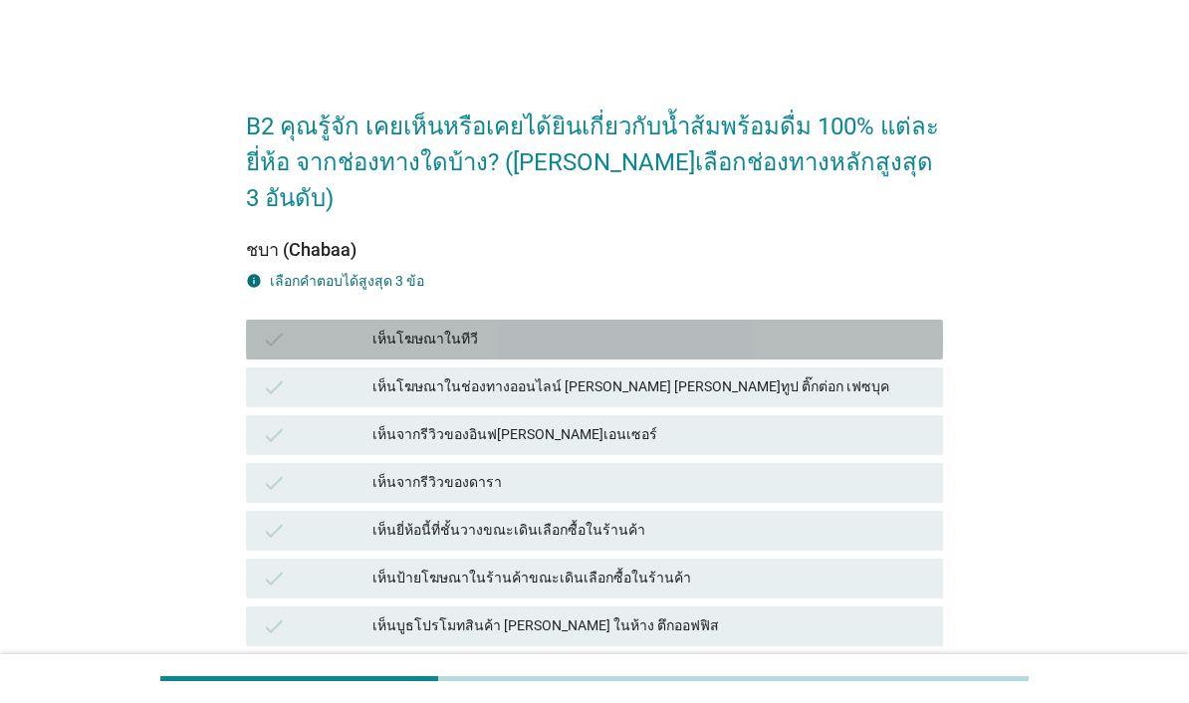
click at [793, 328] on div "เห็นโฆษณาในทีวี" at bounding box center [649, 340] width 555 height 24
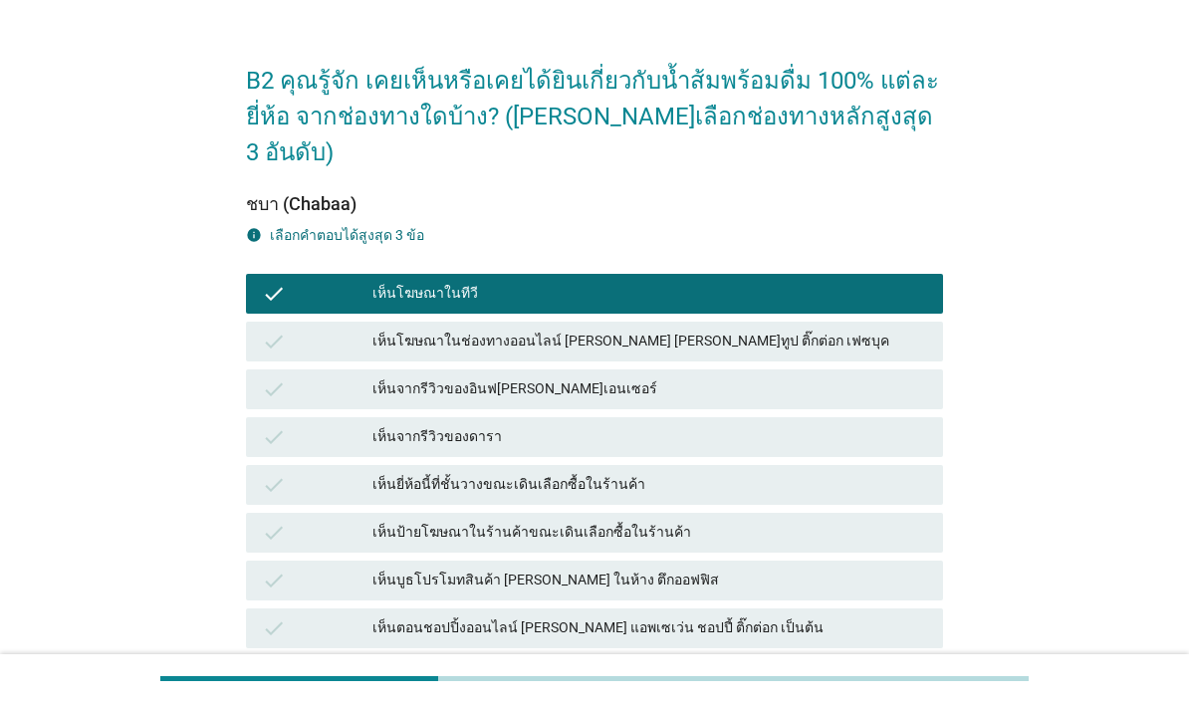
scroll to position [81, 0]
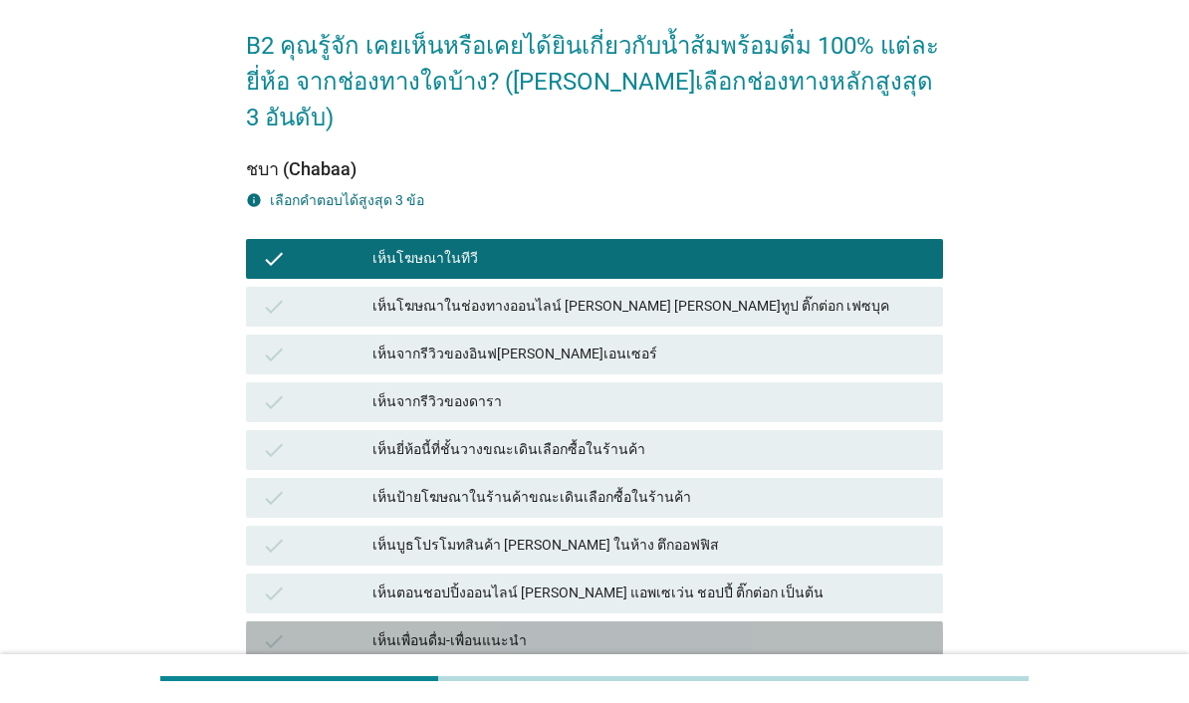
click at [685, 629] on div "เห็นเพื่อนดื่ม-เพื่อนแนะนำ" at bounding box center [649, 641] width 555 height 24
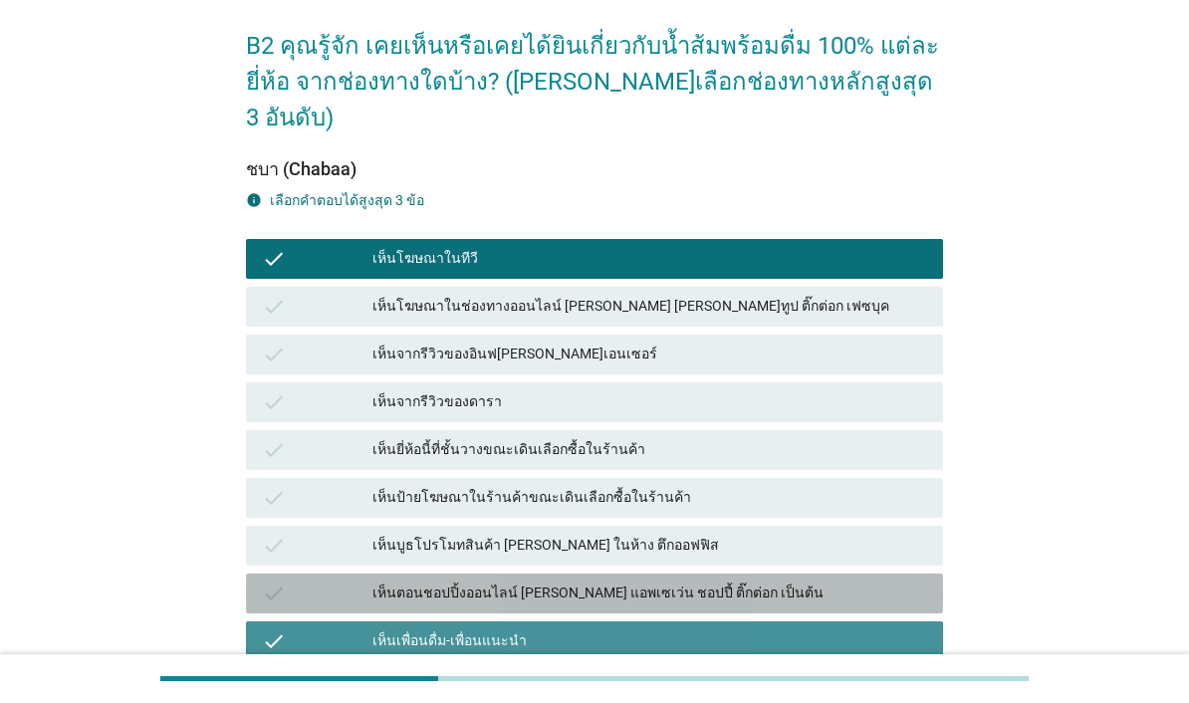
click at [714, 582] on div "เห็นตอนชอปปิ้งออนไลน์ [PERSON_NAME] แอพเซเว่น ชอปปี้ ติ๊กต่อก เป็นต้น" at bounding box center [649, 594] width 555 height 24
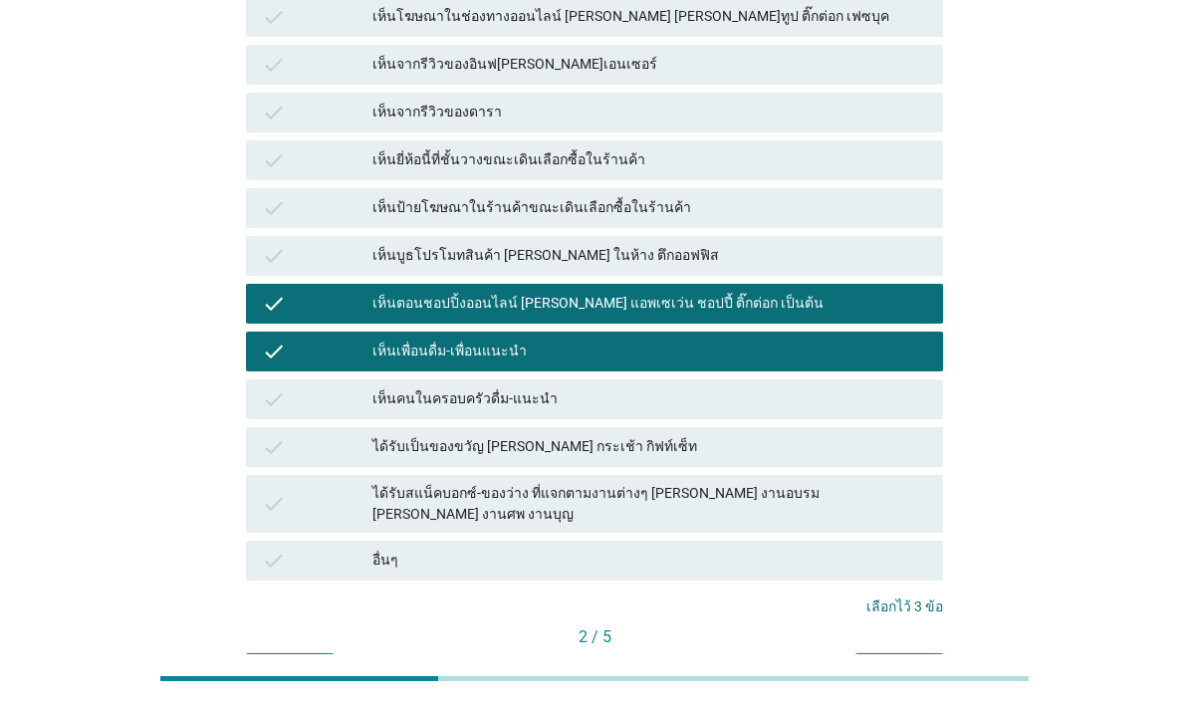
scroll to position [368, 0]
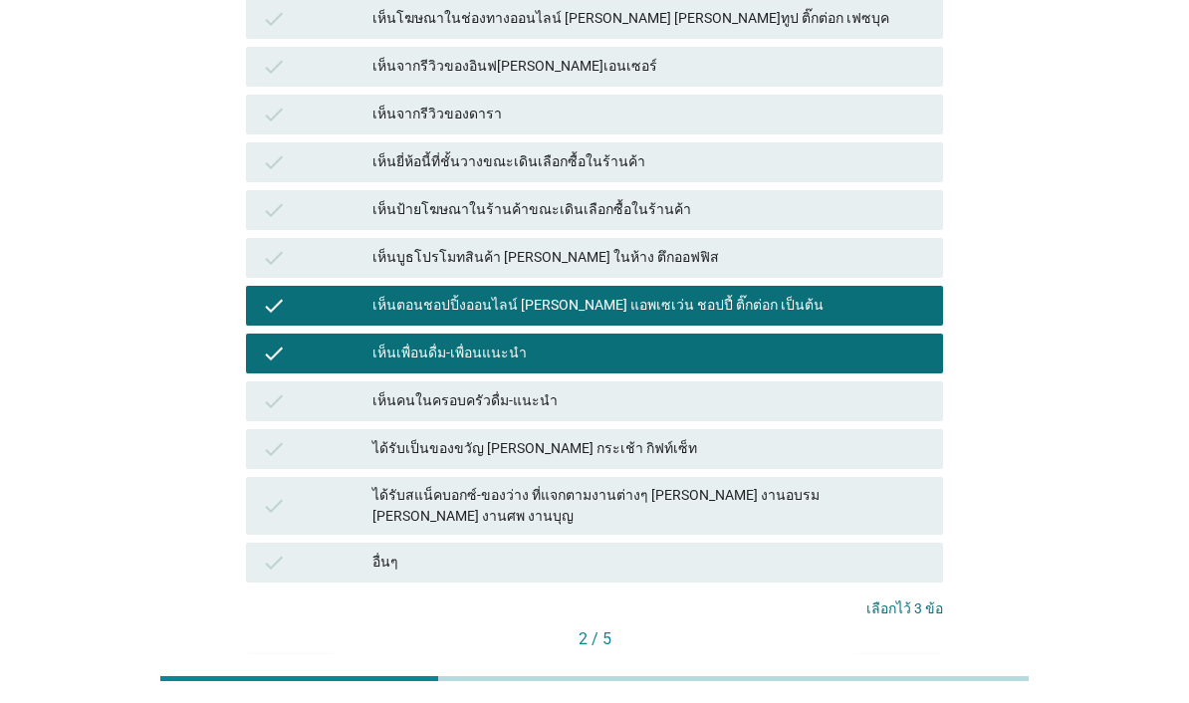
click at [902, 662] on div "ต่อไป" at bounding box center [899, 672] width 56 height 21
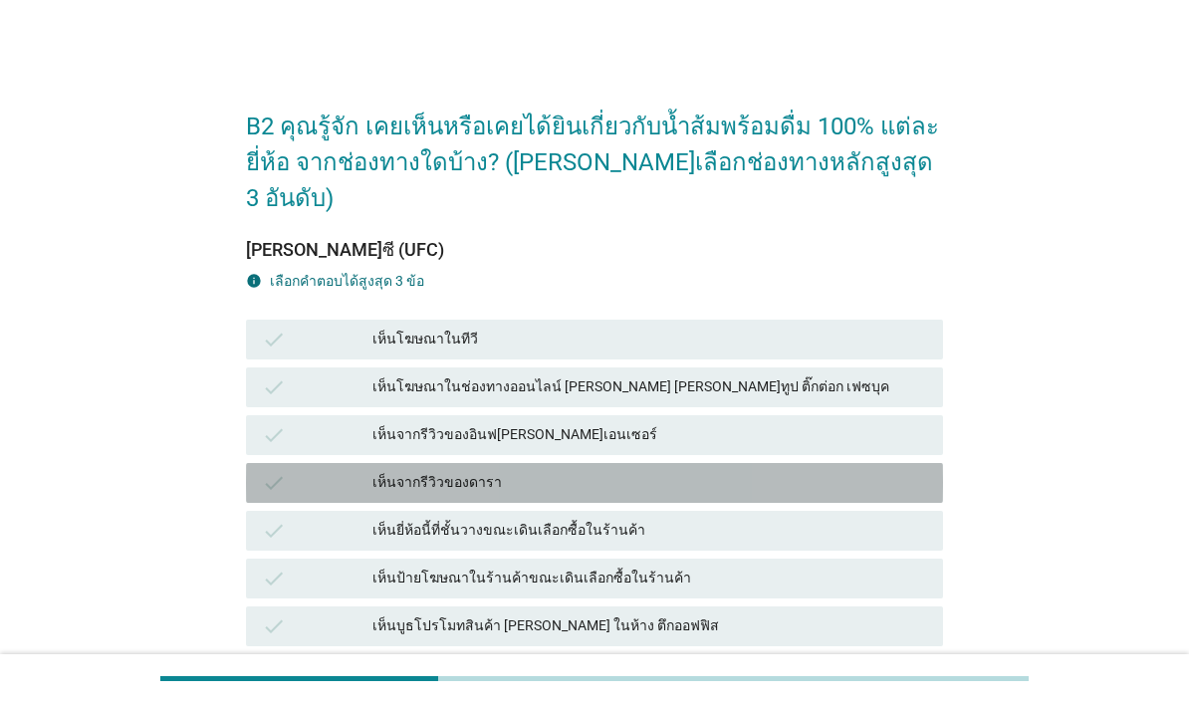
click at [306, 471] on div "check" at bounding box center [317, 483] width 111 height 24
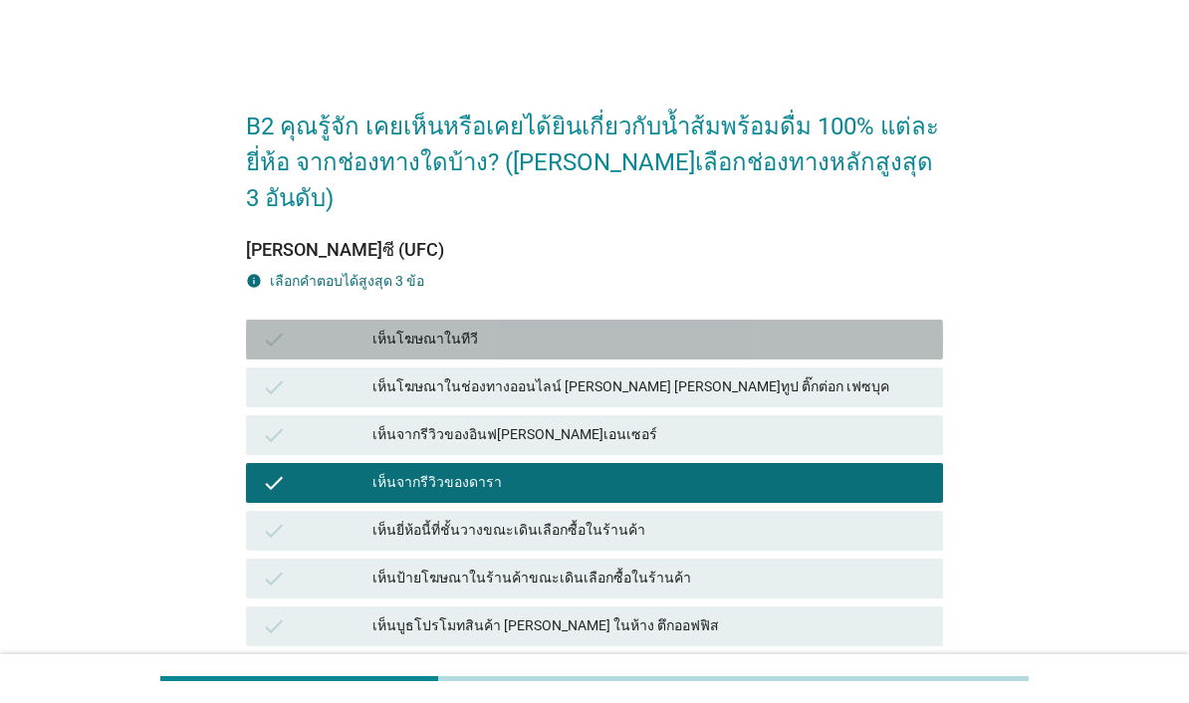
click at [851, 328] on div "เห็นโฆษณาในทีวี" at bounding box center [649, 340] width 555 height 24
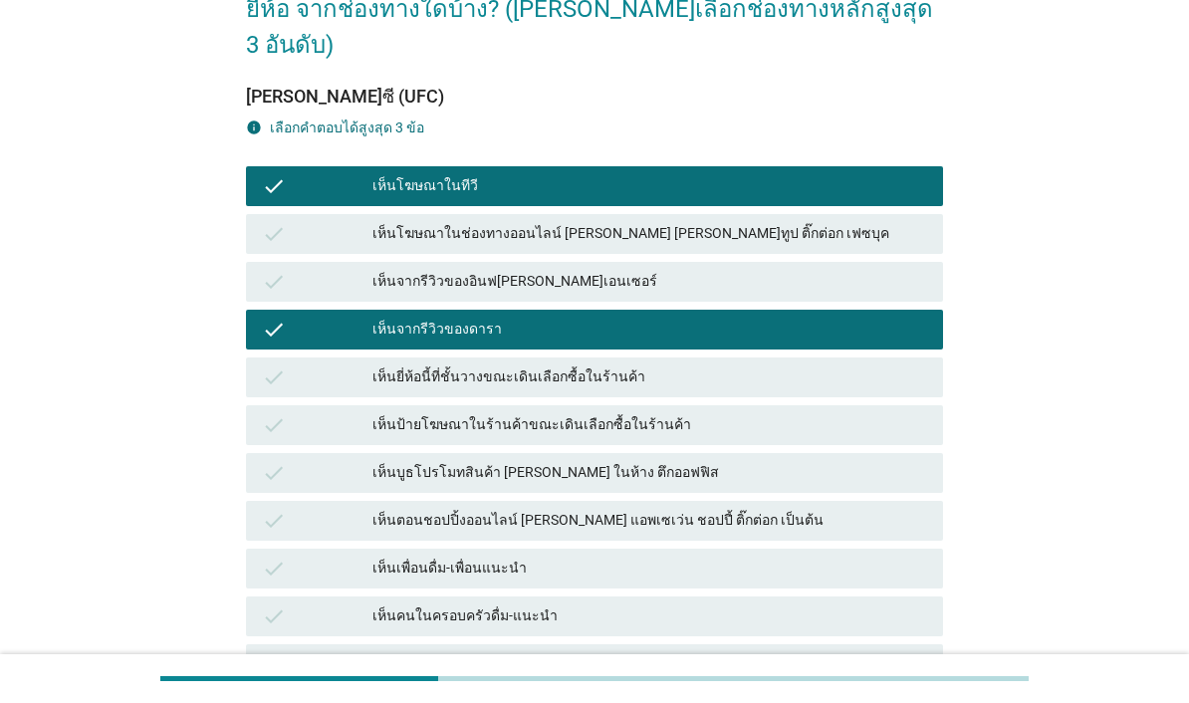
scroll to position [178, 0]
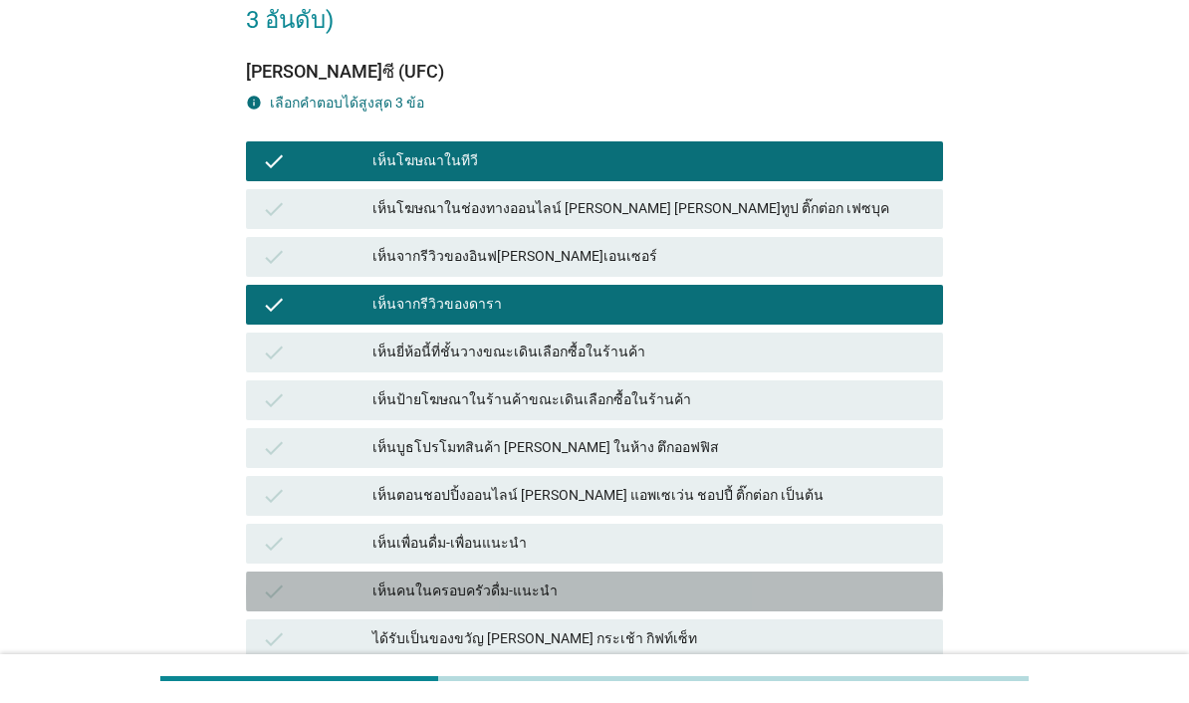
click at [327, 580] on div "check" at bounding box center [317, 592] width 111 height 24
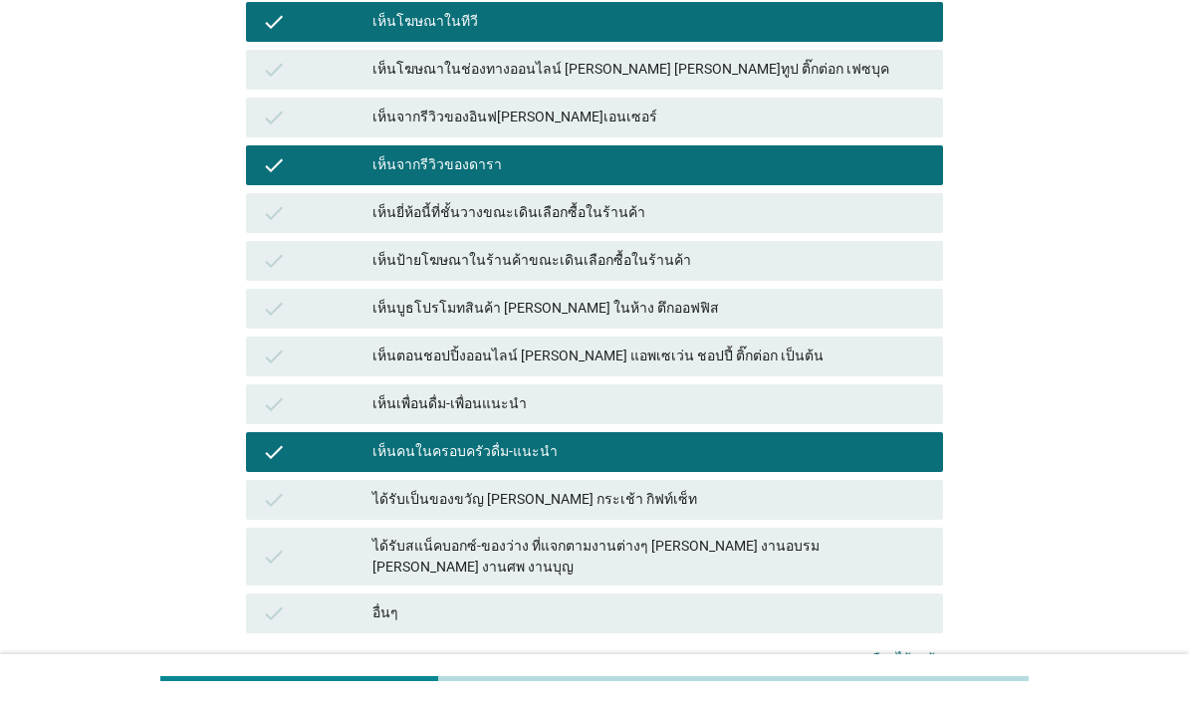
scroll to position [357, 0]
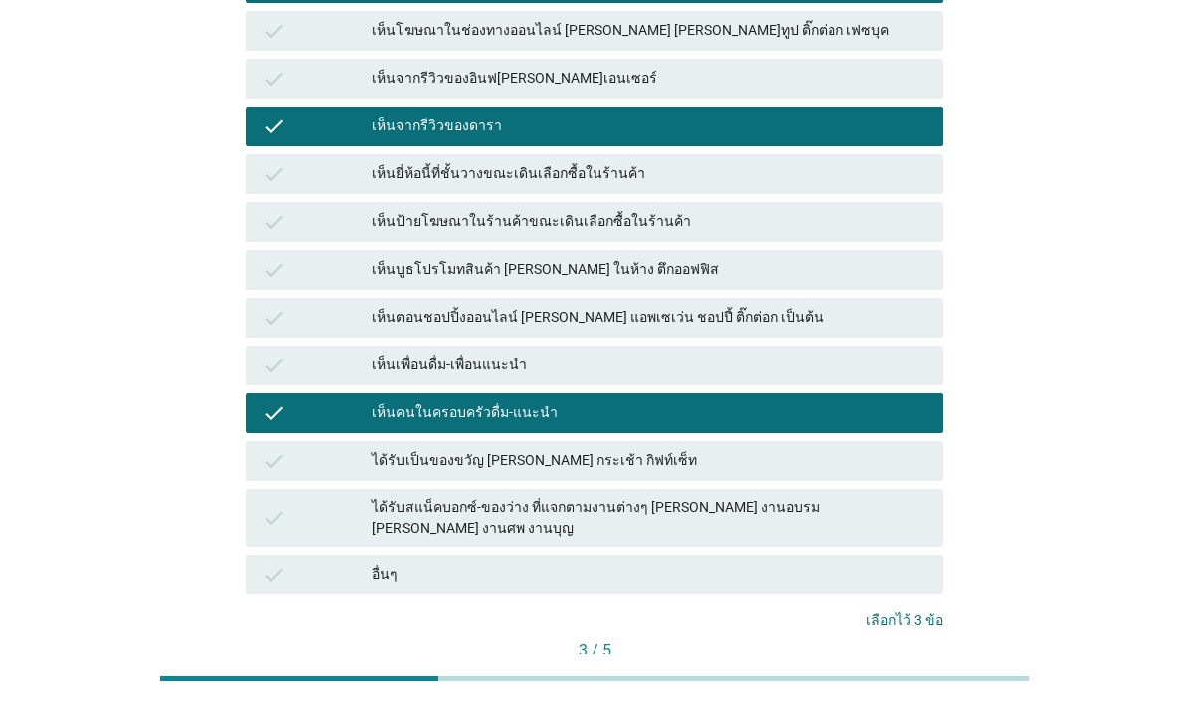
click at [914, 674] on div "ต่อไป" at bounding box center [899, 684] width 56 height 21
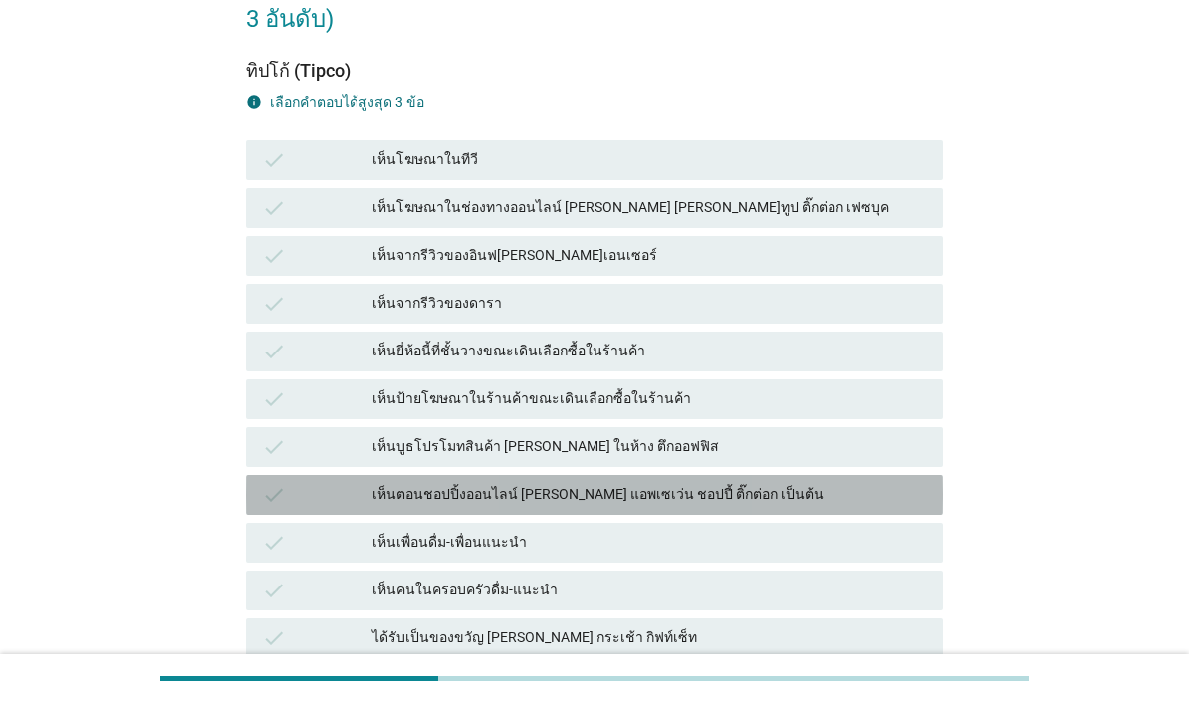
scroll to position [180, 0]
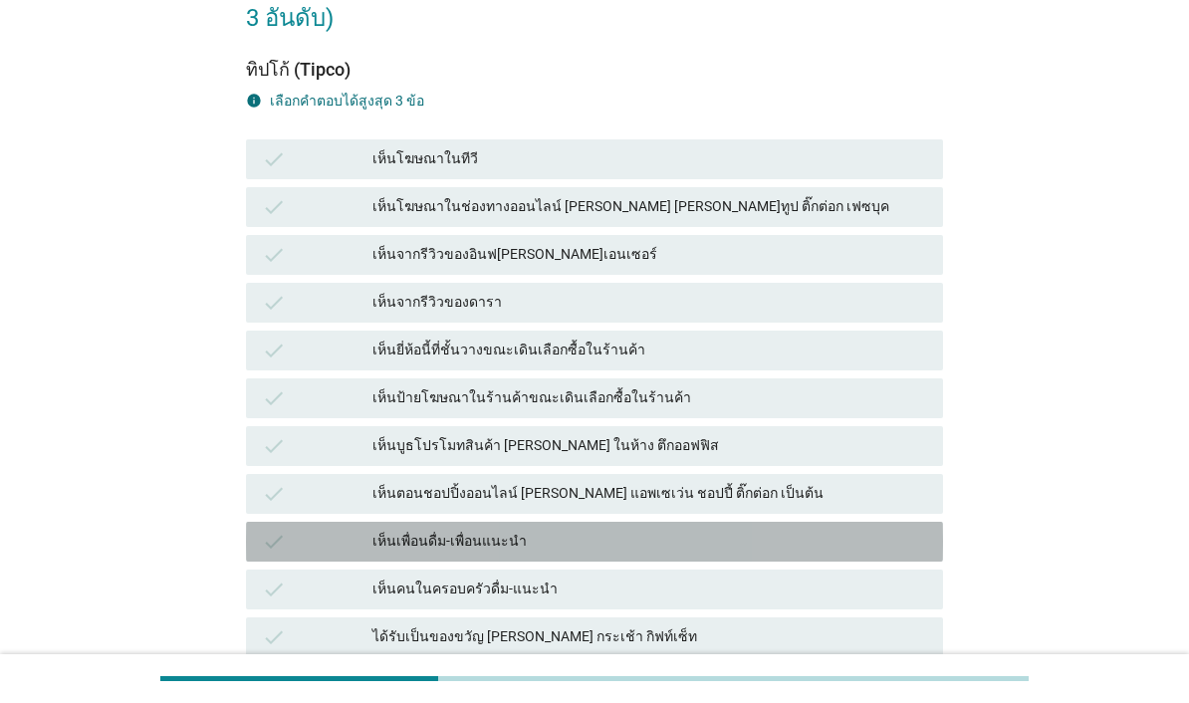
click at [300, 530] on div "check" at bounding box center [317, 542] width 111 height 24
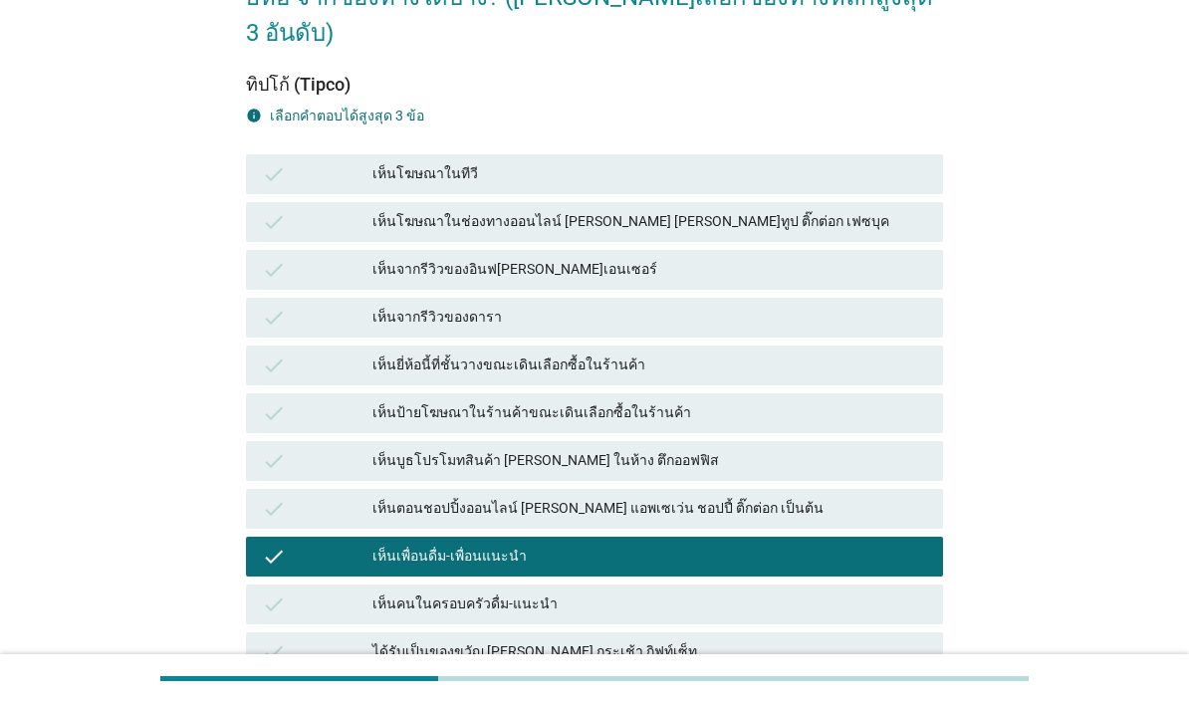
scroll to position [164, 0]
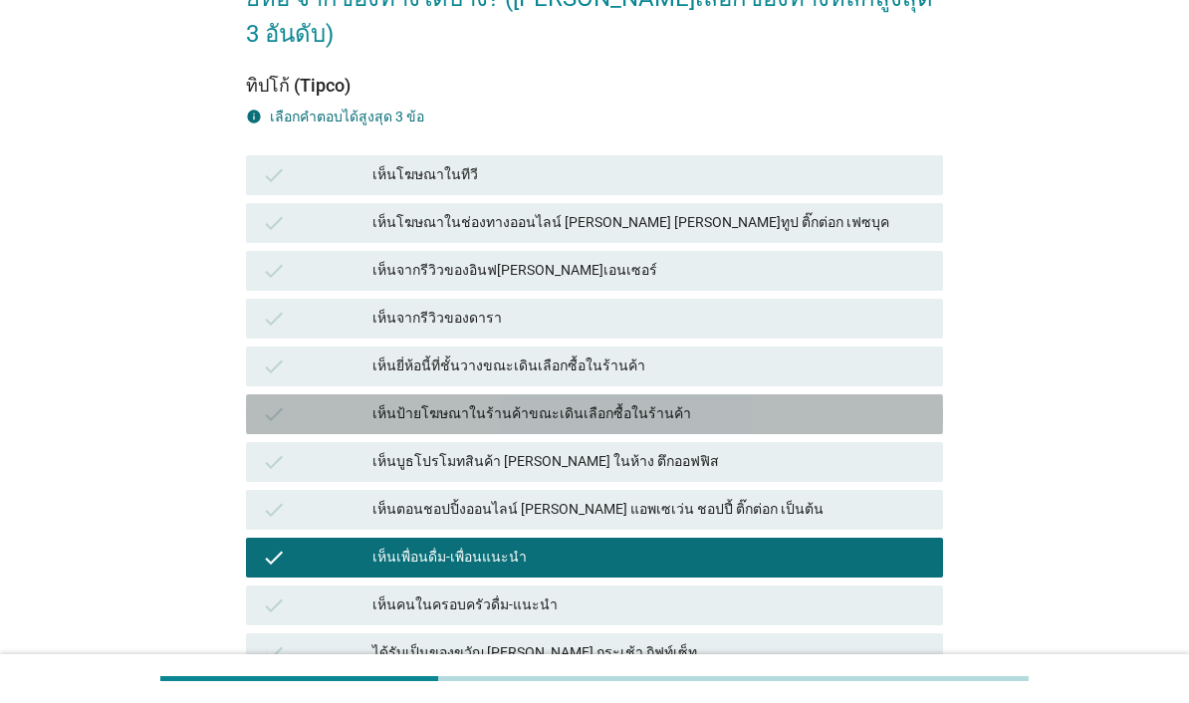
click at [326, 402] on div "check" at bounding box center [317, 414] width 111 height 24
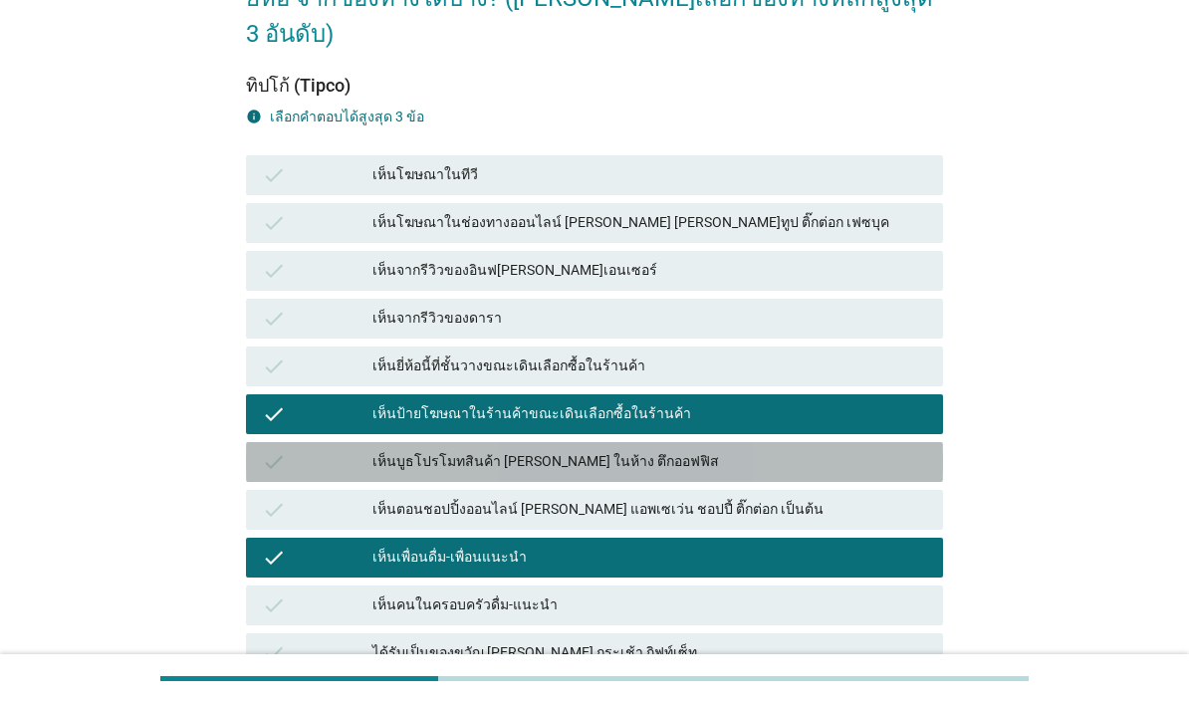
click at [339, 442] on div "check เห็นบูธโปรโมทสินค้า [PERSON_NAME] ในห้าง ตึกออฟฟิส" at bounding box center [594, 462] width 697 height 40
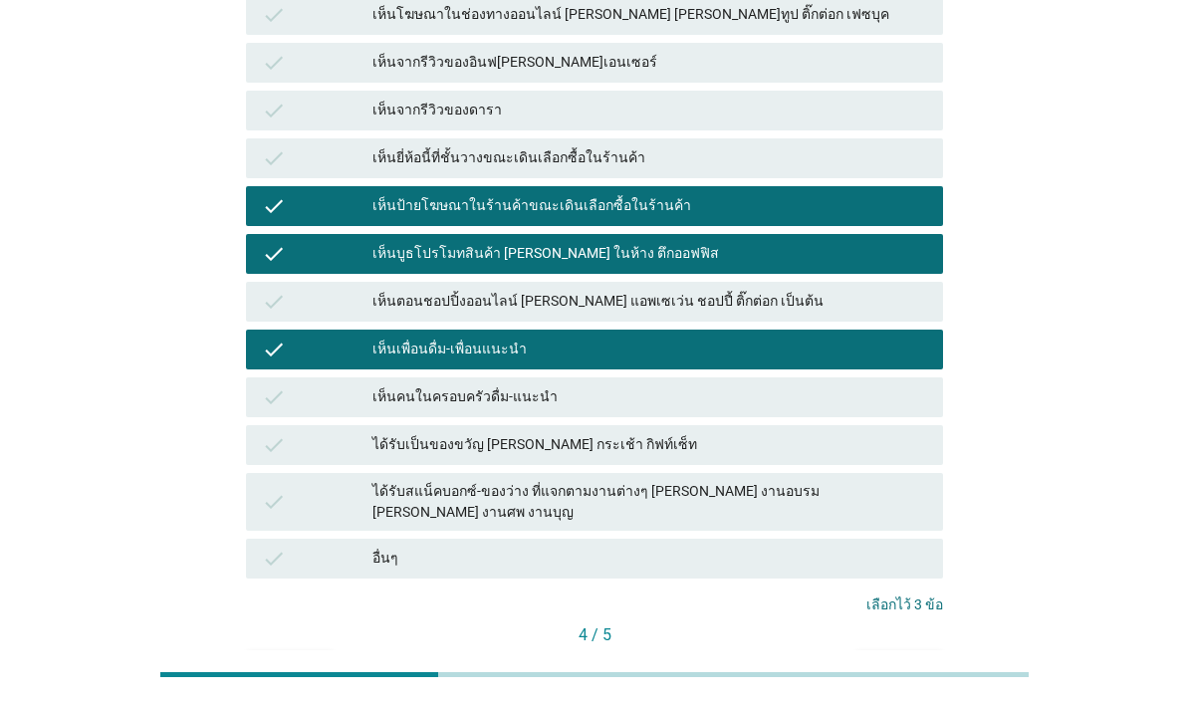
scroll to position [368, 0]
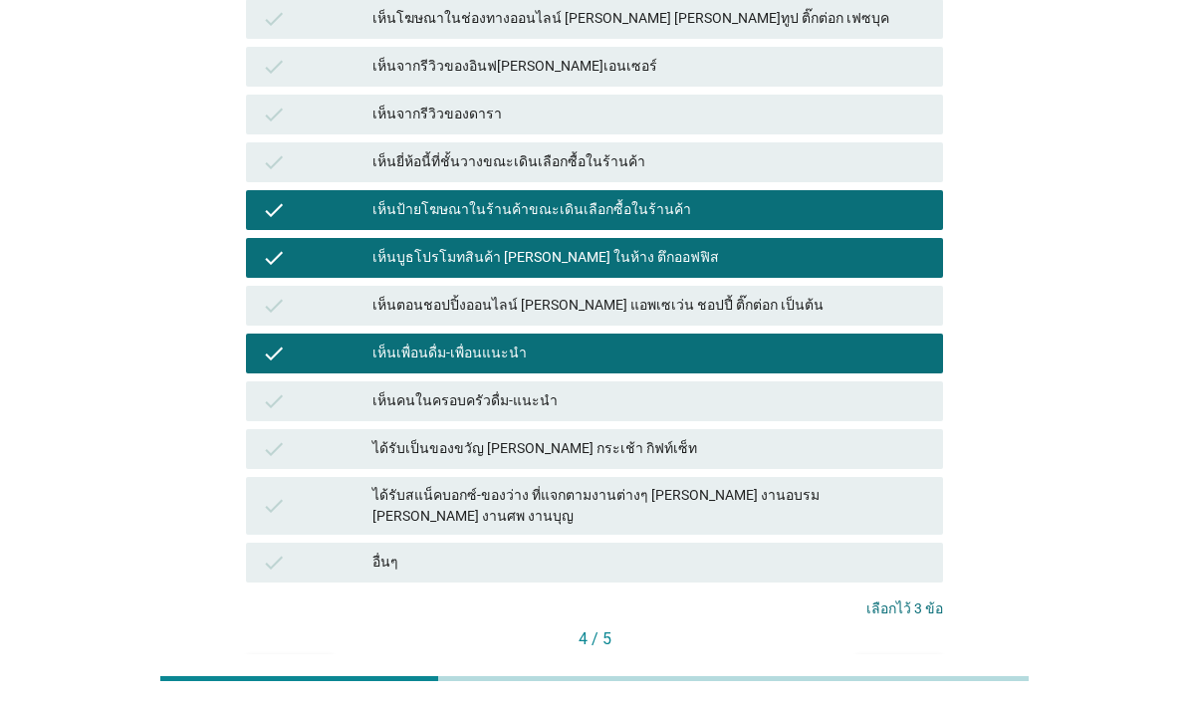
click at [916, 662] on div "ต่อไป" at bounding box center [899, 672] width 56 height 21
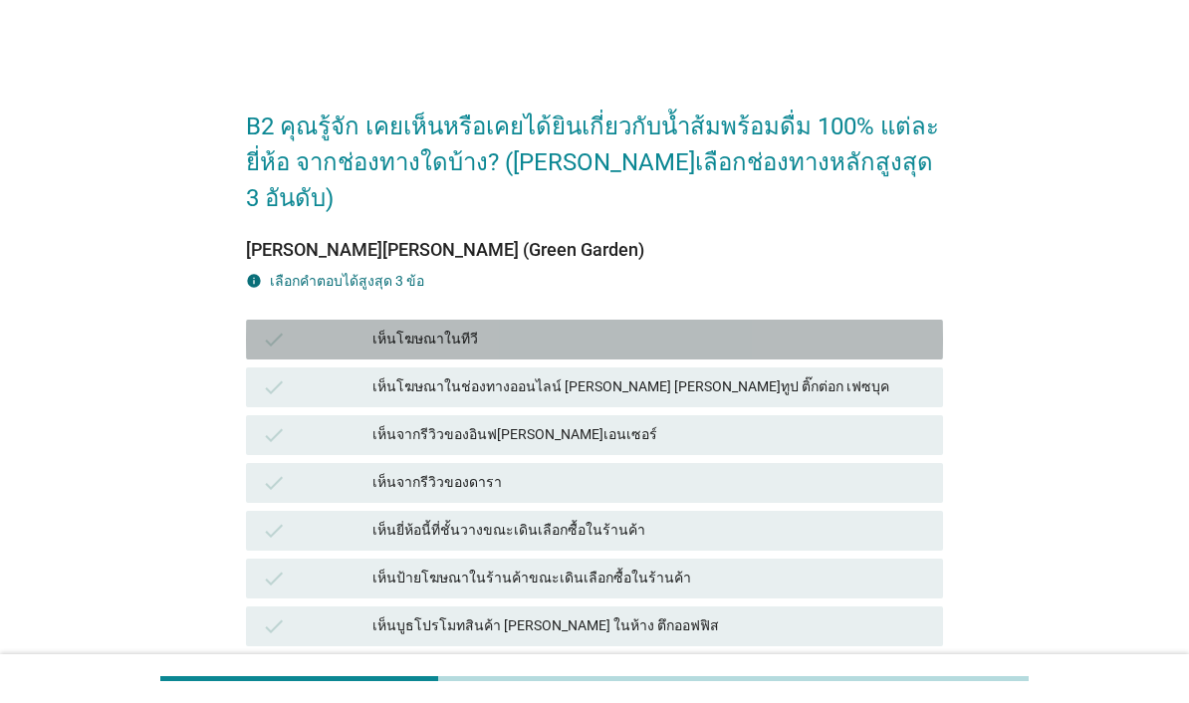
click at [309, 328] on div "check" at bounding box center [317, 340] width 111 height 24
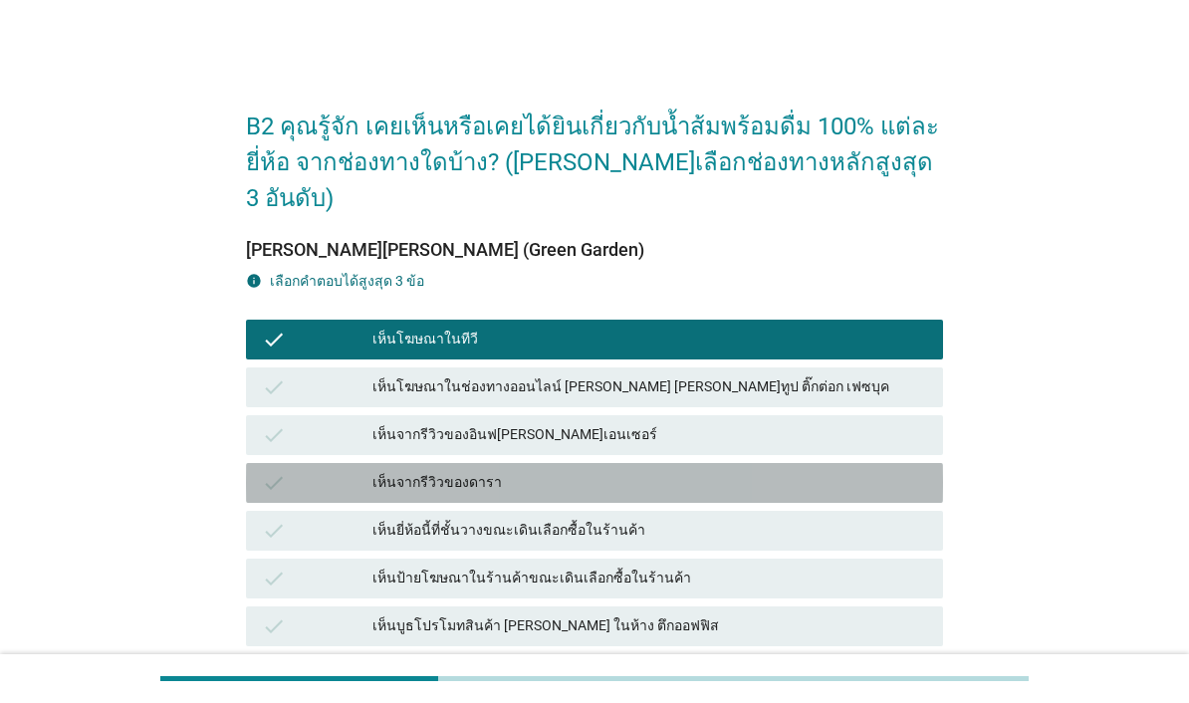
click at [343, 471] on div "check" at bounding box center [317, 483] width 111 height 24
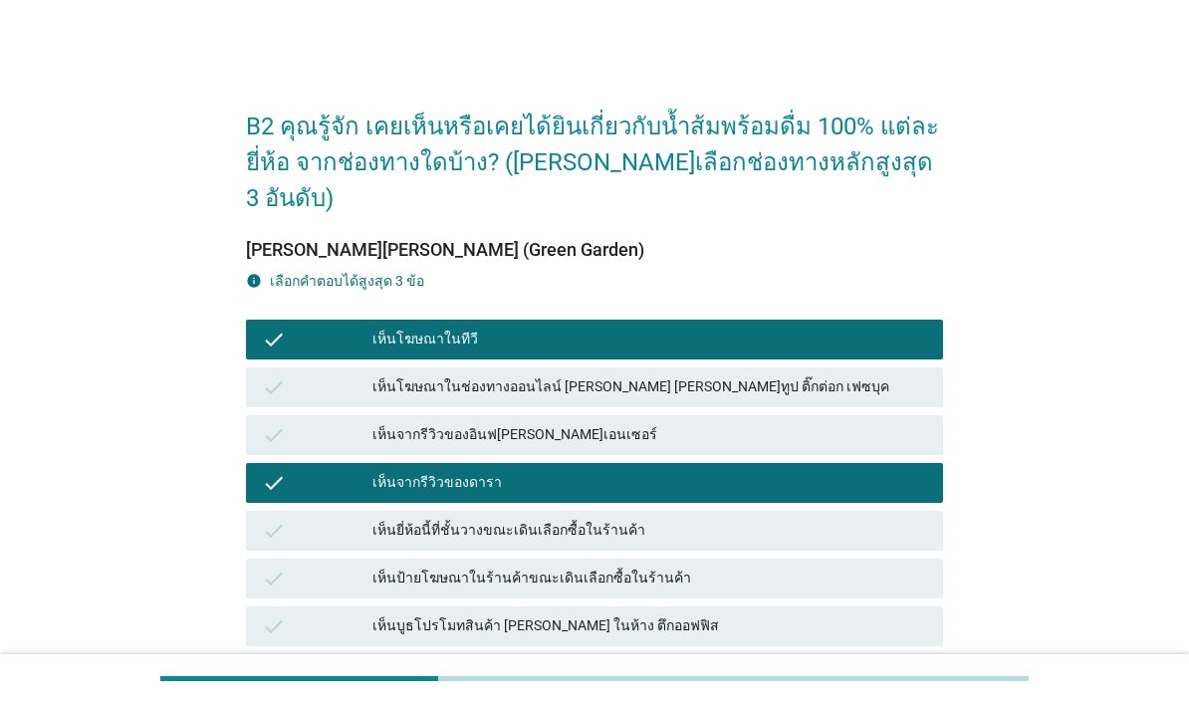
click at [298, 375] on div "check" at bounding box center [317, 387] width 111 height 24
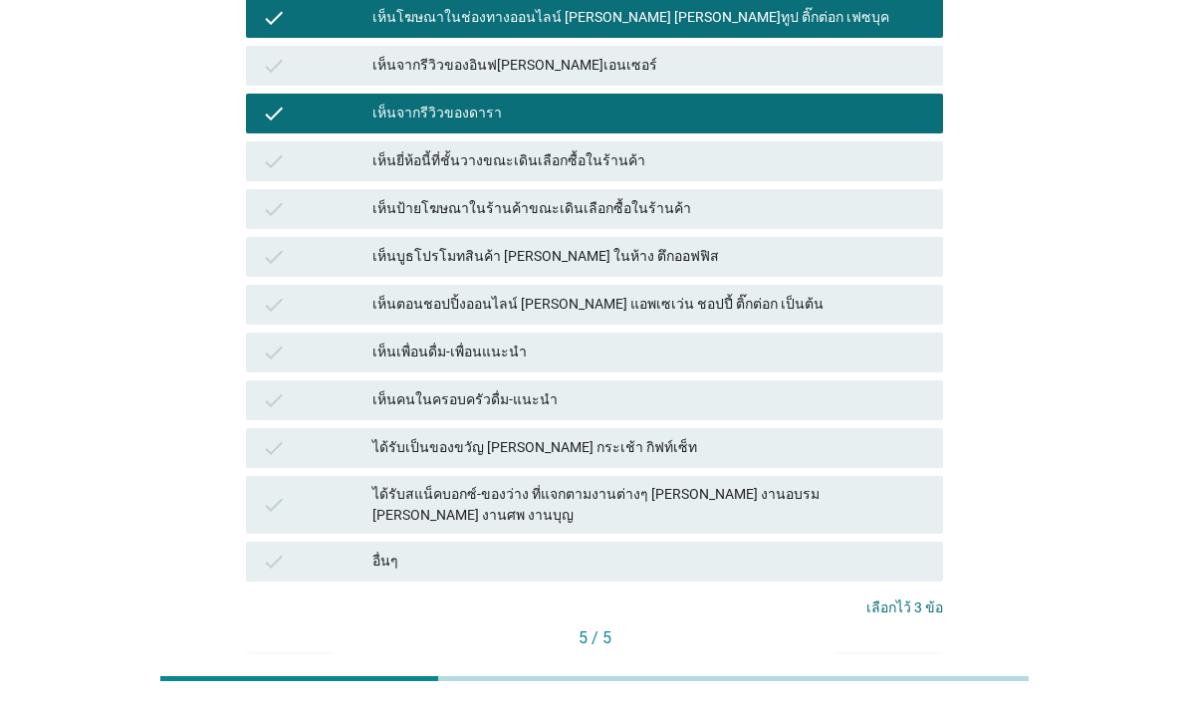
scroll to position [368, 0]
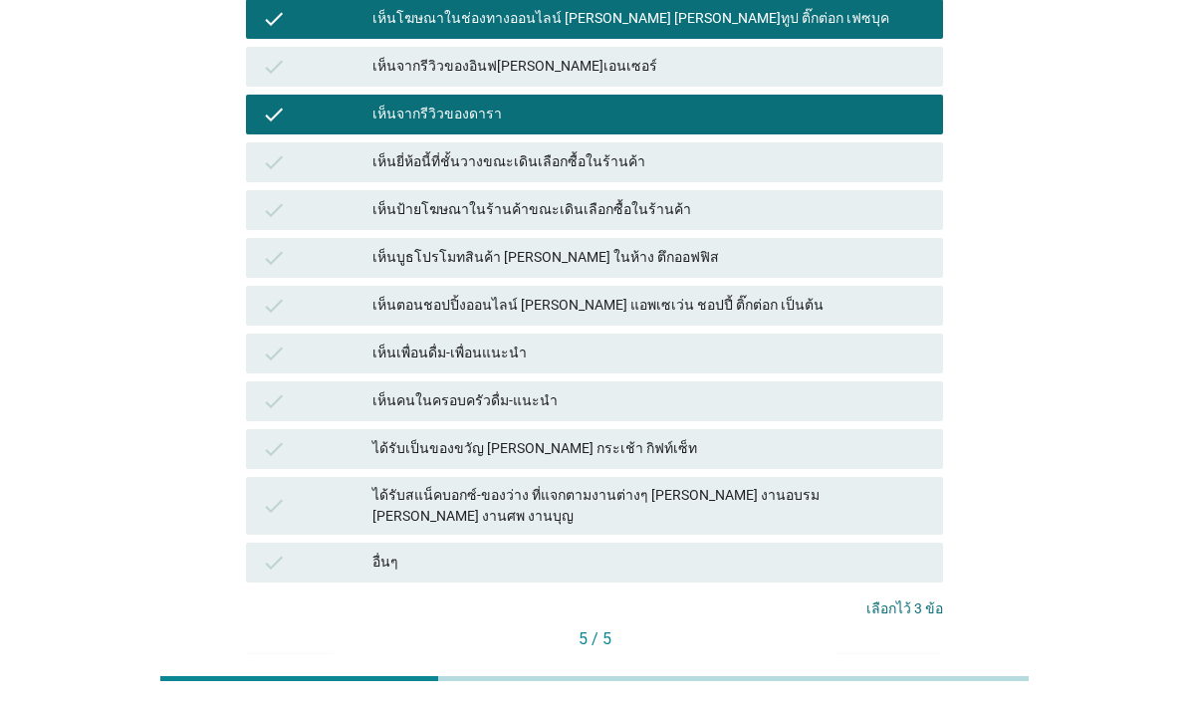
click at [919, 662] on div "คำถามต่อไป" at bounding box center [889, 672] width 75 height 21
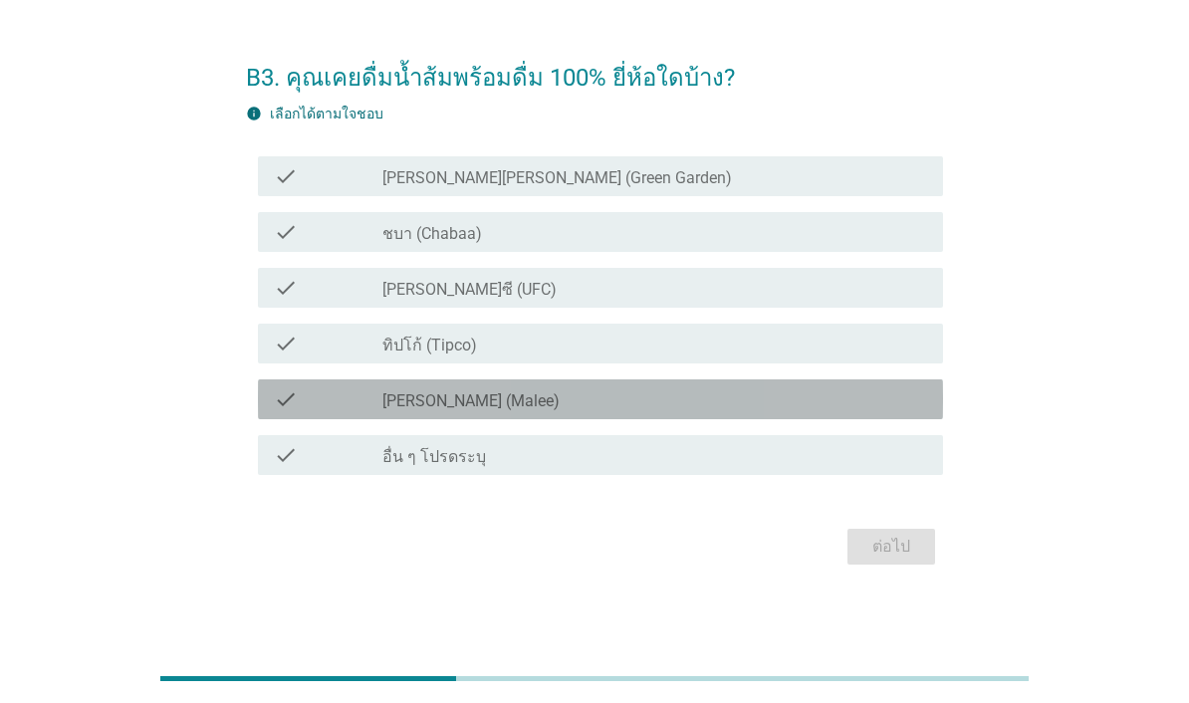
click at [814, 411] on div "check_box_outline_blank [PERSON_NAME] (Malee)" at bounding box center [654, 399] width 545 height 24
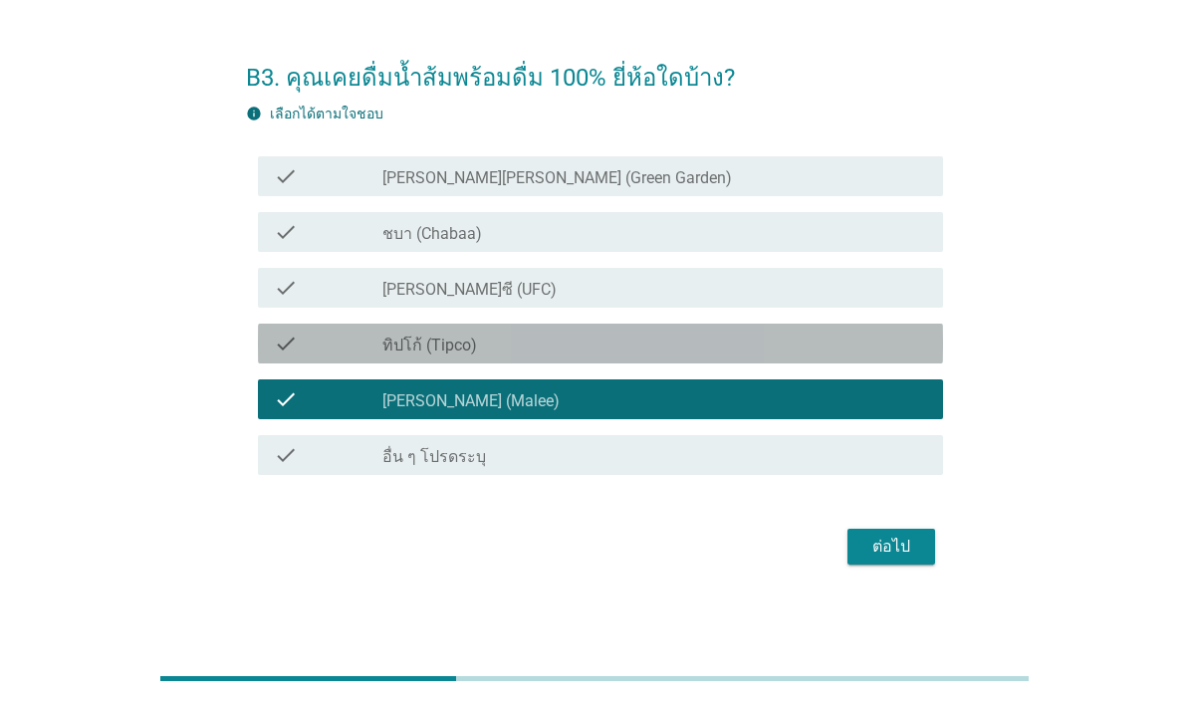
click at [310, 356] on div "check" at bounding box center [328, 344] width 109 height 24
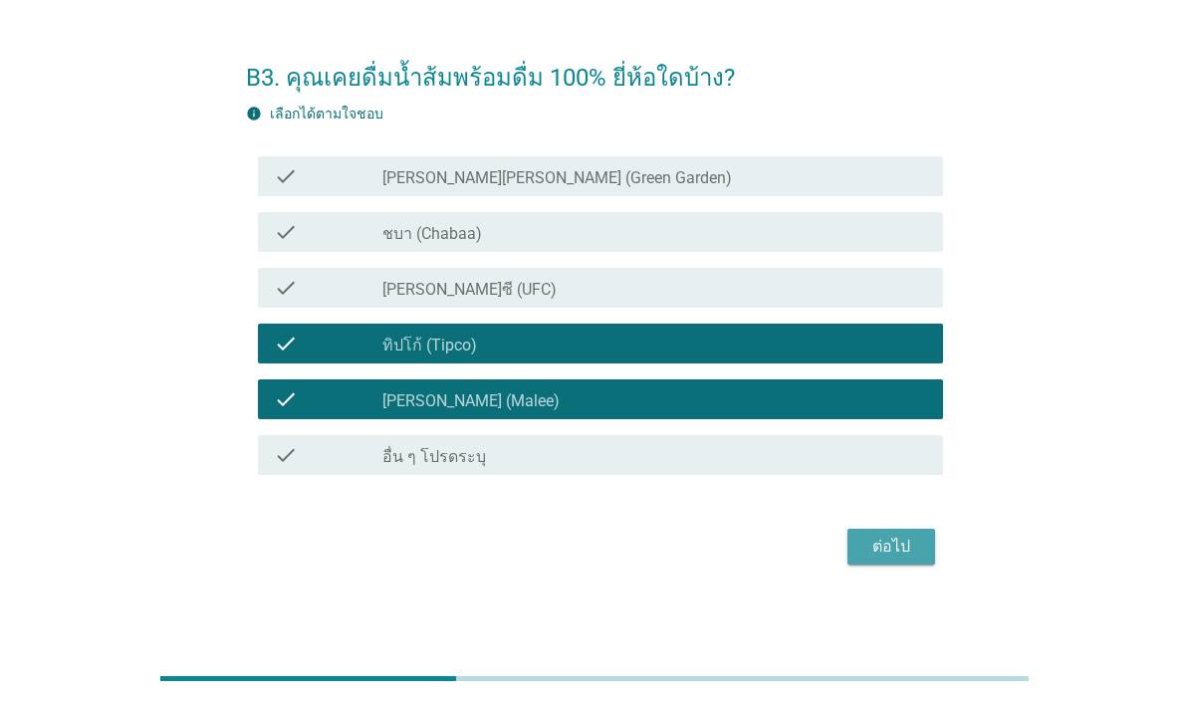
click at [912, 559] on div "ต่อไป" at bounding box center [891, 547] width 56 height 24
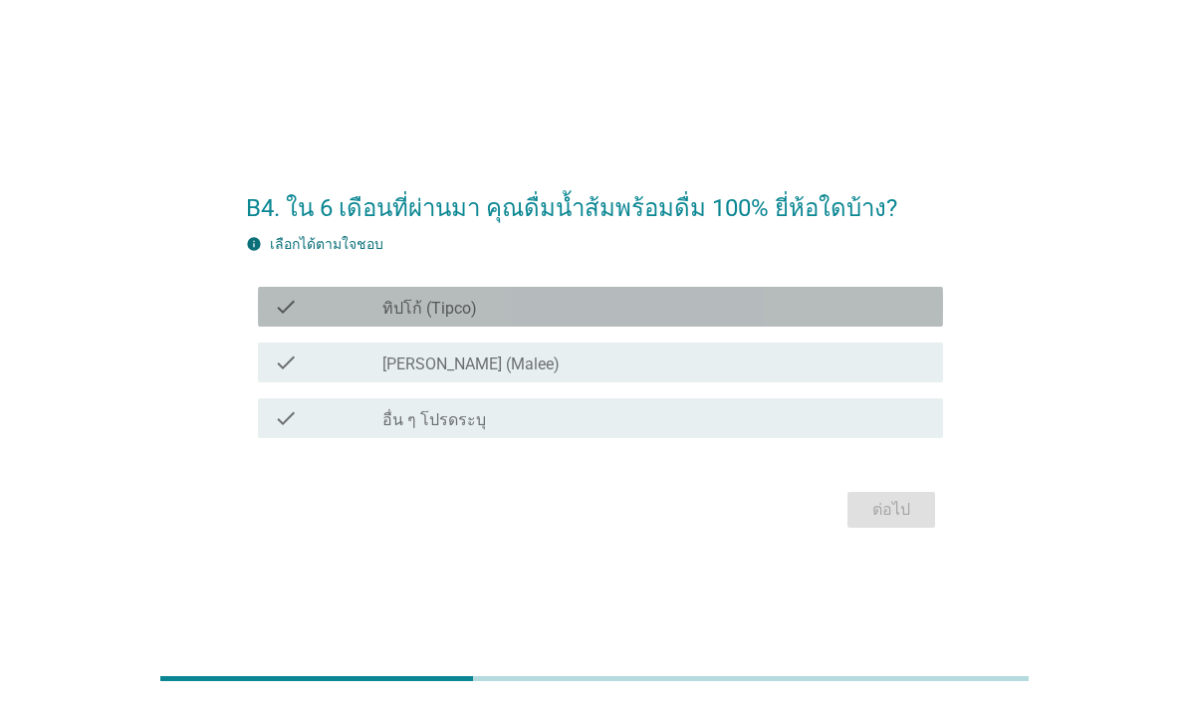
click at [275, 374] on icon "check" at bounding box center [286, 363] width 24 height 24
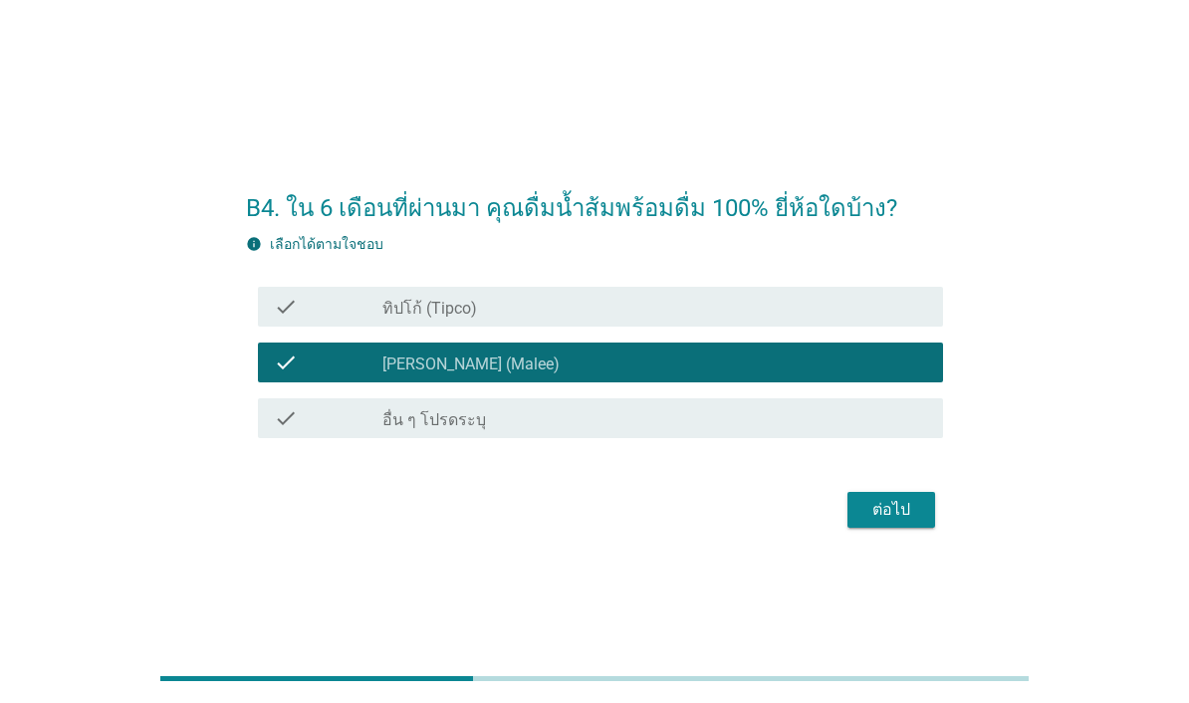
click at [300, 319] on div "check" at bounding box center [328, 307] width 109 height 24
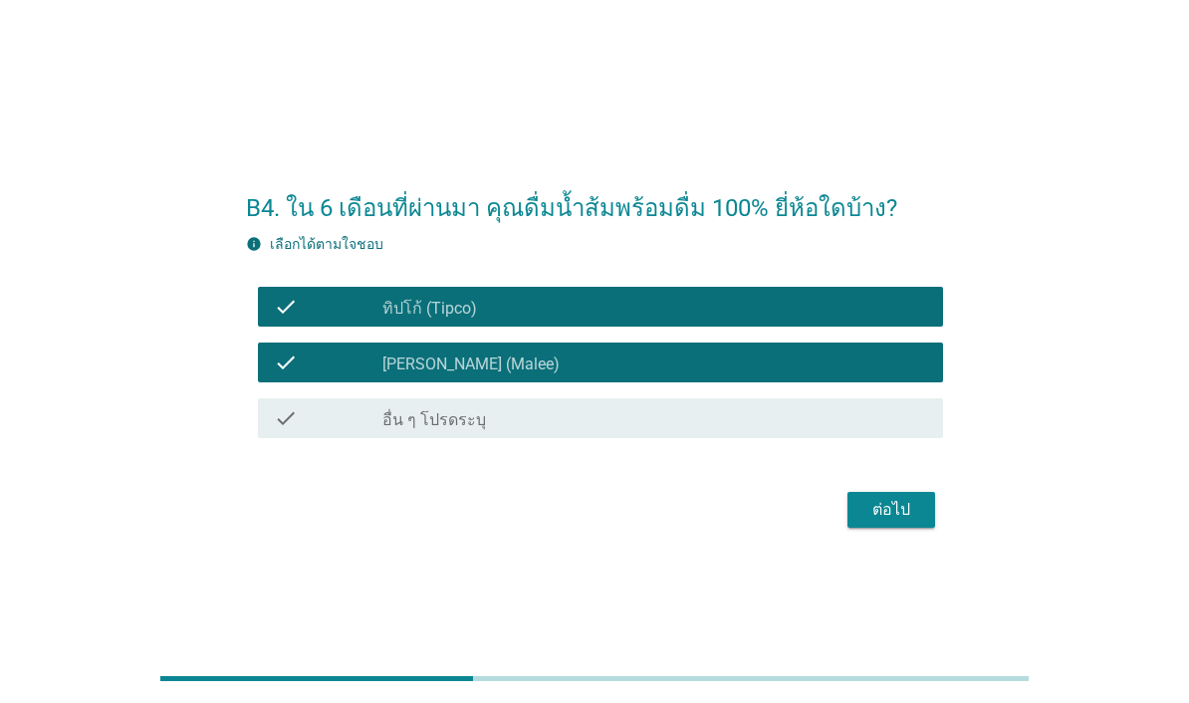
click at [906, 522] on div "ต่อไป" at bounding box center [891, 510] width 56 height 24
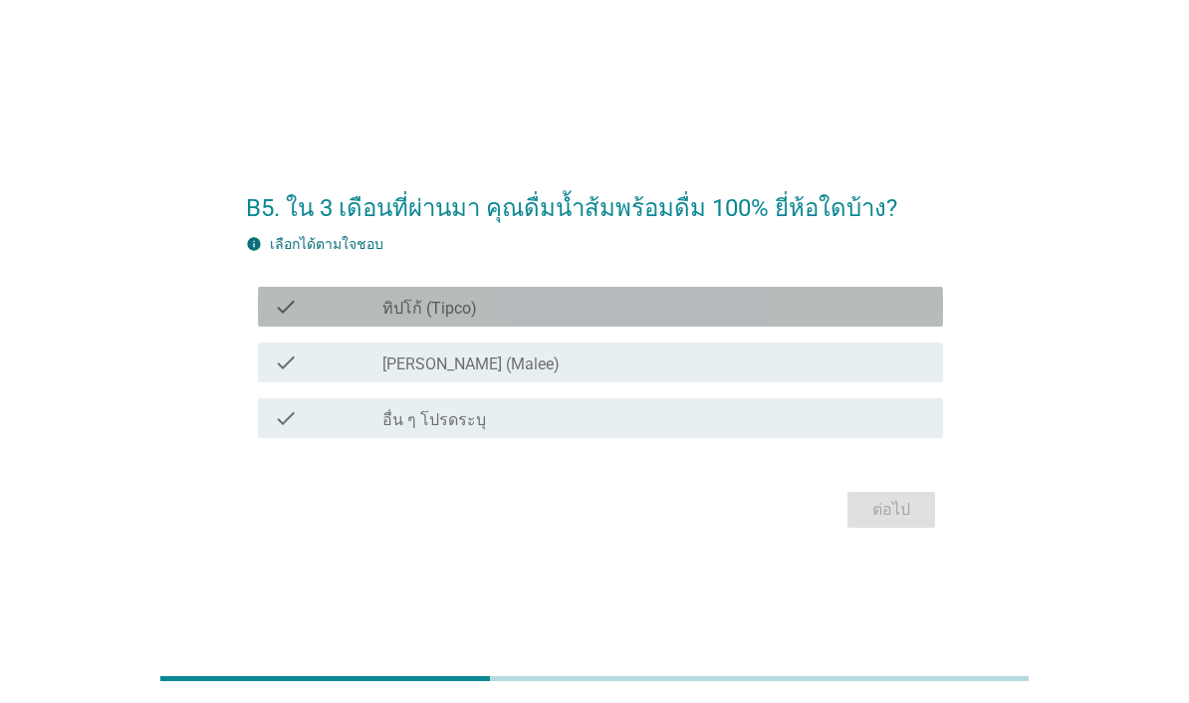
click at [288, 382] on div "check check_box [PERSON_NAME] (Malee)" at bounding box center [600, 363] width 685 height 40
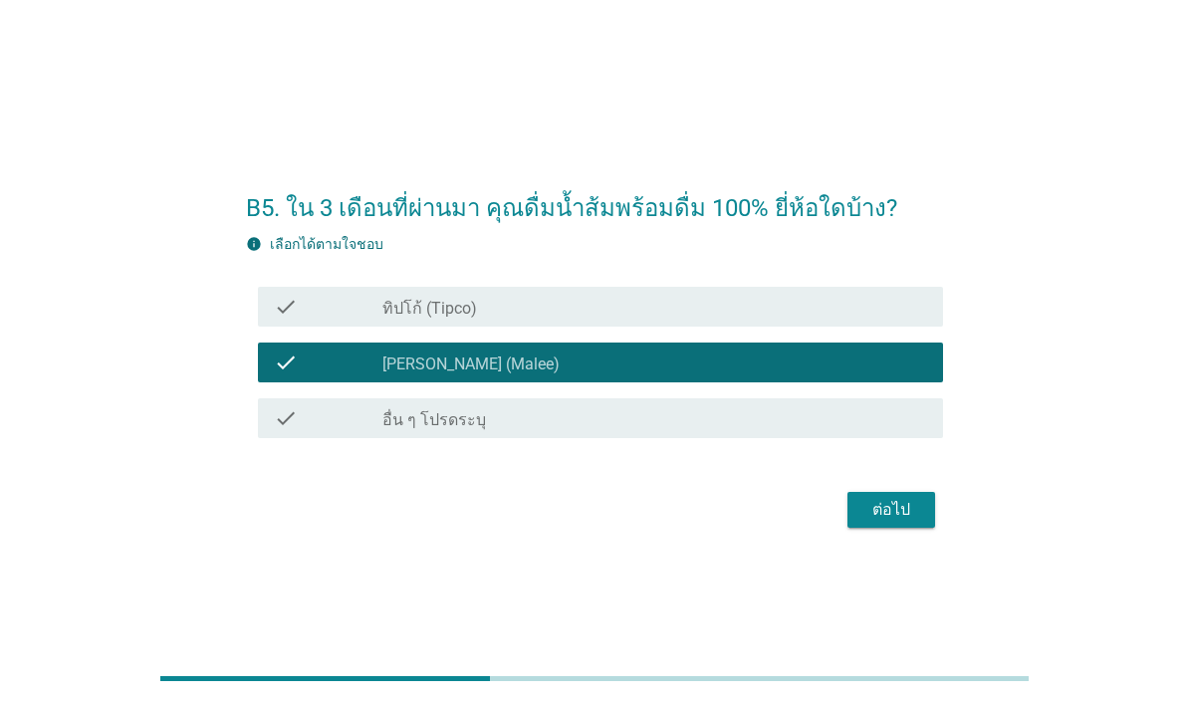
click at [301, 319] on div "check" at bounding box center [328, 307] width 109 height 24
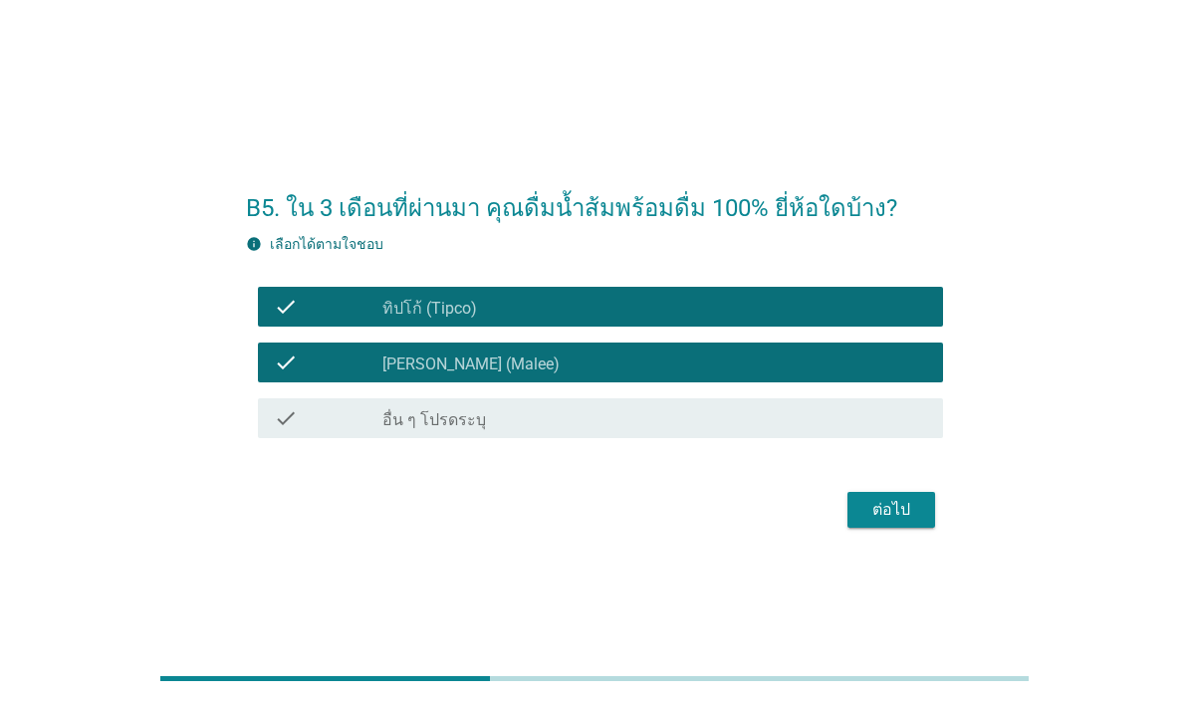
click at [919, 527] on button "ต่อไป" at bounding box center [891, 510] width 88 height 36
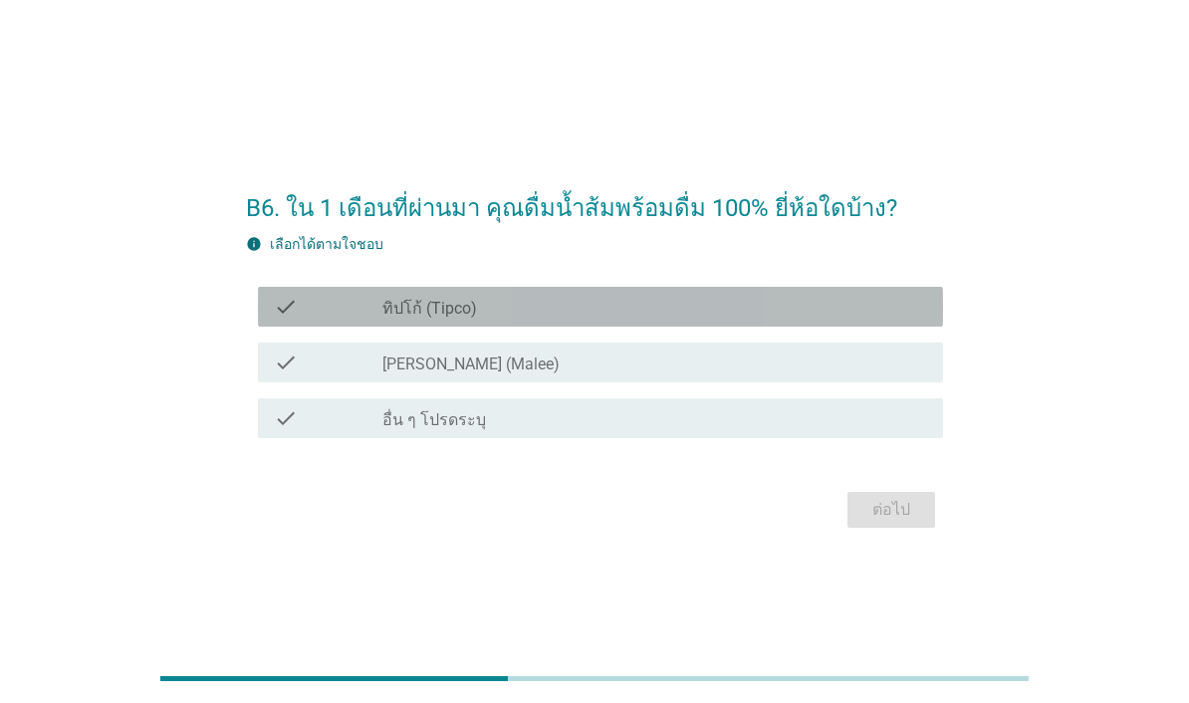
click at [276, 374] on icon "check" at bounding box center [286, 363] width 24 height 24
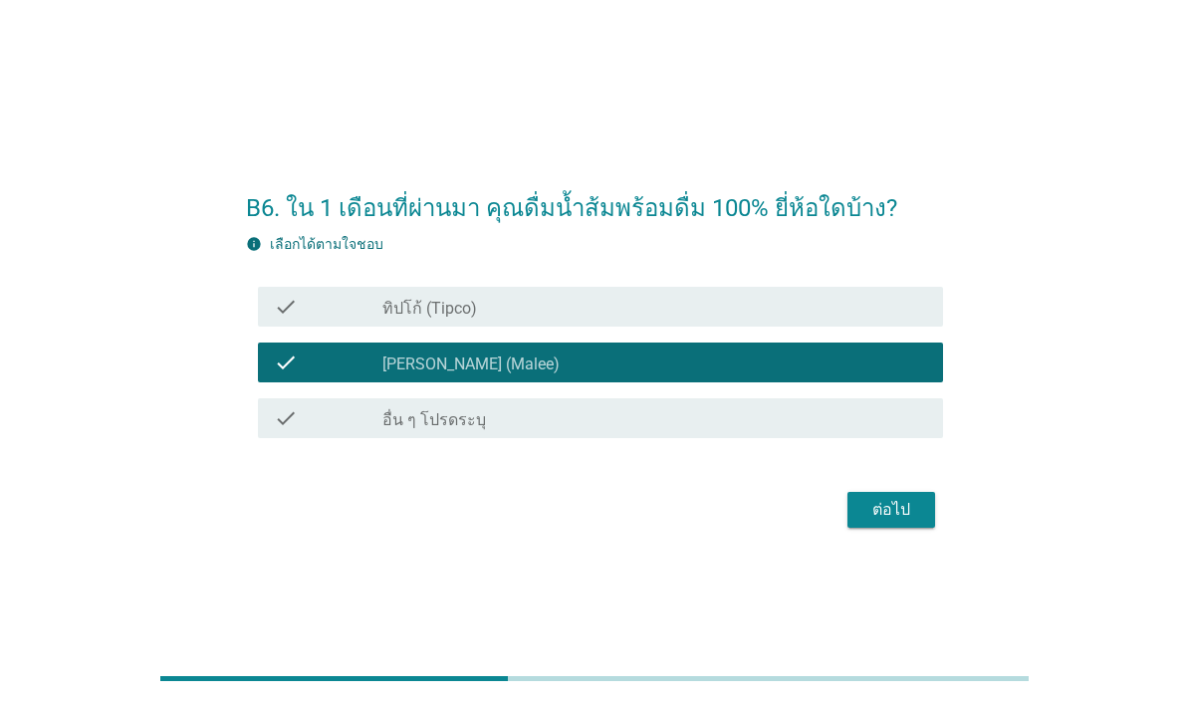
click at [903, 522] on div "ต่อไป" at bounding box center [891, 510] width 56 height 24
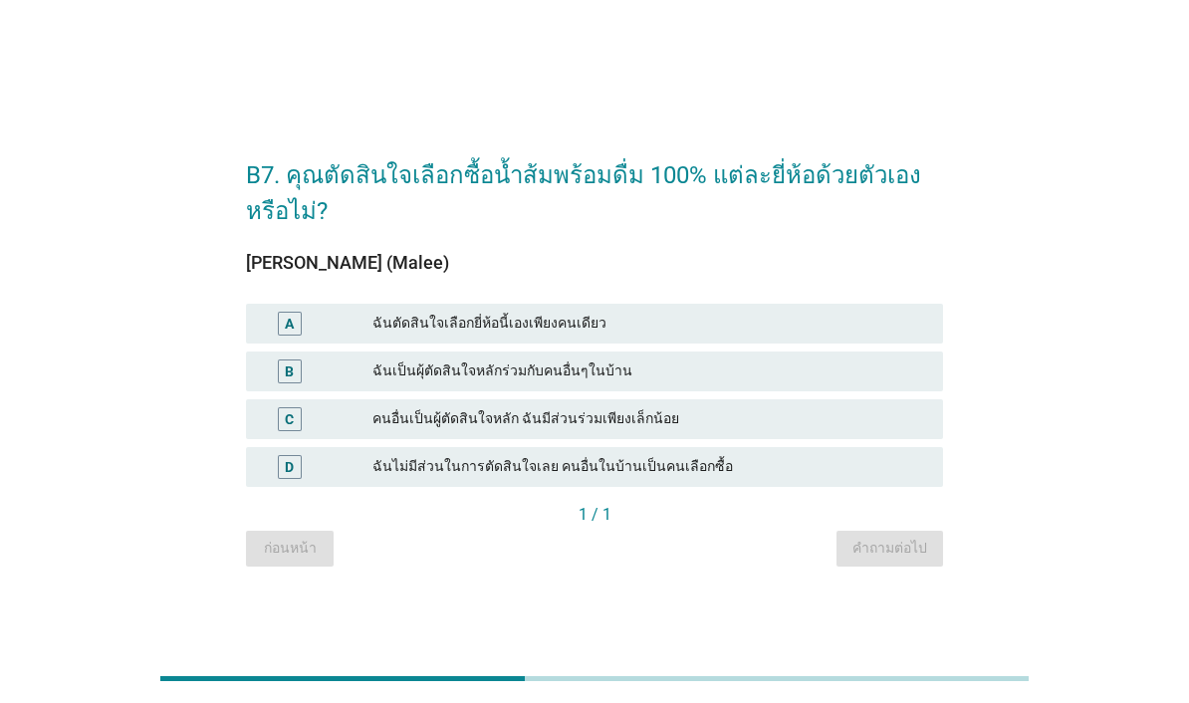
click at [278, 336] on div "A" at bounding box center [290, 324] width 24 height 24
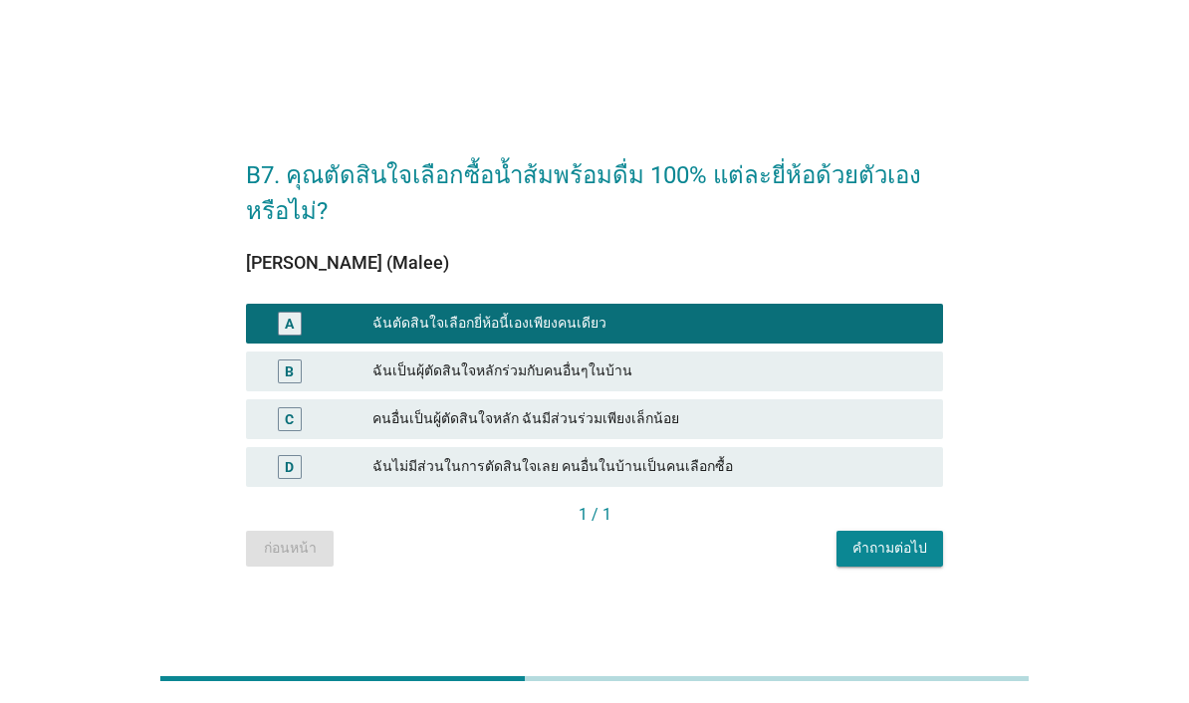
click at [914, 559] on div "คำถามต่อไป" at bounding box center [889, 548] width 75 height 21
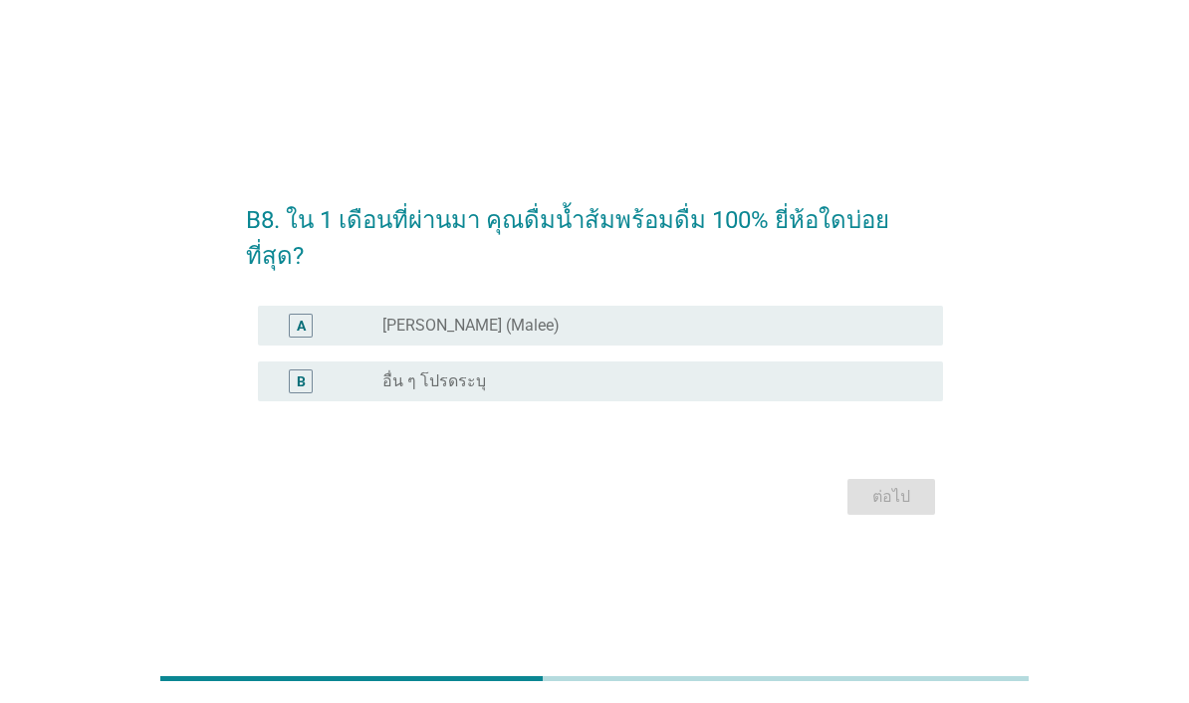
click at [298, 337] on div "A" at bounding box center [301, 326] width 9 height 21
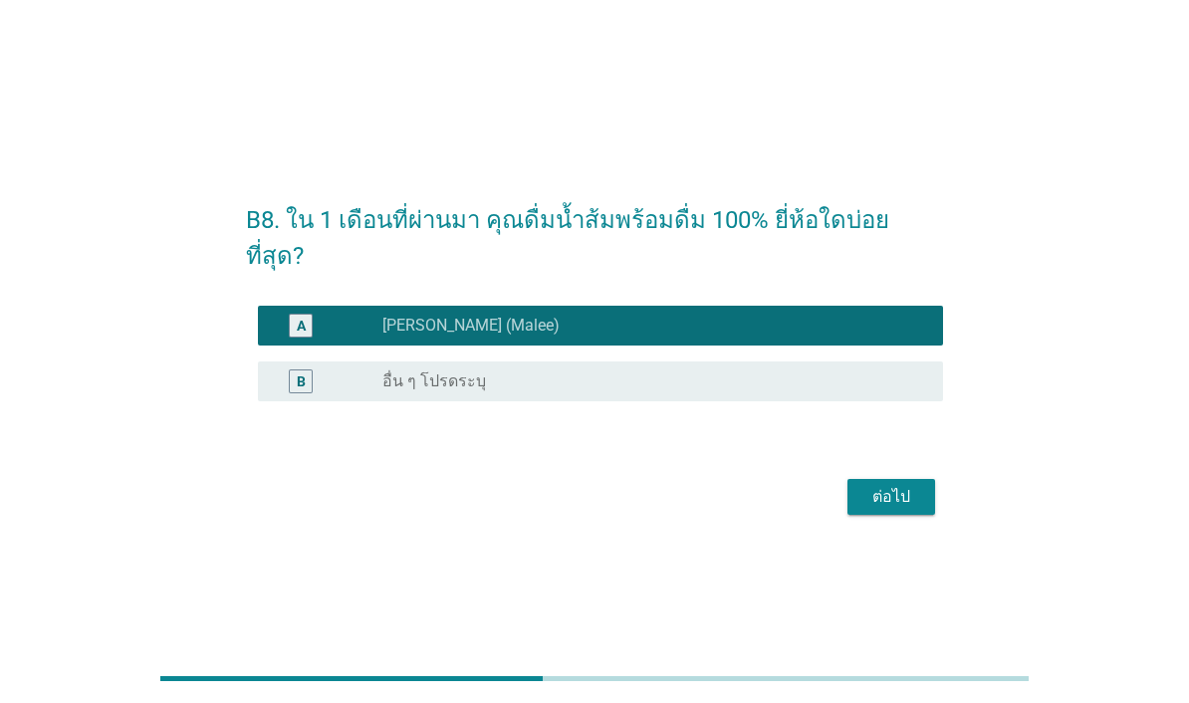
click at [922, 515] on button "ต่อไป" at bounding box center [891, 497] width 88 height 36
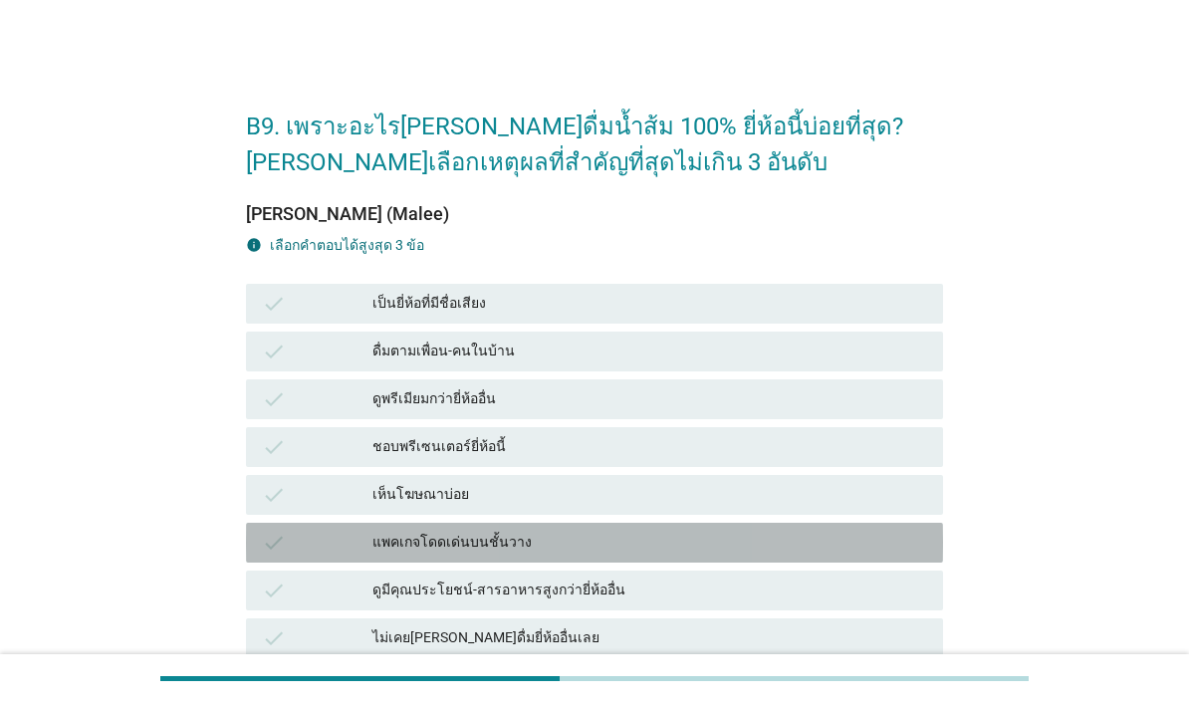
click at [838, 599] on div "ดูมีคุณประโยชน์-สารอาหารสูงกว่ายี่ห้ออื่น" at bounding box center [649, 591] width 555 height 24
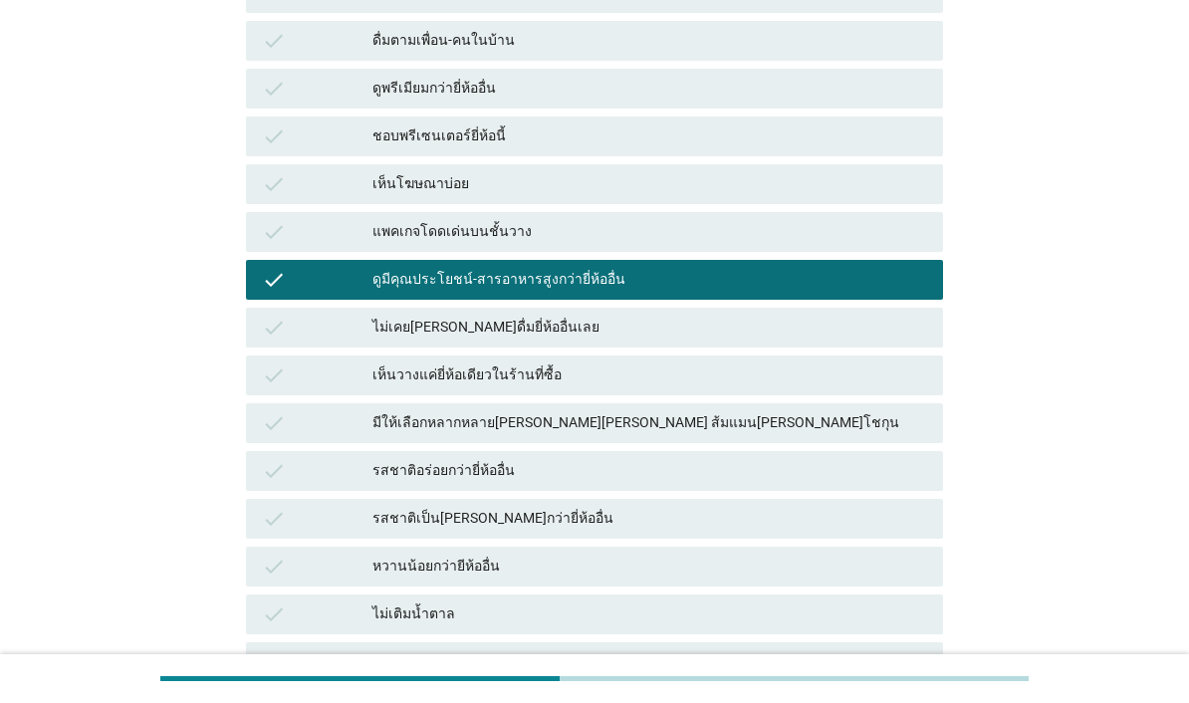
scroll to position [314, 0]
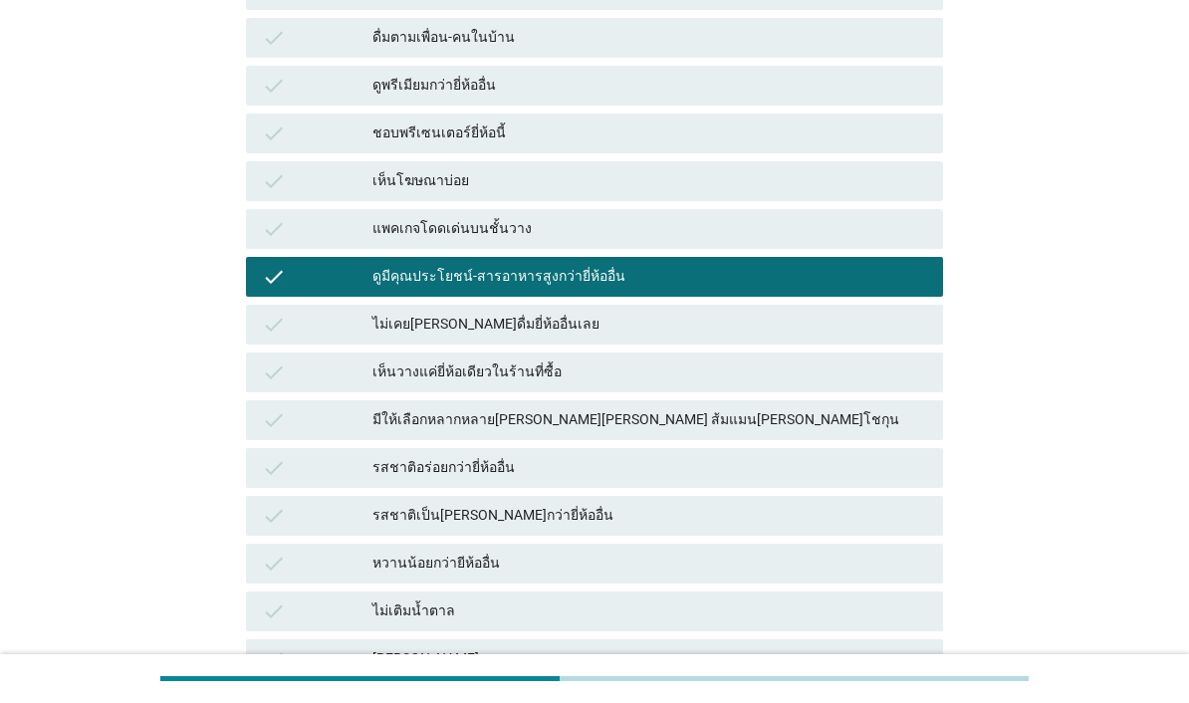
click at [348, 516] on div "check" at bounding box center [317, 516] width 111 height 24
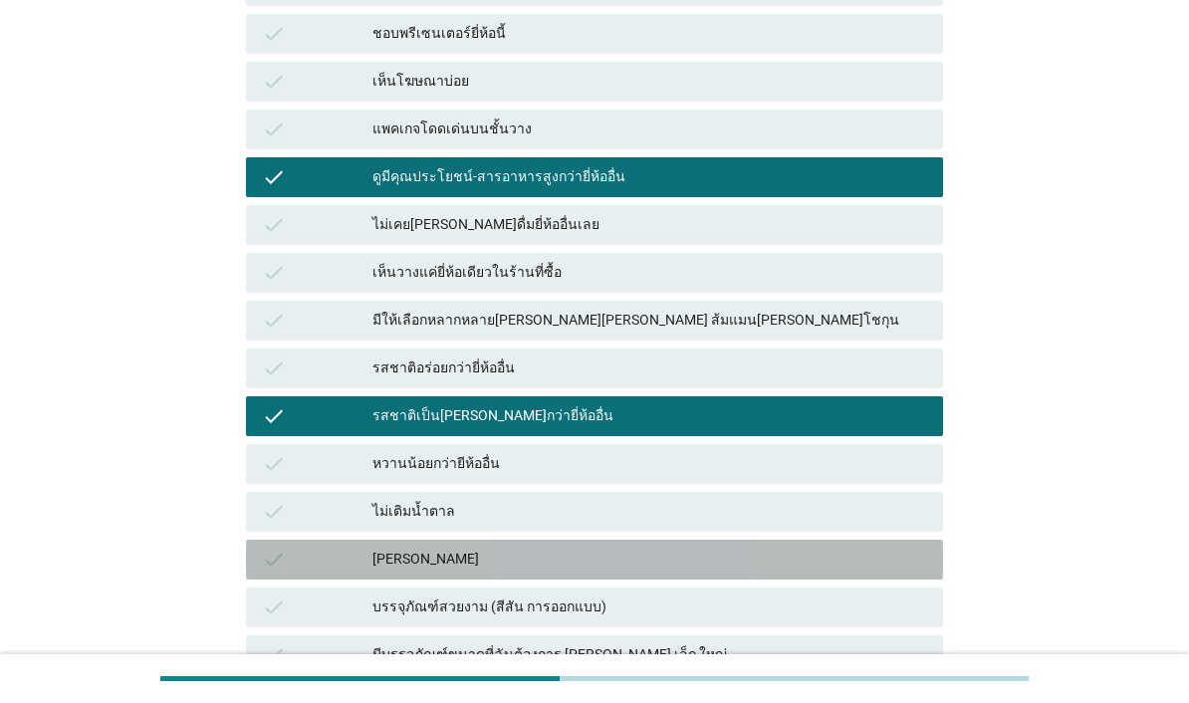
scroll to position [422, 0]
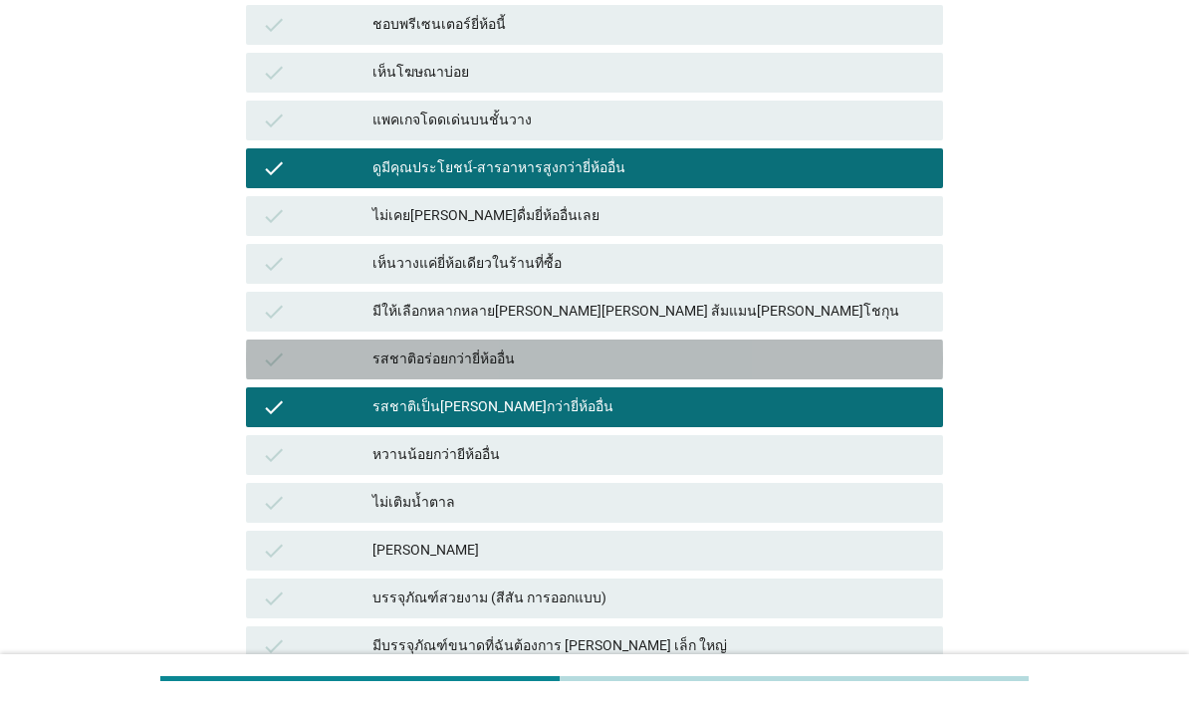
click at [310, 369] on div "check" at bounding box center [317, 360] width 111 height 24
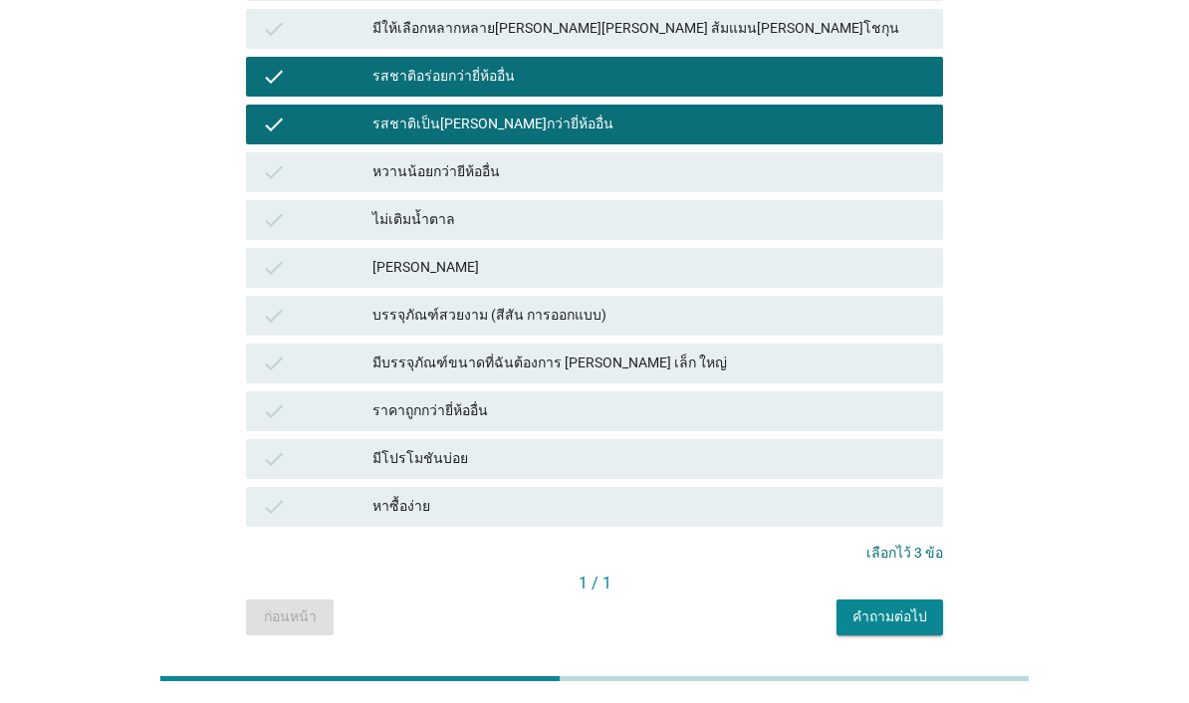
scroll to position [703, 0]
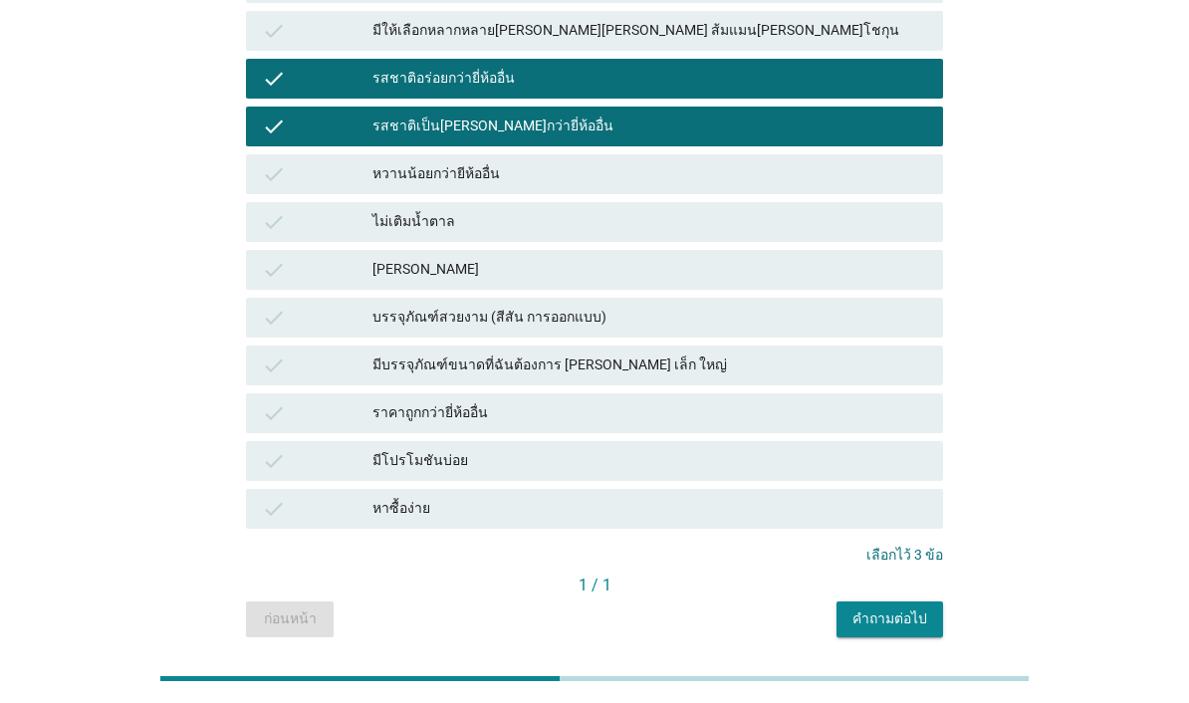
click at [886, 618] on div "คำถามต่อไป" at bounding box center [889, 618] width 75 height 21
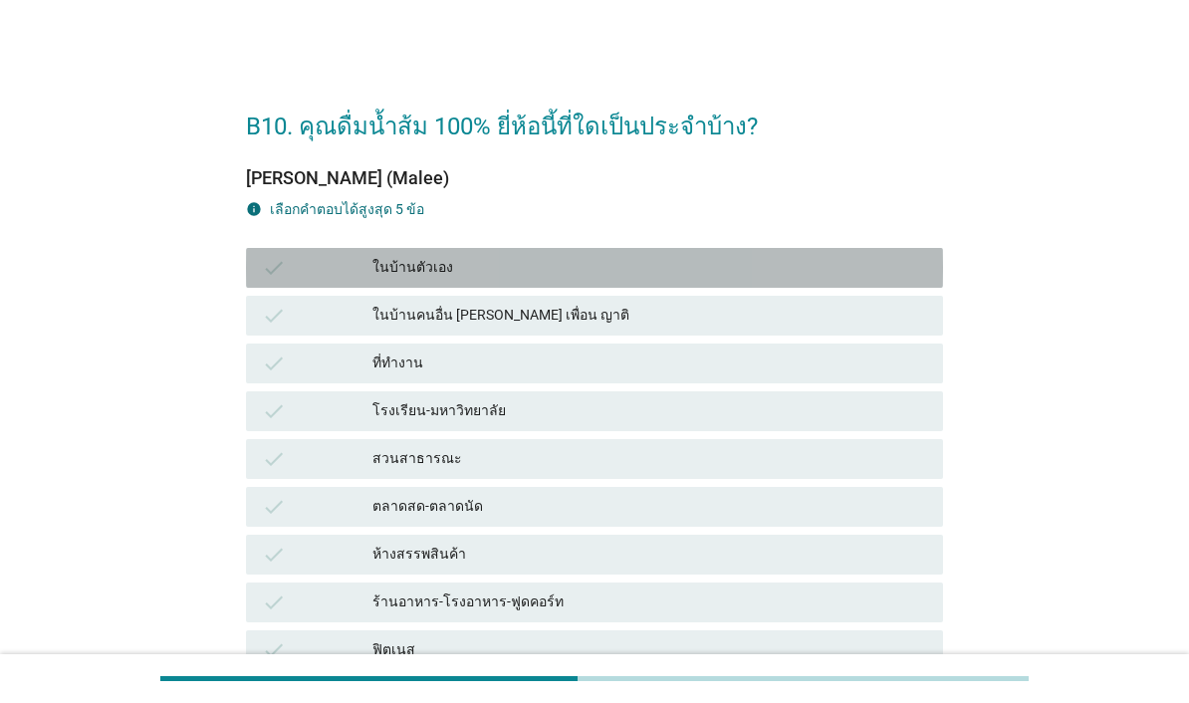
click at [760, 266] on div "ในบ้านตัวเอง" at bounding box center [649, 268] width 555 height 24
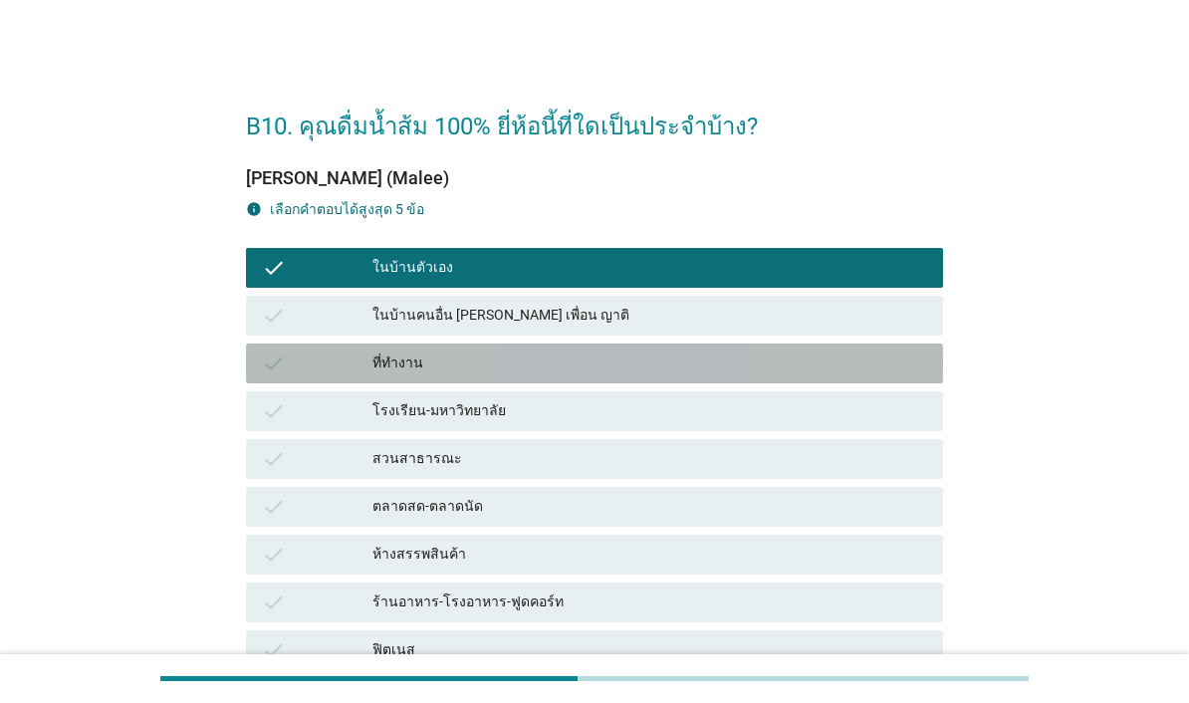
click at [838, 369] on div "ที่ทำงาน" at bounding box center [649, 364] width 555 height 24
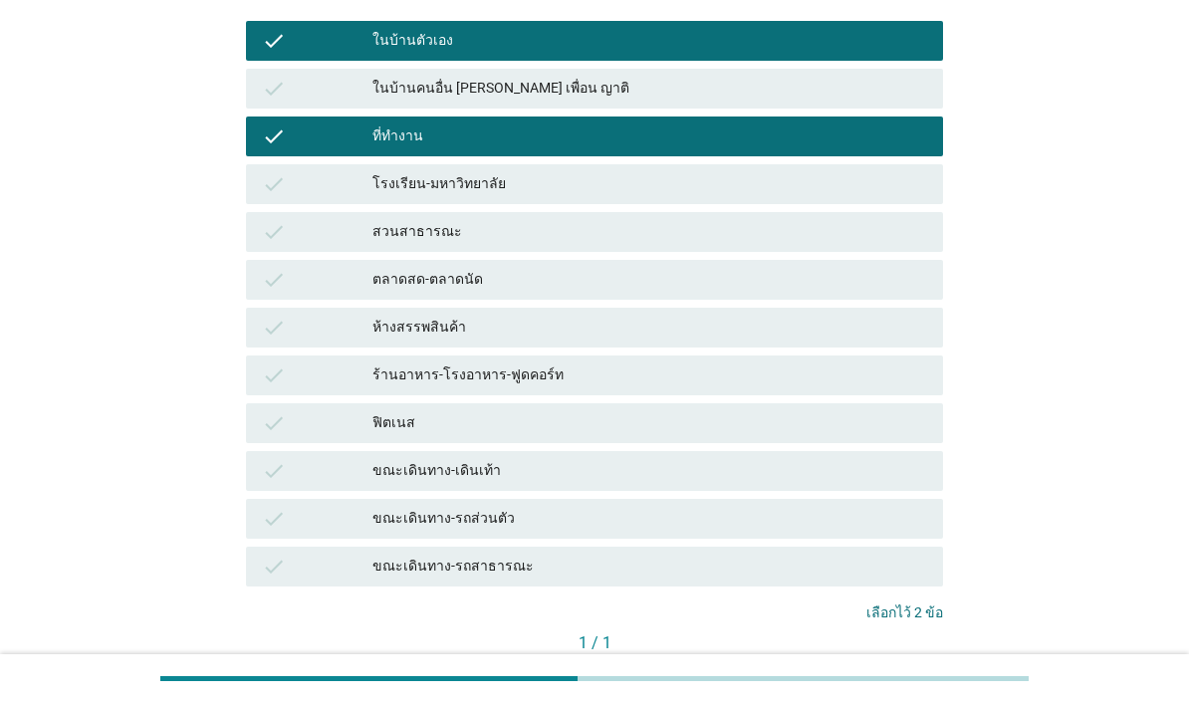
scroll to position [236, 0]
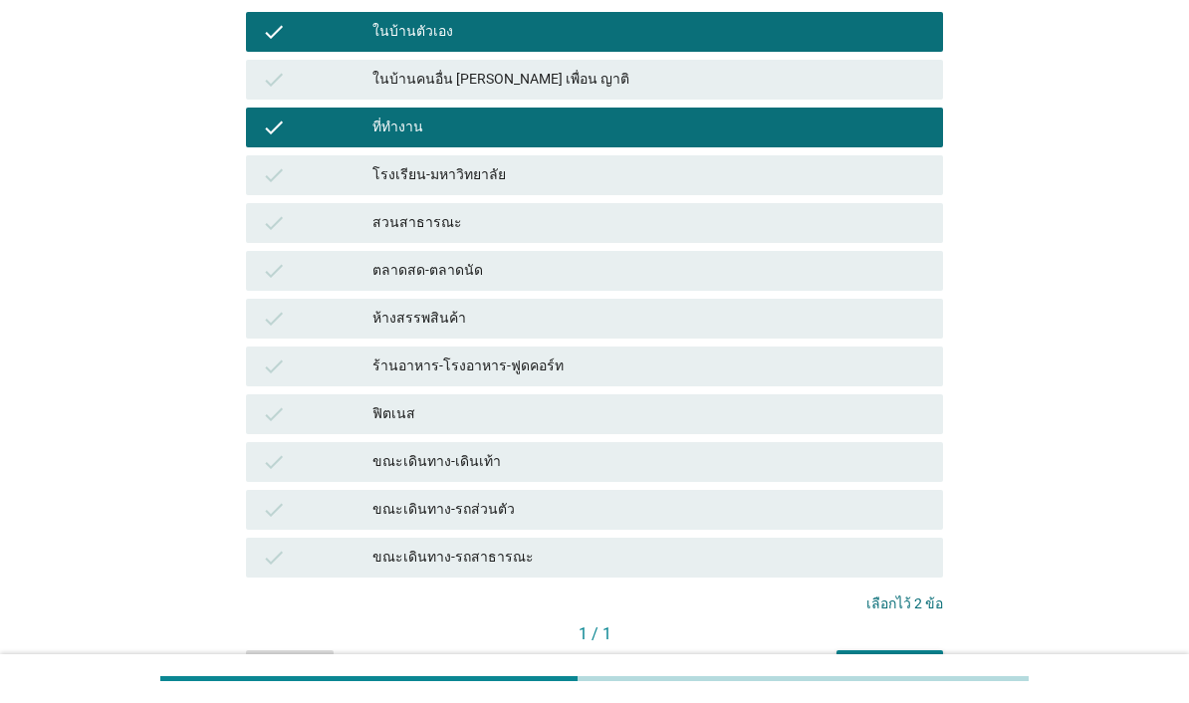
click at [901, 667] on div "คำถามต่อไป" at bounding box center [889, 667] width 75 height 21
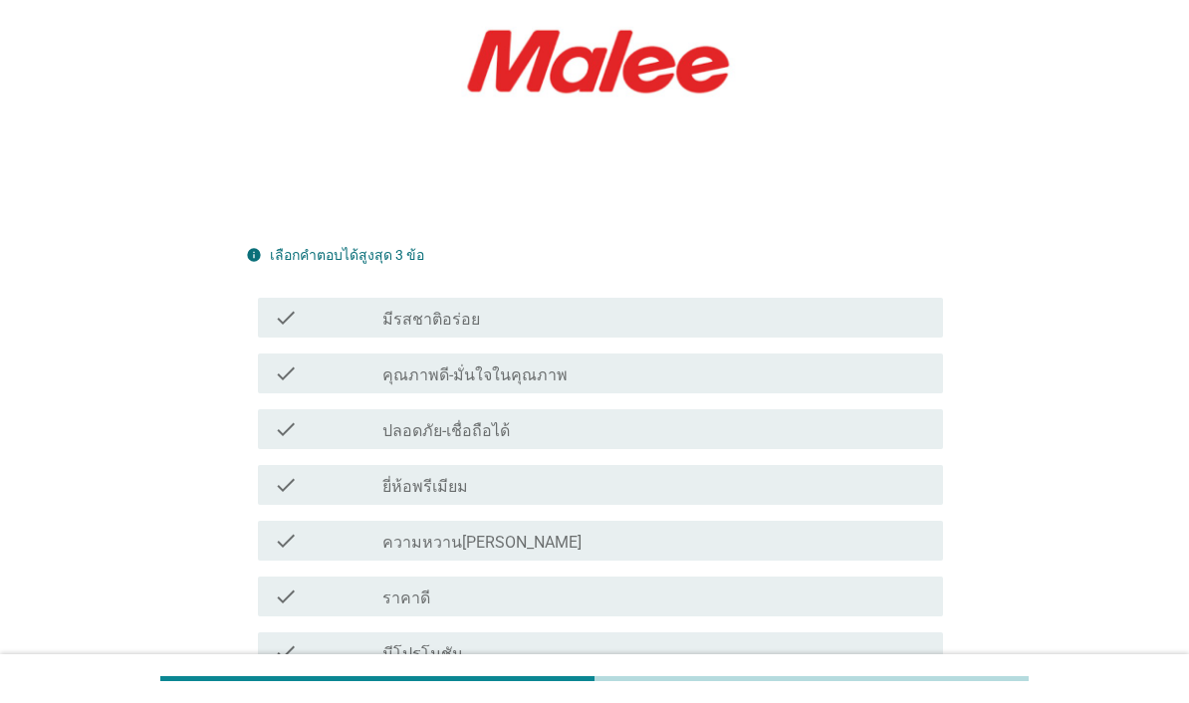
scroll to position [314, 0]
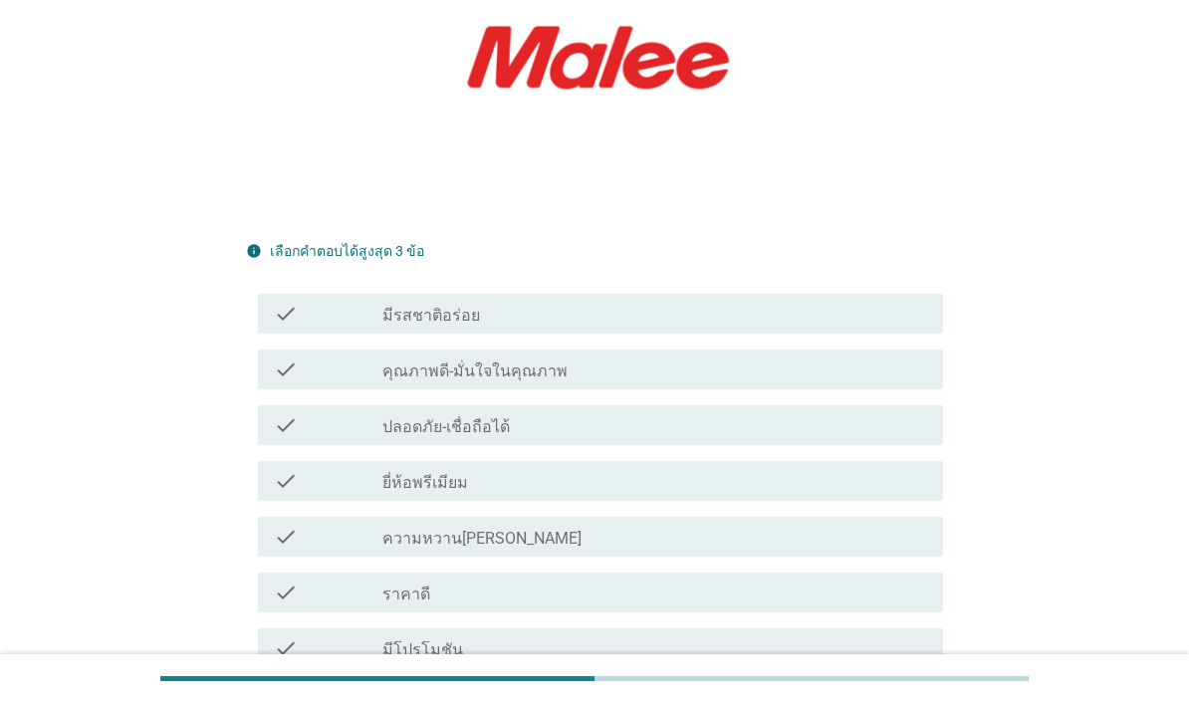
click at [874, 445] on div "check check_box_outline_blank ปลอดภัย-เชื่อถือได้" at bounding box center [600, 425] width 685 height 40
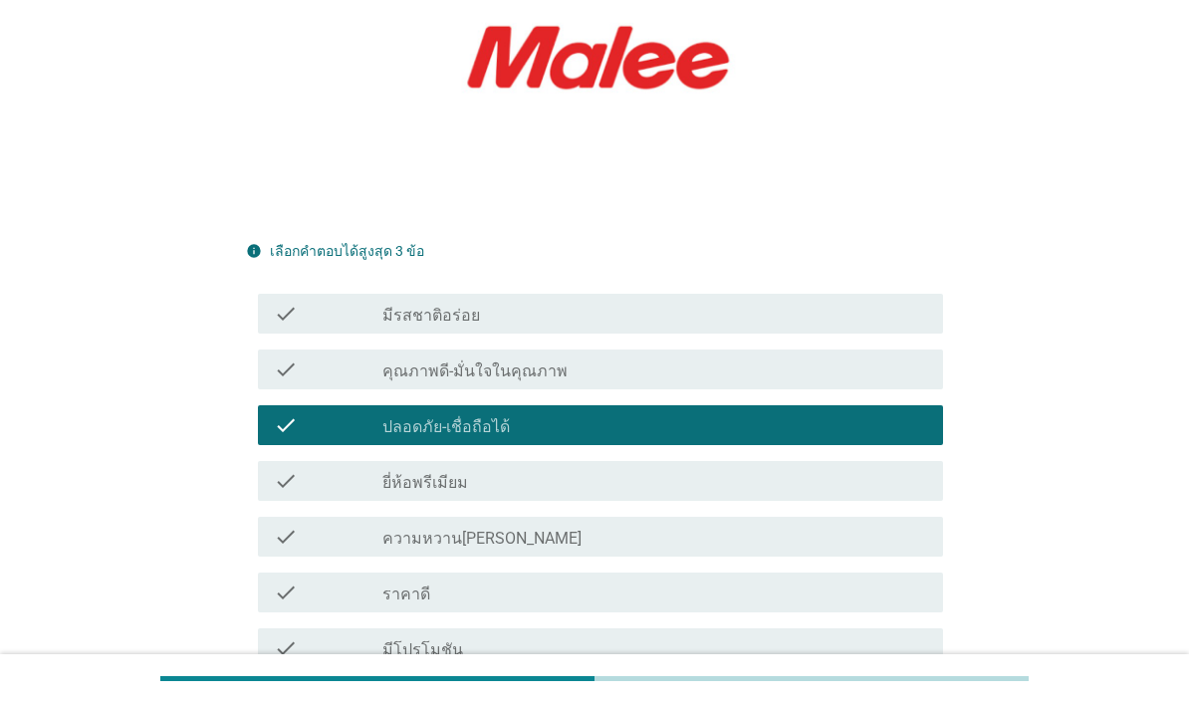
click at [848, 334] on div "check check_box_outline_blank มีรสชาติอร่อย" at bounding box center [600, 314] width 685 height 40
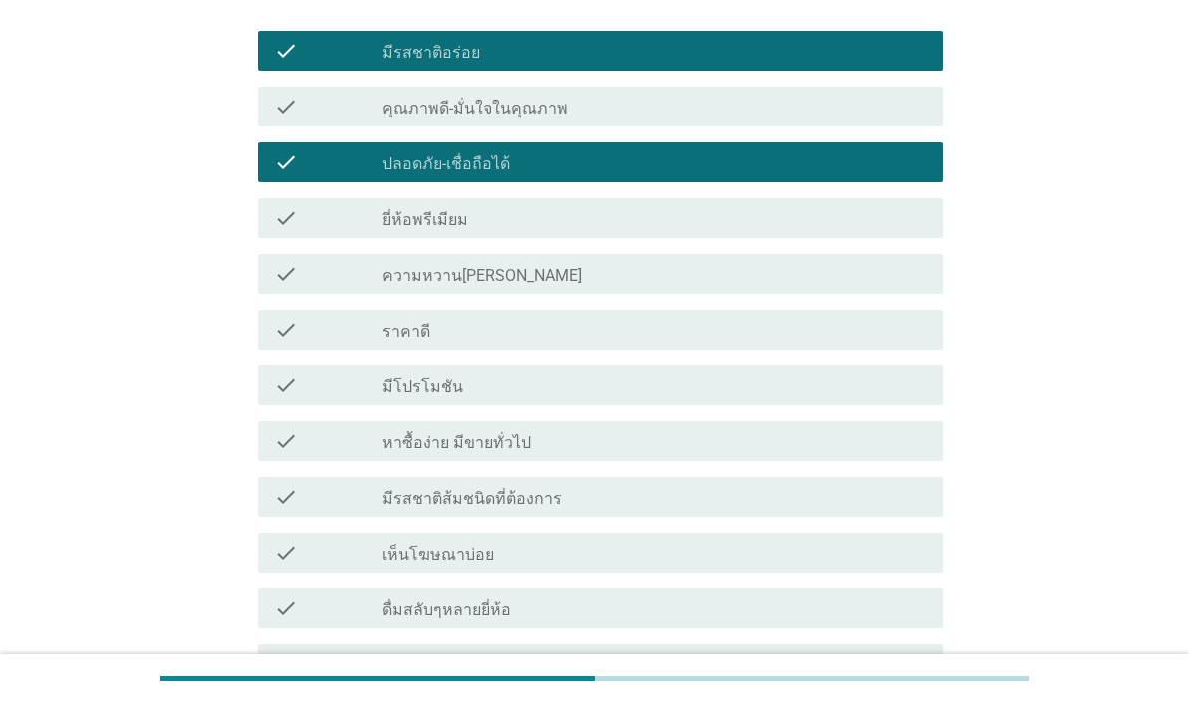
scroll to position [644, 0]
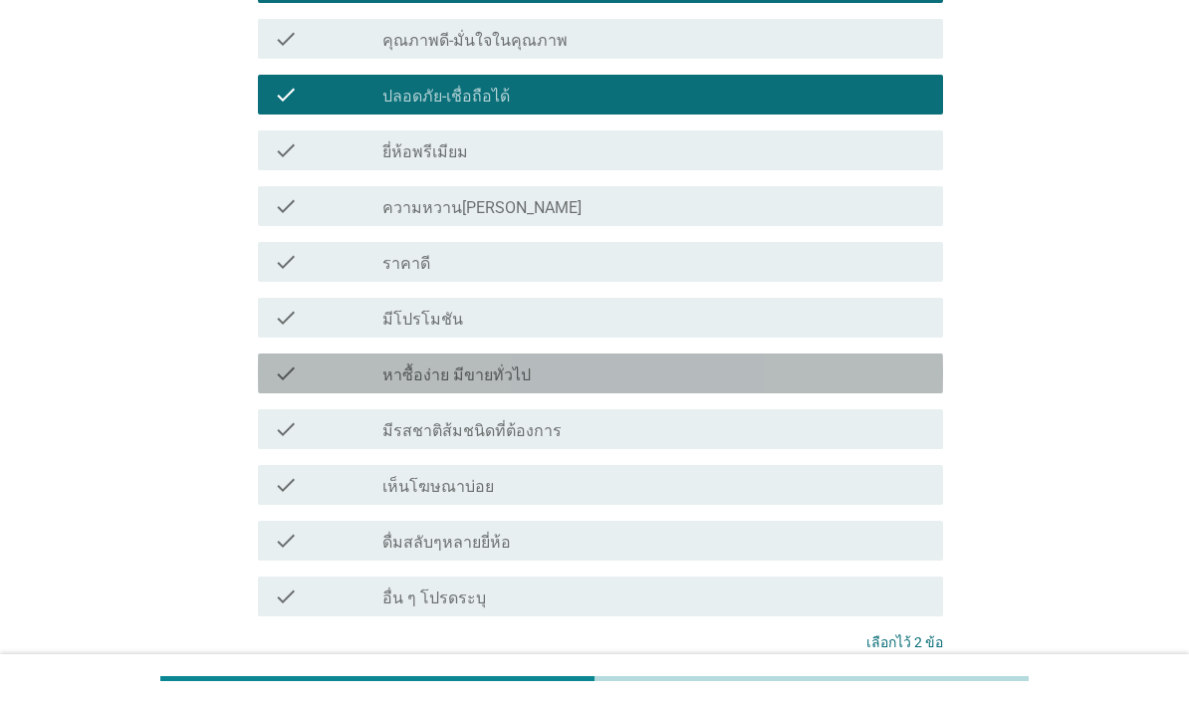
click at [880, 393] on div "check check_box_outline_blank หาซื้อง่าย มีขายทั่วไป" at bounding box center [600, 374] width 685 height 40
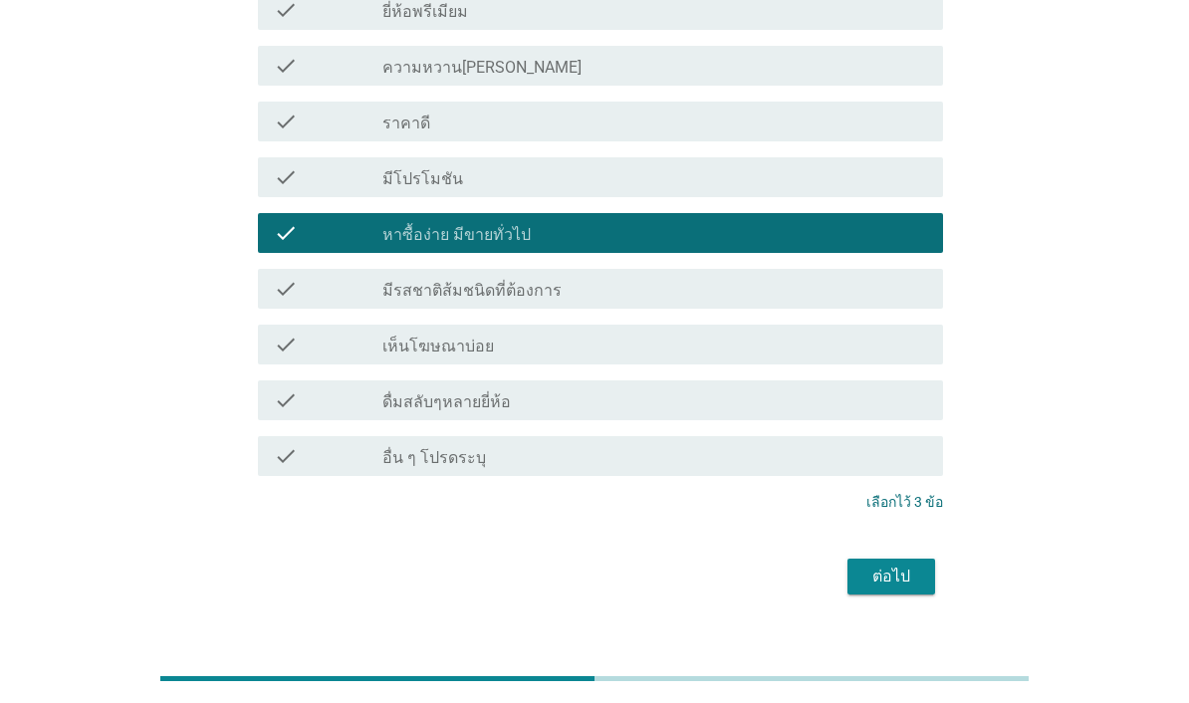
scroll to position [784, 0]
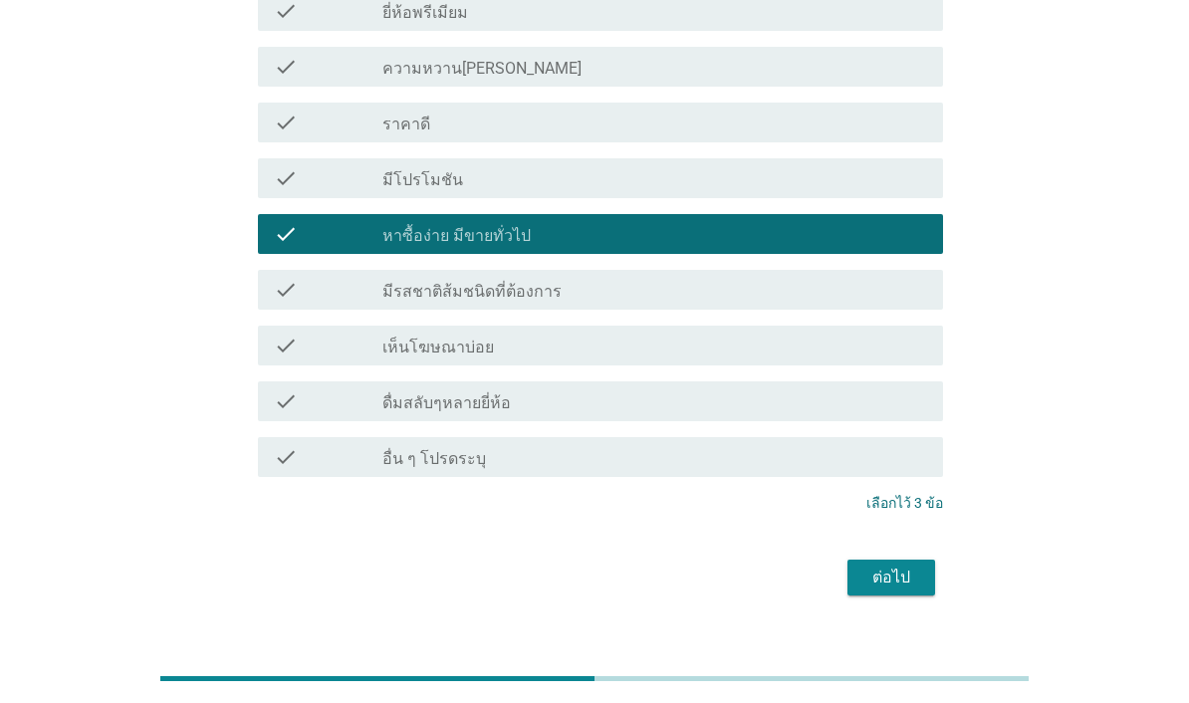
click at [916, 590] on div "ต่อไป" at bounding box center [891, 578] width 56 height 24
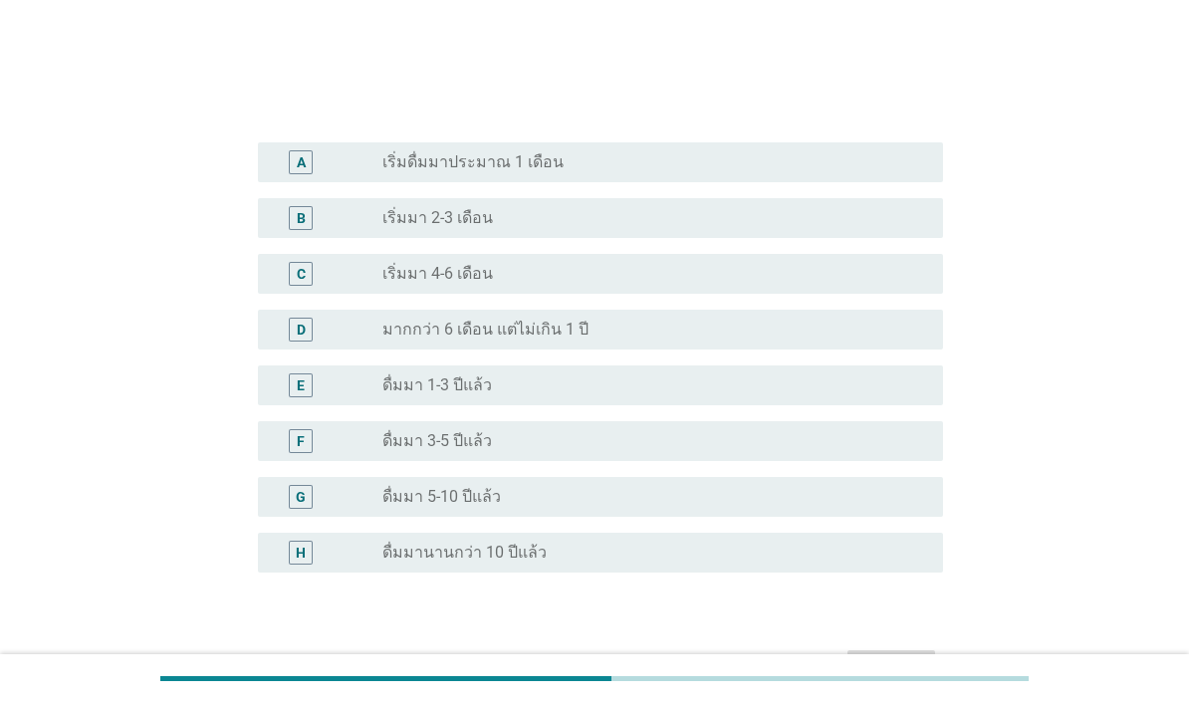
scroll to position [464, 0]
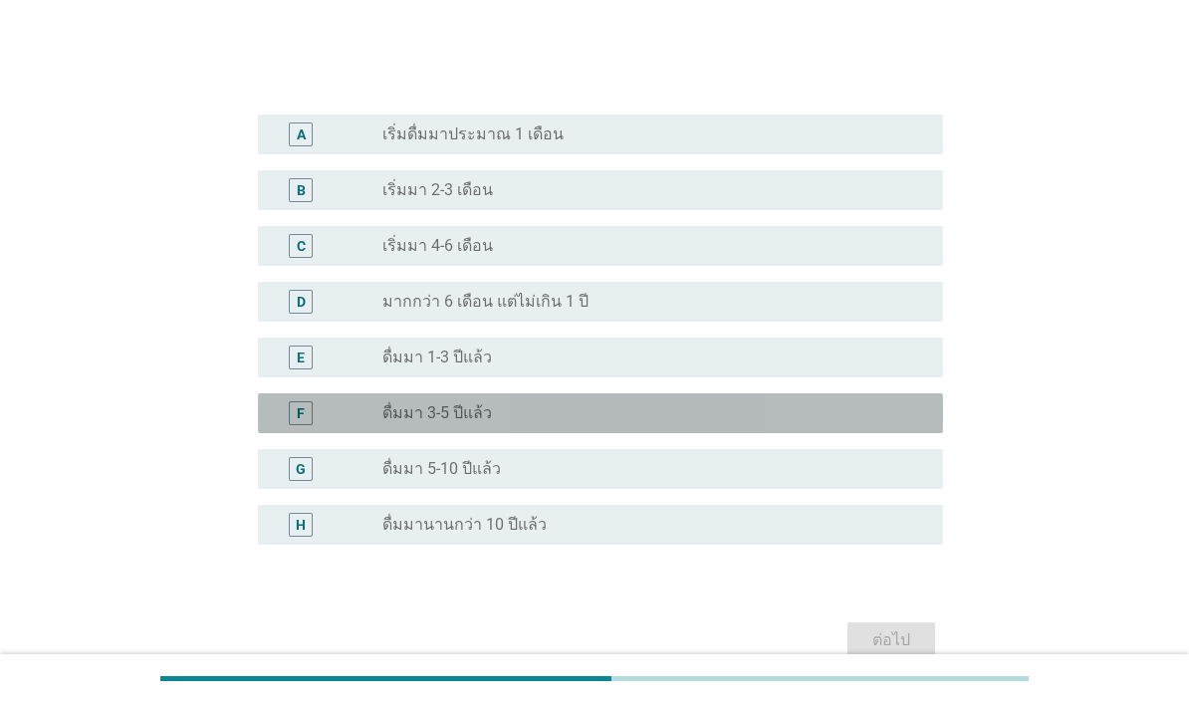
click at [812, 433] on div "F radio_button_unchecked ดื่มมา 3-5 ปีแล้ว" at bounding box center [600, 413] width 685 height 40
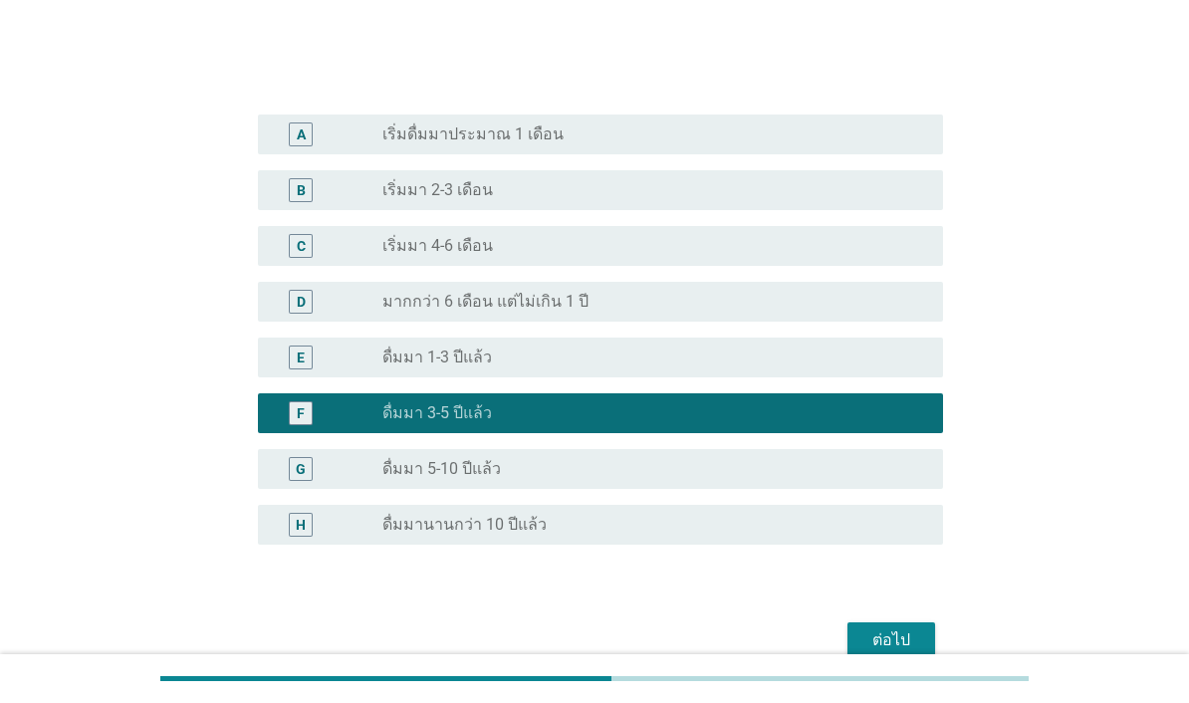
click at [914, 652] on div "ต่อไป" at bounding box center [891, 640] width 56 height 24
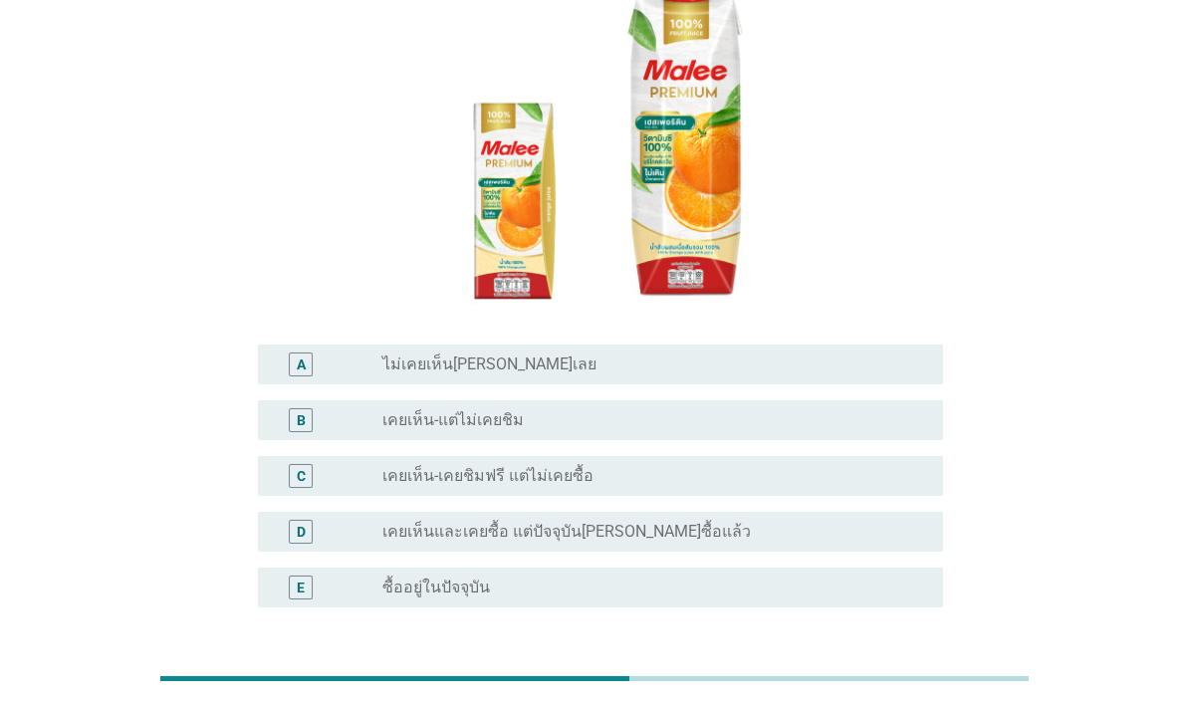
scroll to position [311, 0]
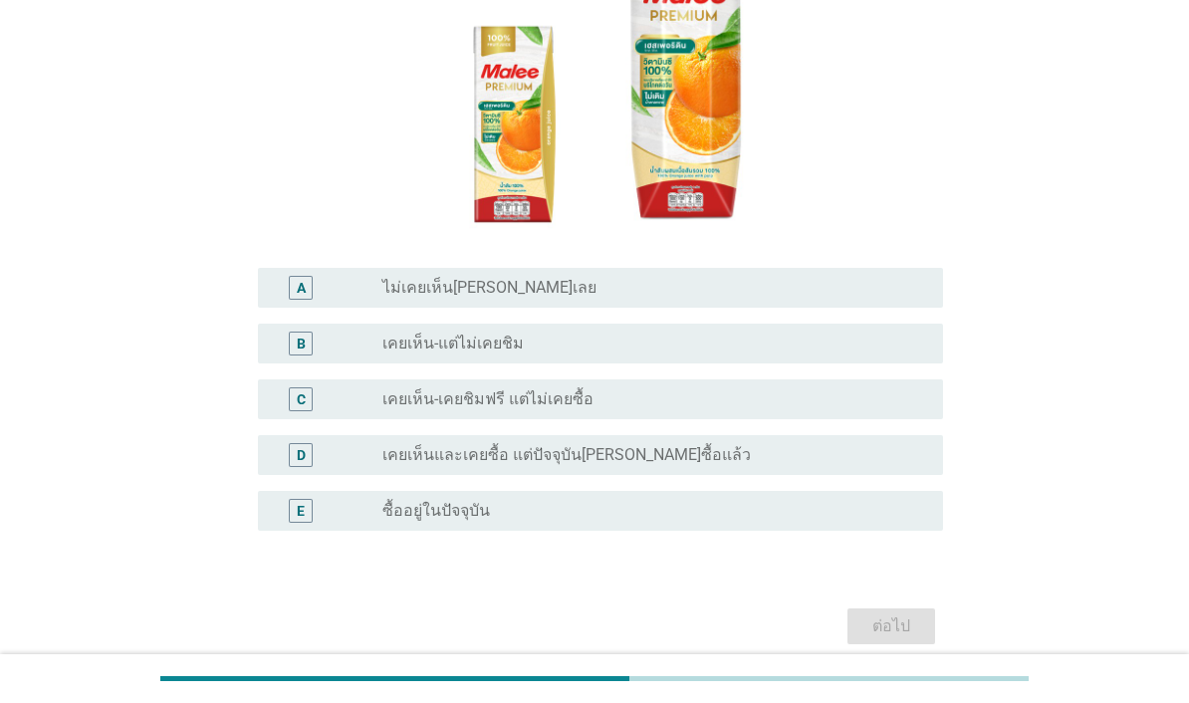
click at [834, 363] on div "B radio_button_unchecked เคยเห็น-แต่ไม่เคยชิม" at bounding box center [600, 344] width 685 height 40
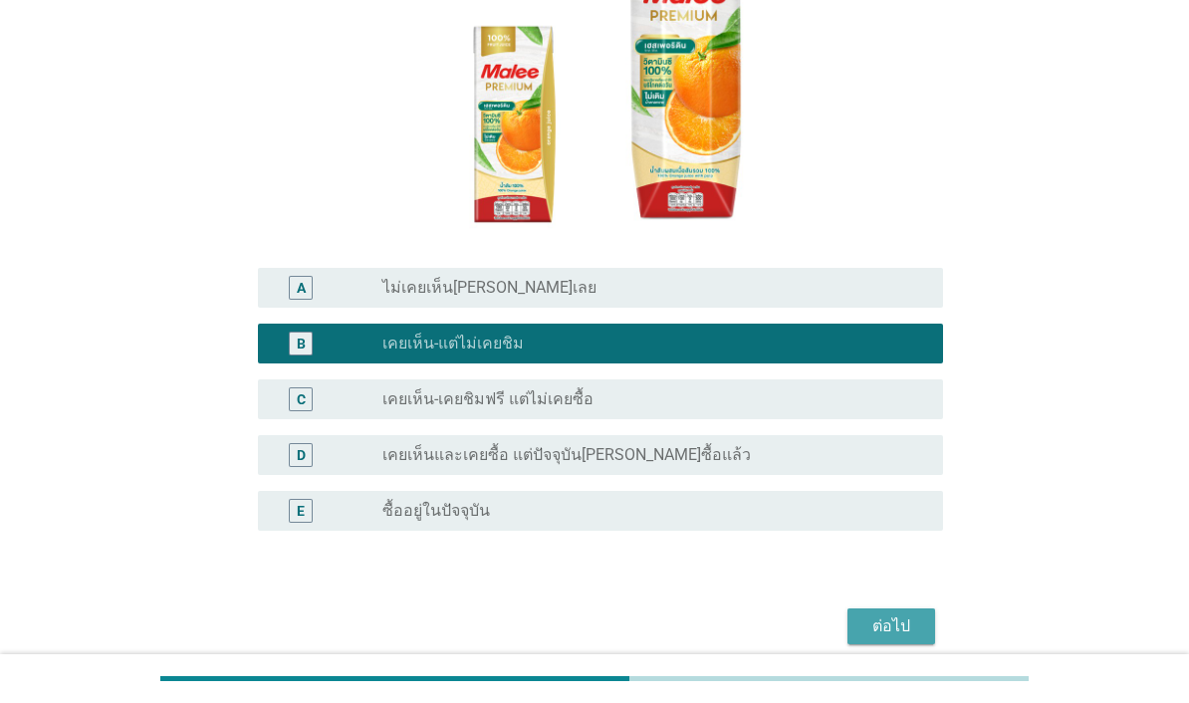
click at [895, 638] on div "ต่อไป" at bounding box center [891, 626] width 56 height 24
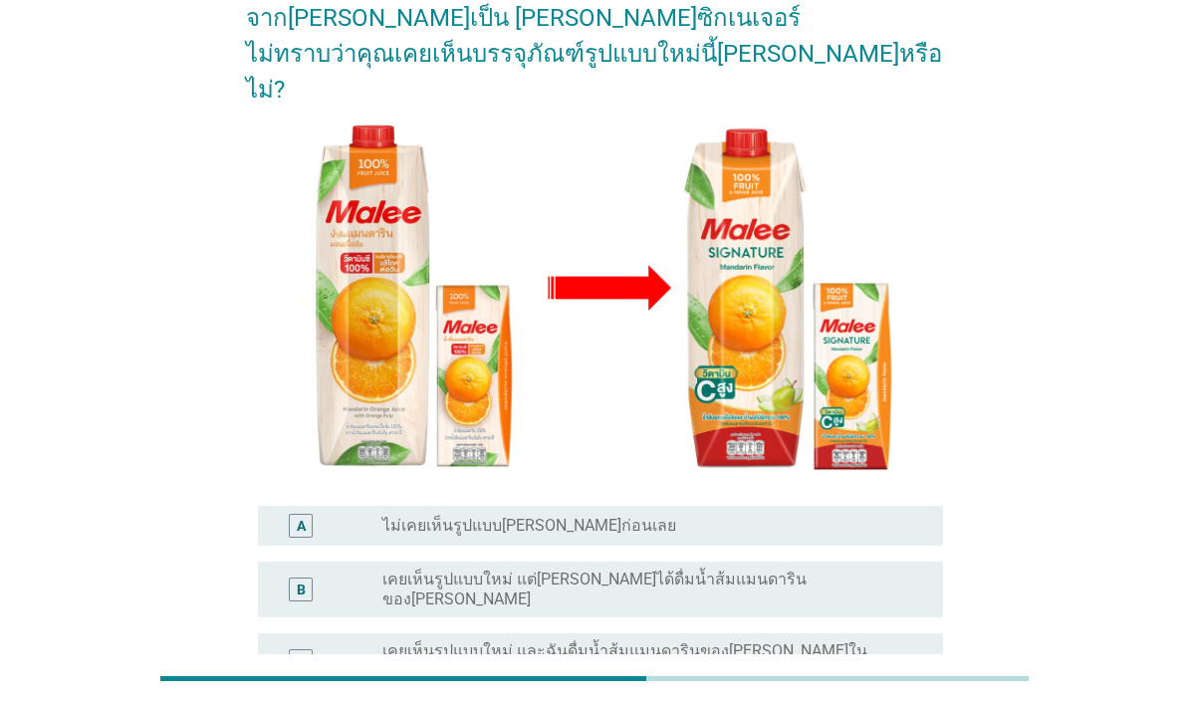
scroll to position [211, 0]
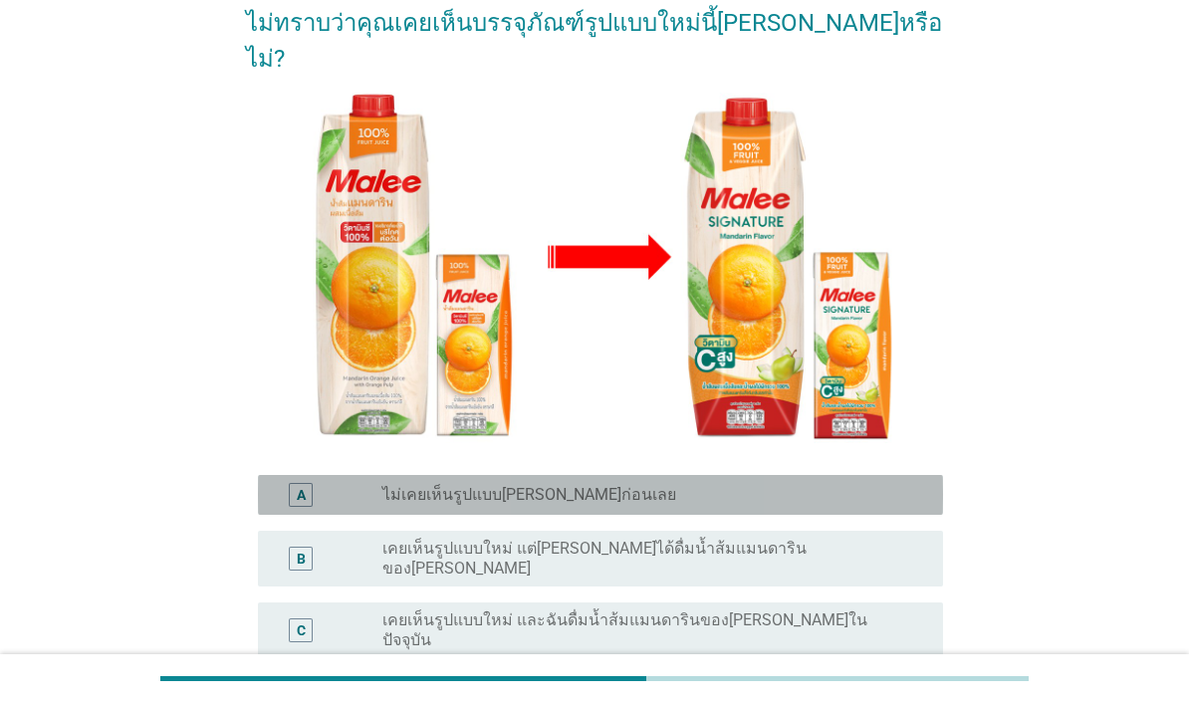
click at [888, 485] on div "radio_button_unchecked ไม่เคยเห็นรูปแบบ[PERSON_NAME]ก่อนเลย" at bounding box center [646, 495] width 529 height 20
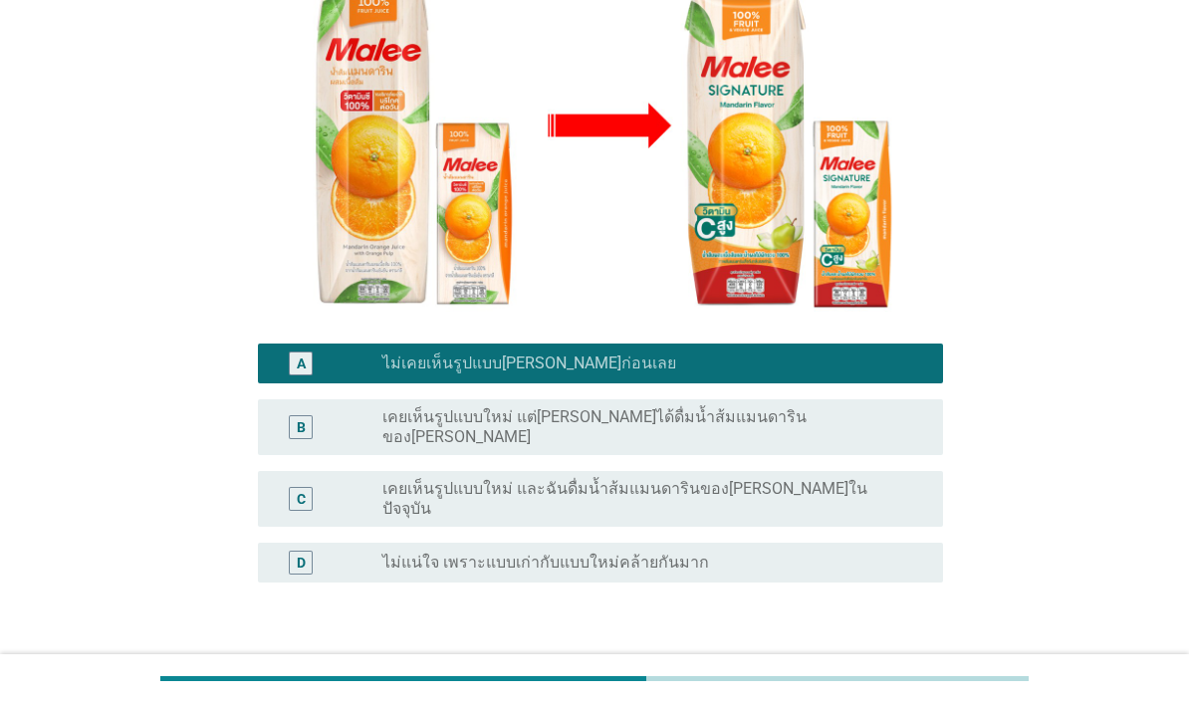
scroll to position [340, 0]
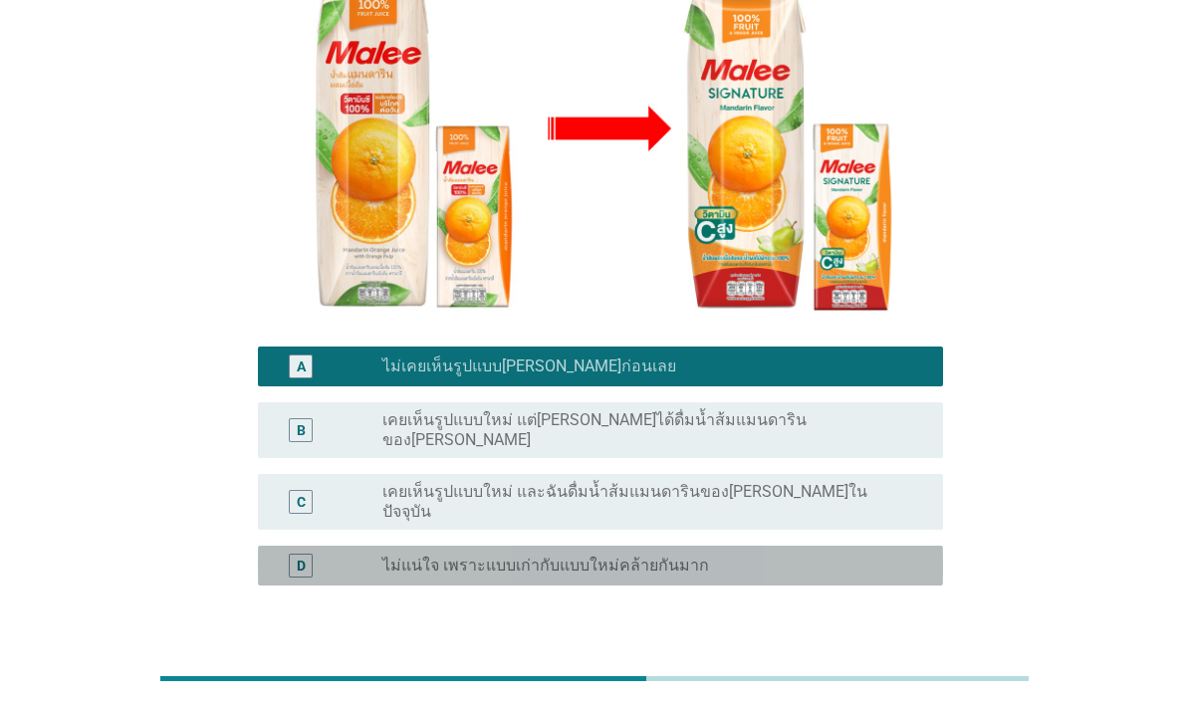
click at [896, 546] on div "D radio_button_unchecked ไม่แน่ใจ เพราะแบบเก่ากับแบบใหม่คล้ายกันมาก" at bounding box center [600, 566] width 685 height 40
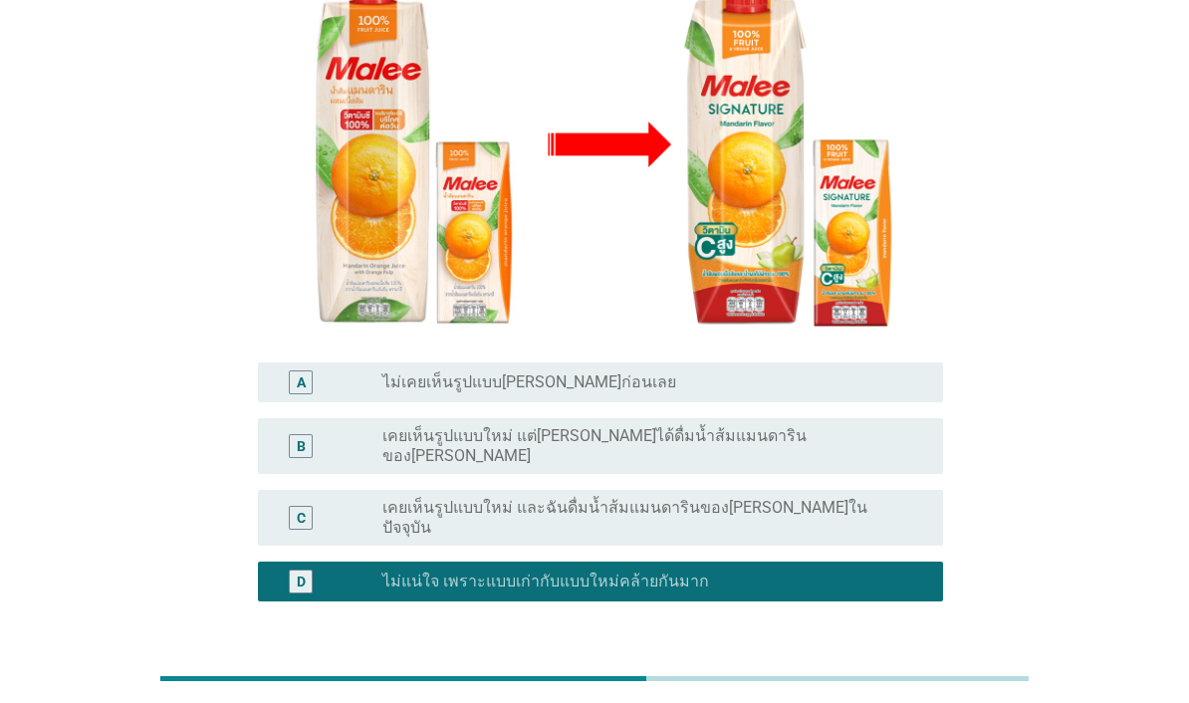
scroll to position [317, 0]
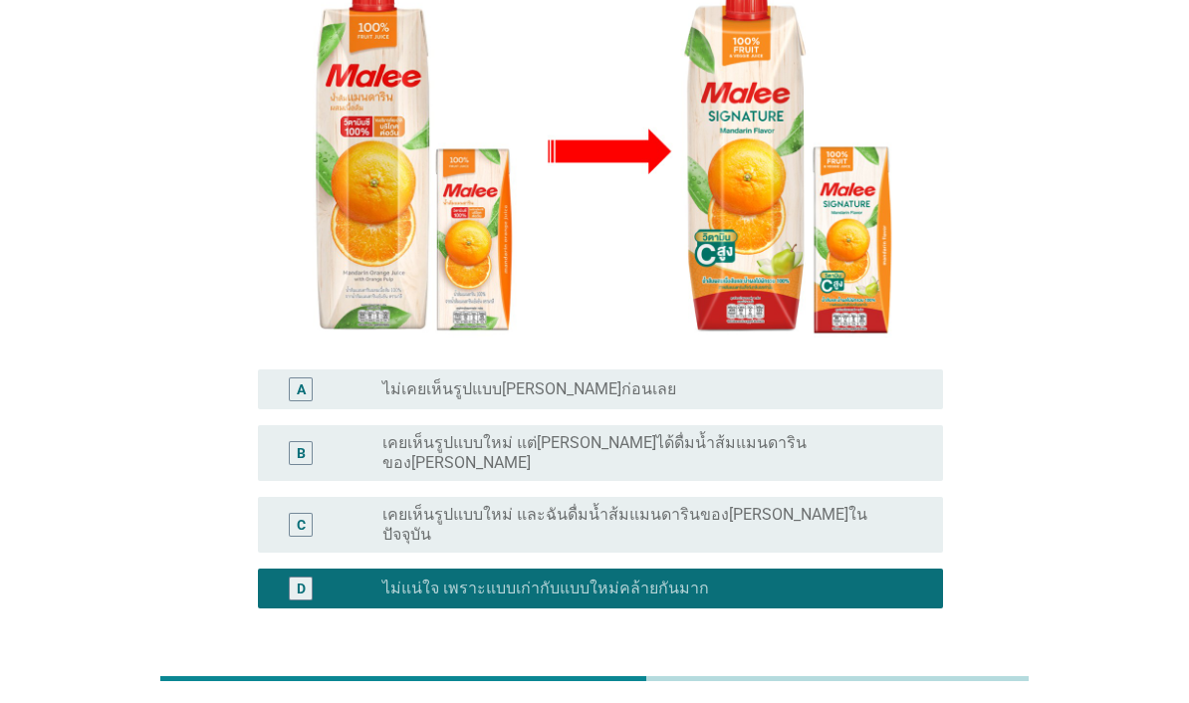
click at [901, 692] on div "ต่อไป" at bounding box center [891, 704] width 56 height 24
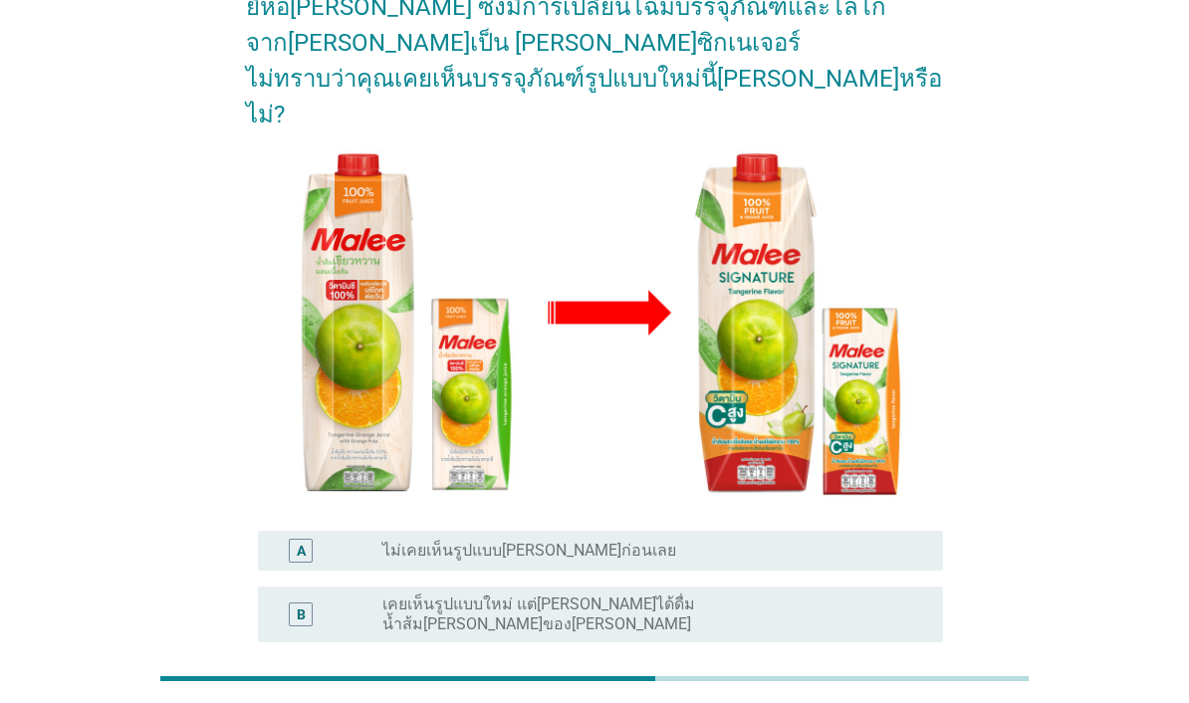
scroll to position [219, 0]
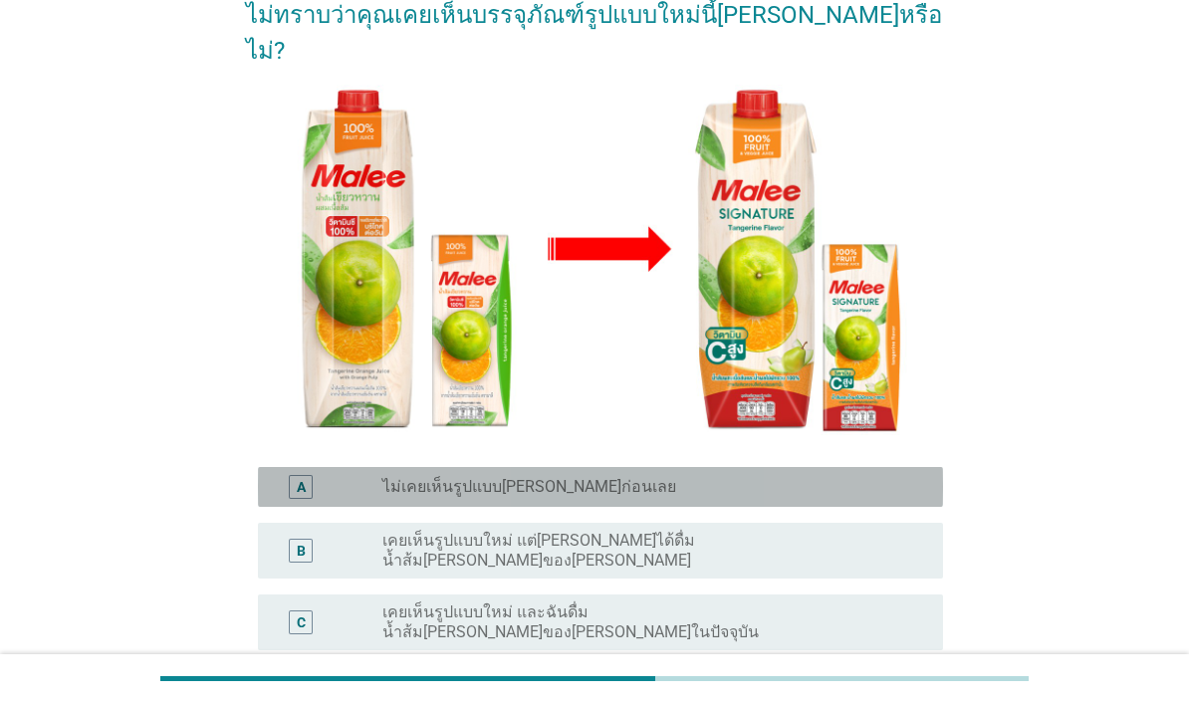
click at [904, 477] on div "radio_button_unchecked ไม่เคยเห็นรูปแบบ[PERSON_NAME]ก่อนเลย" at bounding box center [646, 487] width 529 height 20
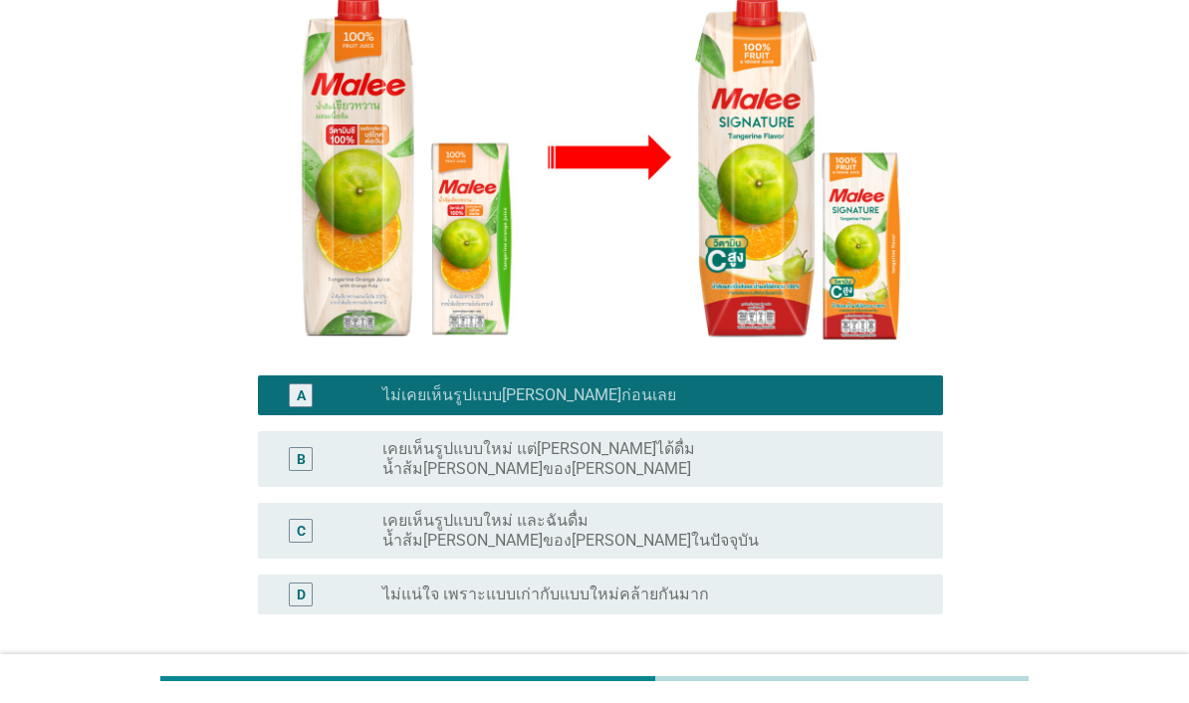
scroll to position [312, 0]
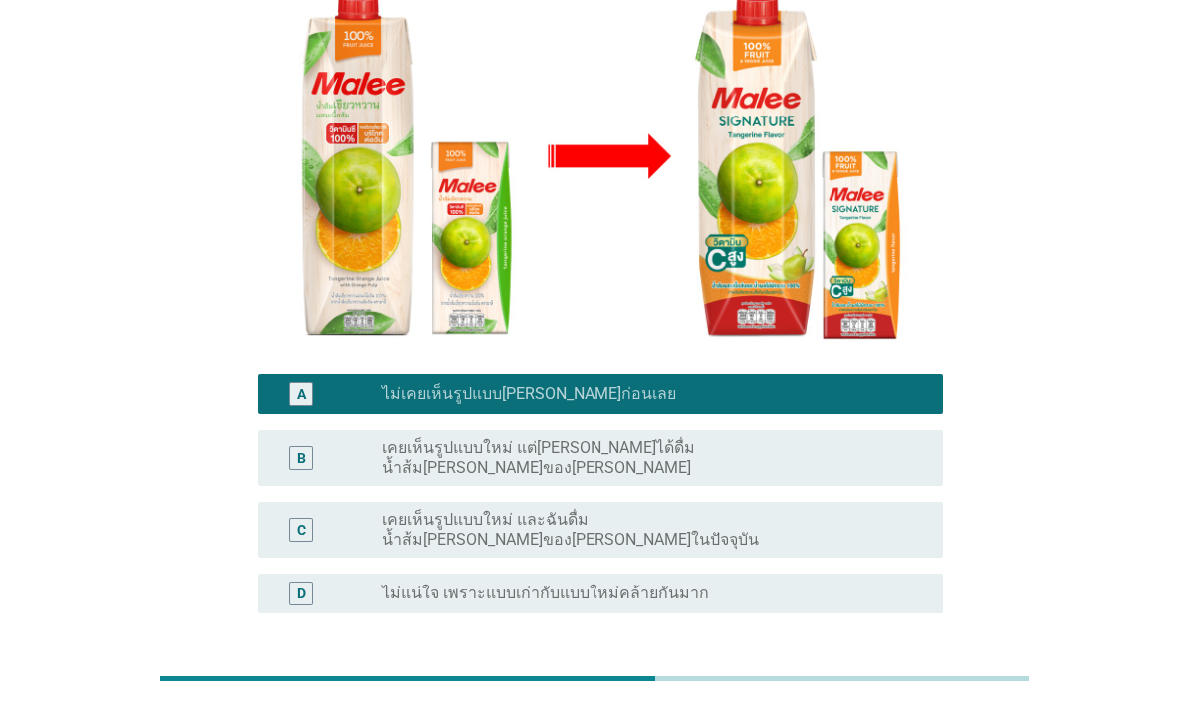
click at [890, 697] on div "ต่อไป" at bounding box center [891, 709] width 56 height 24
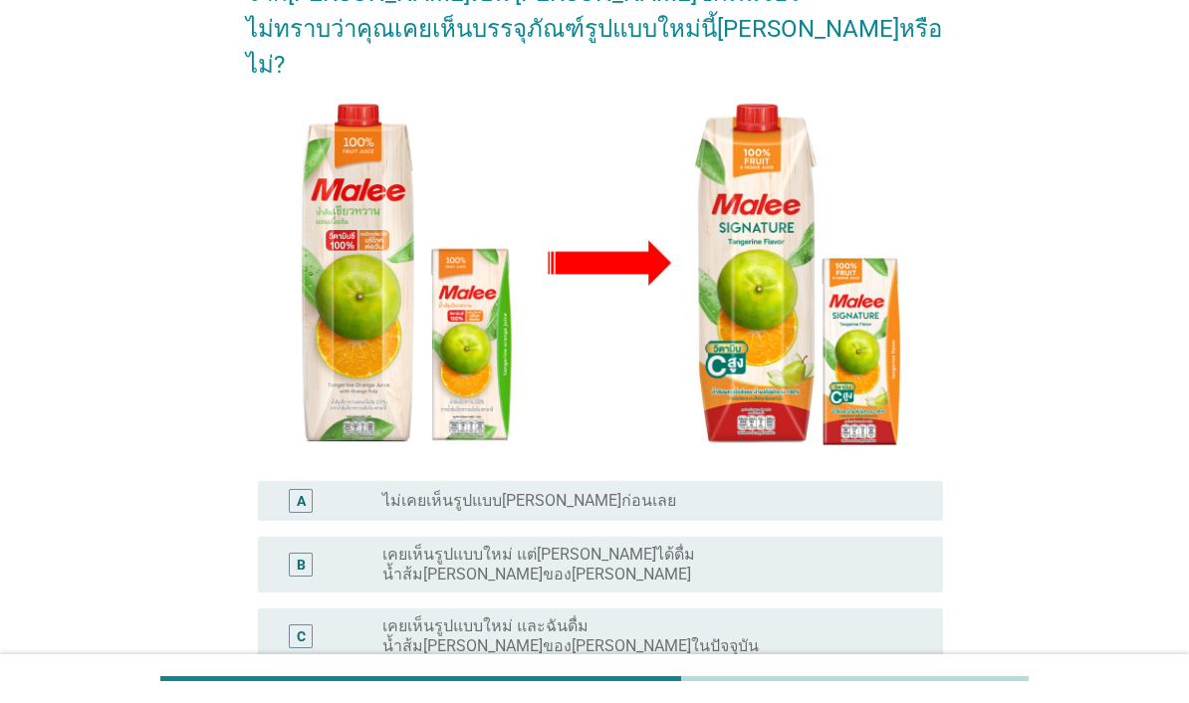
scroll to position [209, 0]
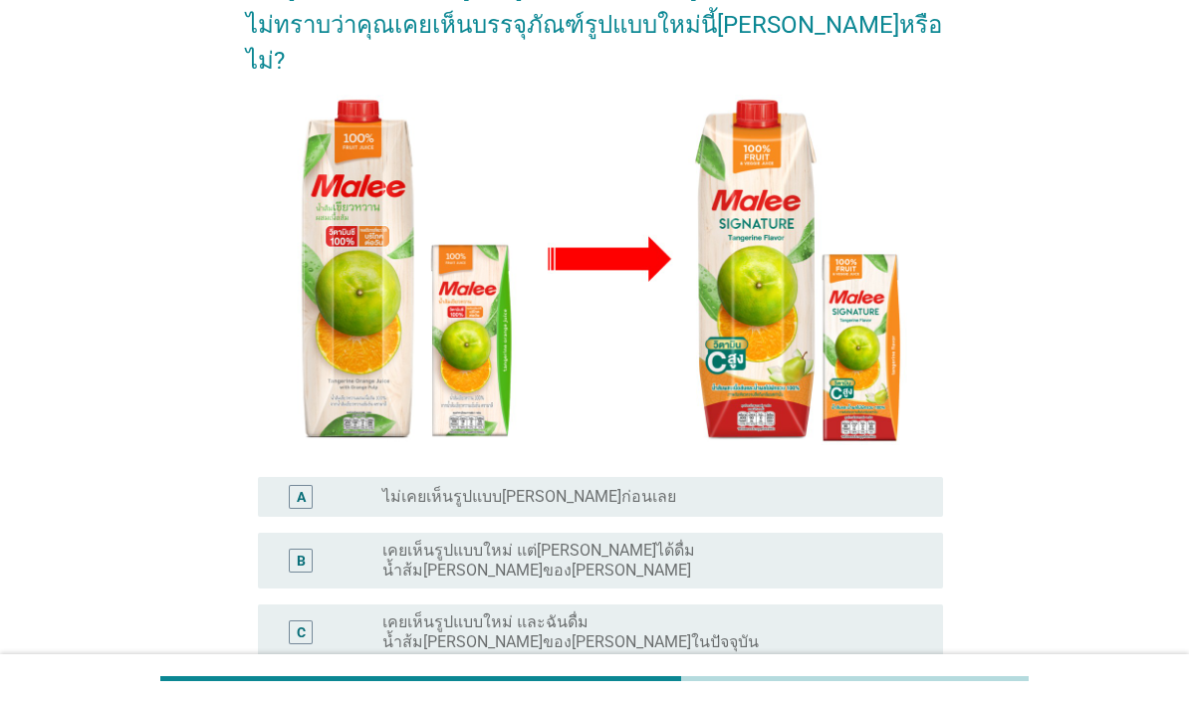
click at [860, 477] on div "A radio_button_unchecked ไม่เคยเห็นรูปแบบ[PERSON_NAME]ก่อนเลย" at bounding box center [600, 497] width 685 height 40
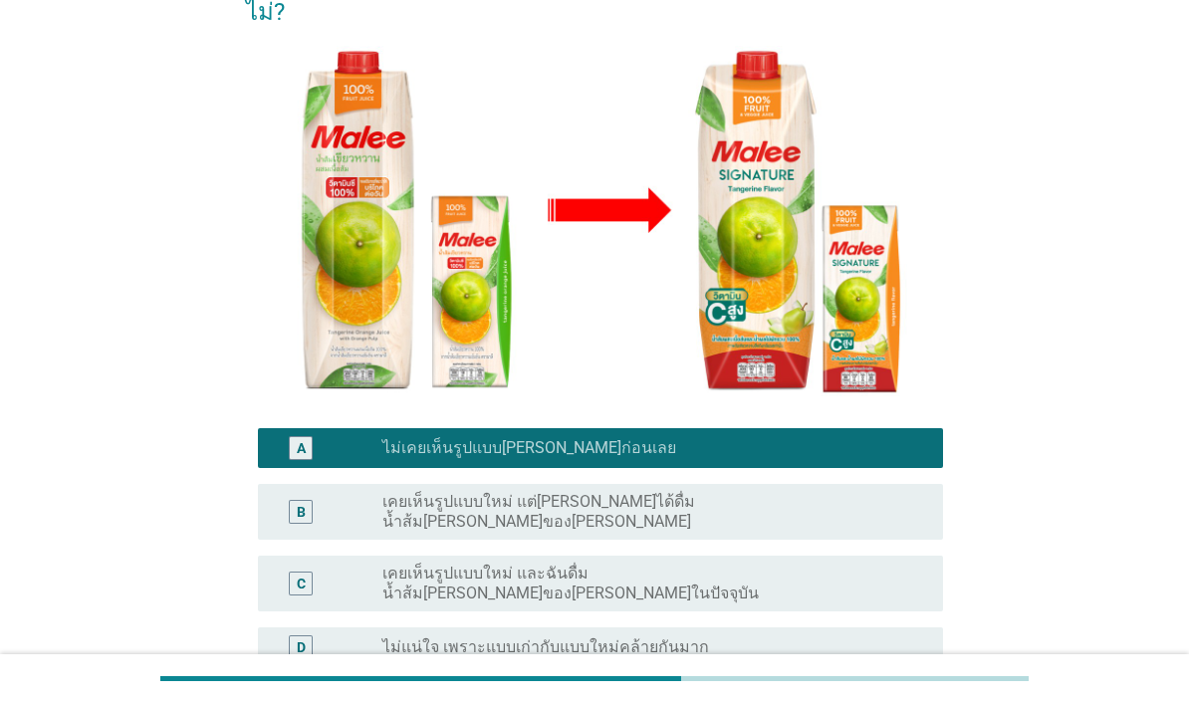
scroll to position [305, 0]
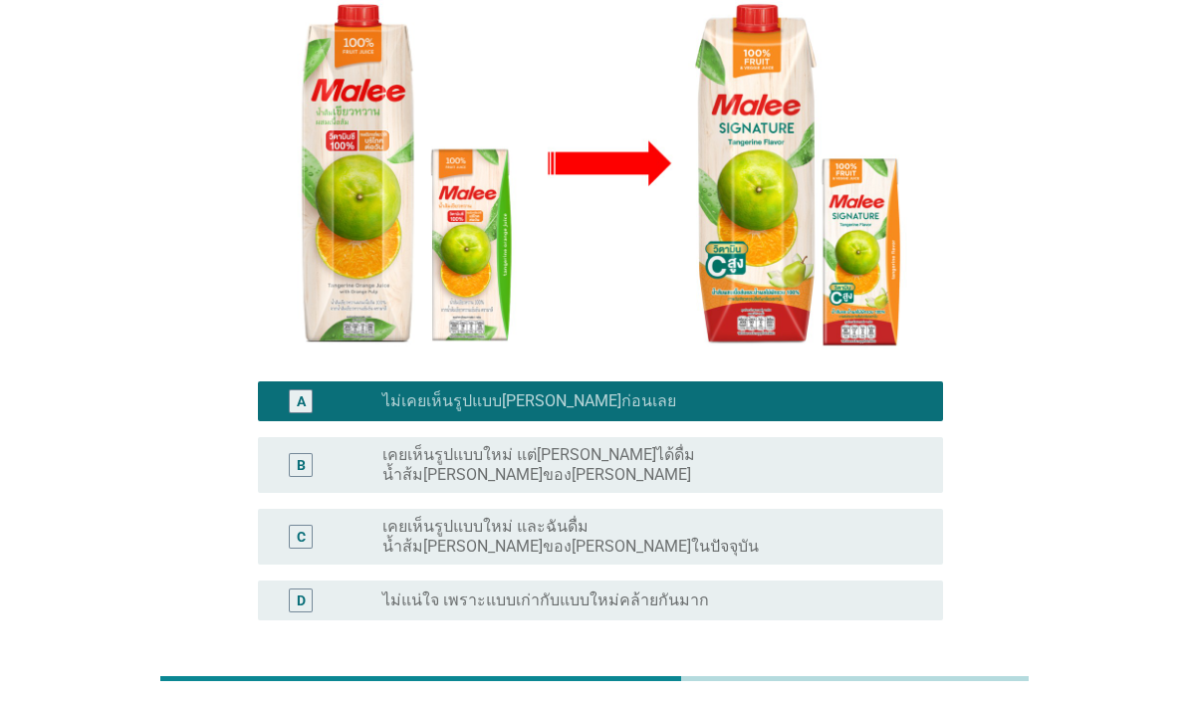
click at [918, 702] on div "ต่อไป" at bounding box center [891, 716] width 56 height 24
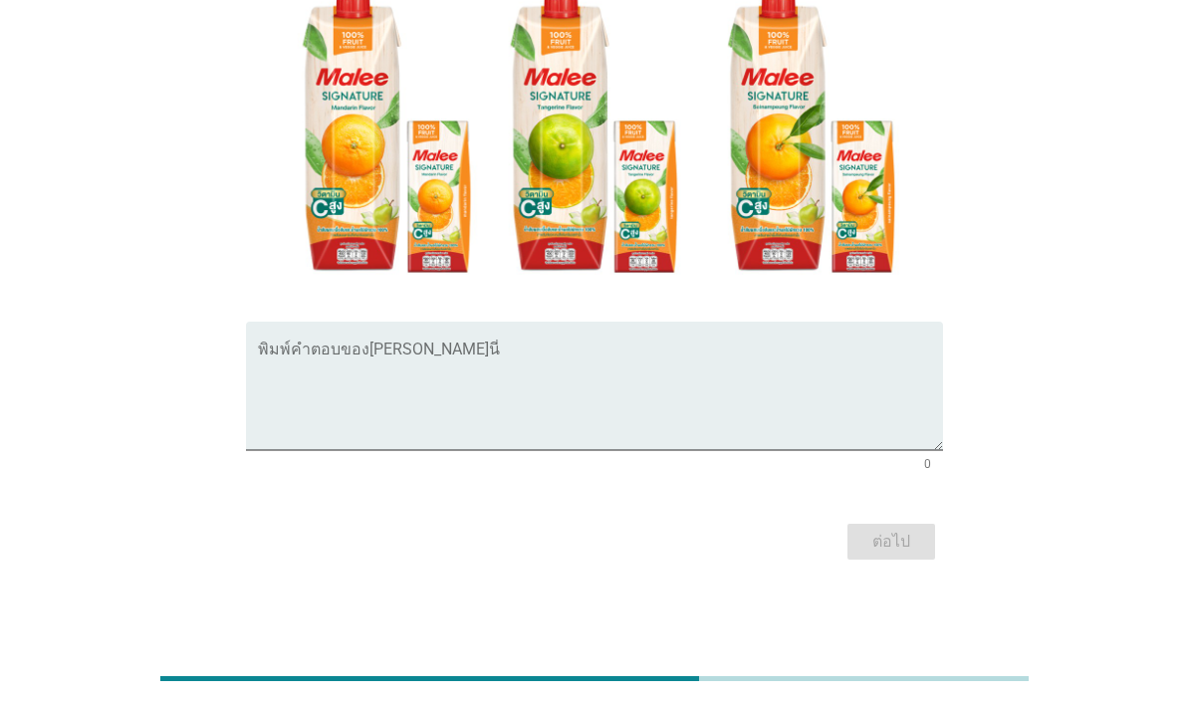
scroll to position [49, 0]
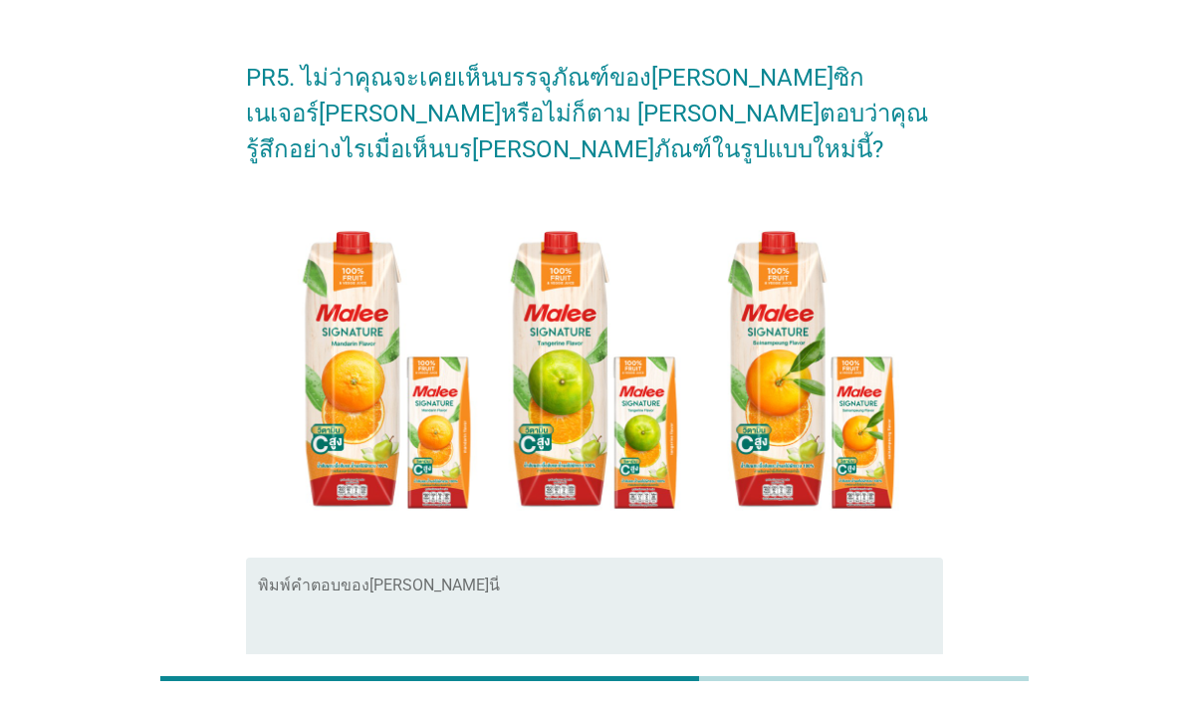
click at [837, 589] on textarea "พิมพ์คำตอบของคุณ ที่นี่" at bounding box center [600, 634] width 685 height 105
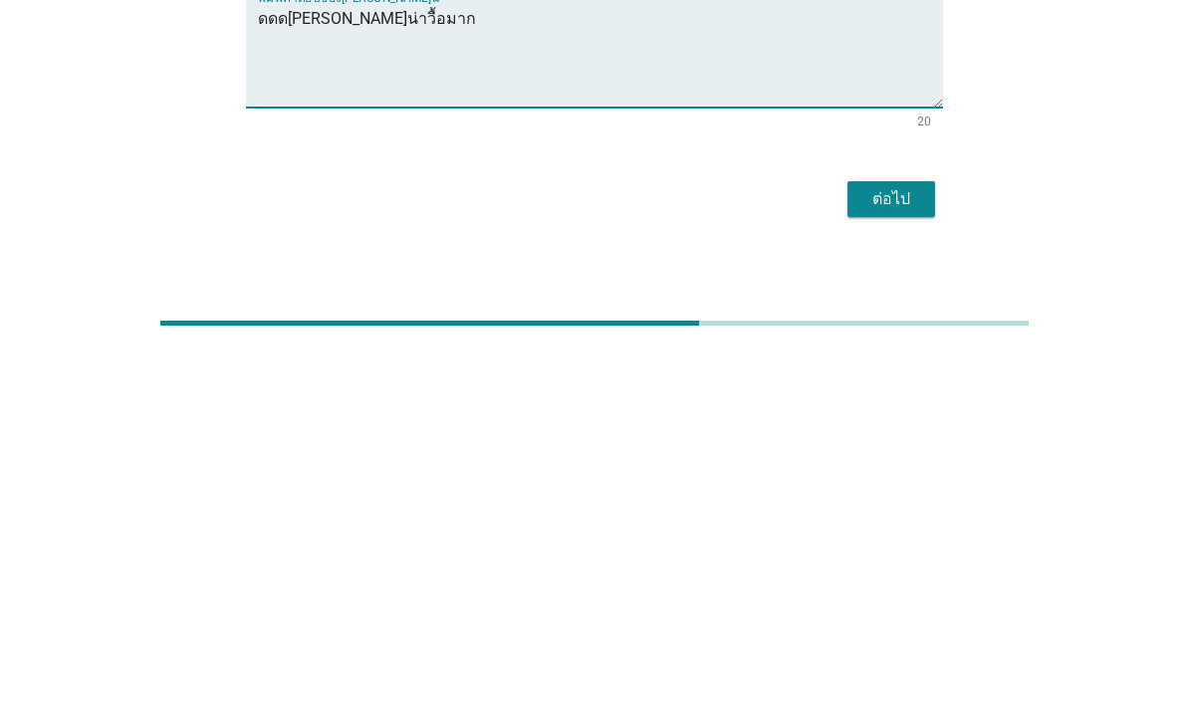
type textarea "ดดด[PERSON_NAME]น่าวื้อมาก"
click at [914, 543] on div "ต่อไป" at bounding box center [891, 555] width 56 height 24
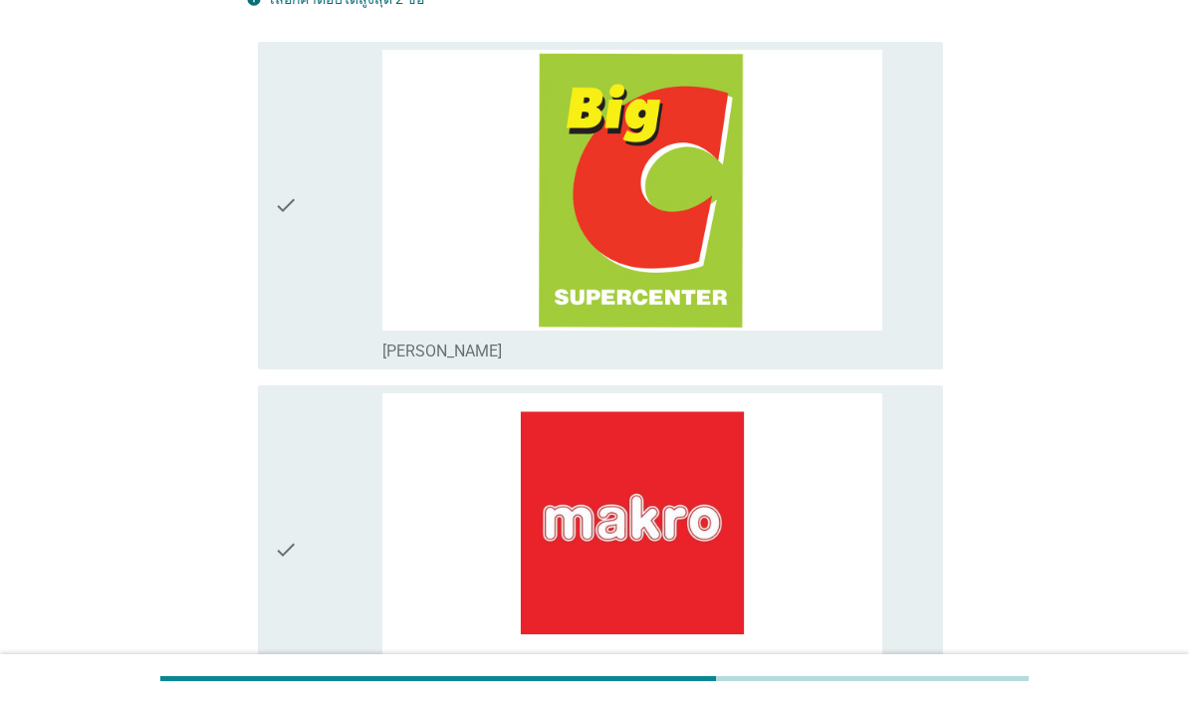
scroll to position [244, 0]
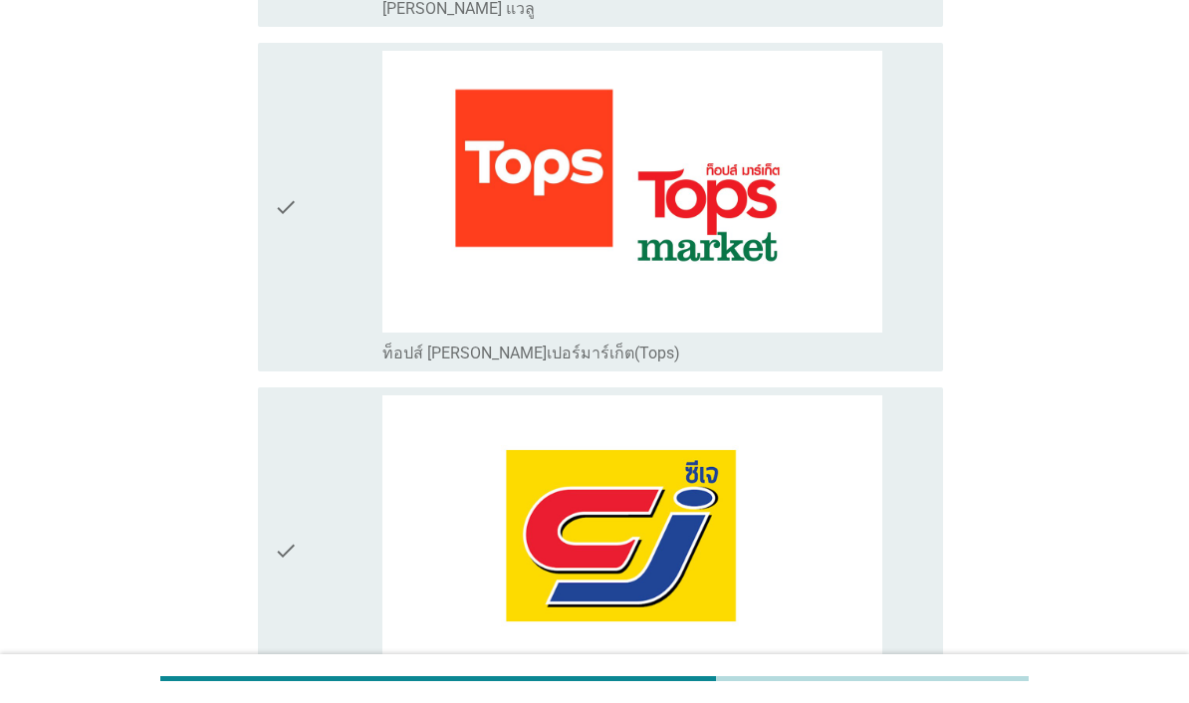
scroll to position [2622, 0]
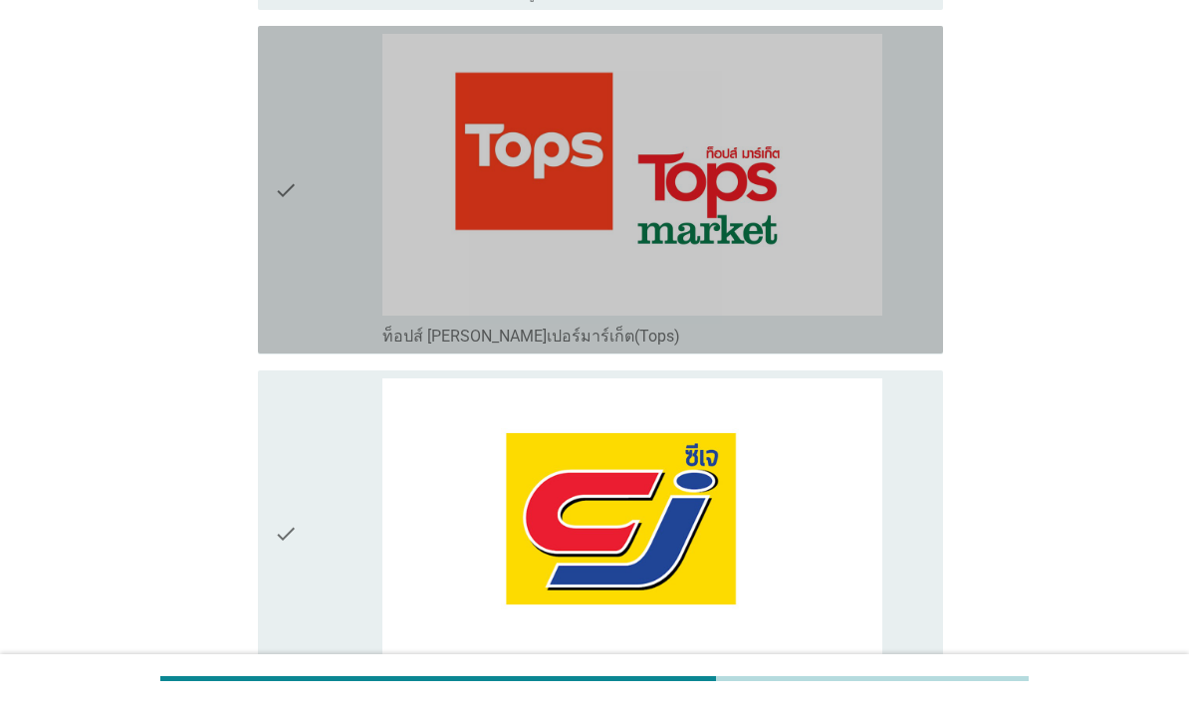
click at [300, 346] on div "check" at bounding box center [328, 190] width 109 height 312
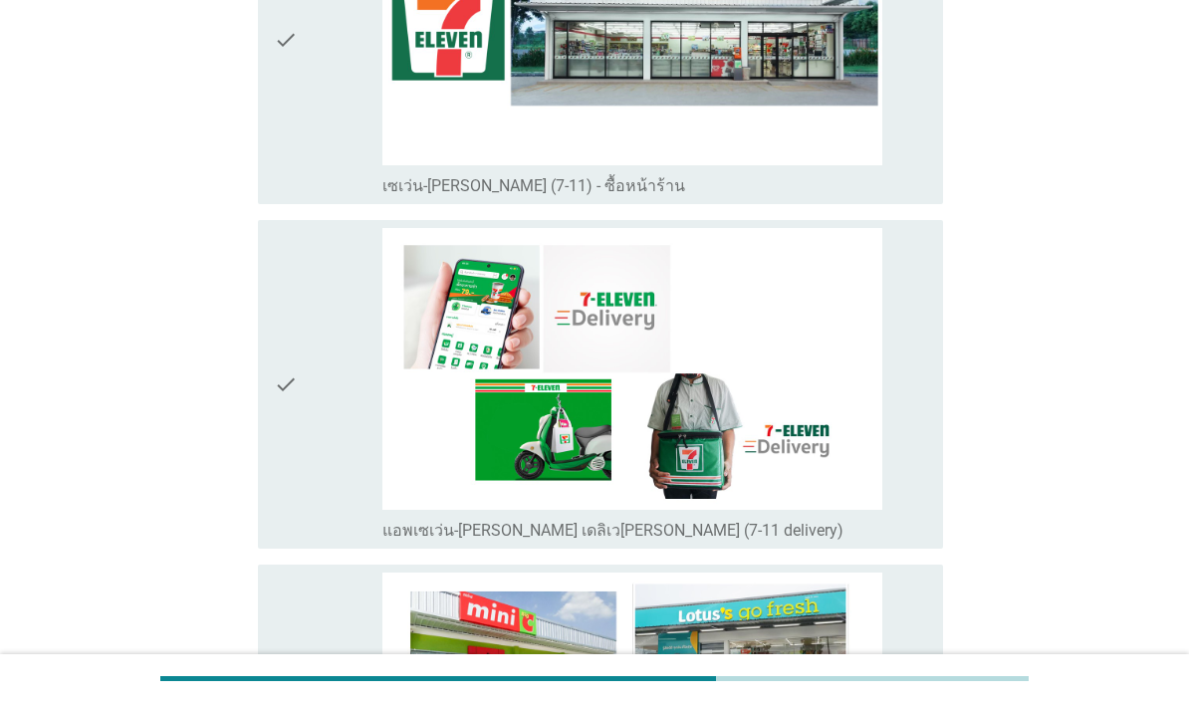
scroll to position [4244, 0]
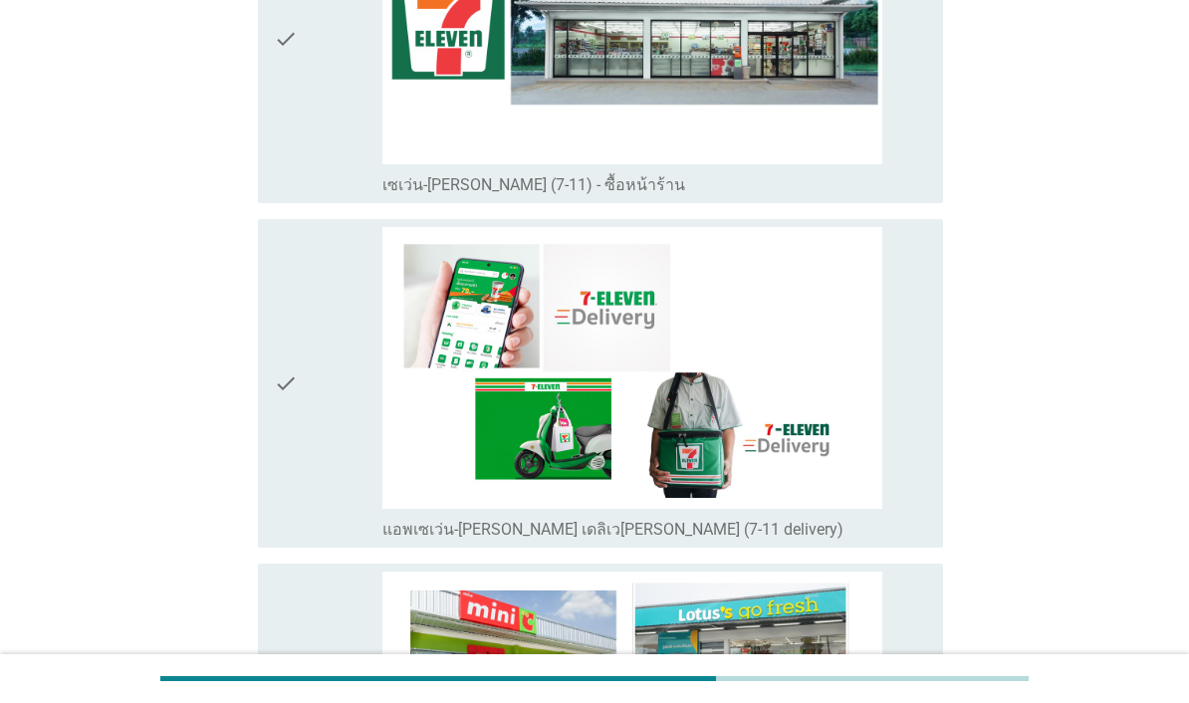
click at [304, 195] on div "check" at bounding box center [328, 39] width 109 height 312
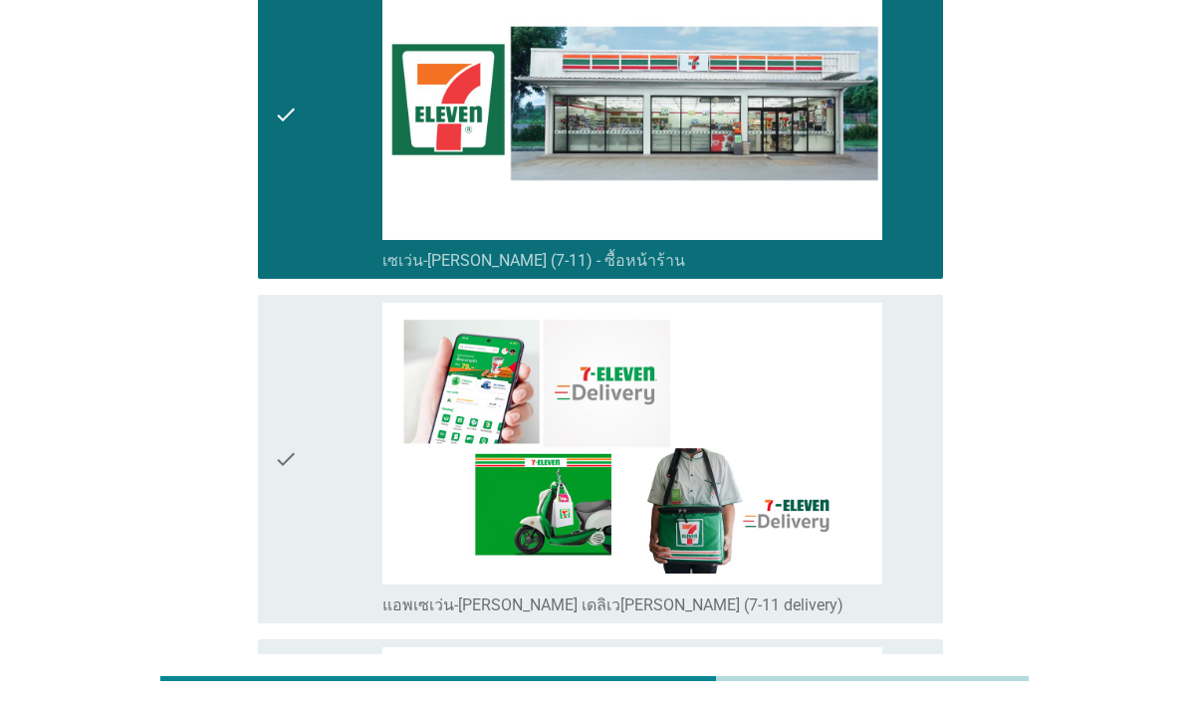
scroll to position [4160, 0]
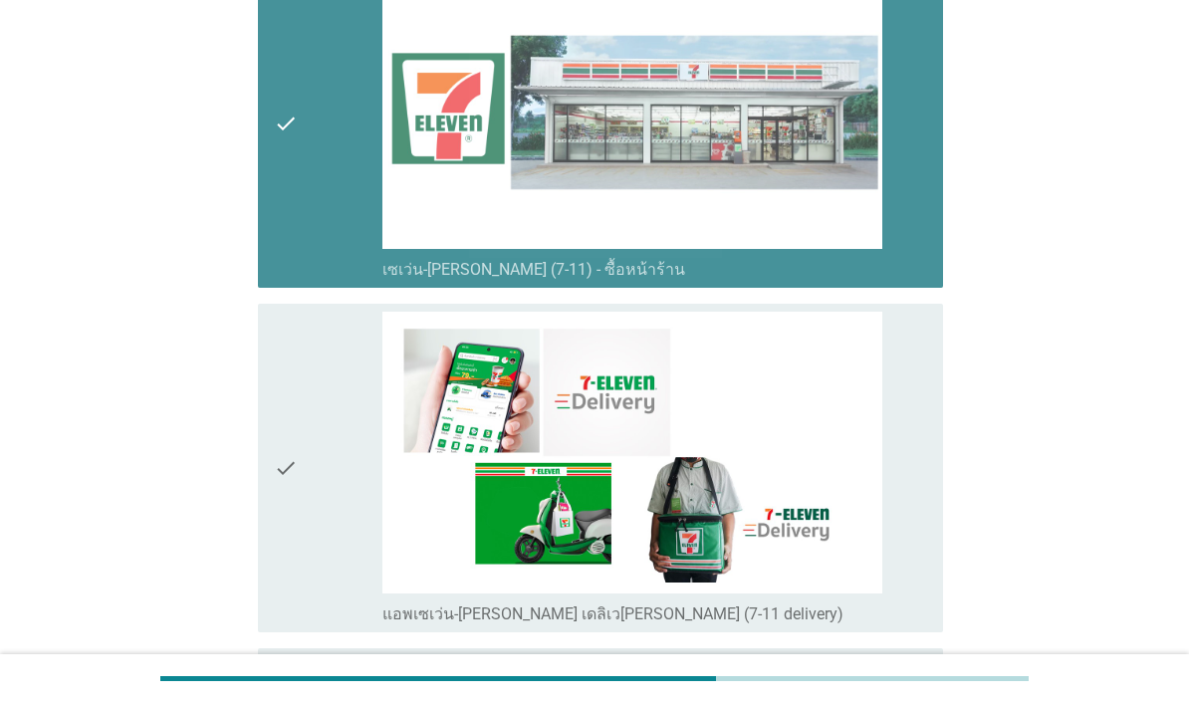
click at [291, 280] on icon "check" at bounding box center [286, 124] width 24 height 312
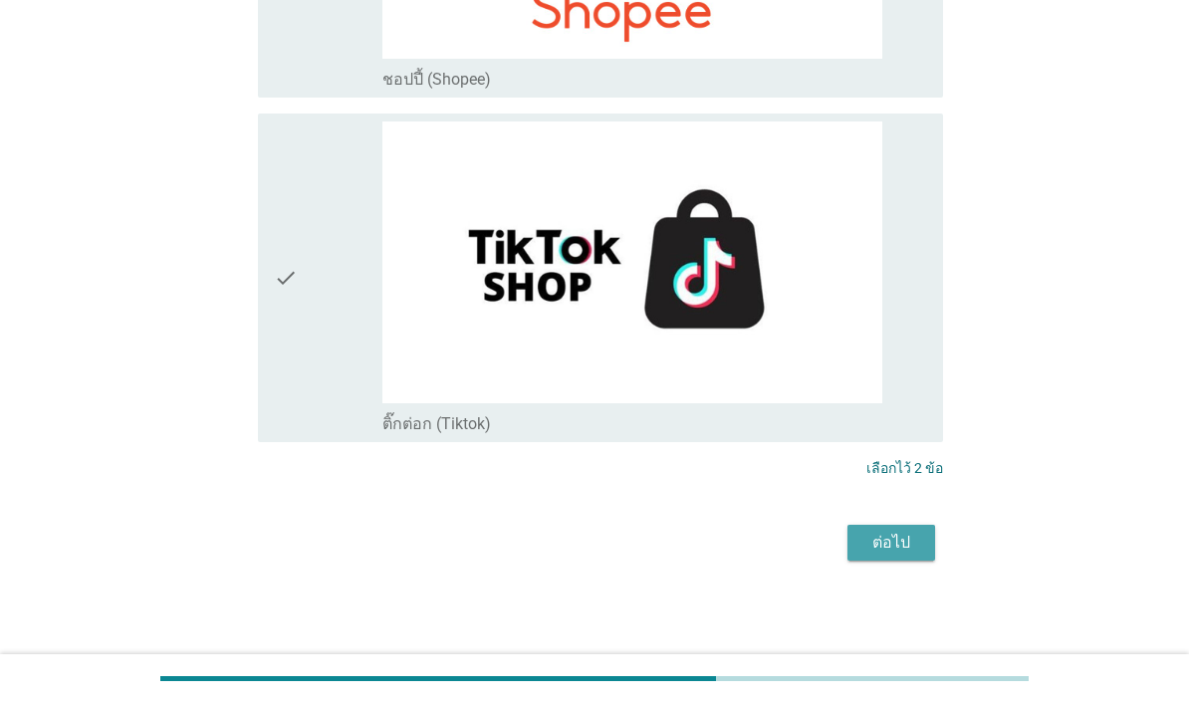
scroll to position [6440, 0]
click at [905, 555] on div "ต่อไป" at bounding box center [891, 543] width 56 height 24
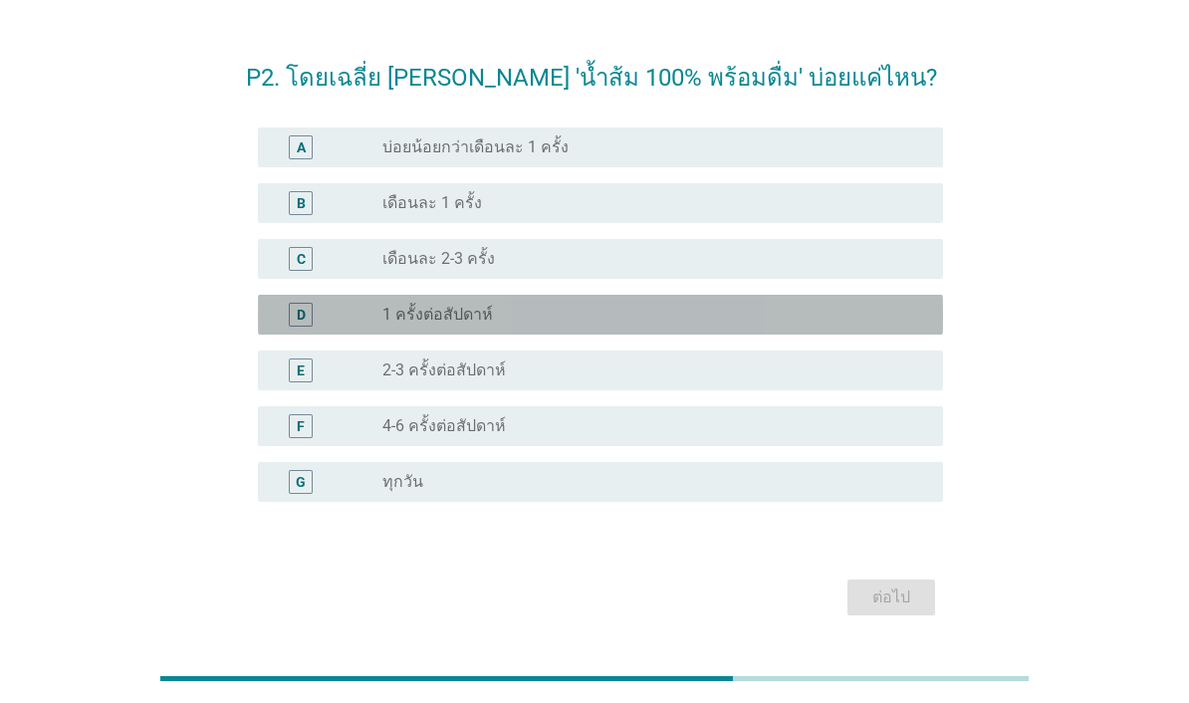
click at [379, 327] on div "D" at bounding box center [328, 315] width 109 height 24
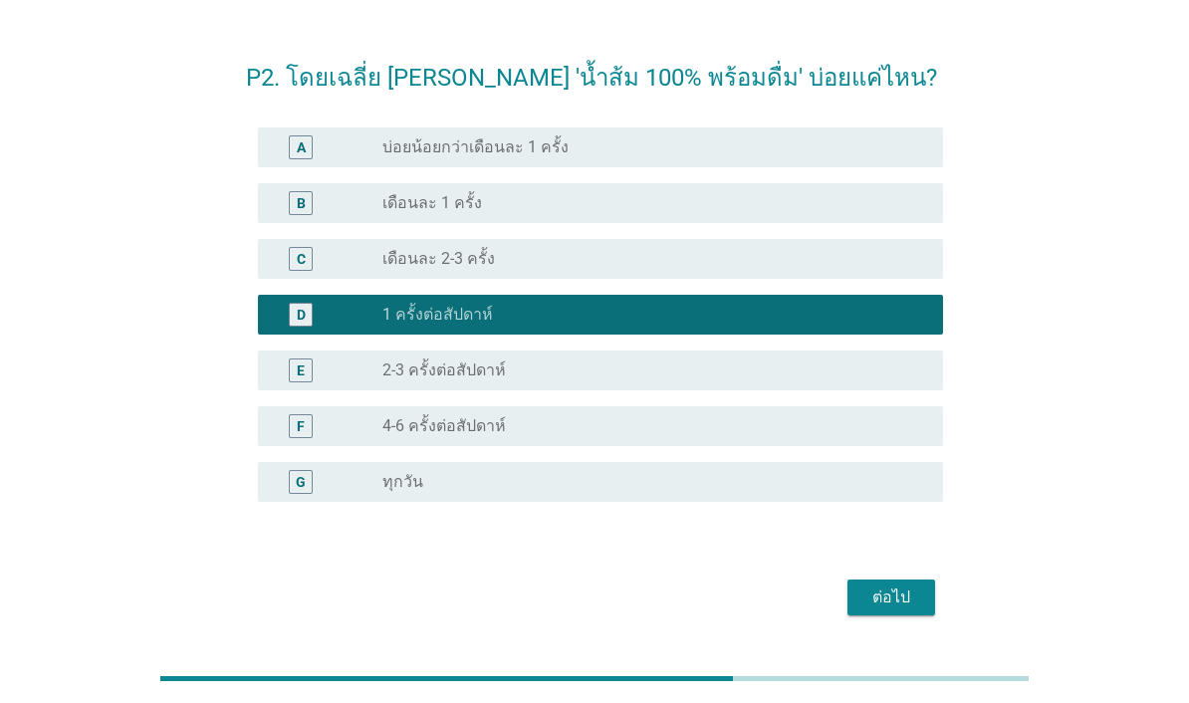
click at [911, 601] on div "ต่อไป" at bounding box center [891, 598] width 56 height 24
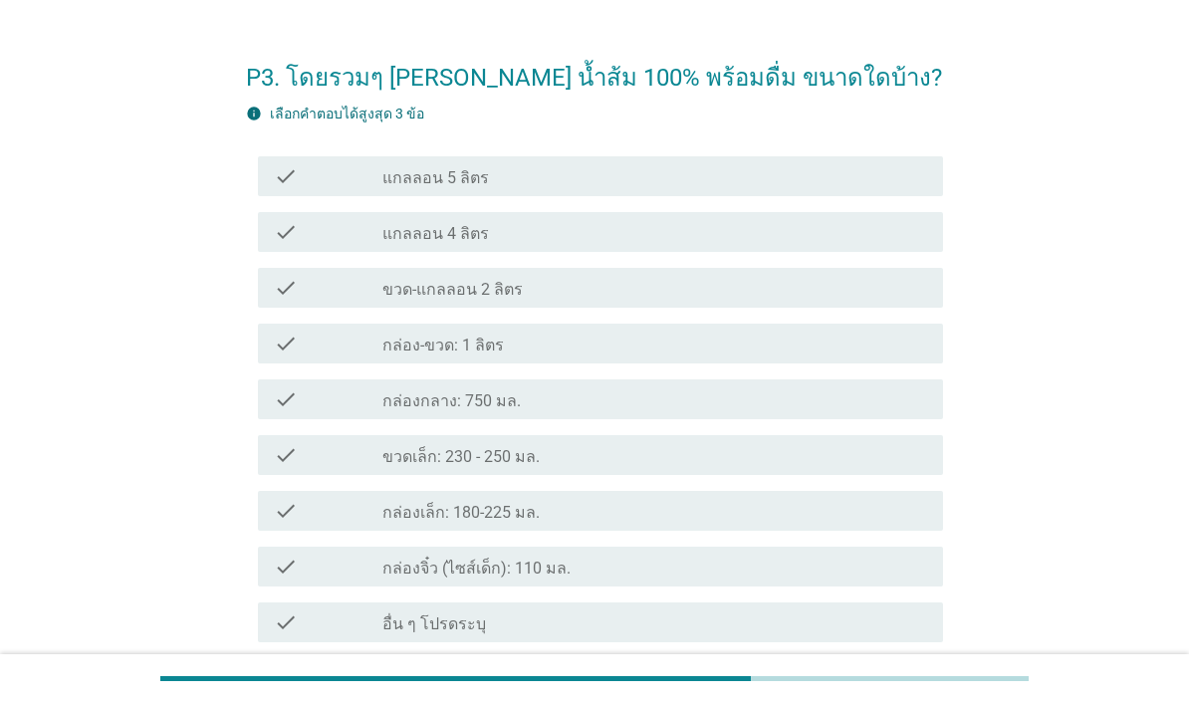
scroll to position [0, 0]
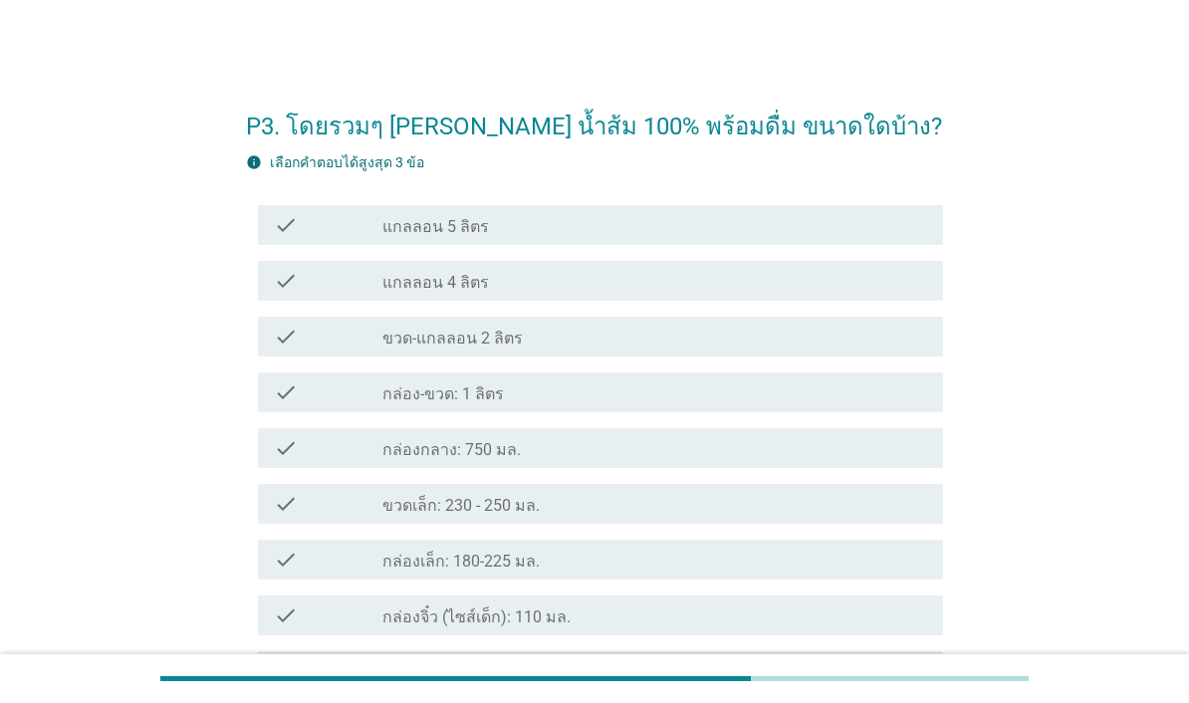
click at [322, 343] on div "check" at bounding box center [328, 337] width 109 height 24
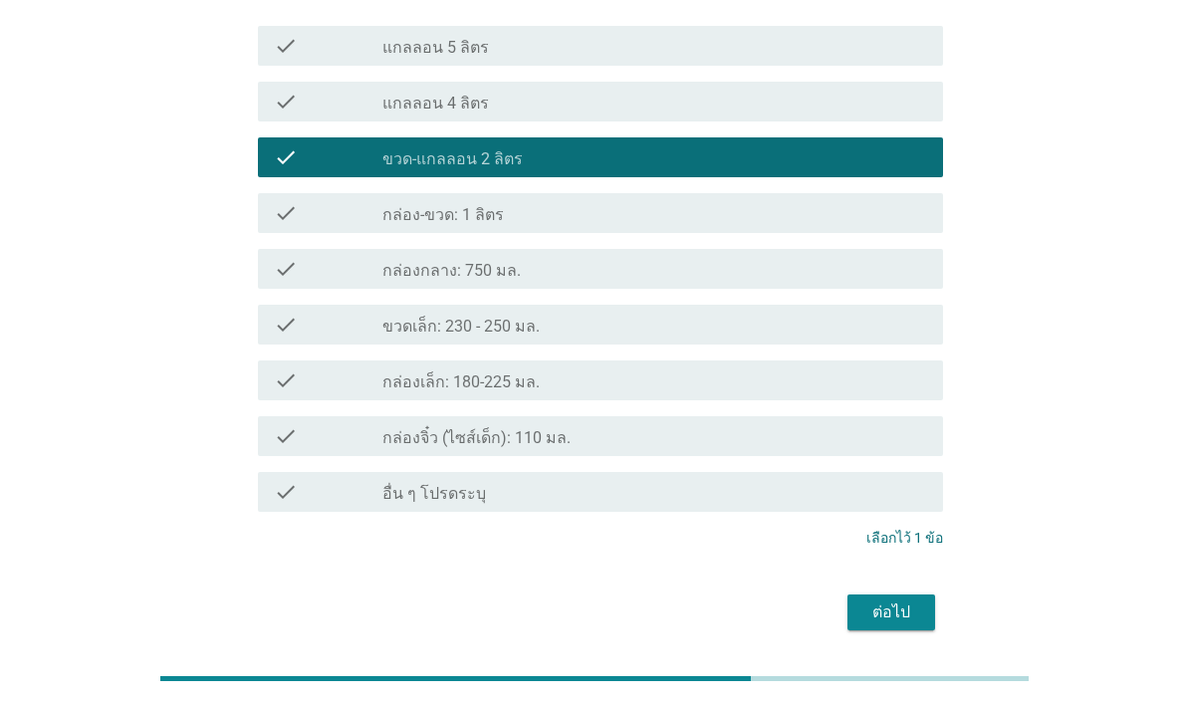
scroll to position [178, 0]
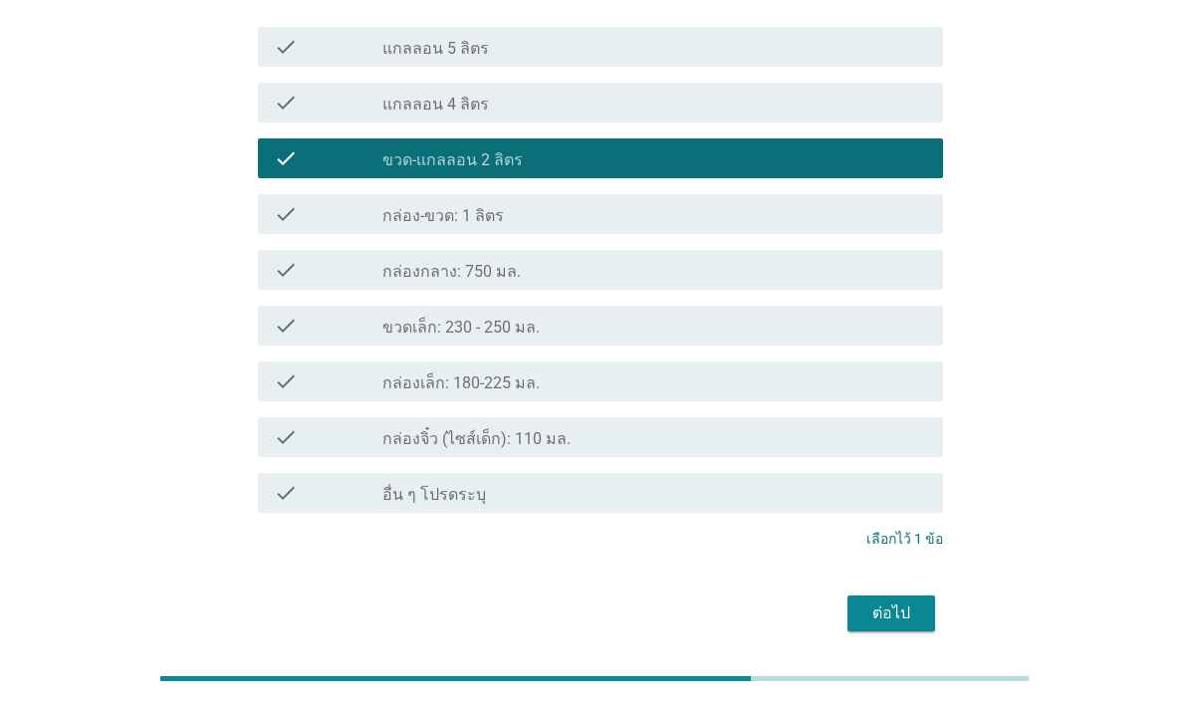
click at [915, 618] on div "ต่อไป" at bounding box center [891, 614] width 56 height 24
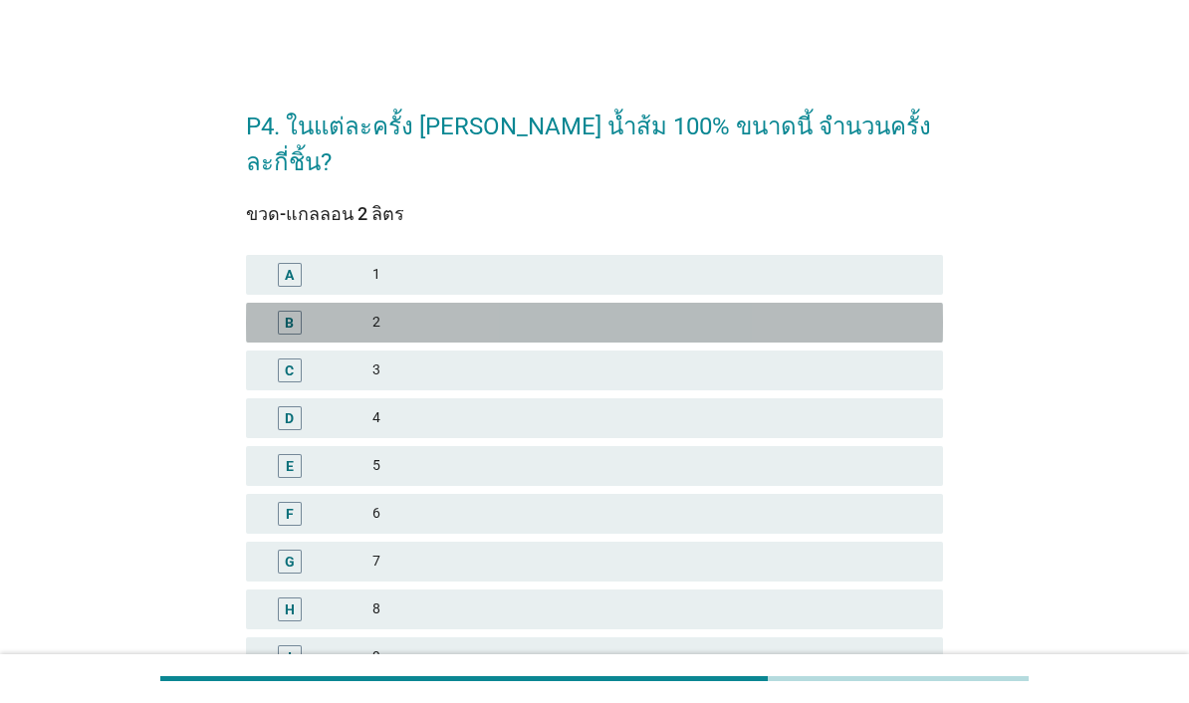
click at [307, 311] on div "B" at bounding box center [290, 323] width 56 height 24
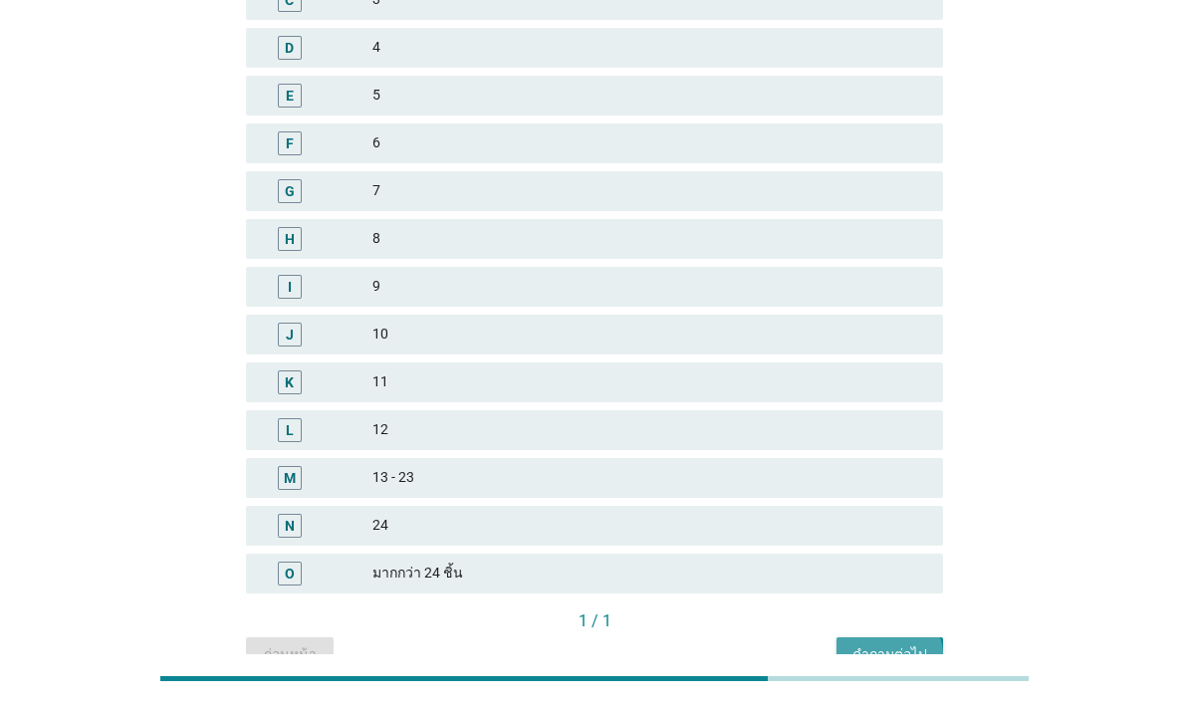
click at [930, 637] on button "คำถามต่อไป" at bounding box center [890, 655] width 107 height 36
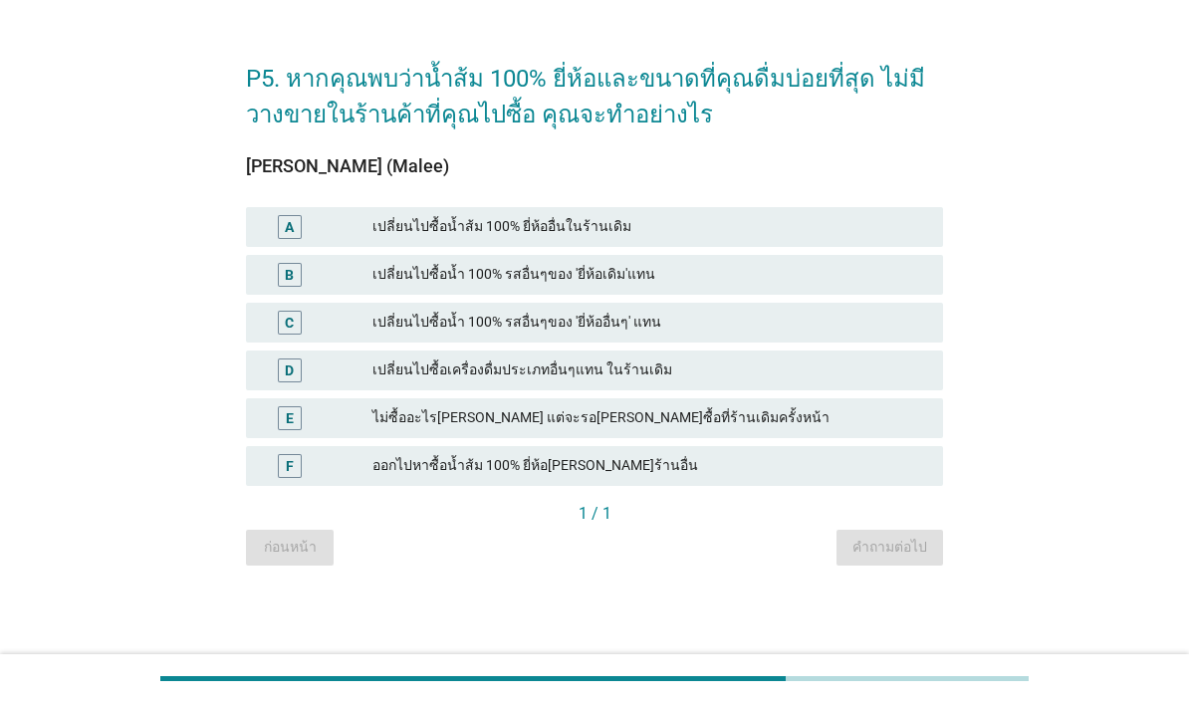
scroll to position [49, 0]
click at [327, 239] on div "A" at bounding box center [317, 227] width 111 height 24
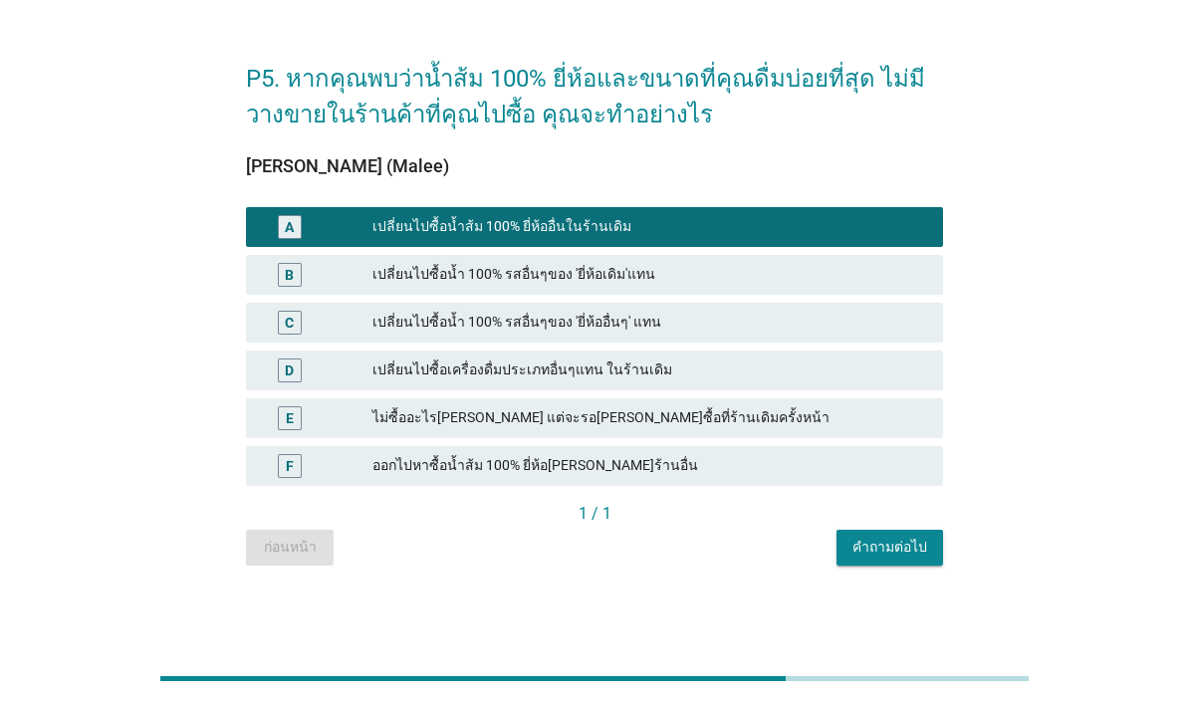
click at [942, 566] on button "คำถามต่อไป" at bounding box center [890, 548] width 107 height 36
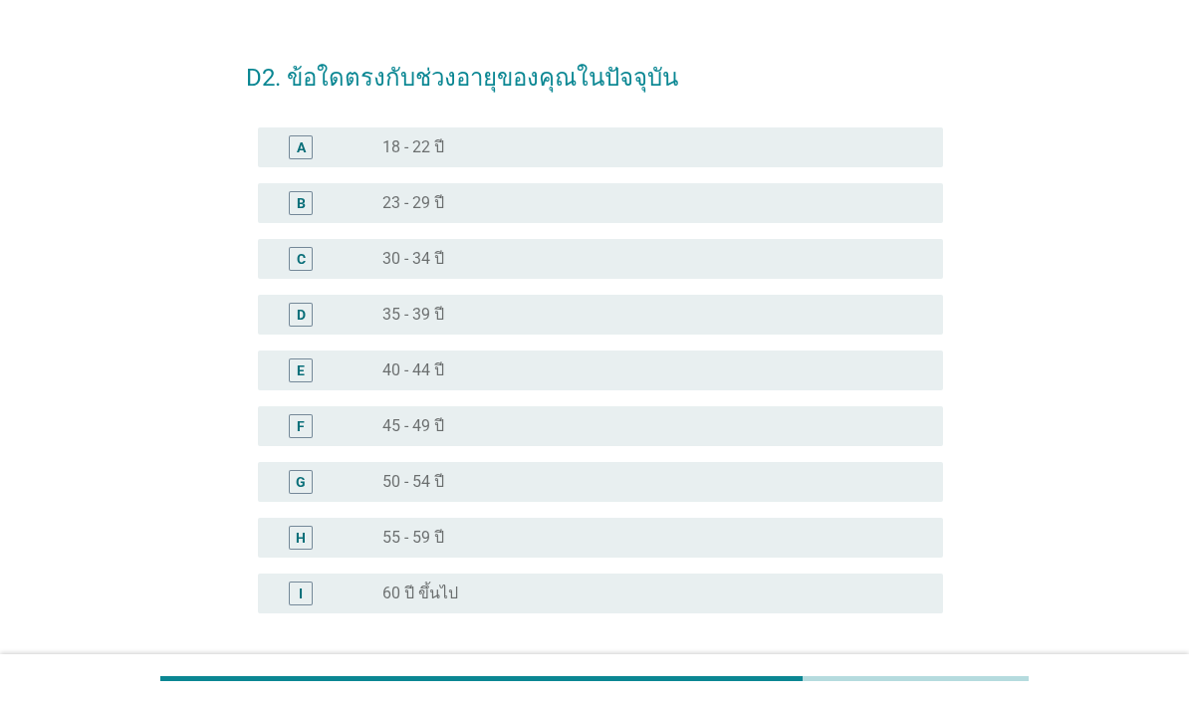
scroll to position [0, 0]
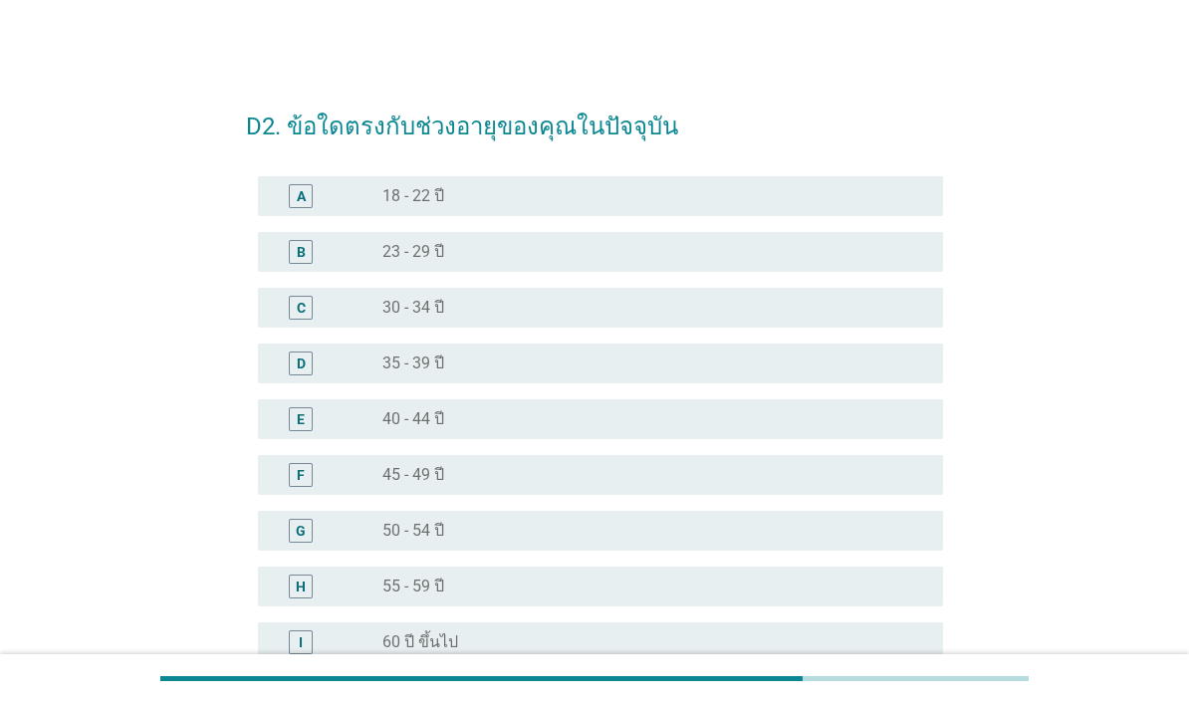
click at [308, 379] on div "D radio_button_unchecked 35 - 39 ปี" at bounding box center [600, 364] width 685 height 40
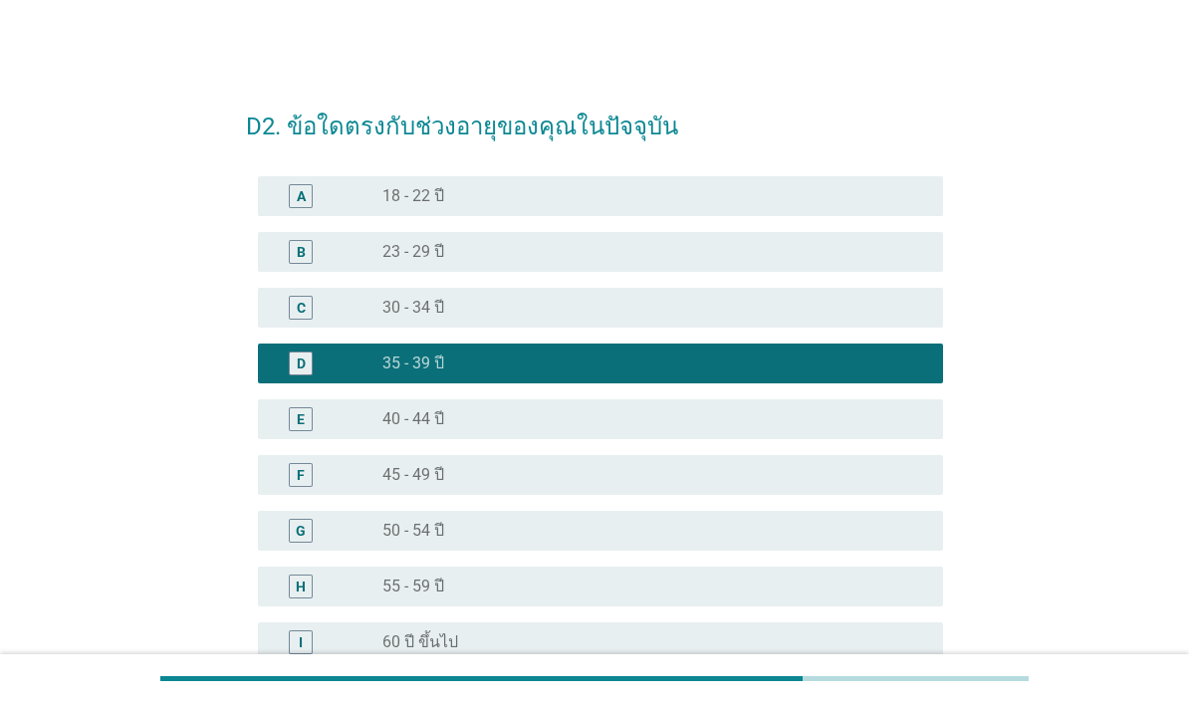
click at [910, 681] on div at bounding box center [594, 678] width 868 height 5
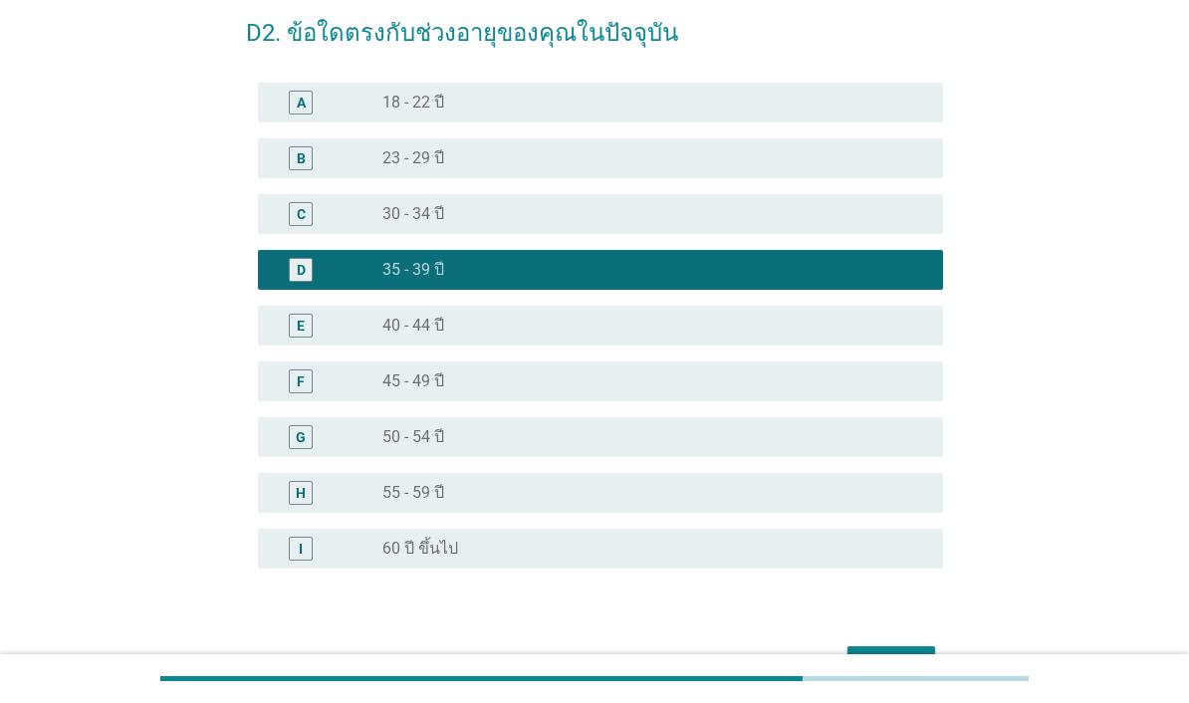
scroll to position [135, 0]
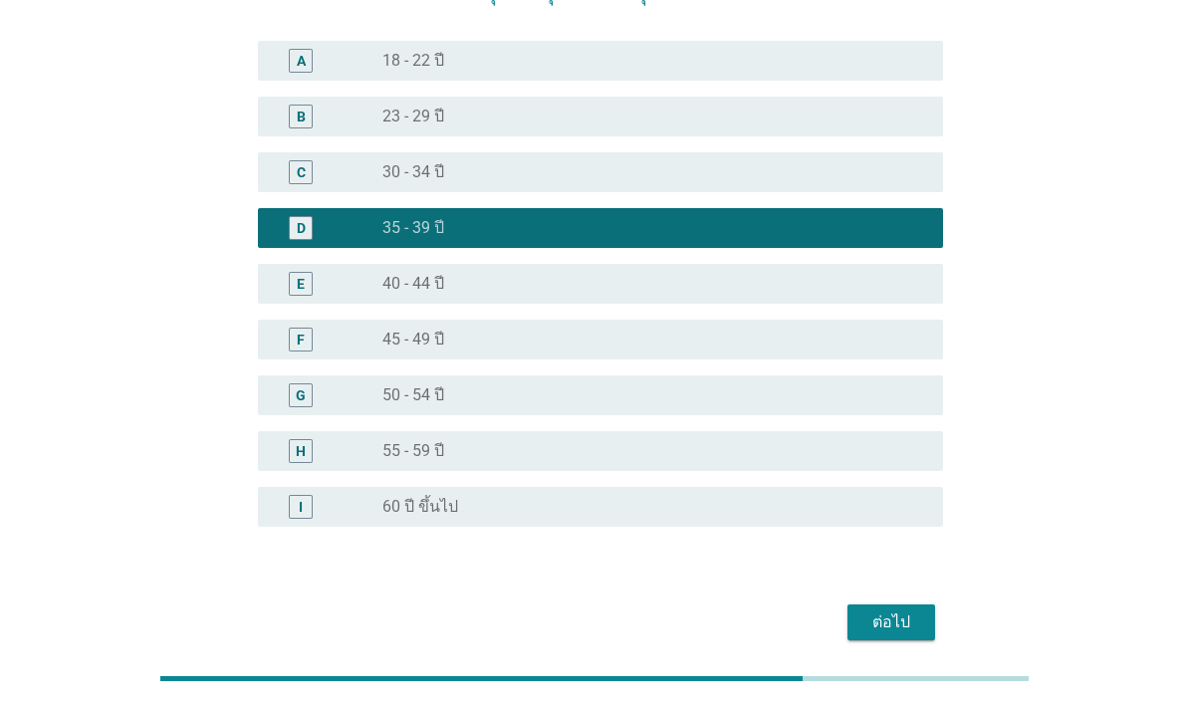
click at [912, 618] on div "ต่อไป" at bounding box center [891, 622] width 56 height 24
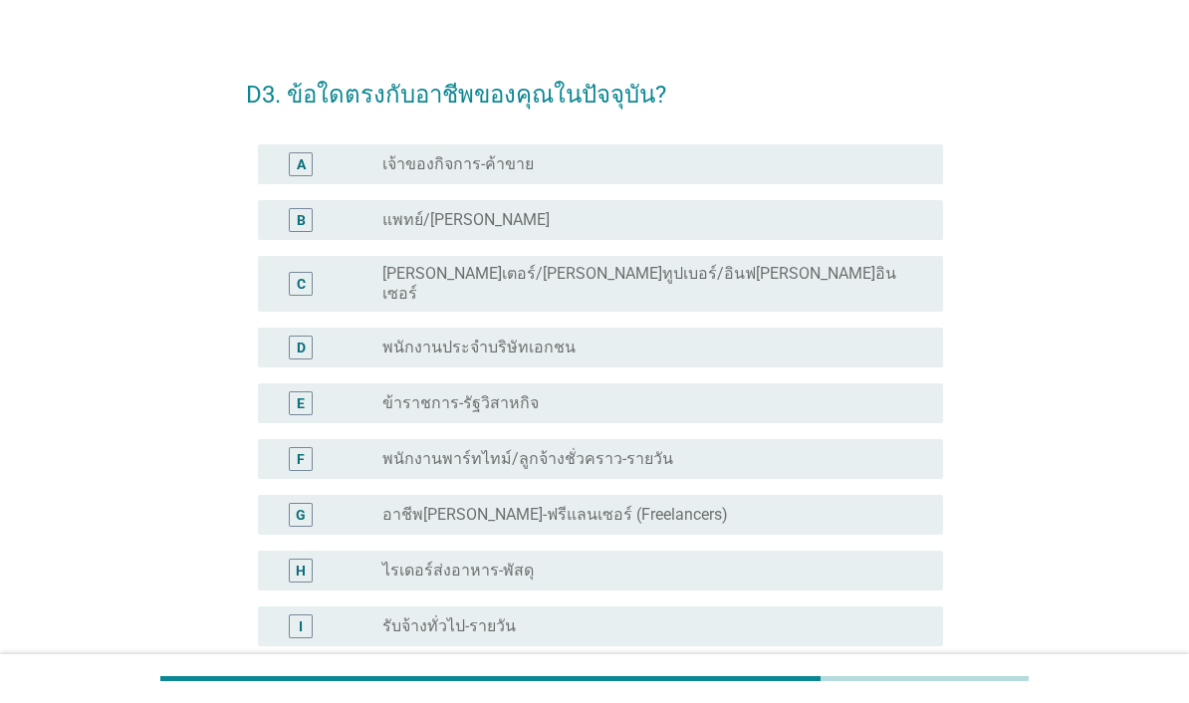
scroll to position [51, 0]
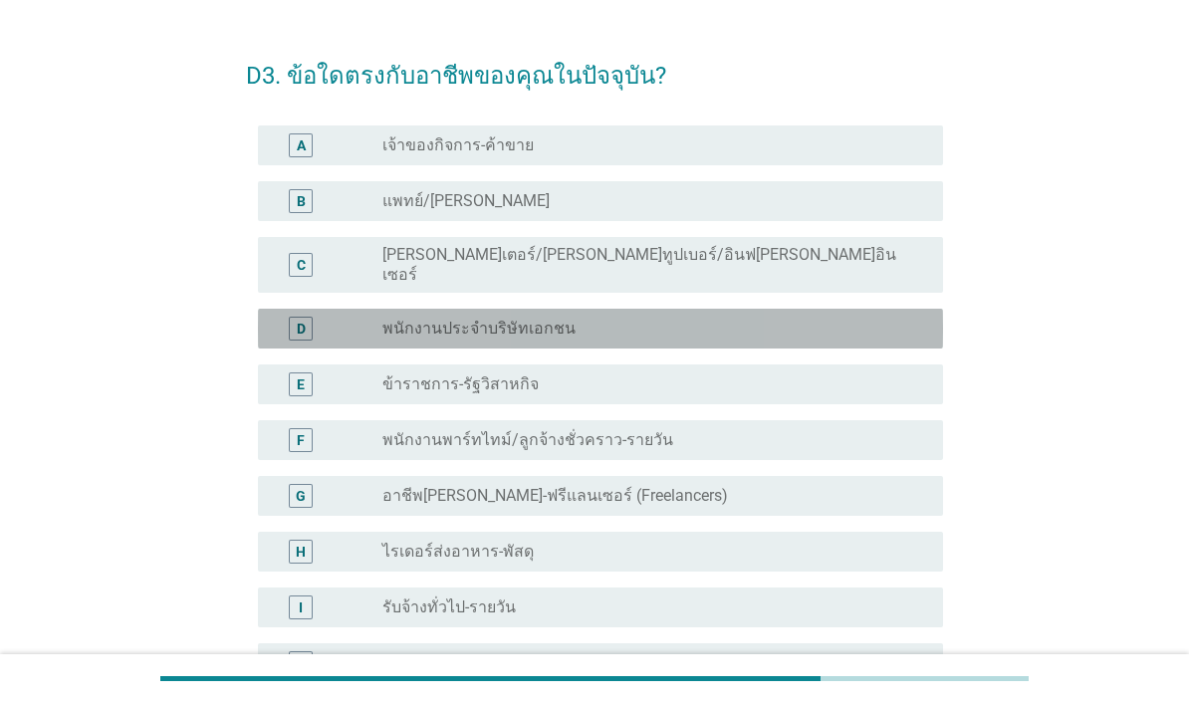
click at [310, 326] on div "D radio_button_unchecked พนักงานประจำบริษัทเอกชน" at bounding box center [600, 329] width 685 height 40
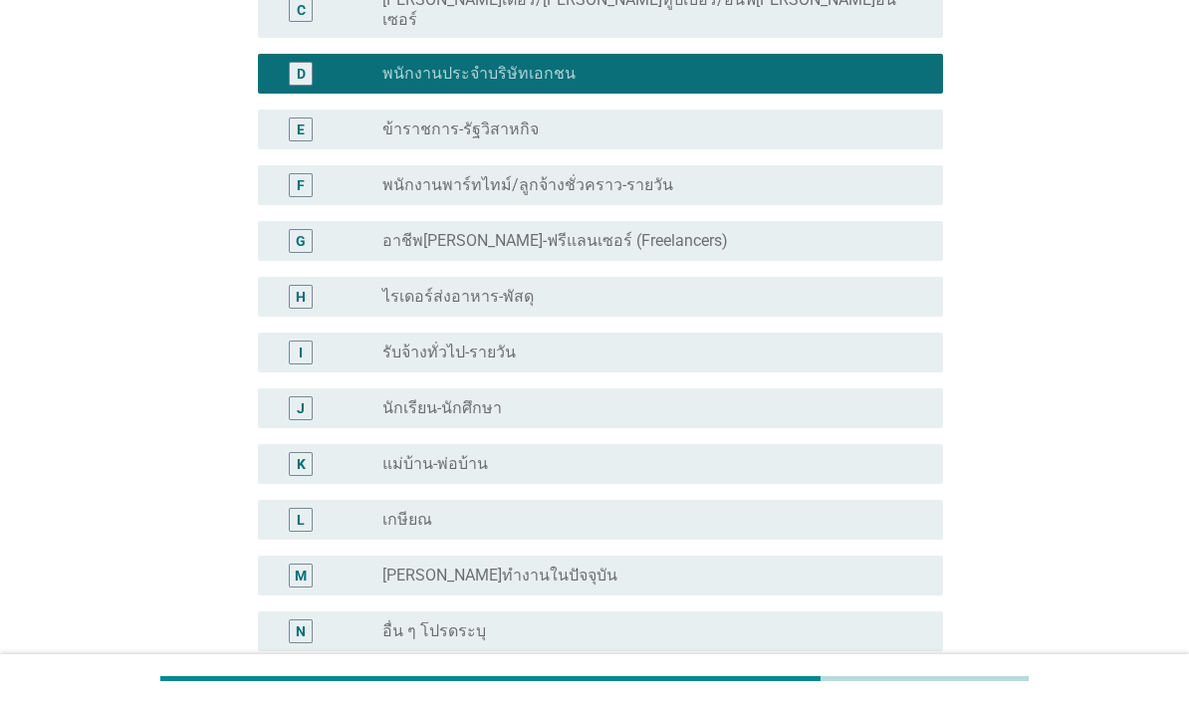
scroll to position [367, 0]
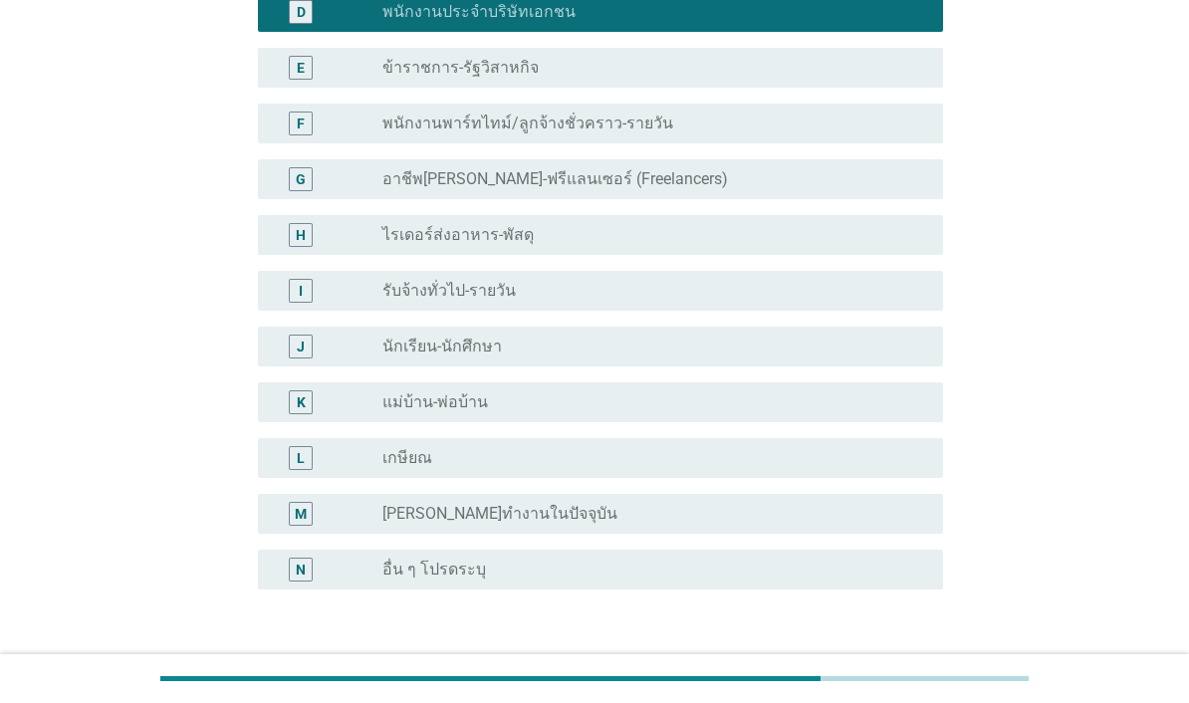
click at [903, 673] on div "ต่อไป" at bounding box center [891, 685] width 56 height 24
